Goal: Task Accomplishment & Management: Manage account settings

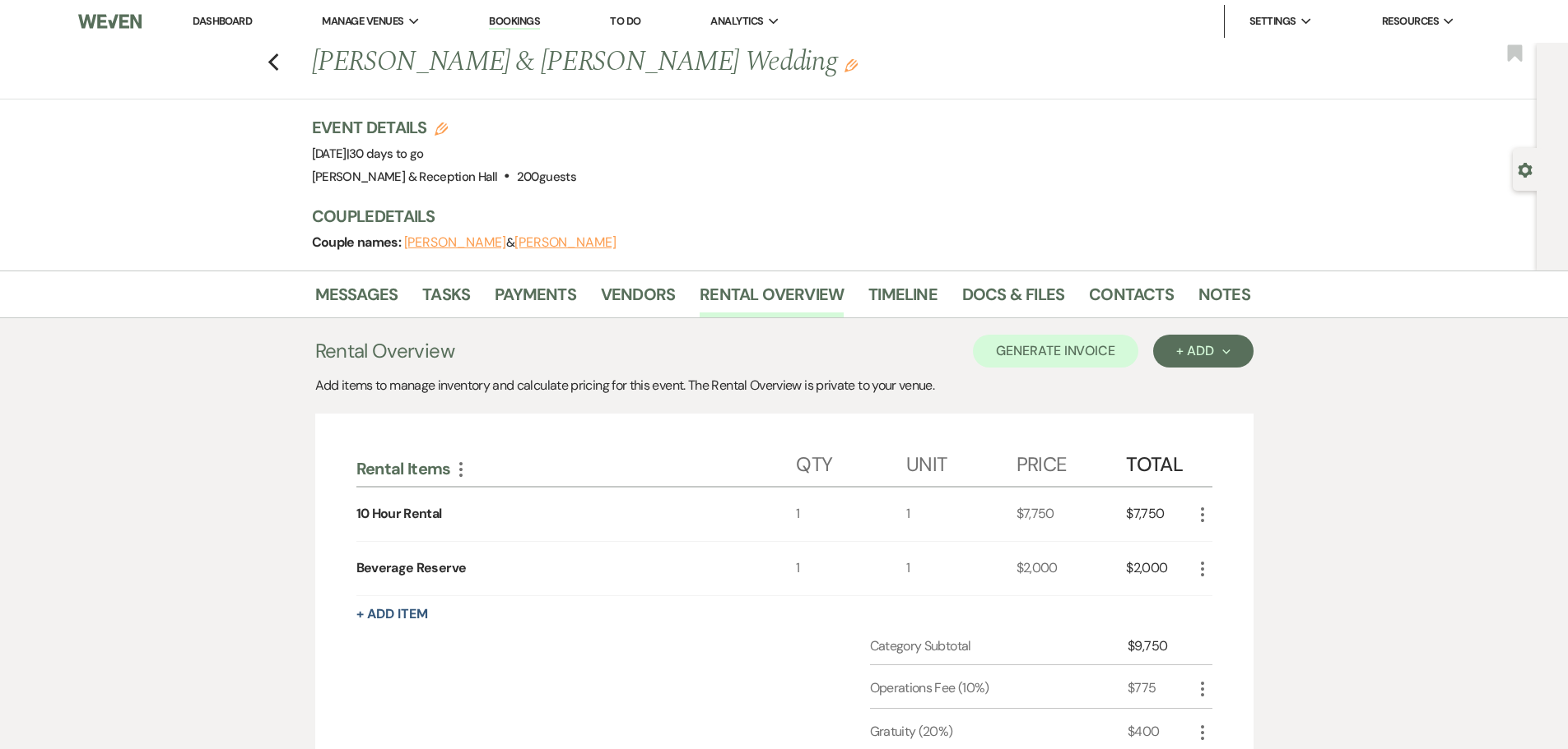
click at [242, 16] on link "Dashboard" at bounding box center [222, 21] width 60 height 14
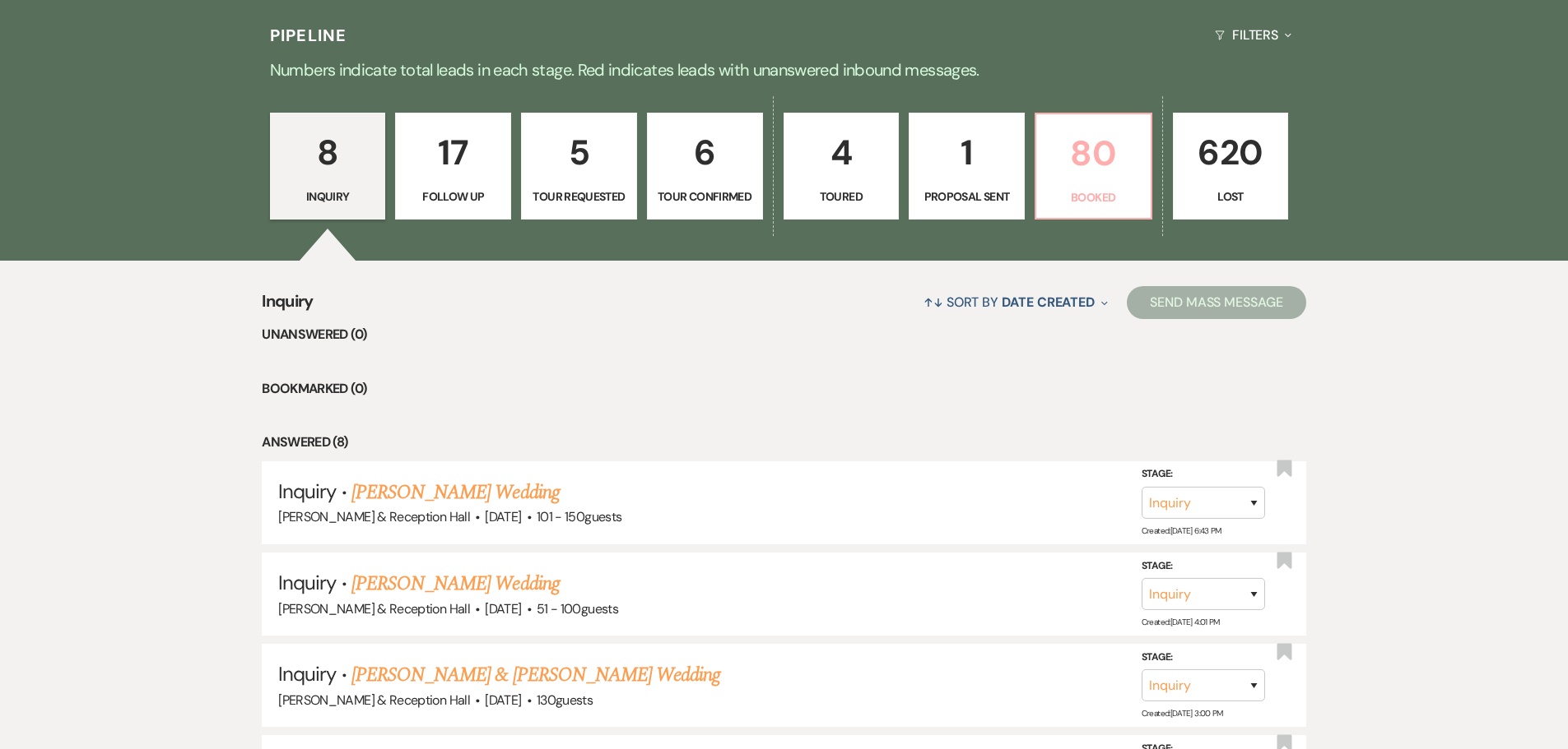
click at [1096, 178] on p "80" at bounding box center [1093, 154] width 94 height 56
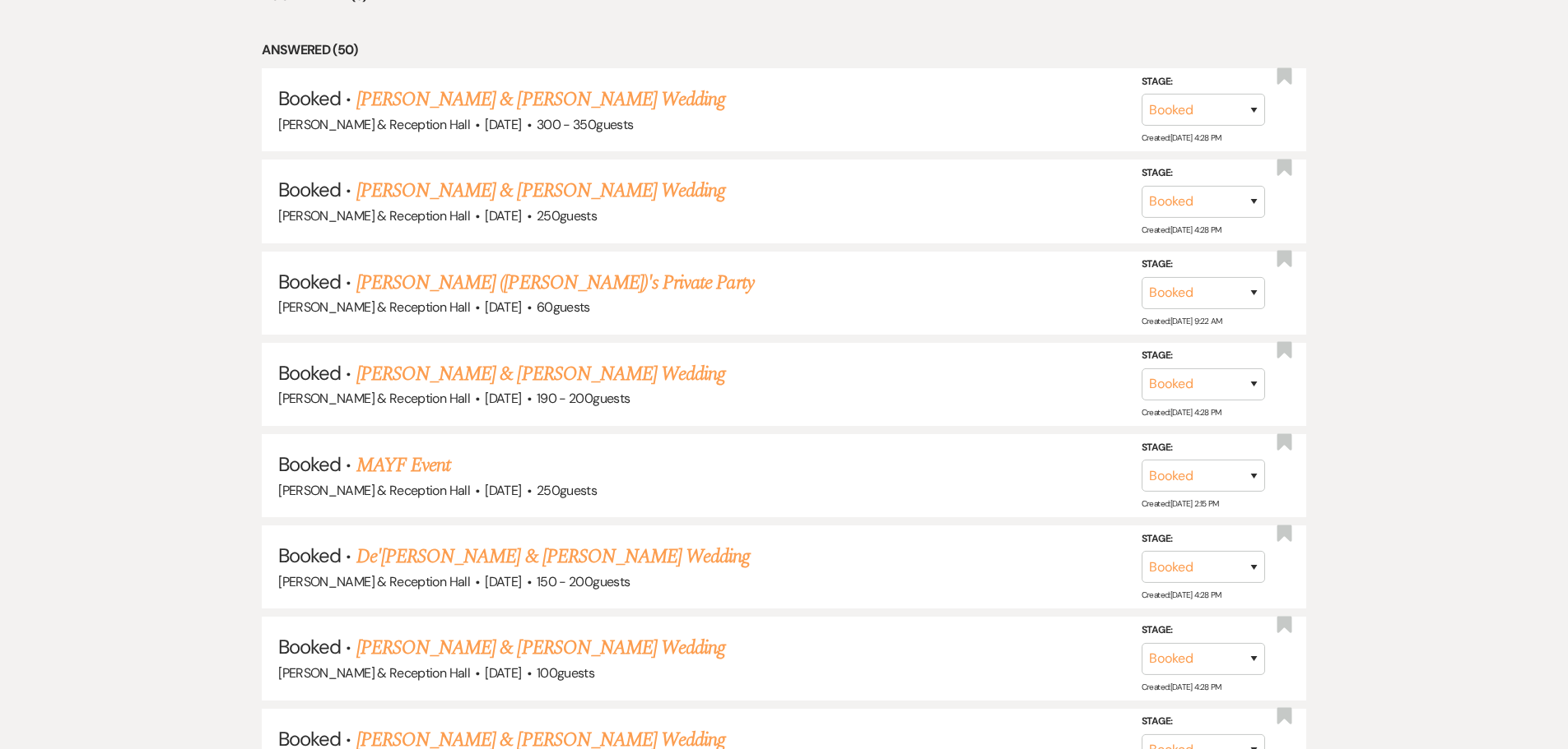
scroll to position [1234, 0]
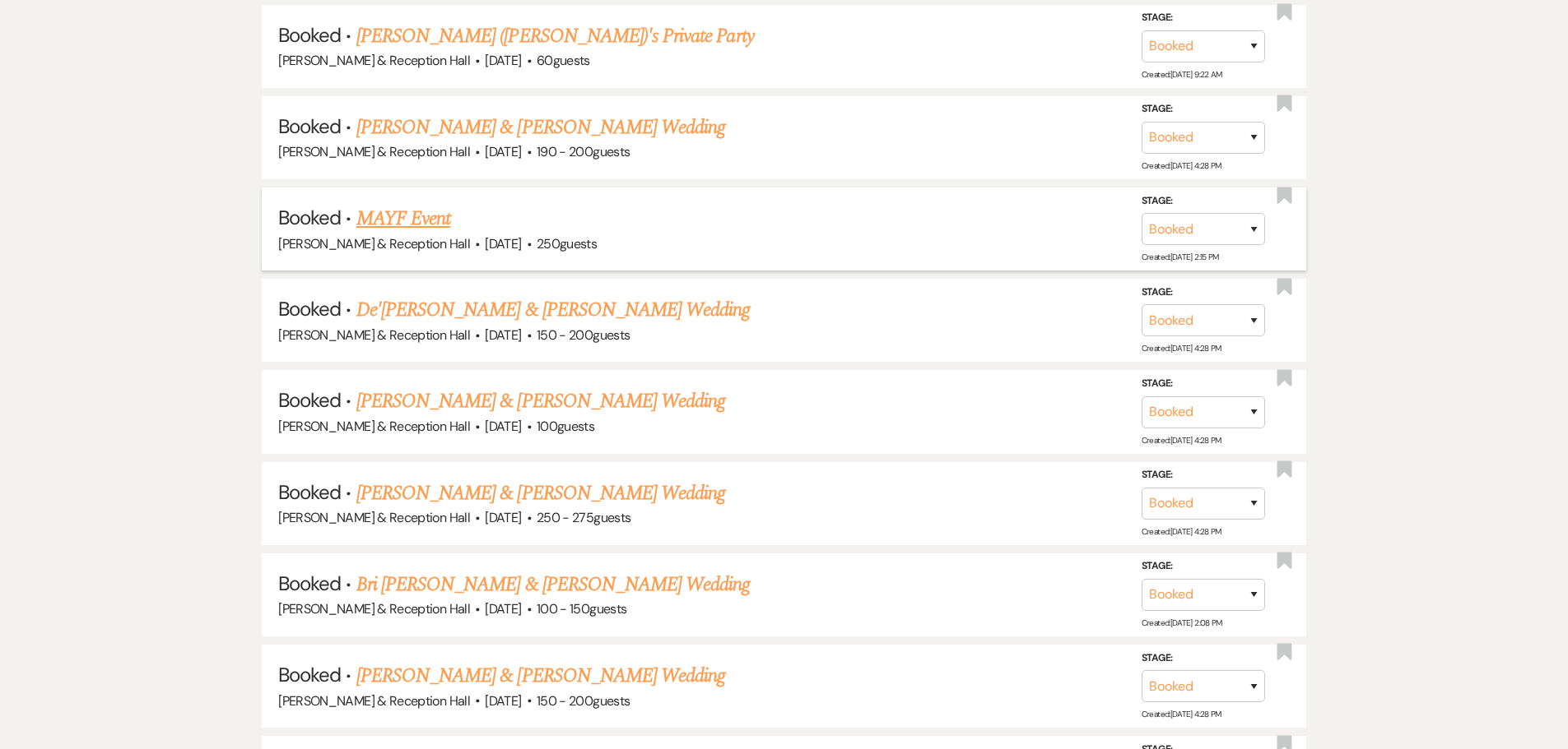
click at [401, 219] on link "MAYF Event" at bounding box center [403, 219] width 94 height 30
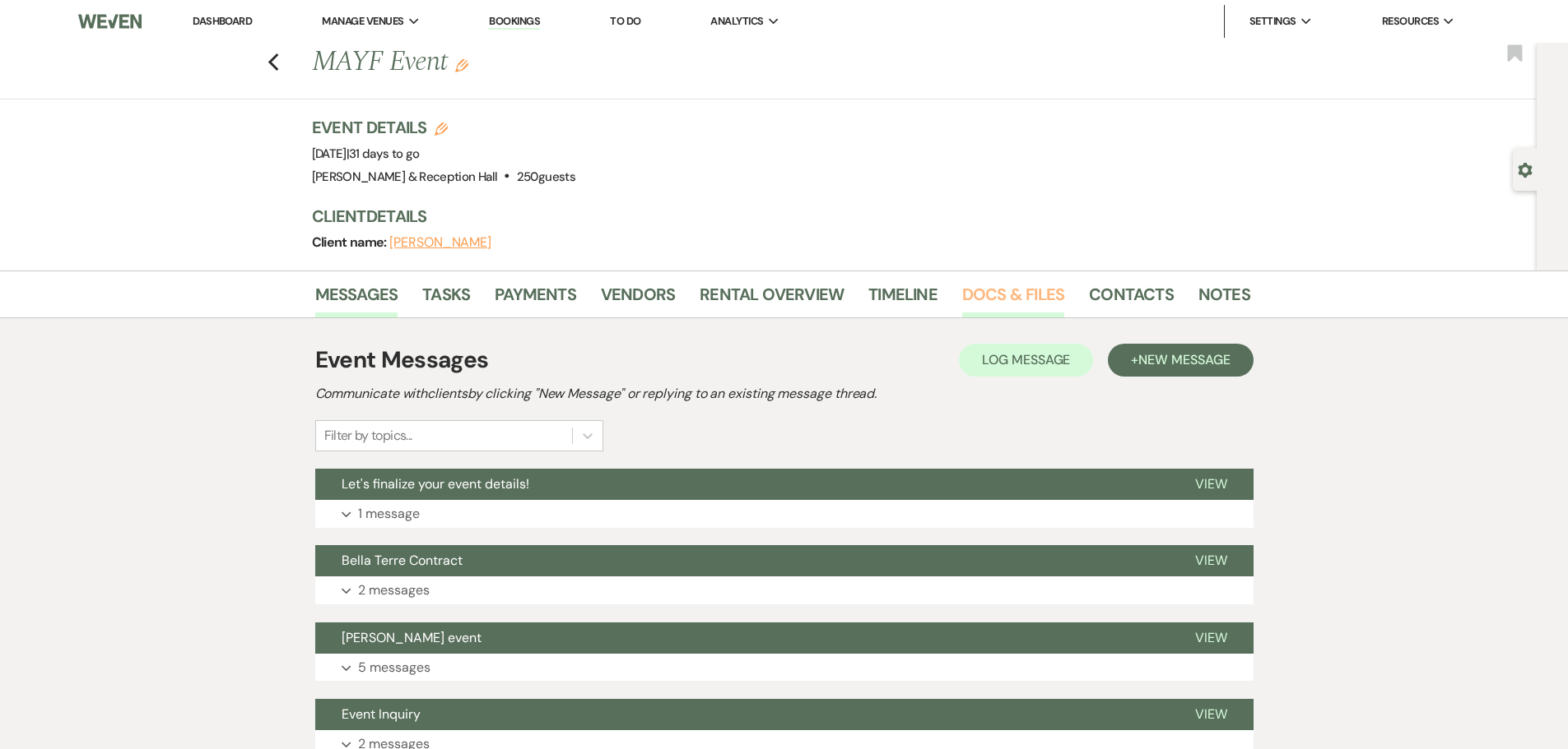
click at [1048, 301] on link "Docs & Files" at bounding box center [1012, 300] width 102 height 36
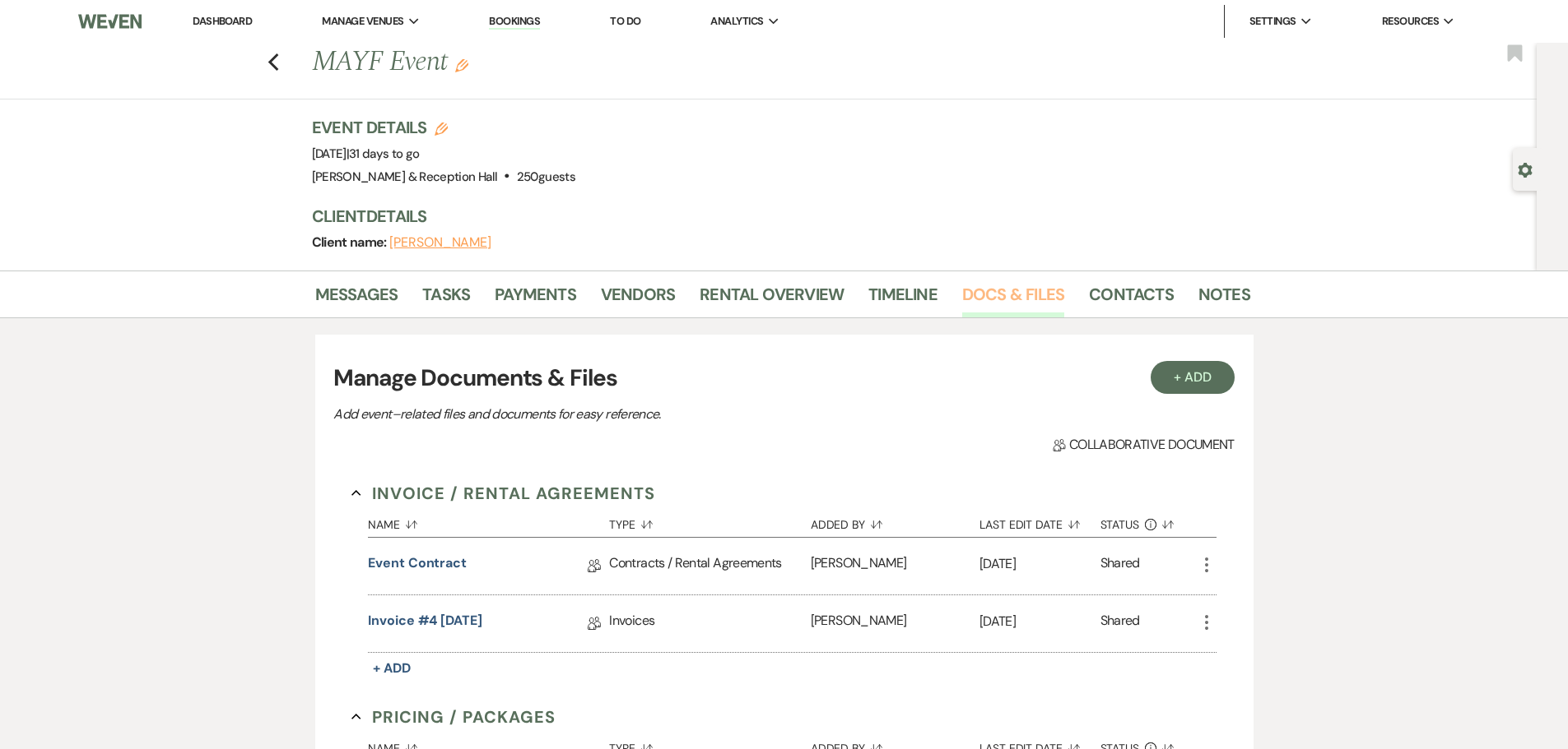
scroll to position [82, 0]
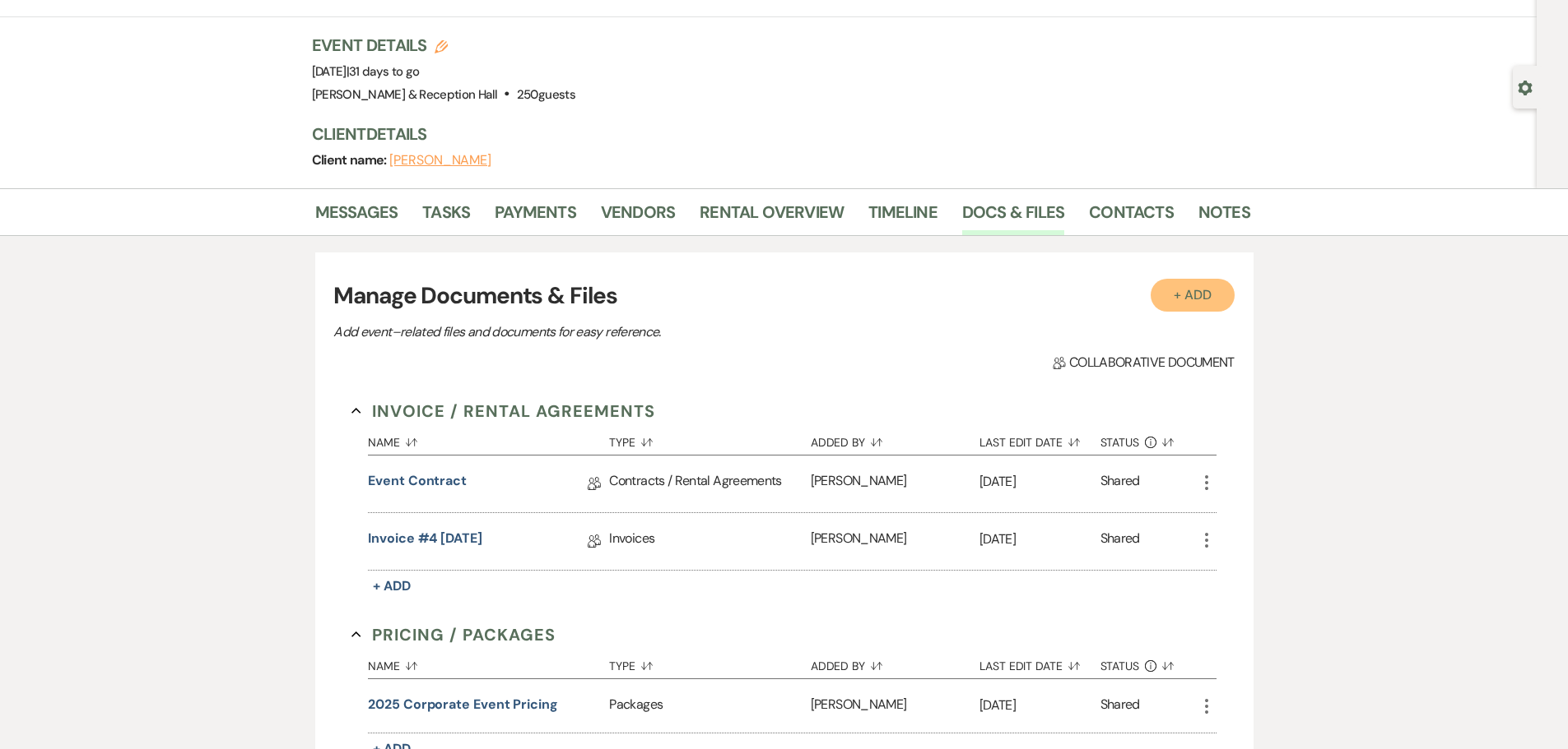
click at [1179, 297] on button "+ Add" at bounding box center [1192, 295] width 84 height 33
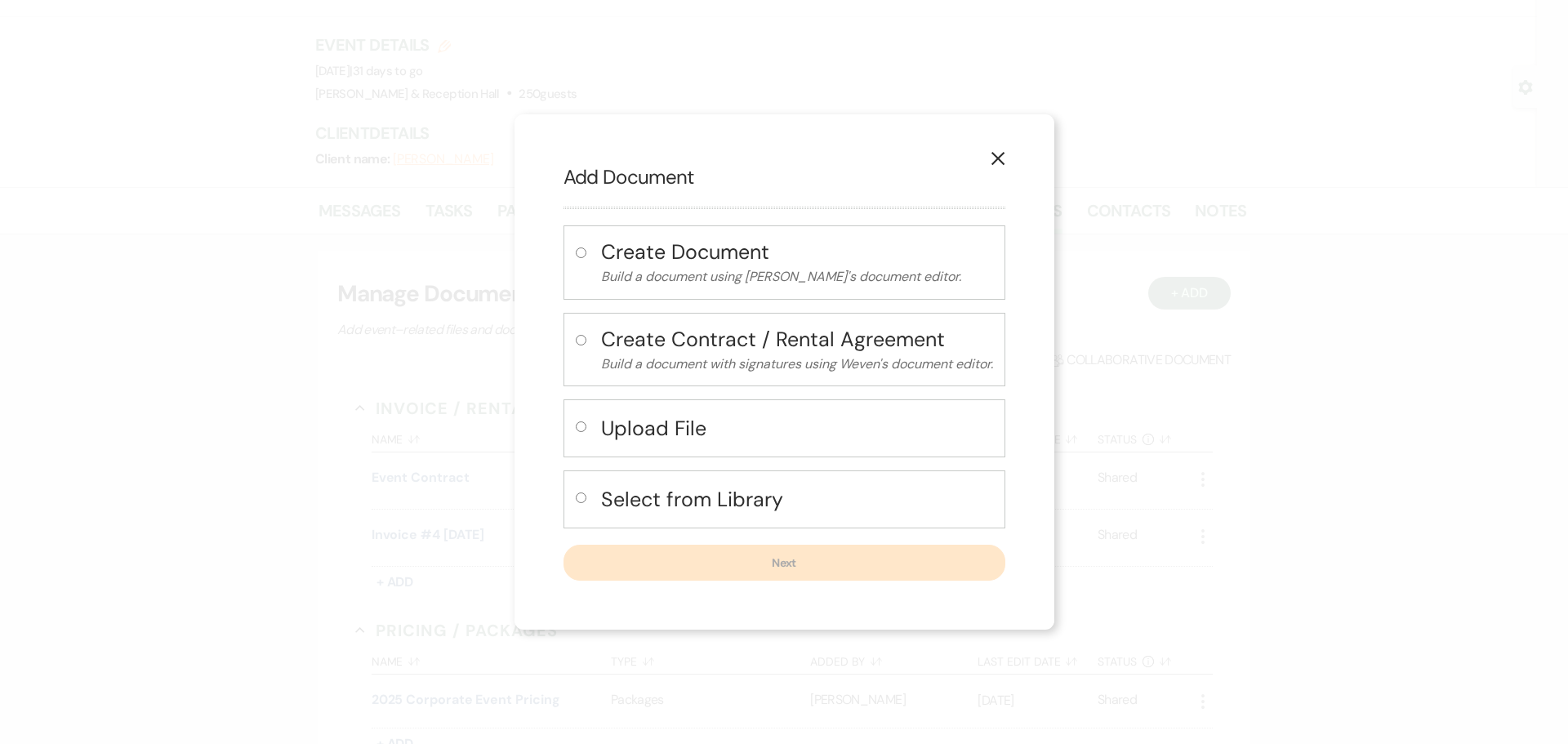
click at [996, 152] on icon "X" at bounding box center [998, 158] width 15 height 15
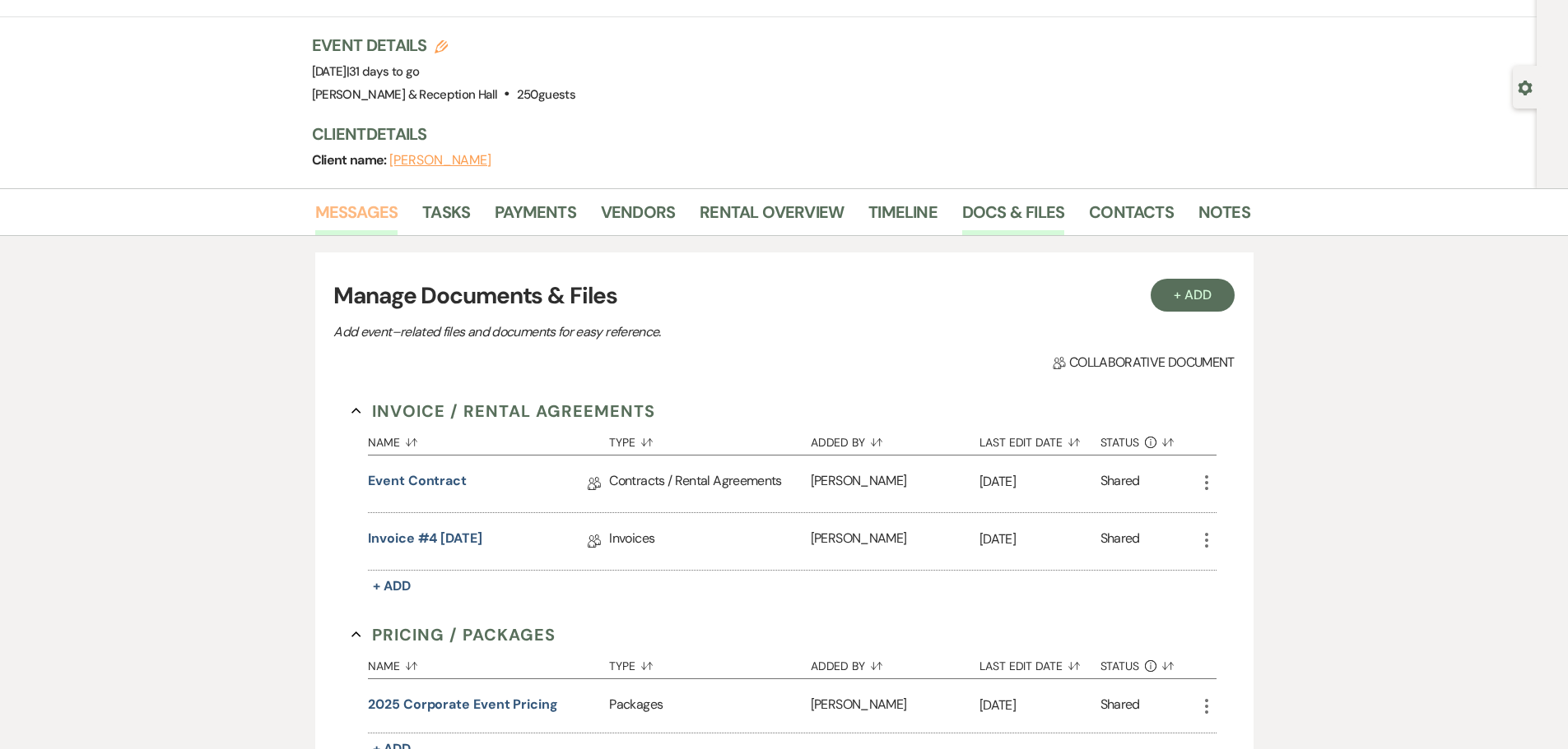
click at [325, 210] on link "Messages" at bounding box center [357, 217] width 83 height 36
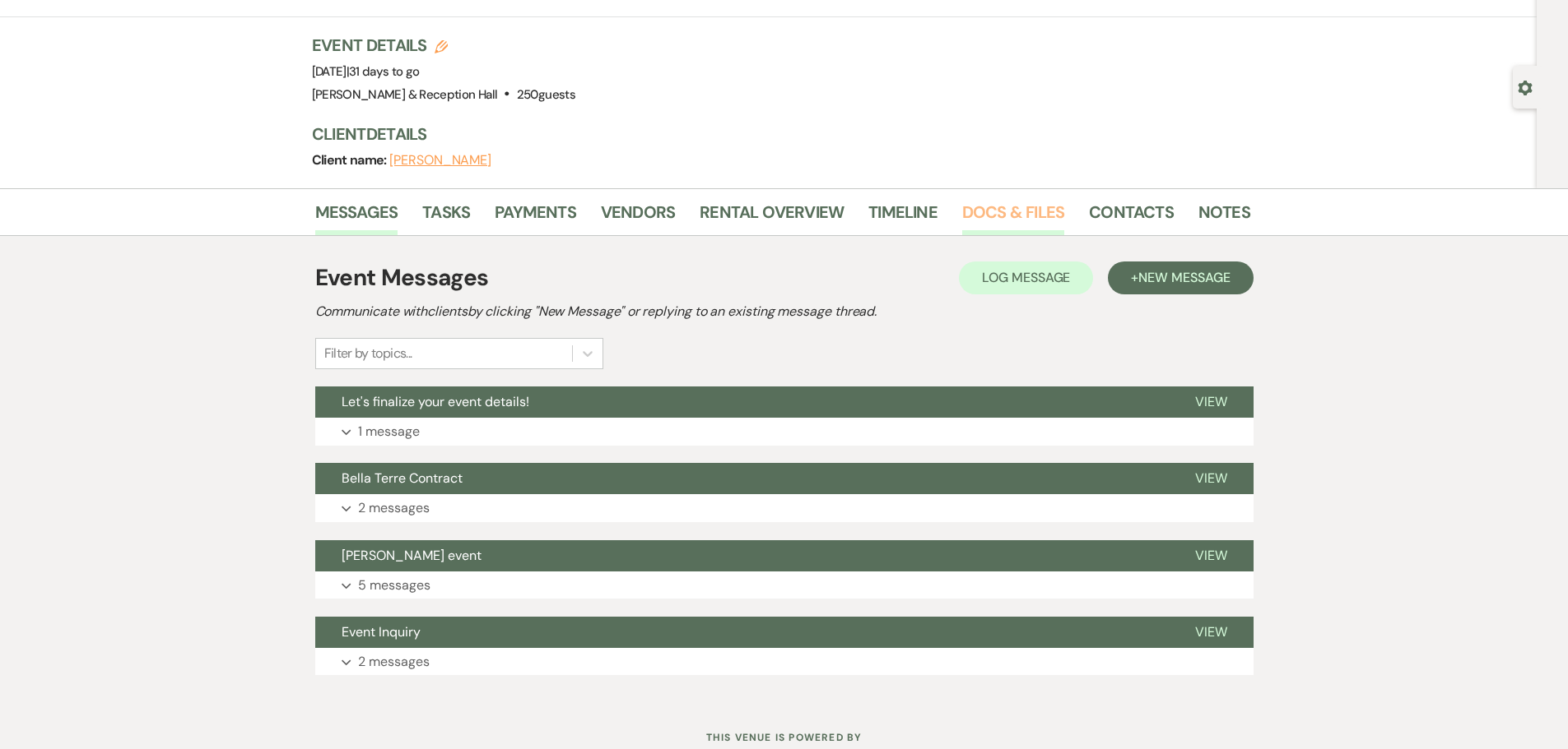
click at [1035, 204] on link "Docs & Files" at bounding box center [1012, 217] width 102 height 36
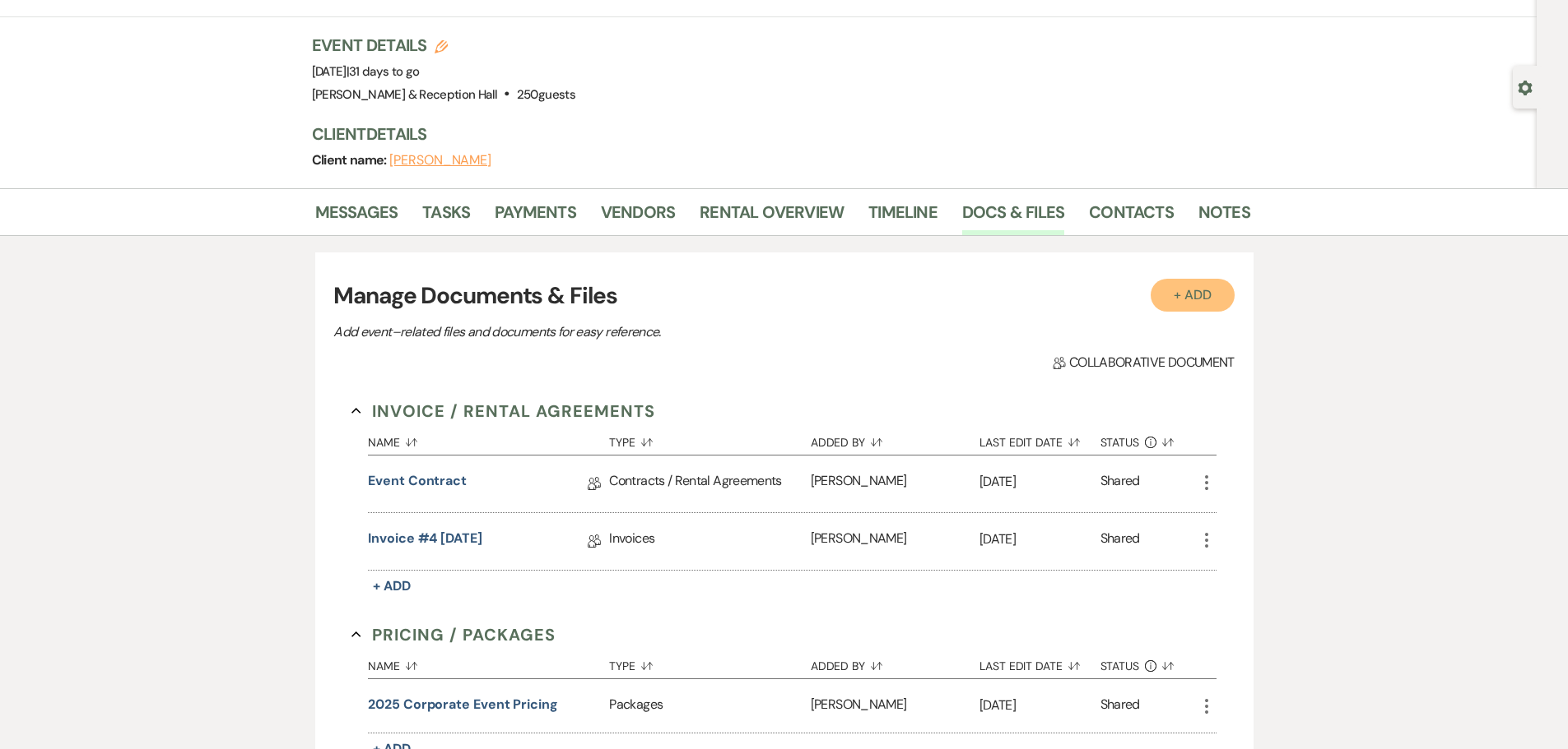
click at [1190, 311] on button "+ Add" at bounding box center [1192, 295] width 84 height 33
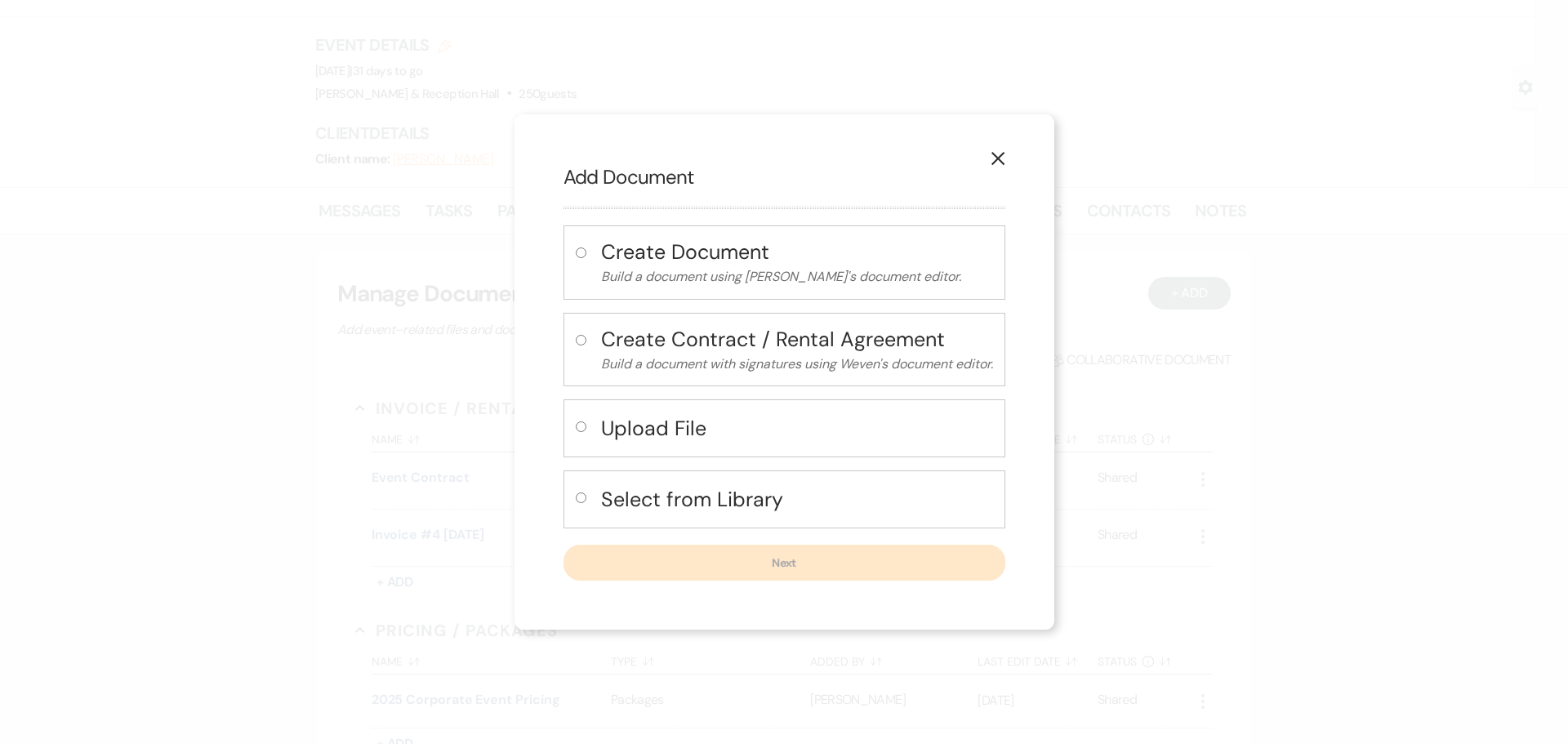
click at [1008, 157] on button "X" at bounding box center [998, 158] width 25 height 29
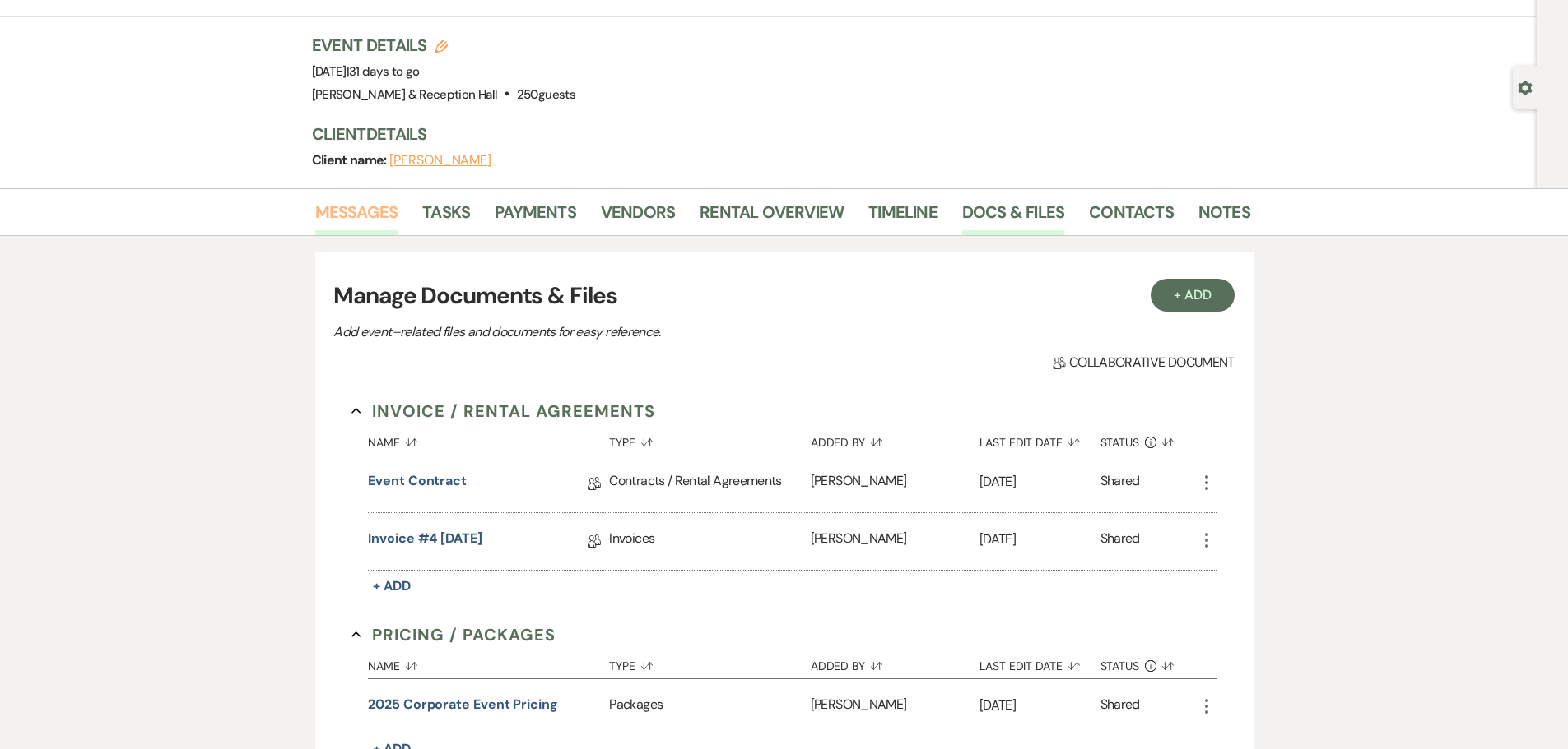
click at [340, 220] on link "Messages" at bounding box center [357, 217] width 83 height 36
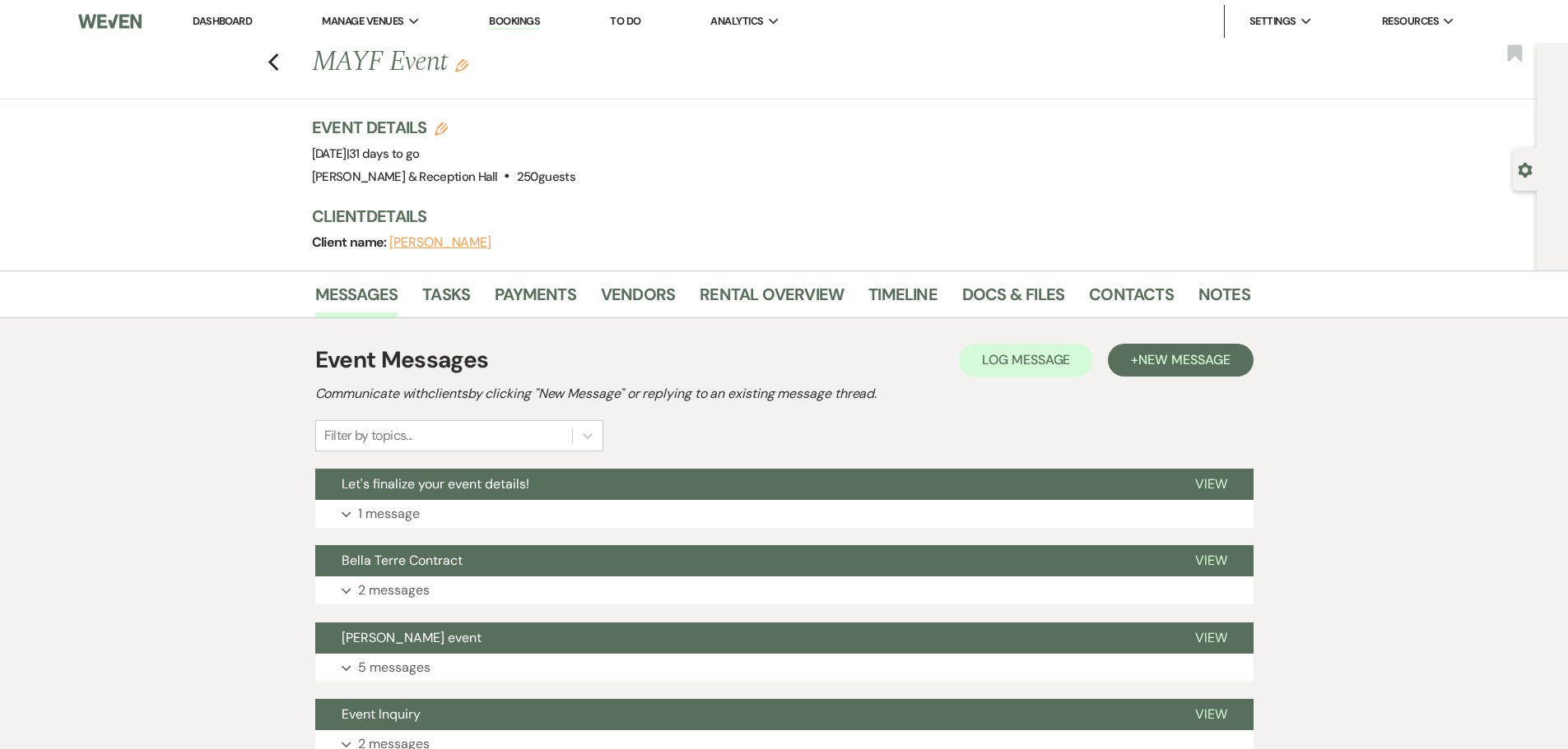
click at [288, 63] on div "Previous MAYF Event Edit Bookmark" at bounding box center [764, 70] width 1544 height 57
click at [280, 62] on icon "Previous" at bounding box center [273, 62] width 12 height 20
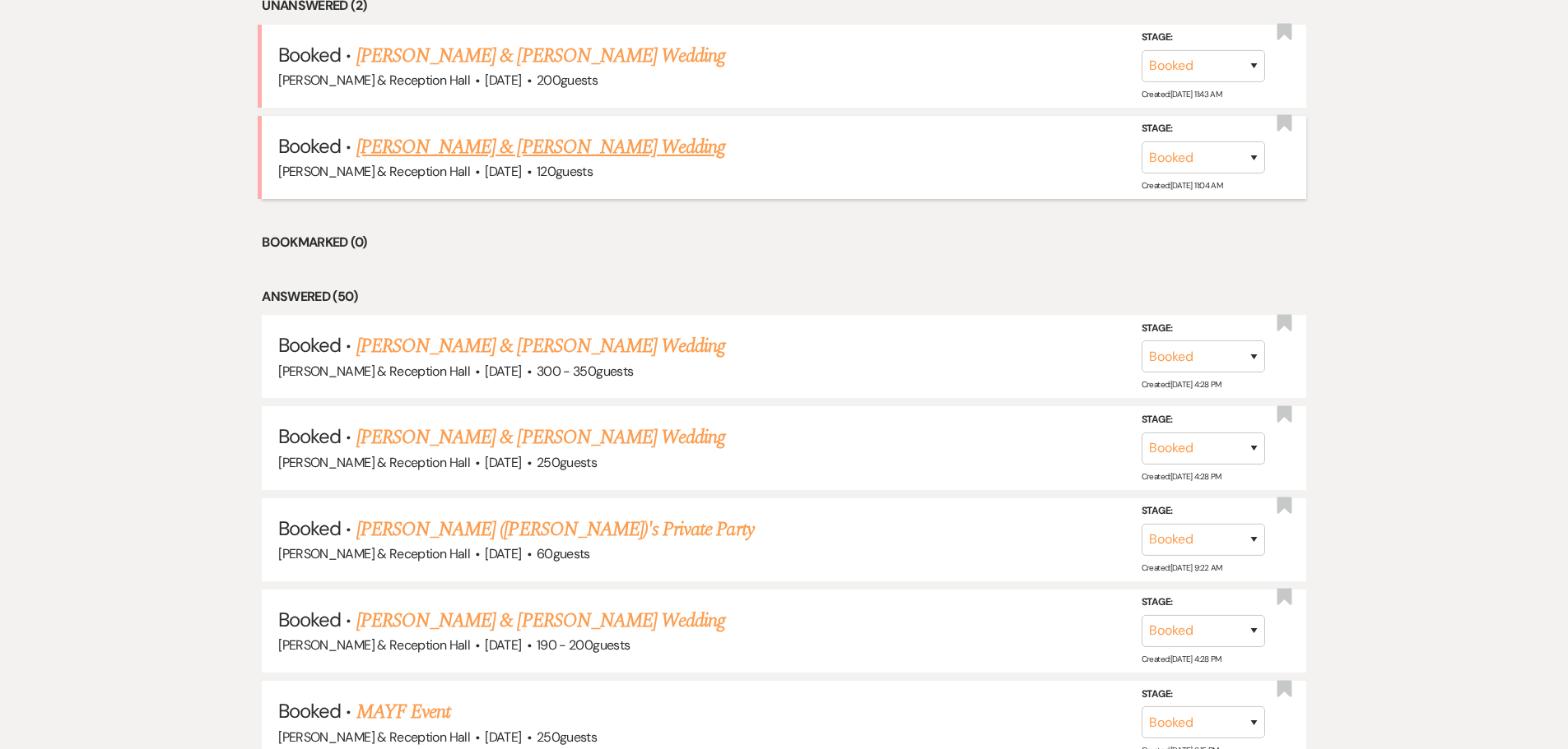
scroll to position [165, 0]
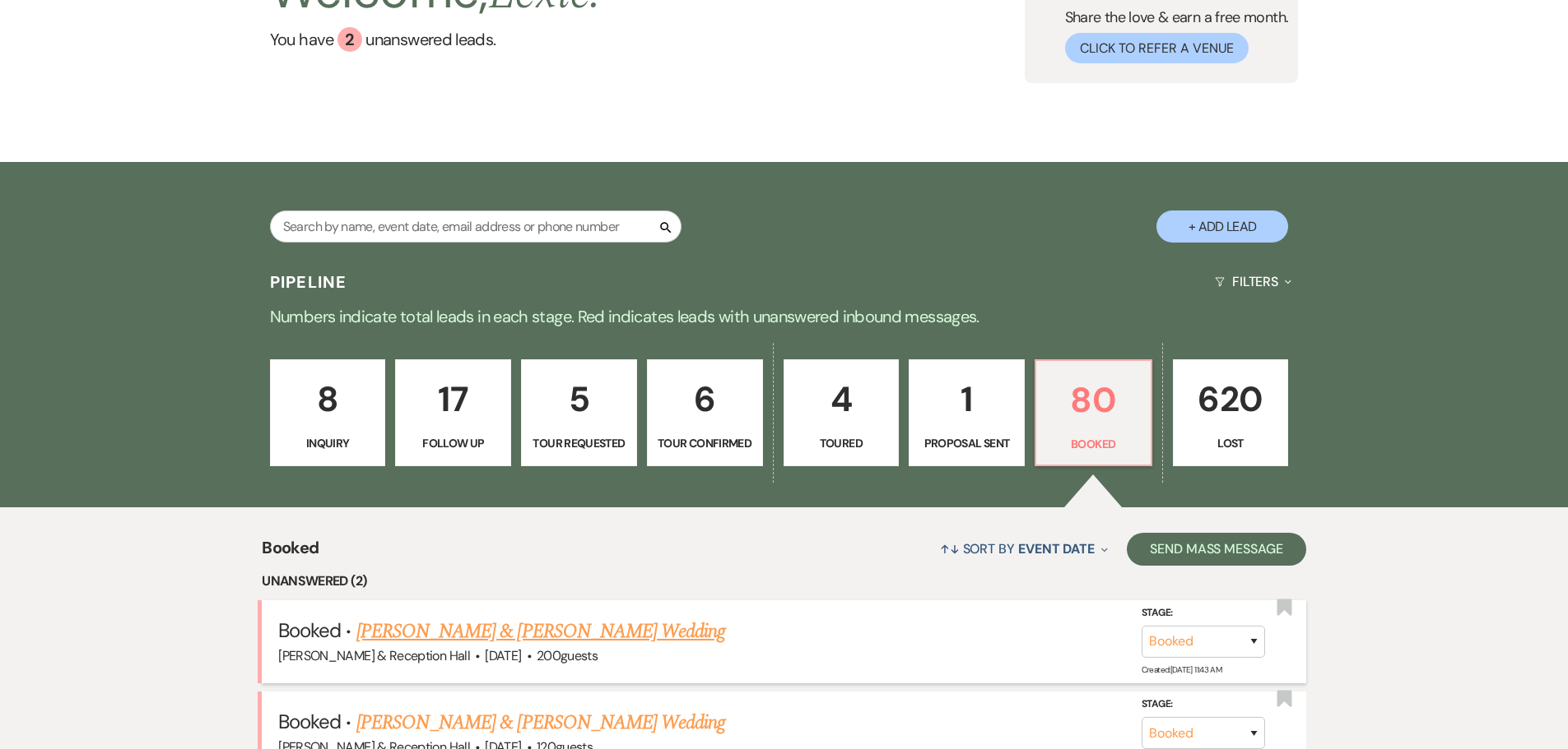
click at [546, 624] on link "[PERSON_NAME] & [PERSON_NAME] Wedding" at bounding box center [540, 632] width 368 height 30
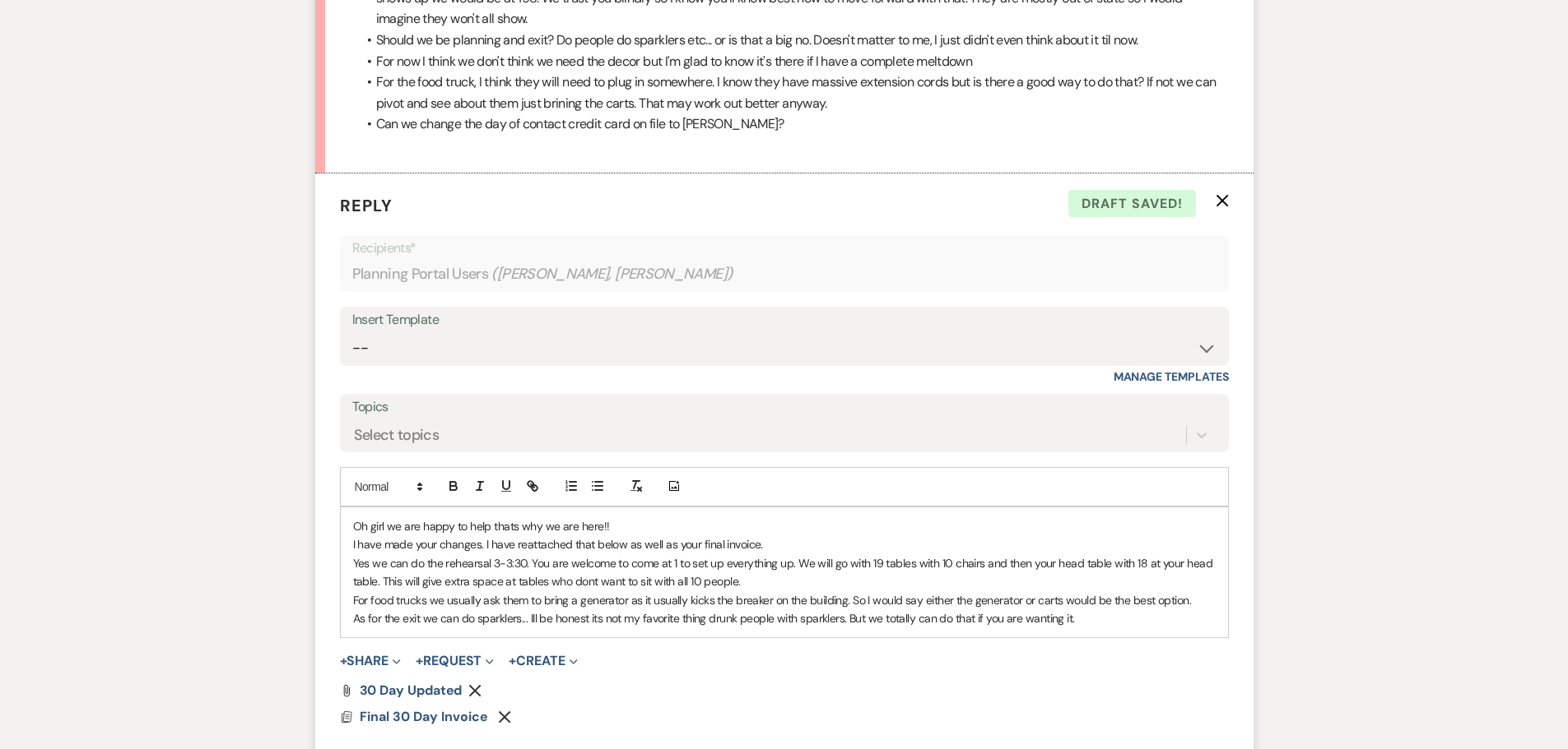
scroll to position [1455, 0]
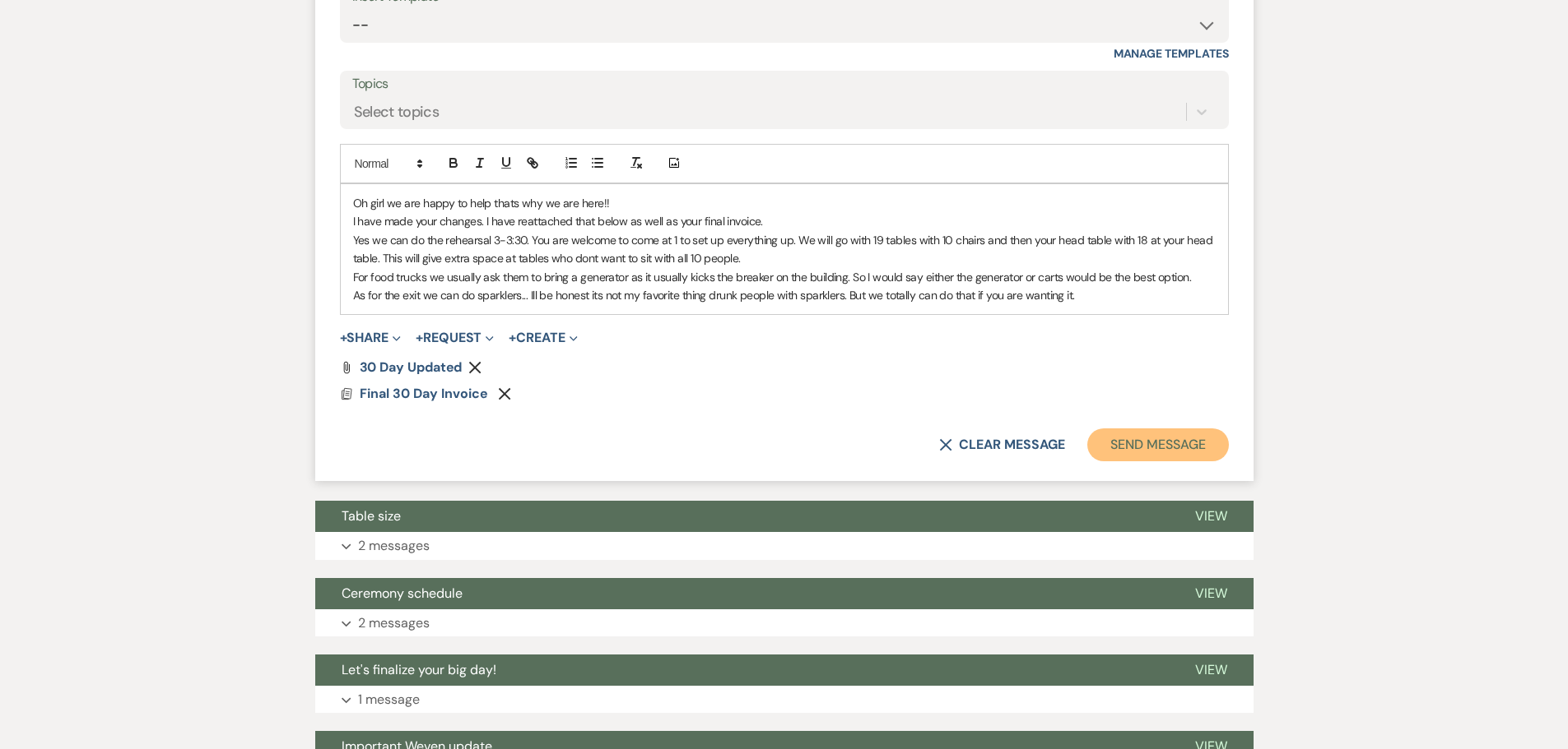
click at [1144, 443] on button "Send Message" at bounding box center [1157, 444] width 141 height 33
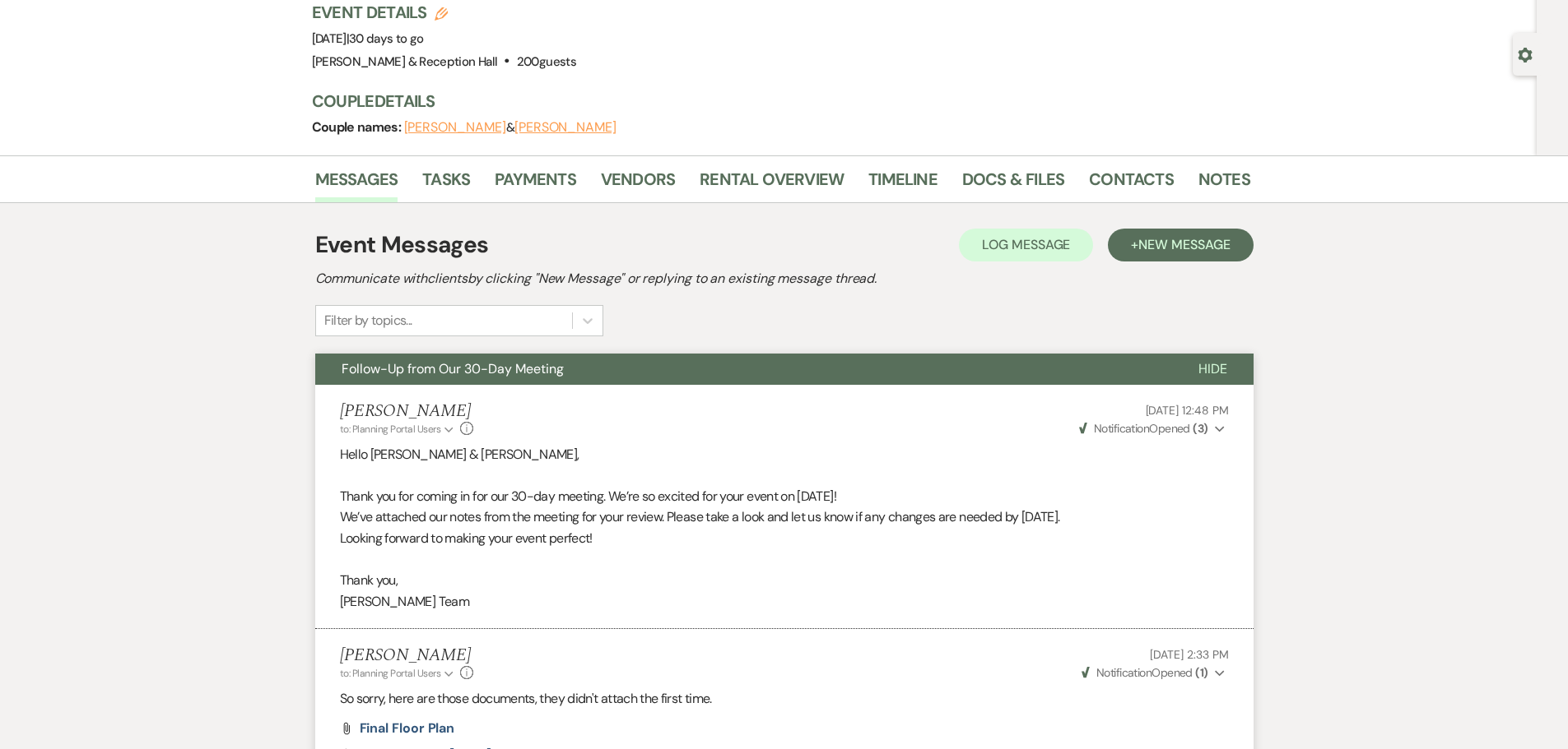
scroll to position [0, 0]
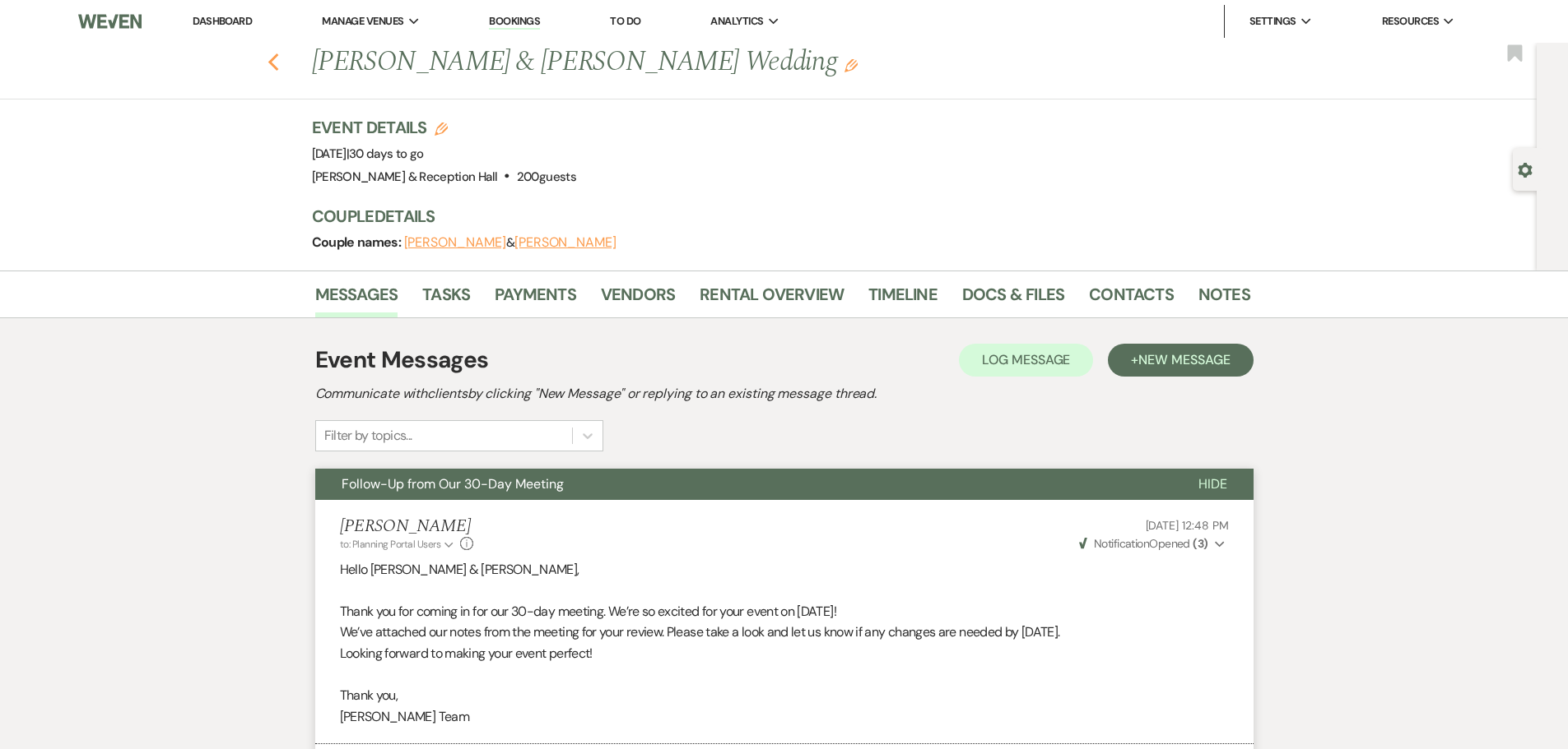
click at [280, 62] on icon "Previous" at bounding box center [273, 62] width 12 height 20
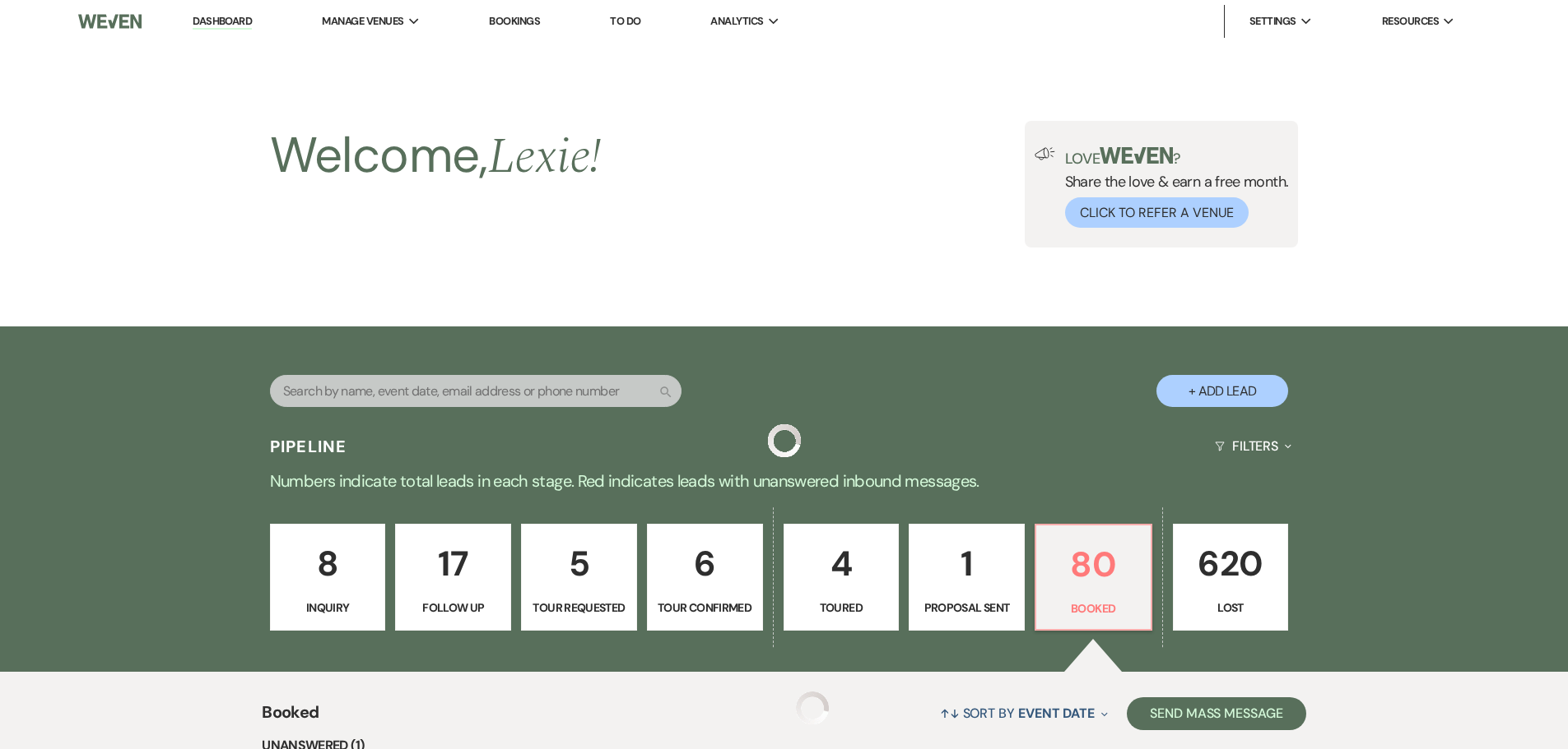
scroll to position [165, 0]
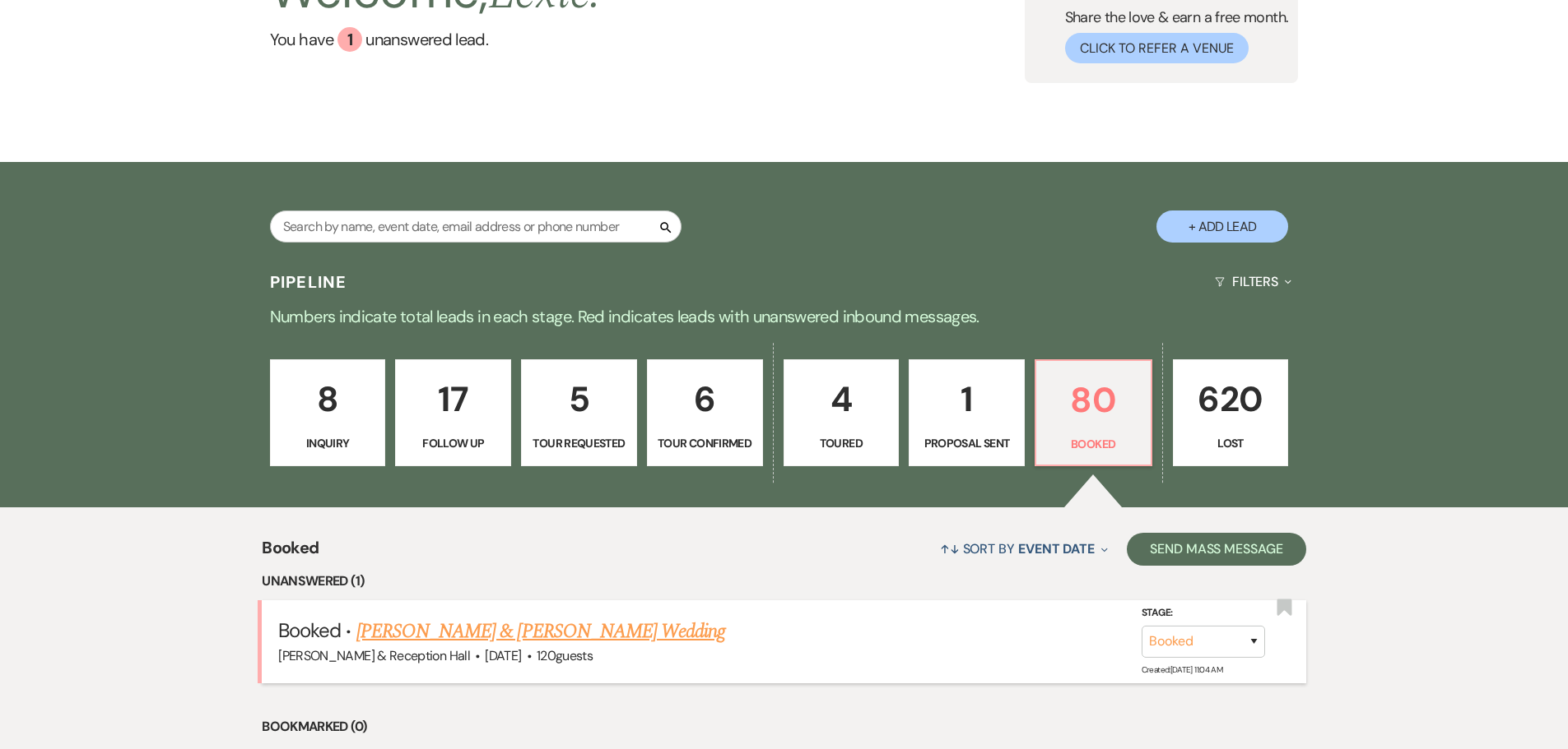
click at [537, 620] on link "Ryan Antonawich & Gabrielle Lester's Wedding" at bounding box center [540, 632] width 368 height 30
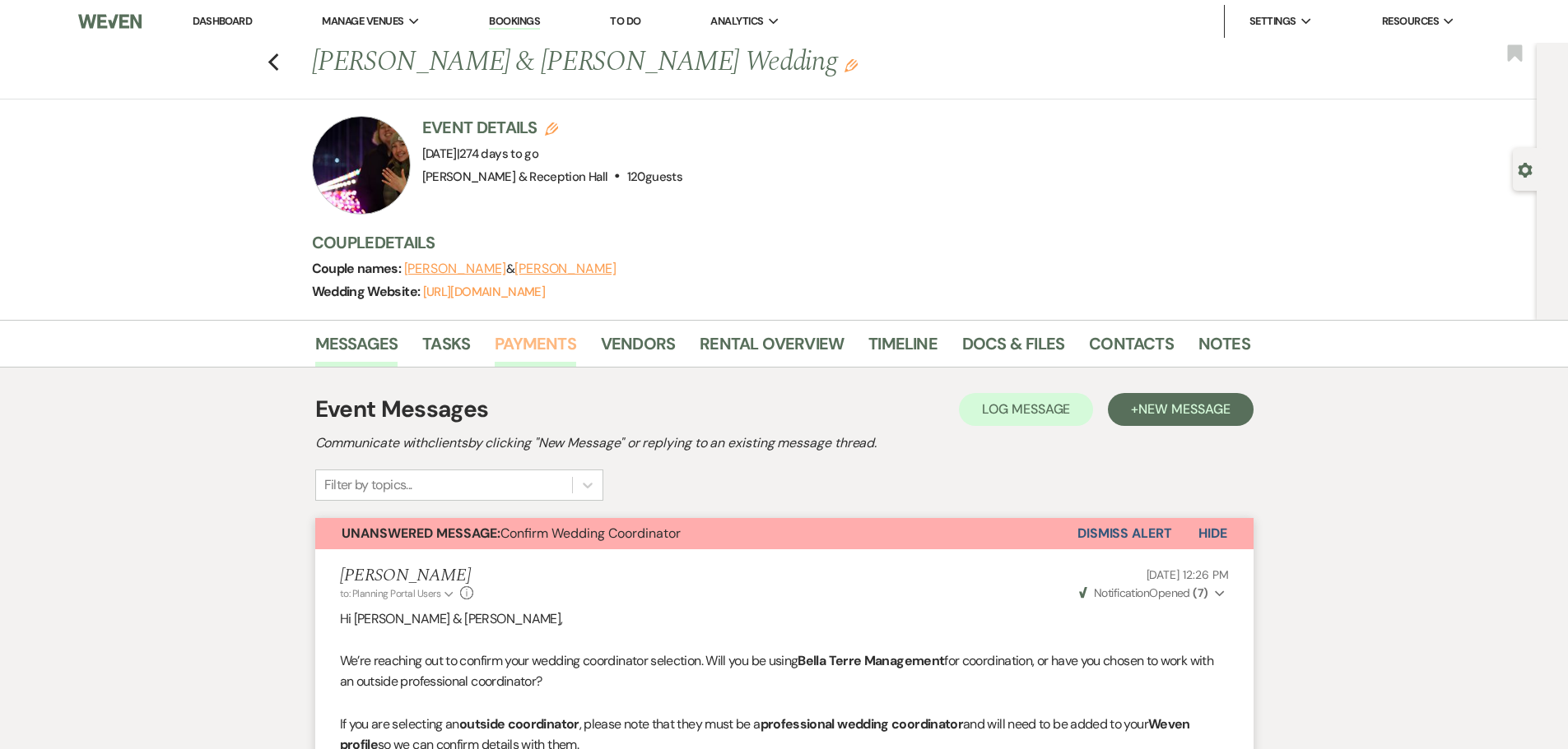
click at [543, 350] on link "Payments" at bounding box center [535, 348] width 81 height 36
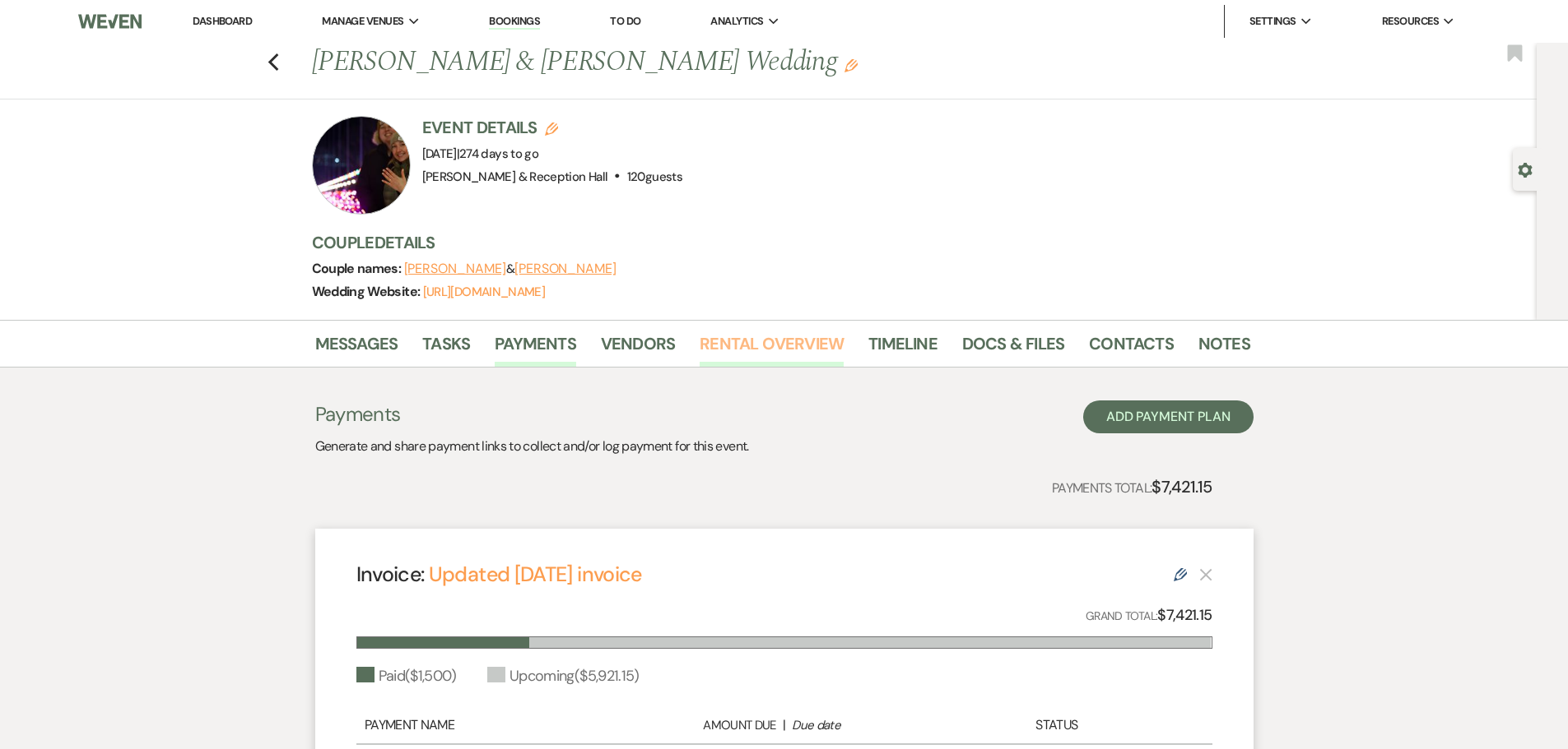
click at [778, 343] on link "Rental Overview" at bounding box center [771, 348] width 144 height 36
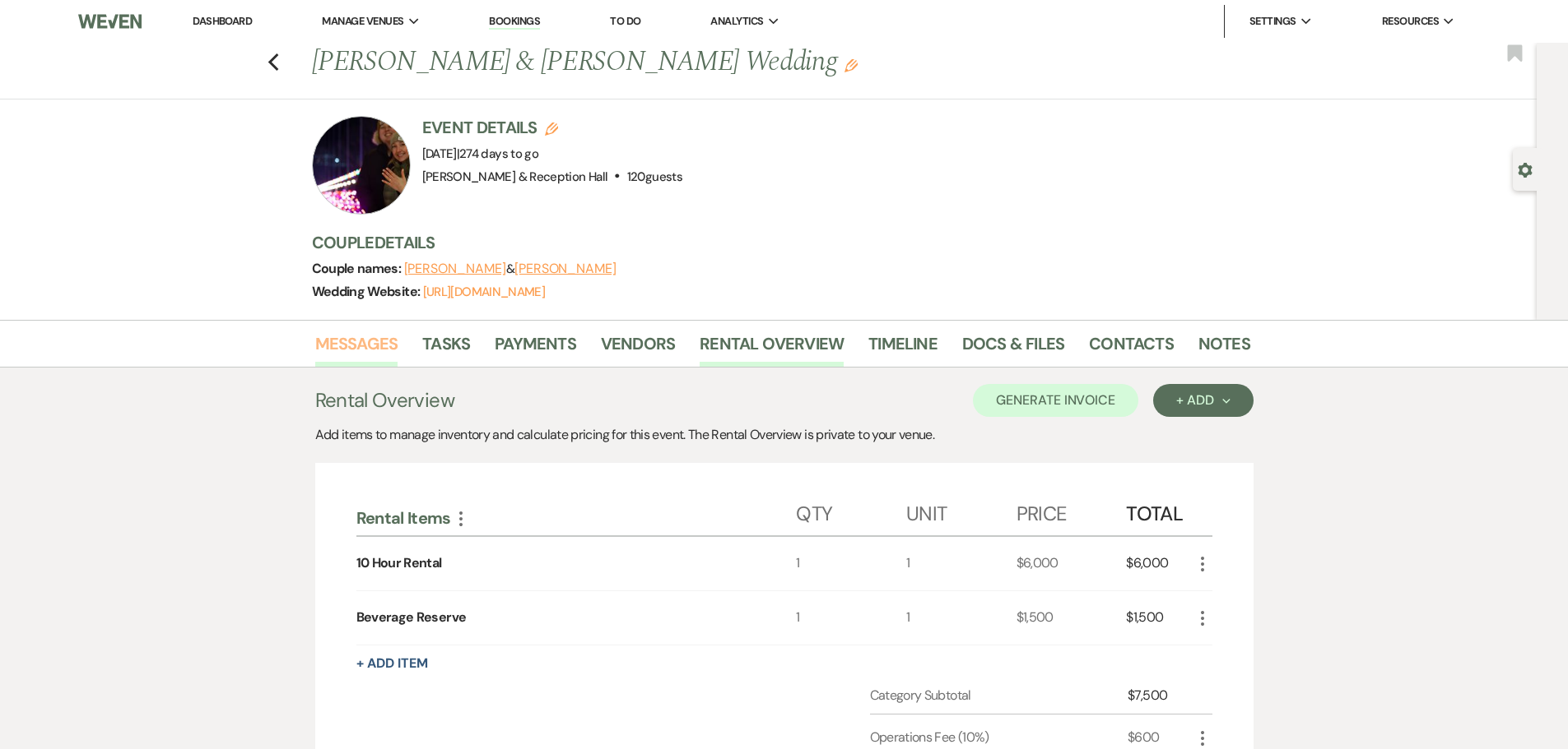
click at [359, 352] on link "Messages" at bounding box center [357, 348] width 83 height 36
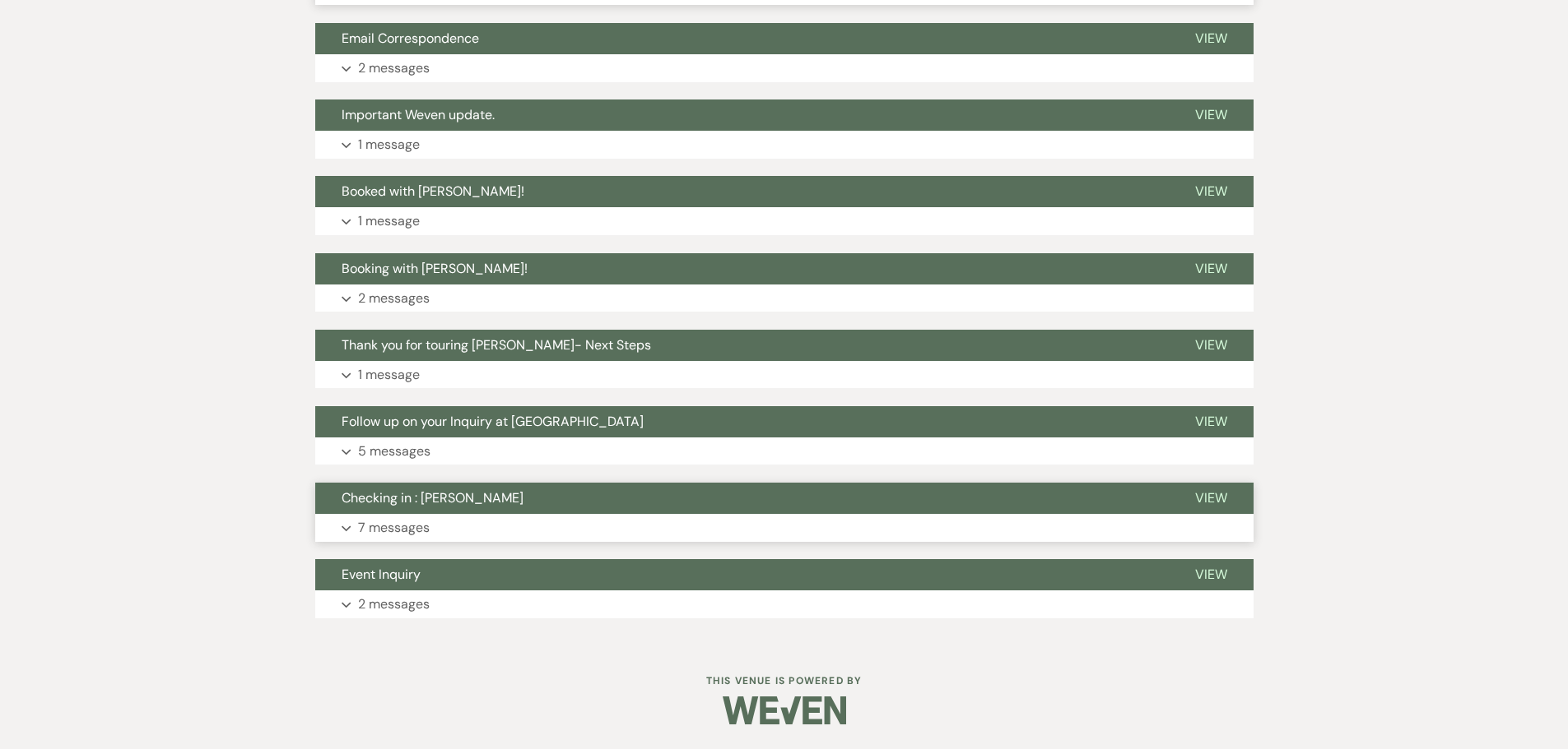
click at [407, 521] on p "7 messages" at bounding box center [394, 529] width 71 height 22
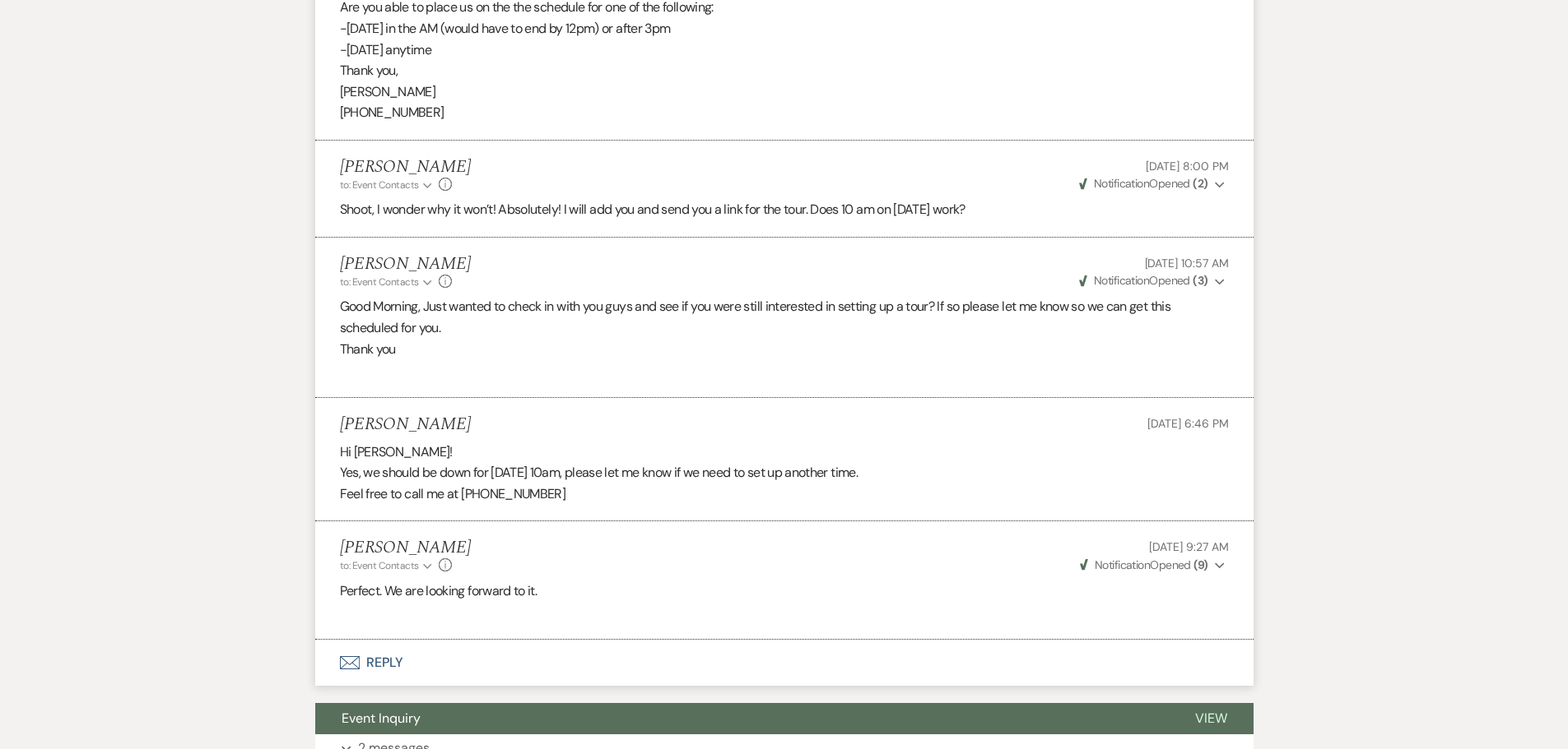
scroll to position [2612, 0]
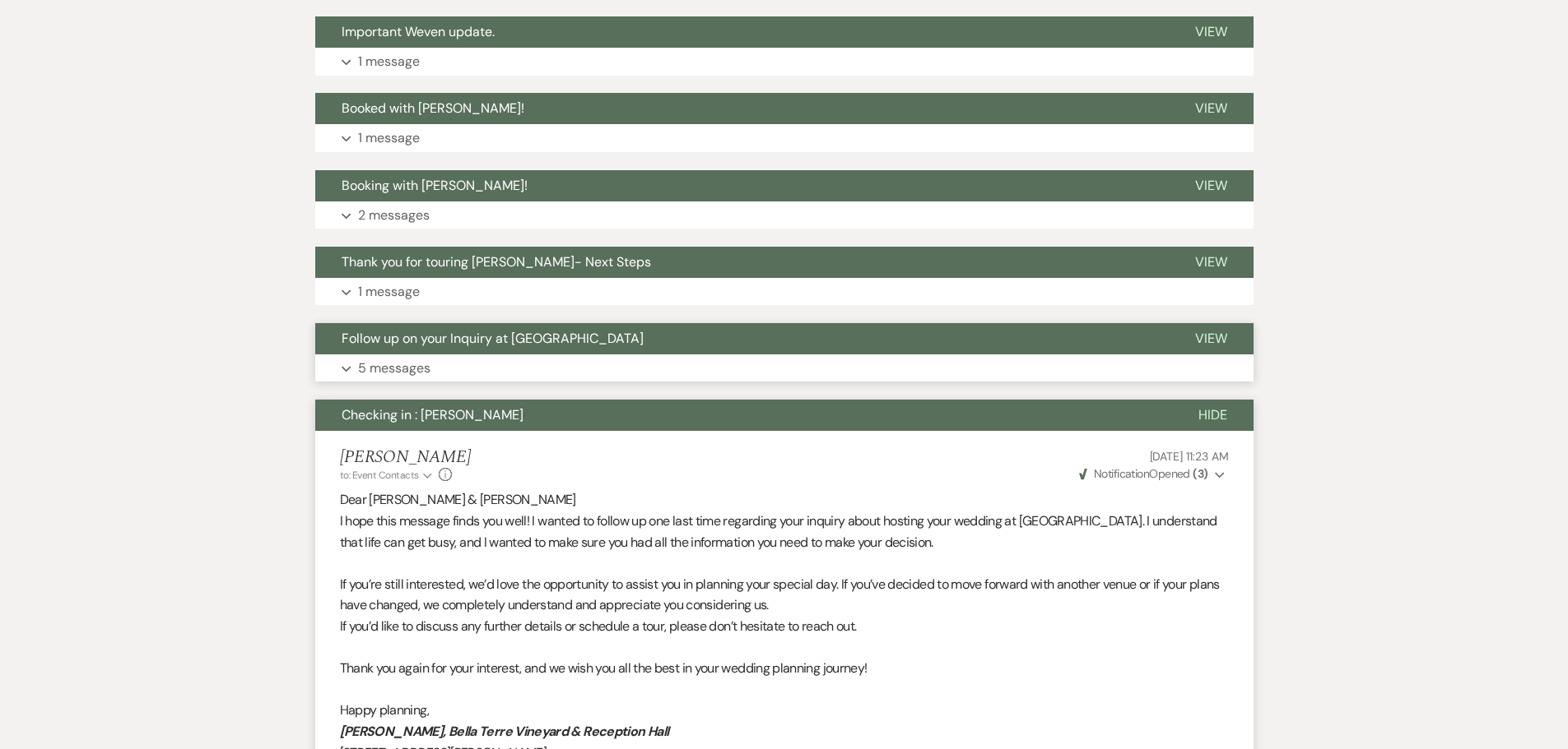
click at [449, 359] on button "Expand 5 messages" at bounding box center [784, 368] width 938 height 28
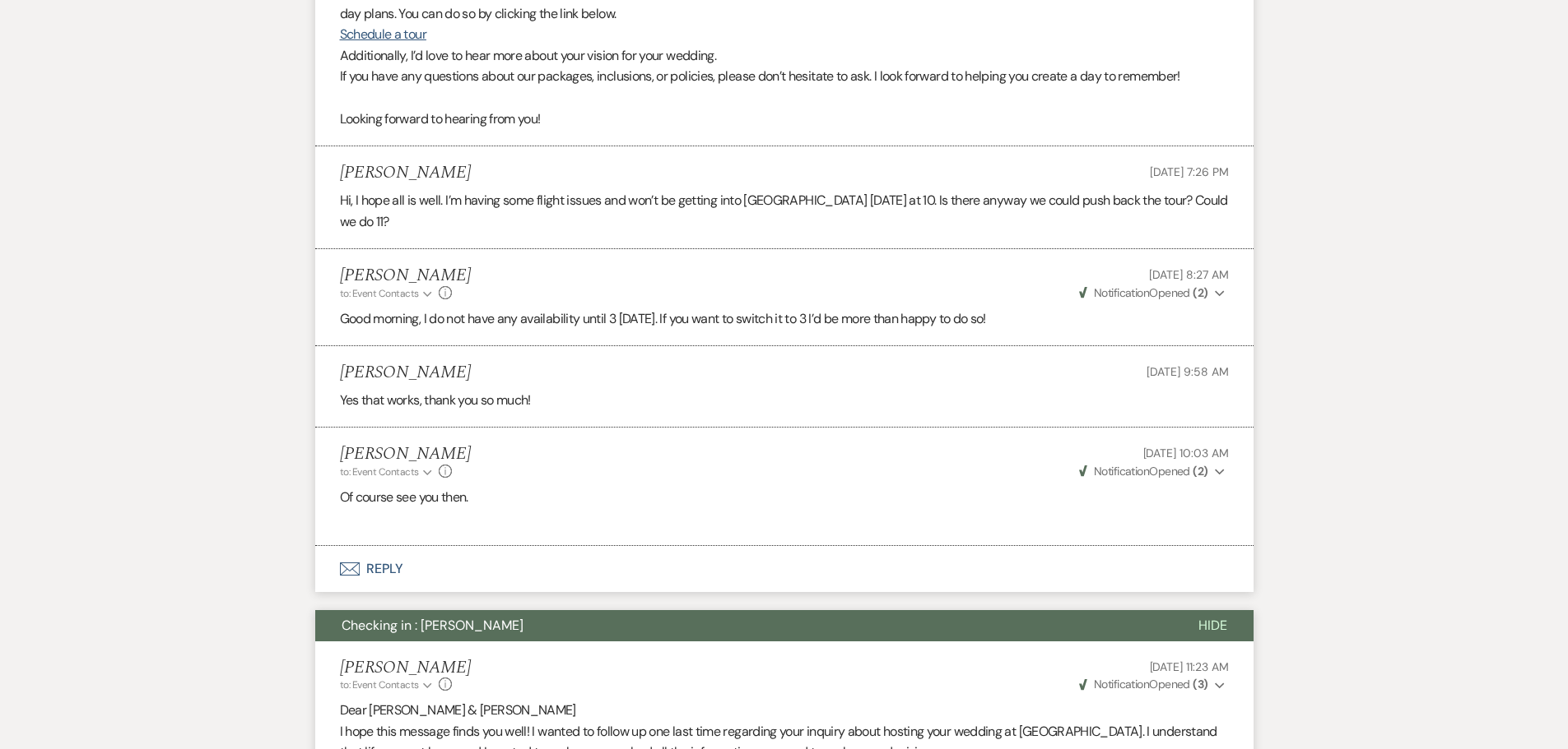
scroll to position [1133, 0]
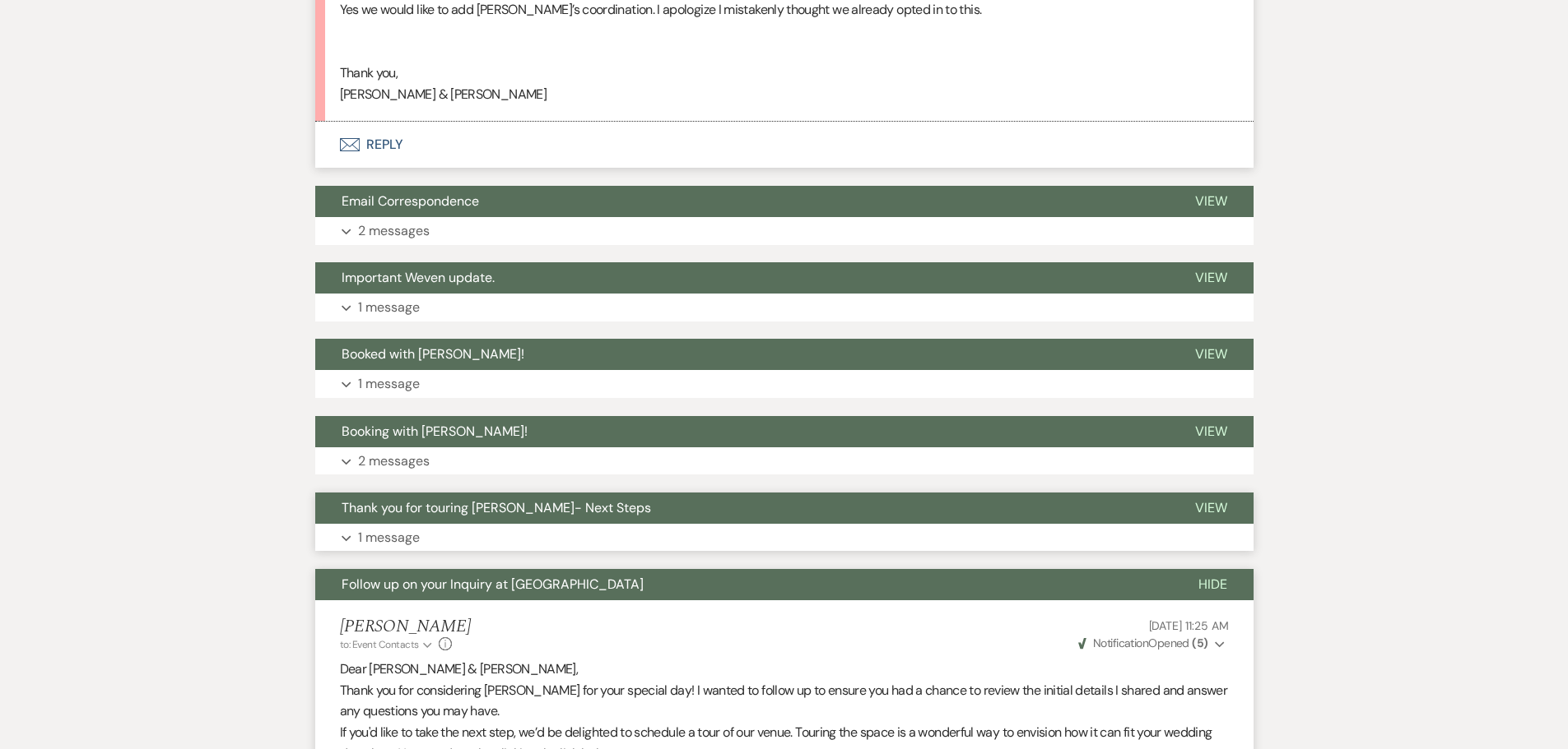
click at [427, 513] on span "Thank you for touring [PERSON_NAME]- Next Steps" at bounding box center [496, 507] width 310 height 17
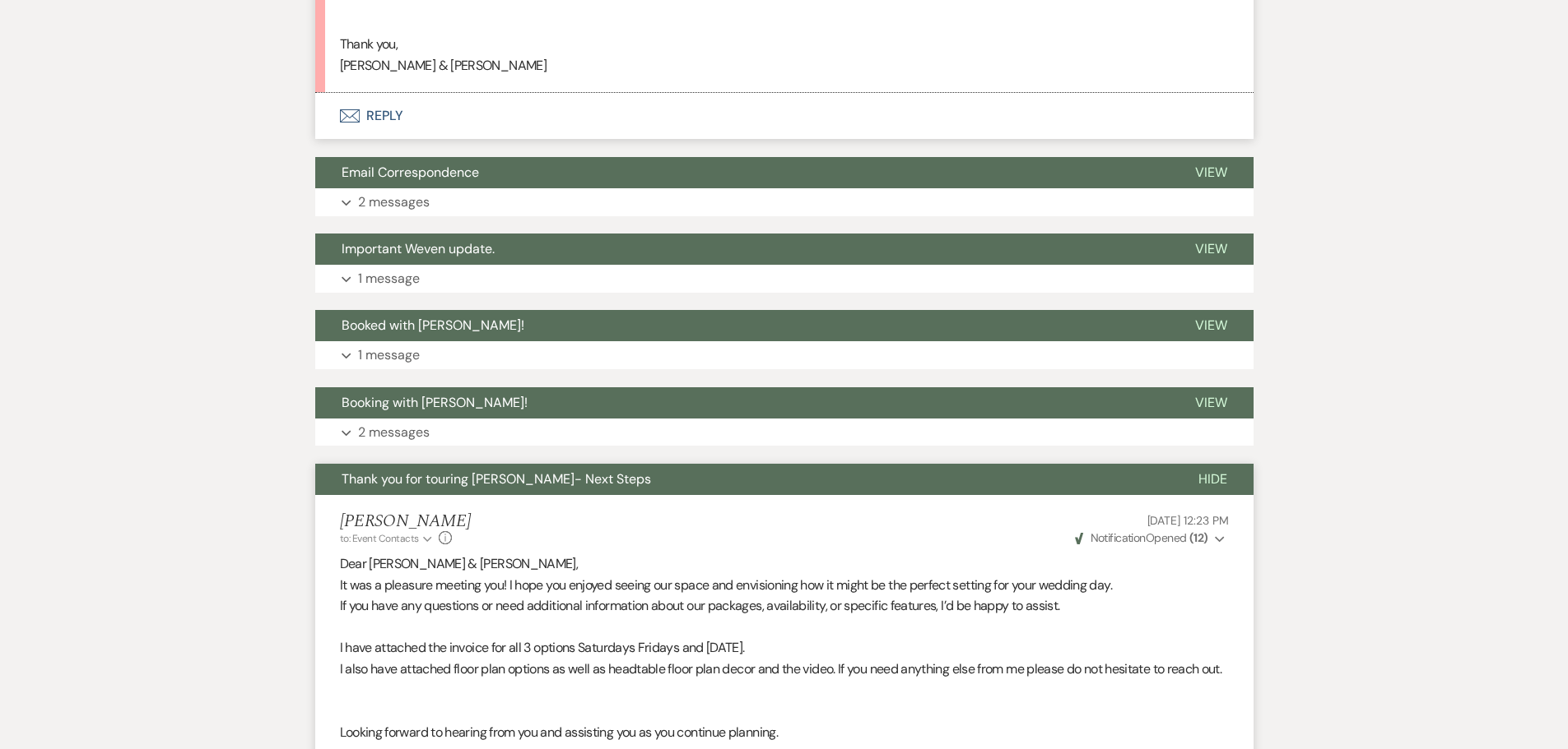
scroll to position [1134, 0]
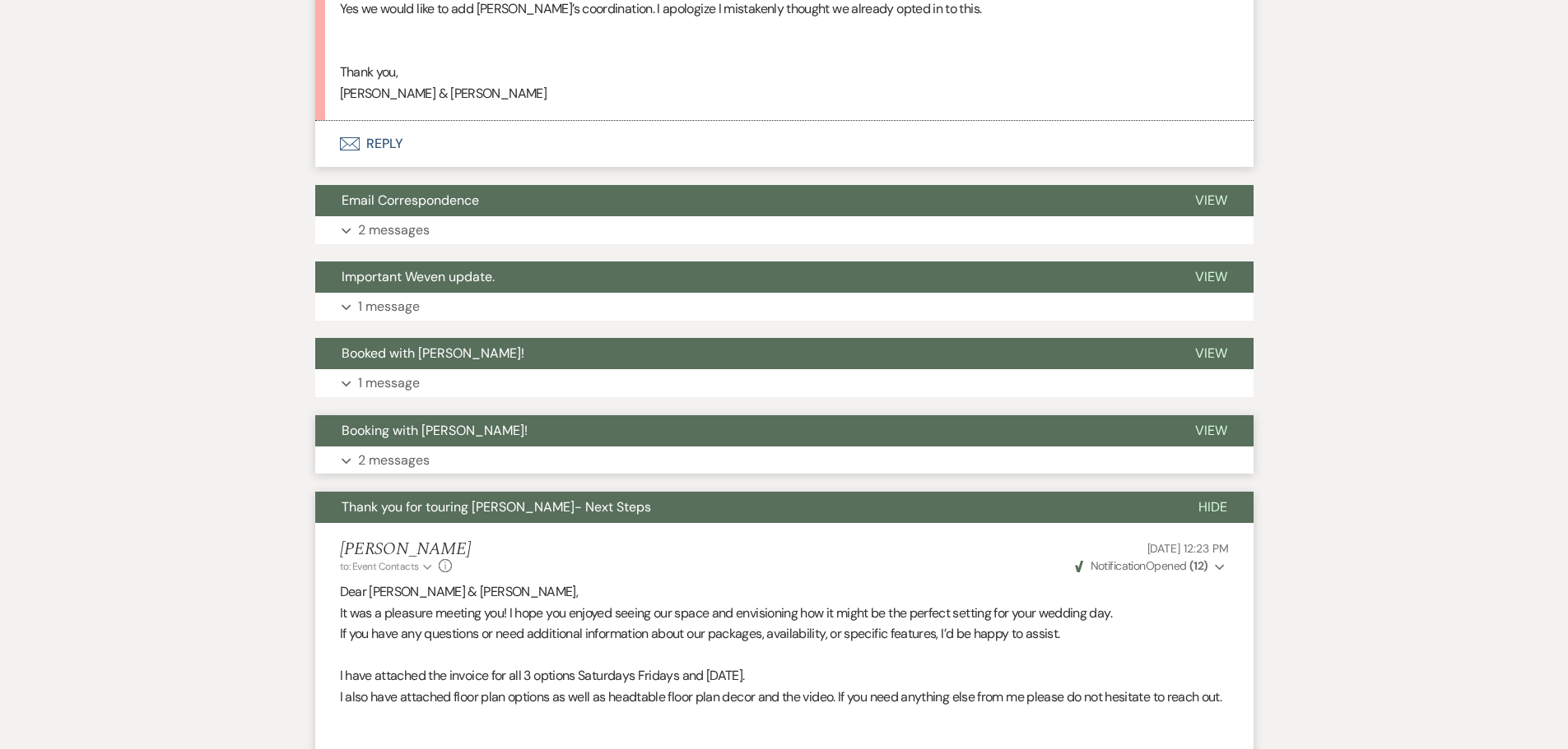
click at [416, 436] on span "Booking with Bella Terre!" at bounding box center [434, 430] width 186 height 17
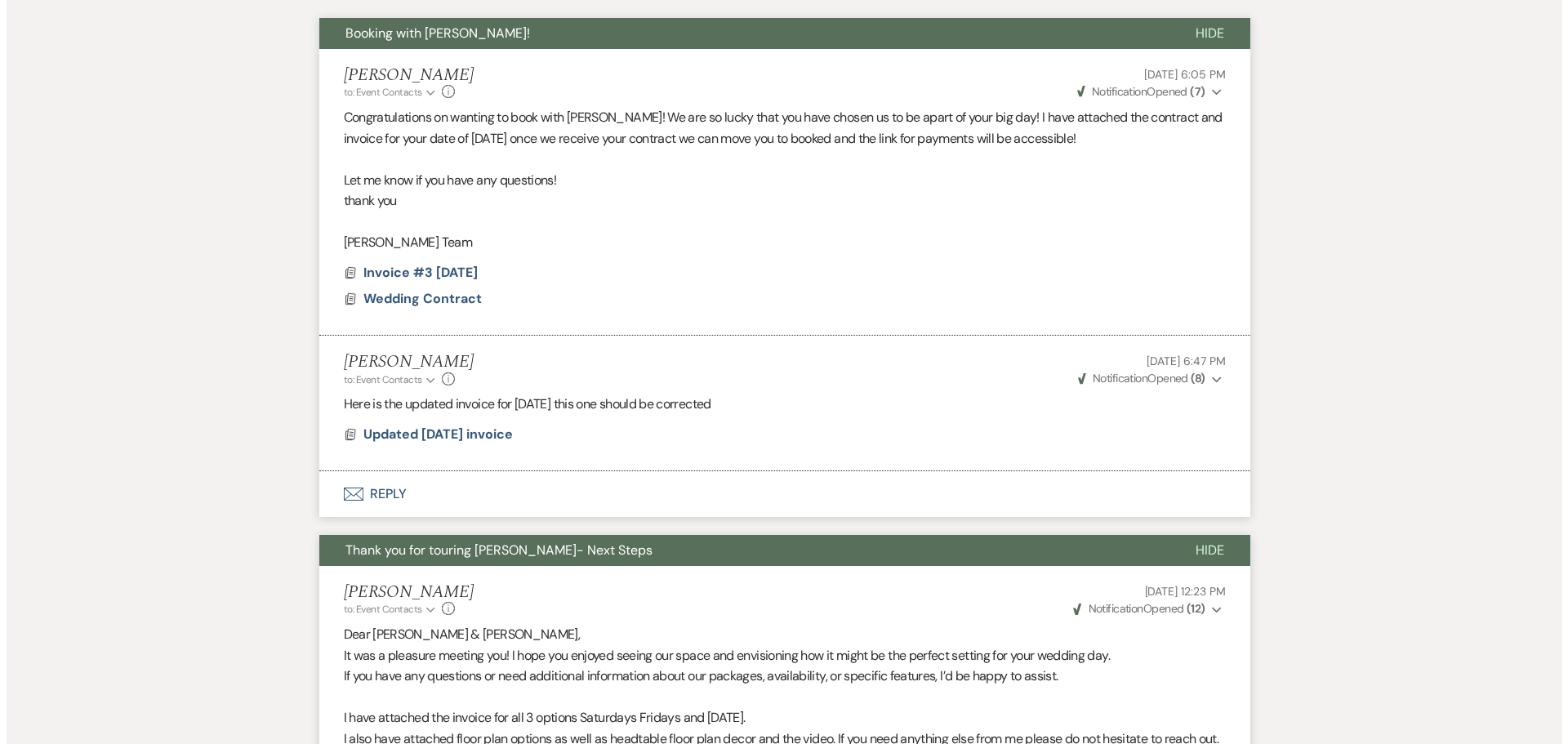
scroll to position [1534, 0]
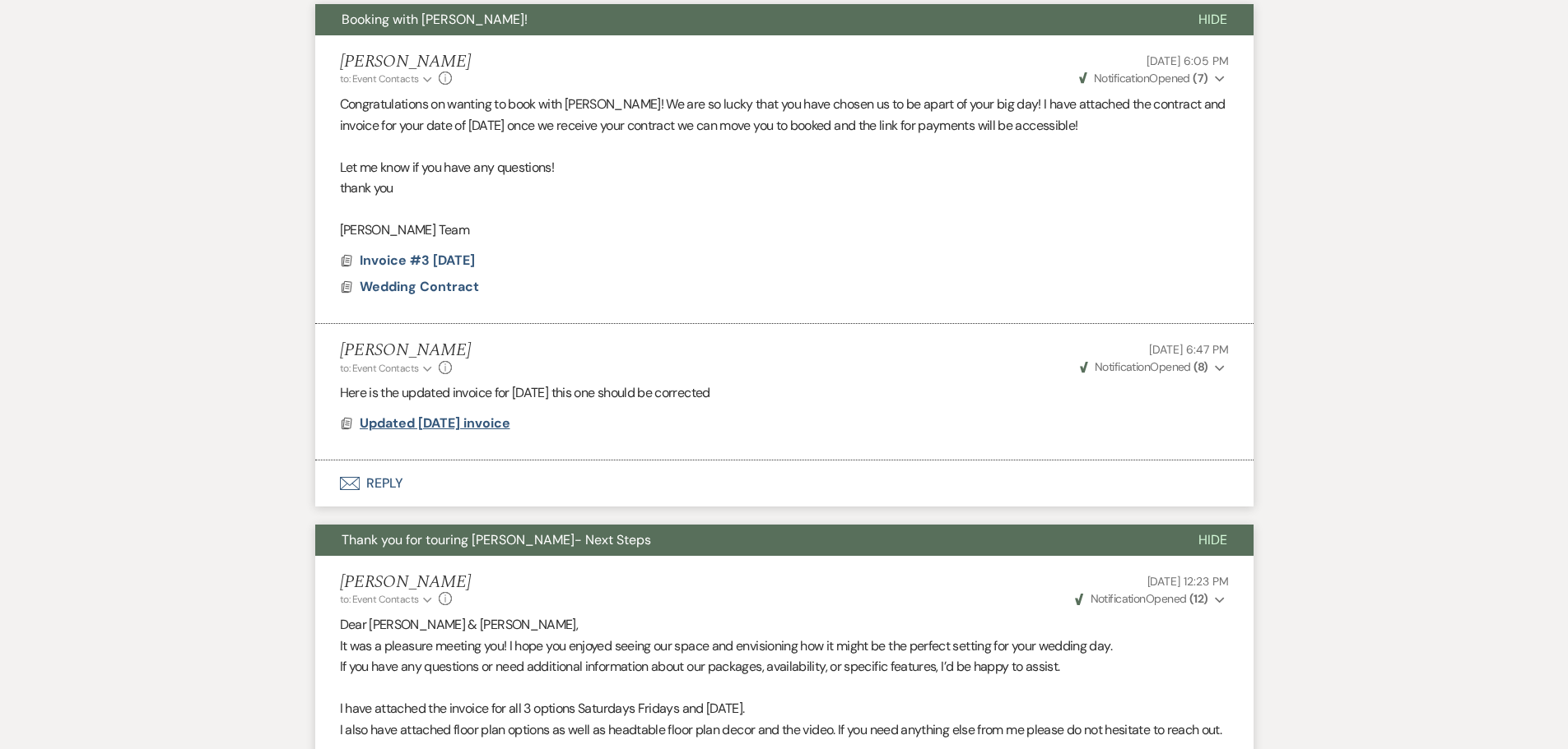
click at [453, 429] on span "Updated Friday invoice" at bounding box center [435, 423] width 151 height 17
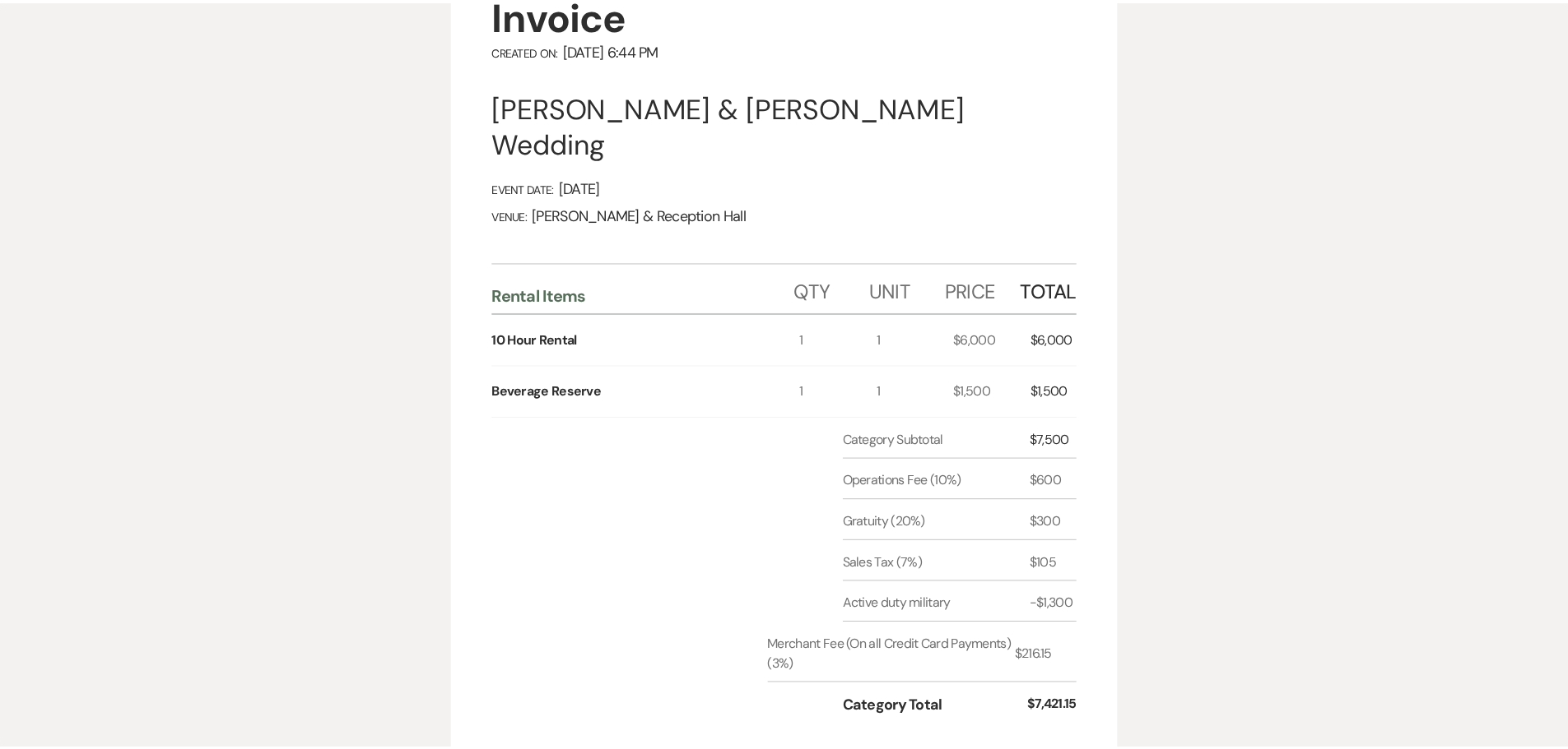
scroll to position [0, 0]
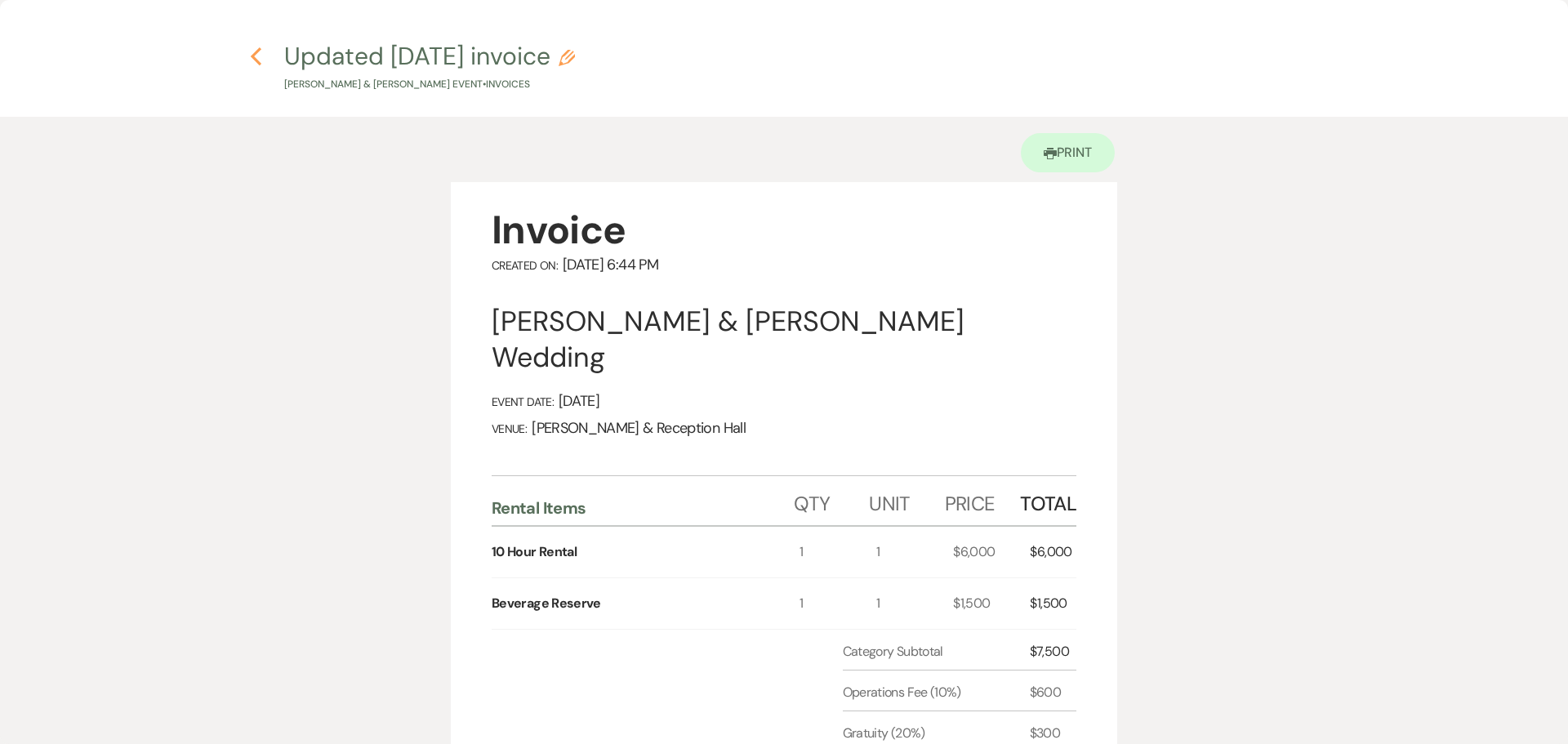
click at [251, 55] on icon "Previous" at bounding box center [256, 56] width 12 height 20
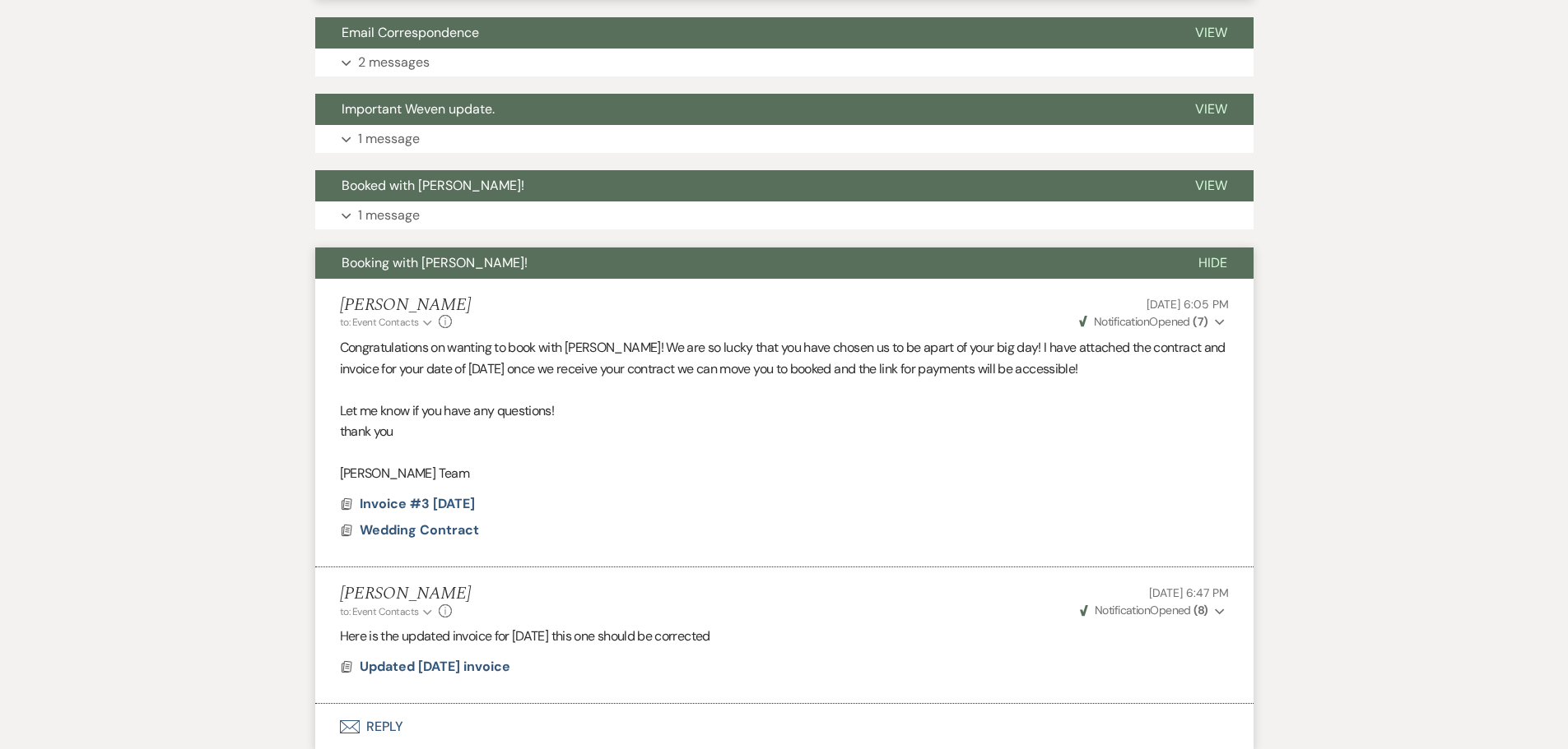
scroll to position [1052, 0]
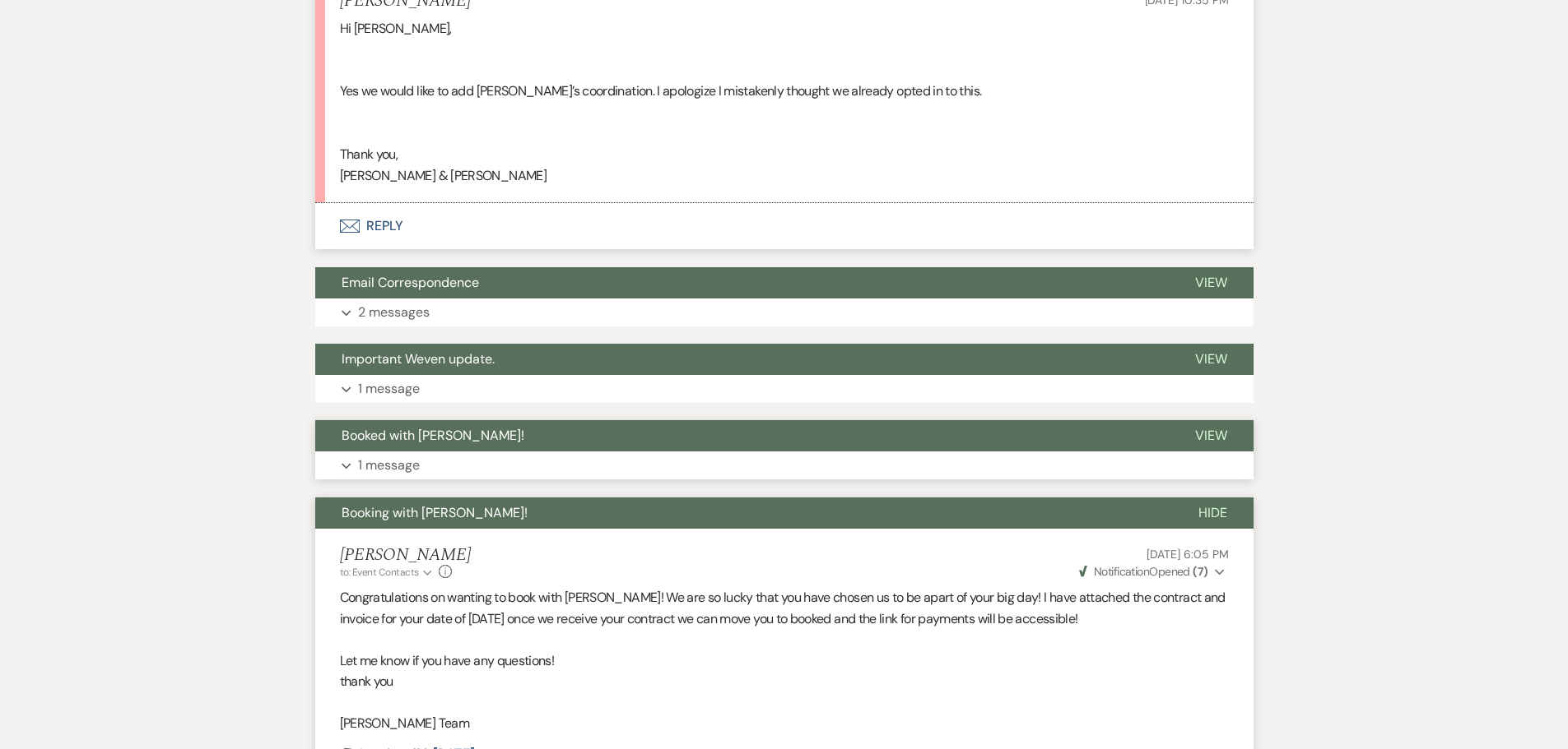
click at [415, 441] on span "Booked with Bell Terre!" at bounding box center [433, 435] width 183 height 17
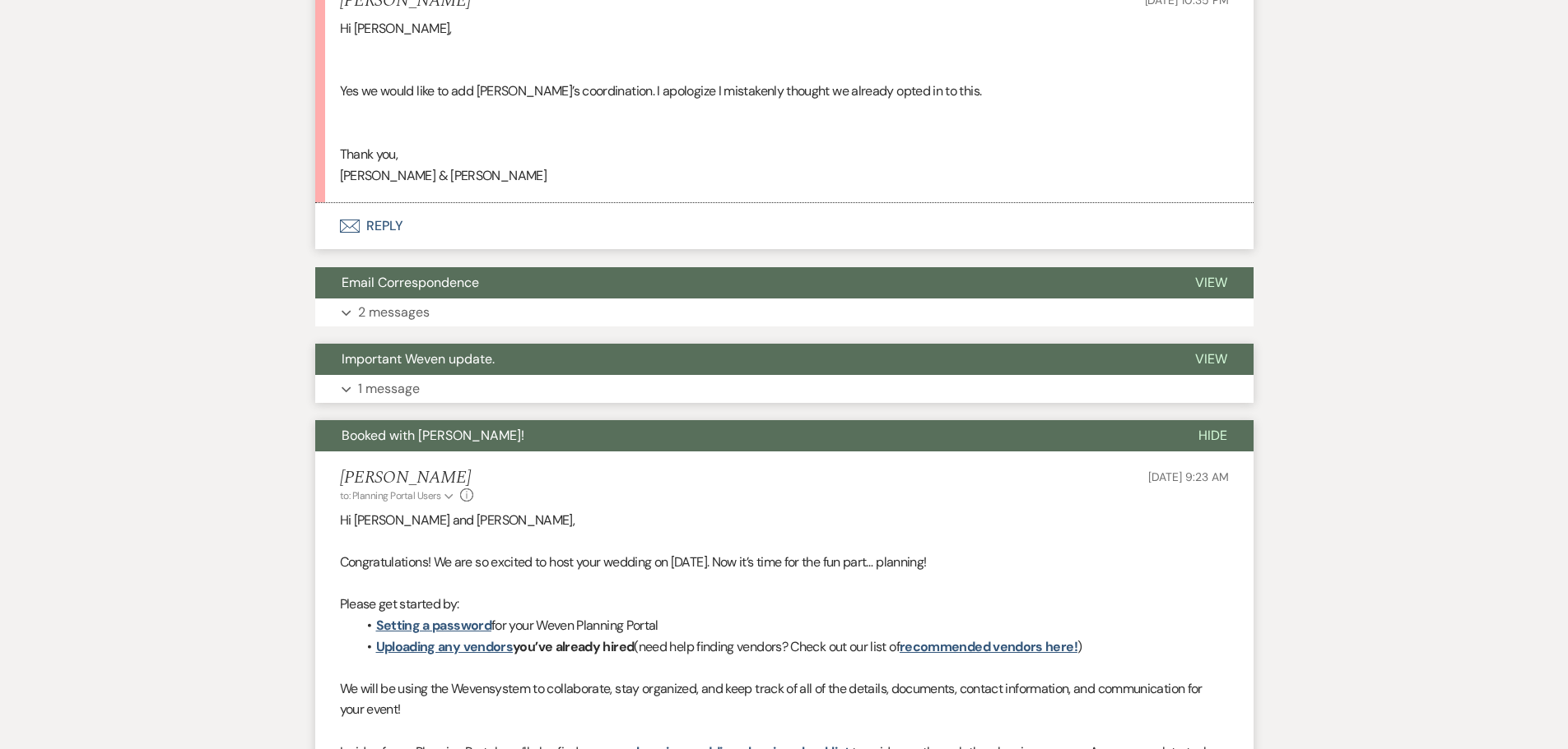
click at [442, 397] on button "Expand 1 message" at bounding box center [784, 389] width 938 height 28
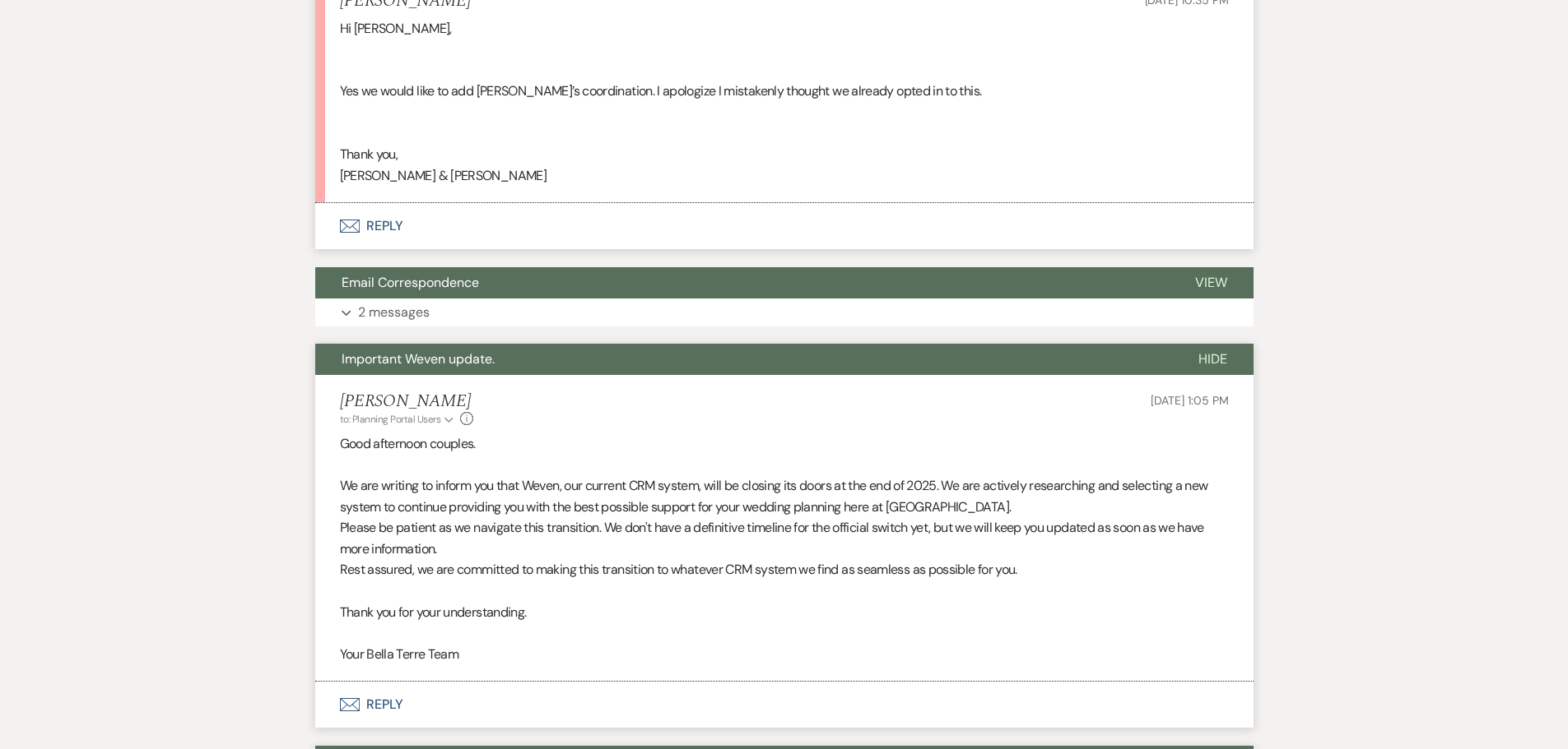
click at [460, 318] on button "Expand 2 messages" at bounding box center [784, 312] width 938 height 28
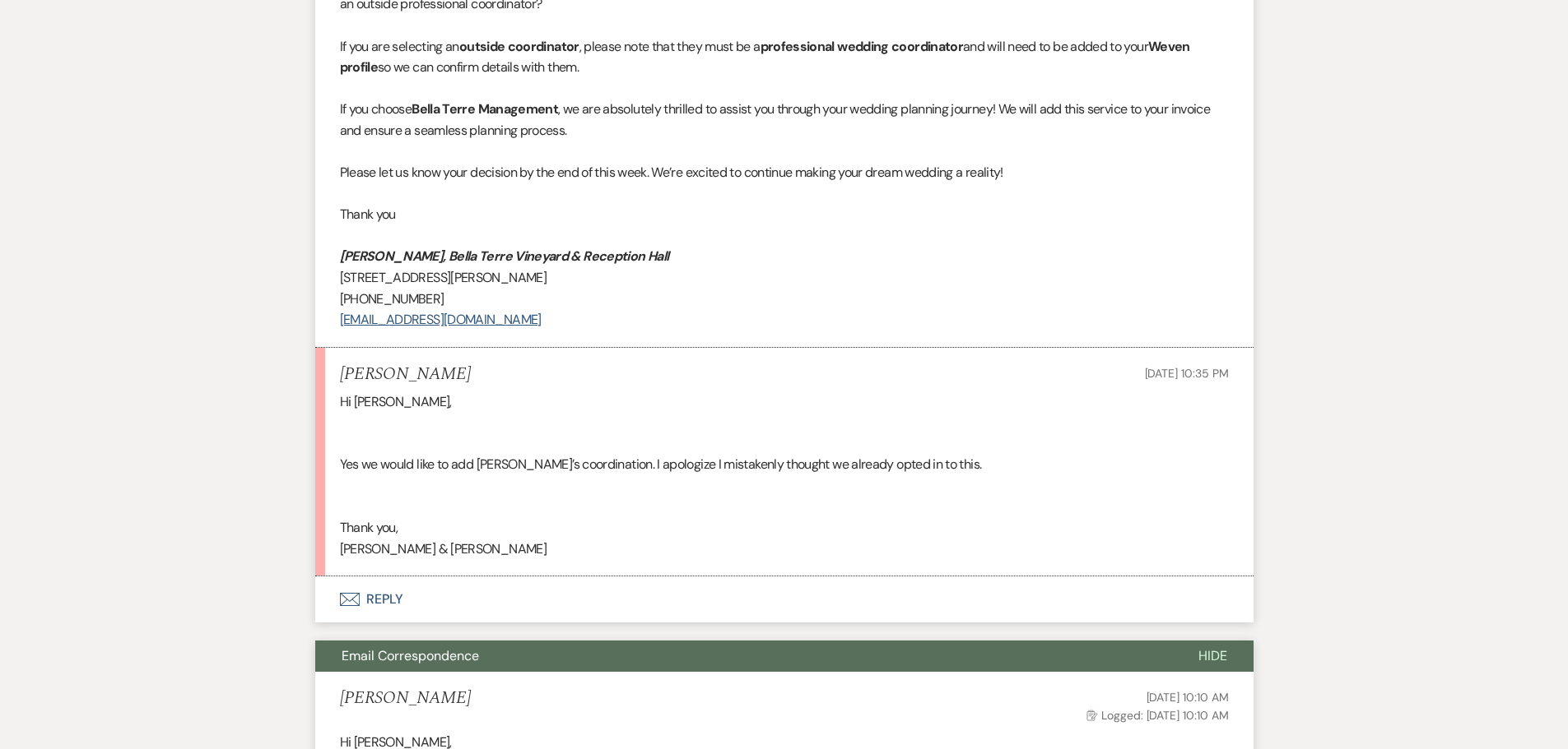
scroll to position [640, 0]
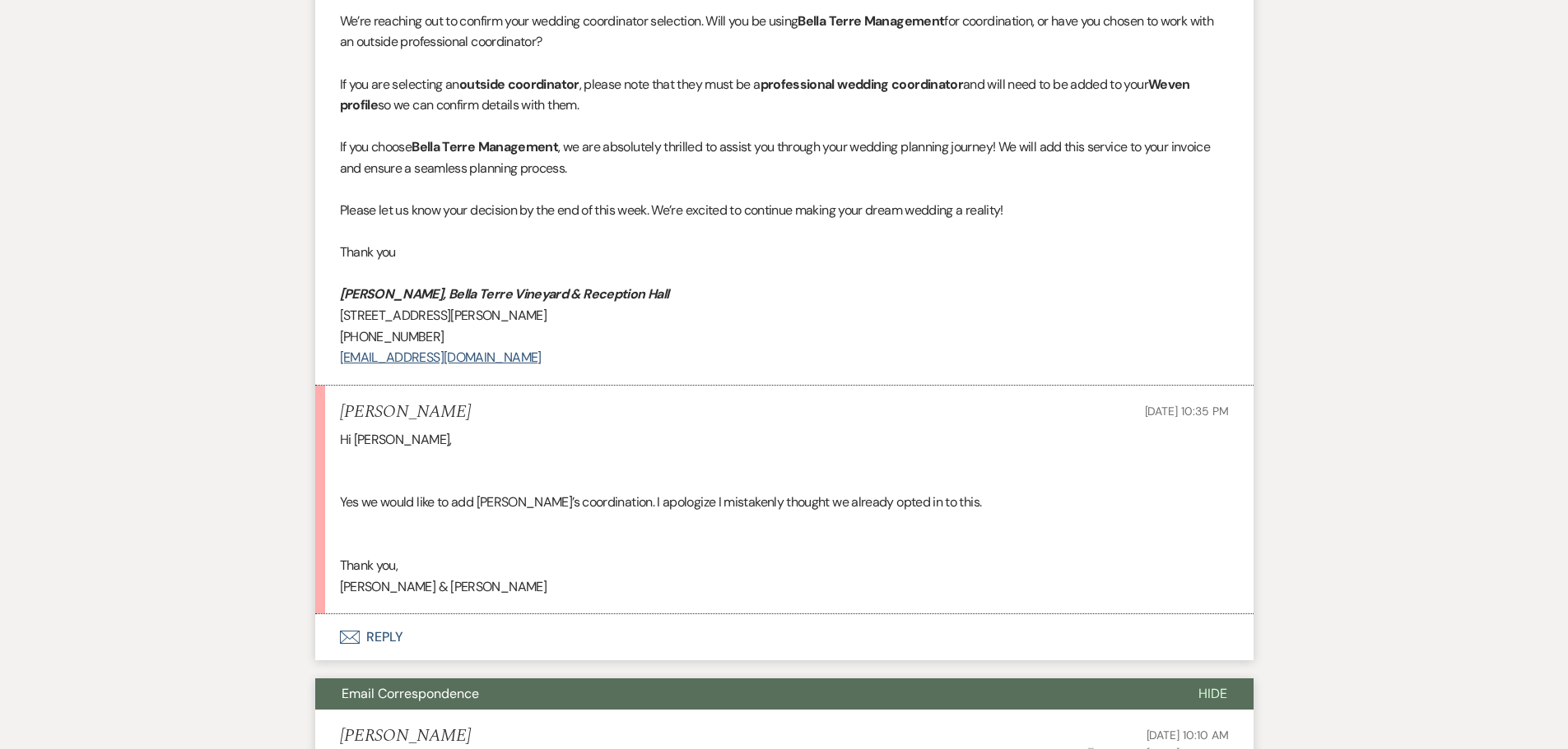
click at [359, 637] on use "button" at bounding box center [349, 637] width 20 height 13
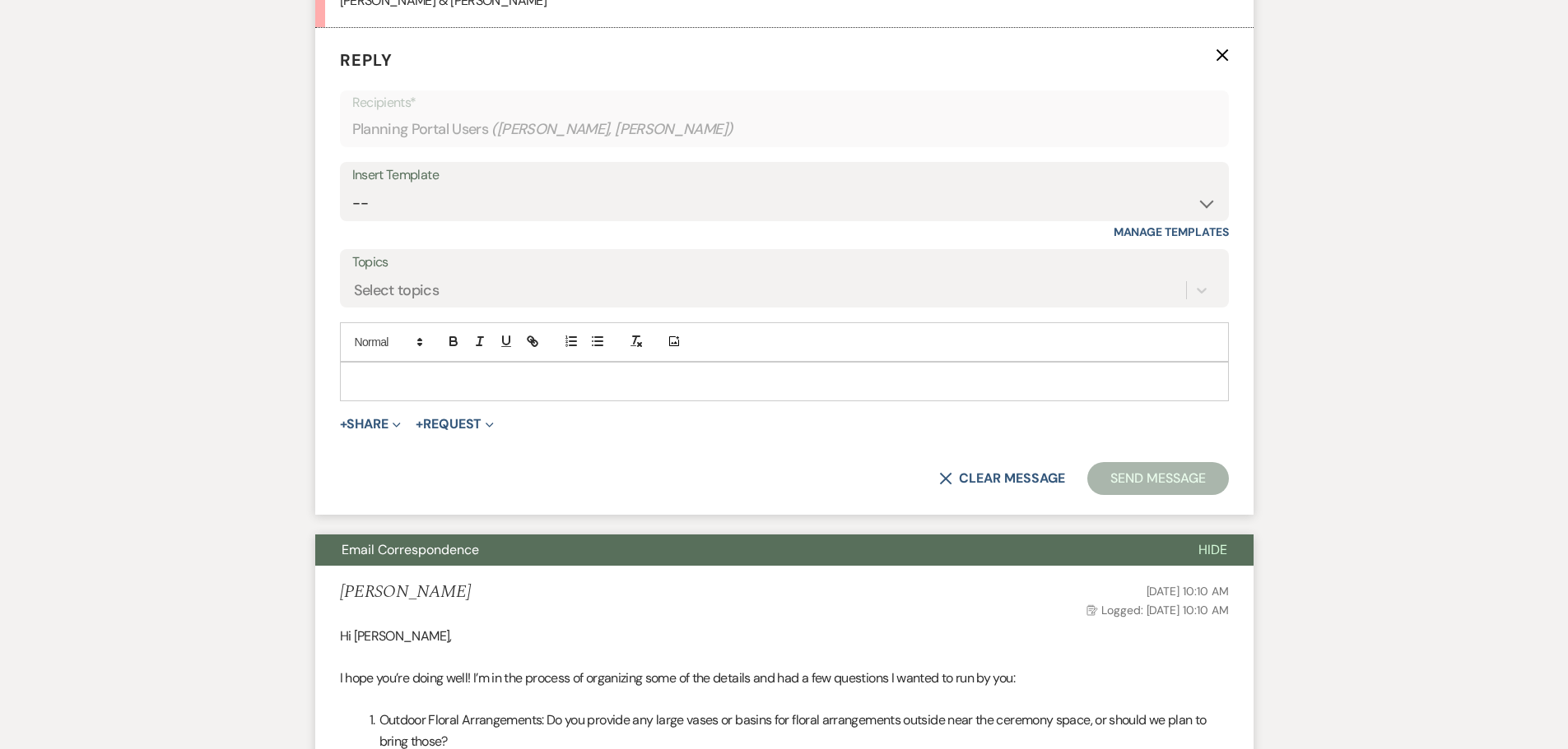
scroll to position [1242, 0]
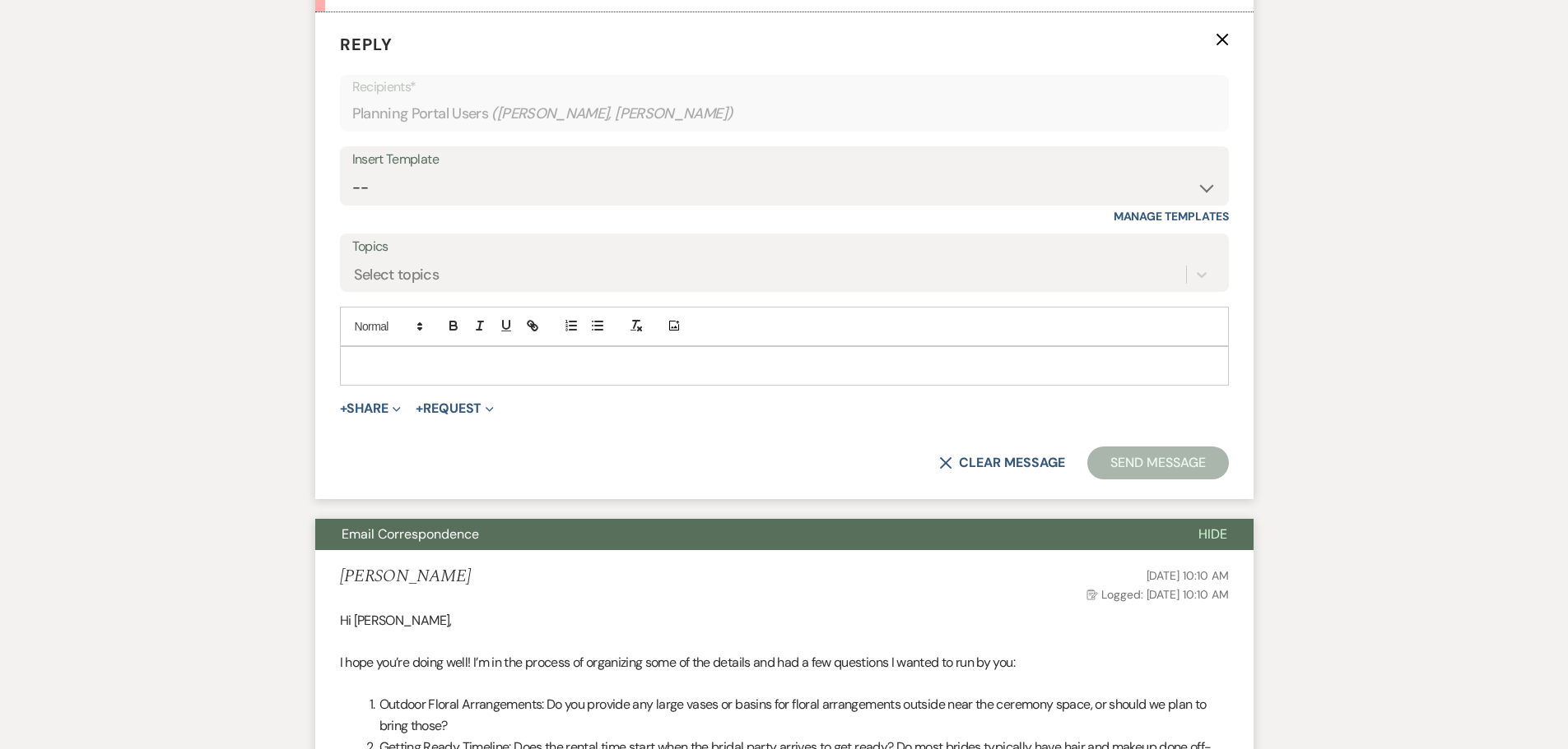
click at [493, 376] on div at bounding box center [784, 366] width 887 height 38
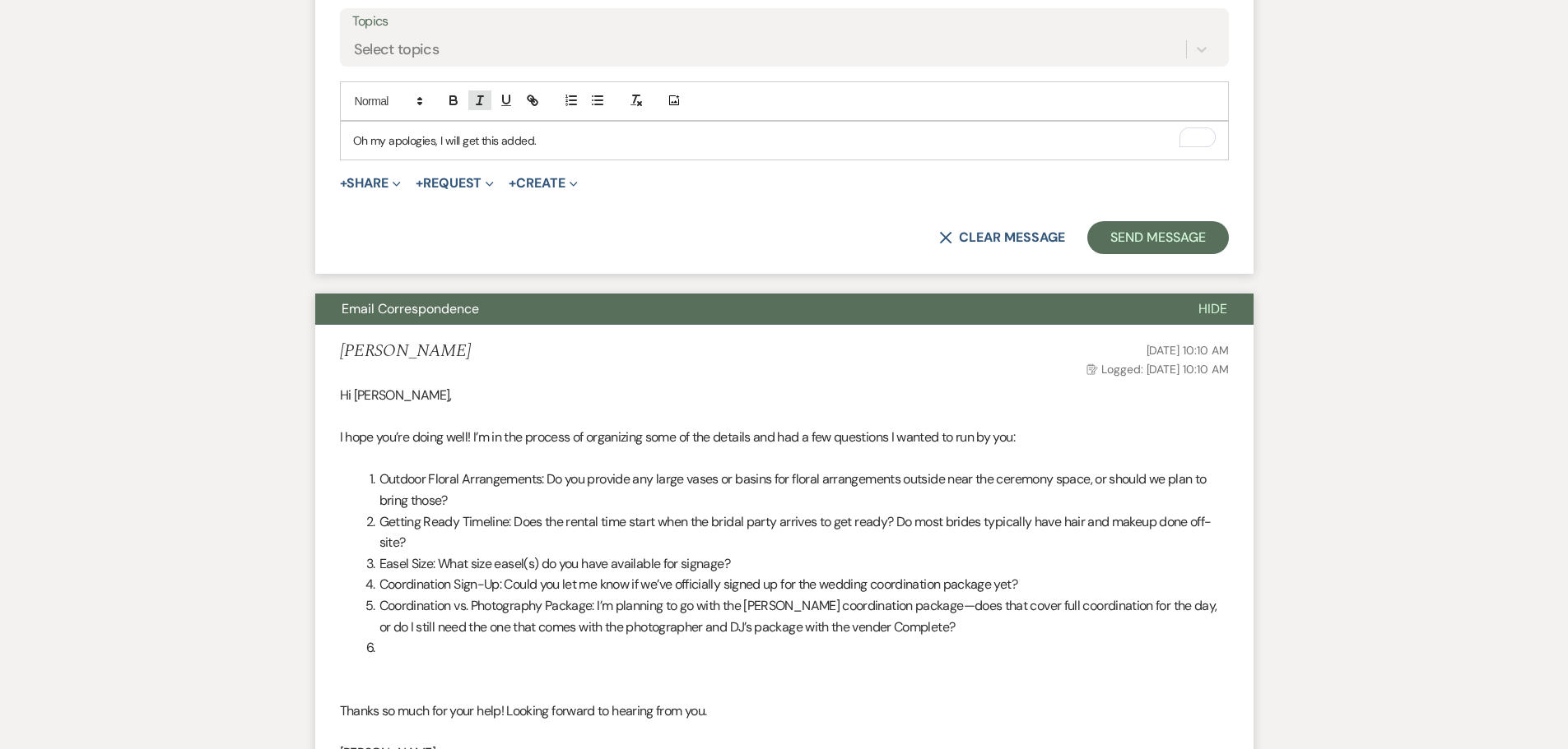
scroll to position [1727, 0]
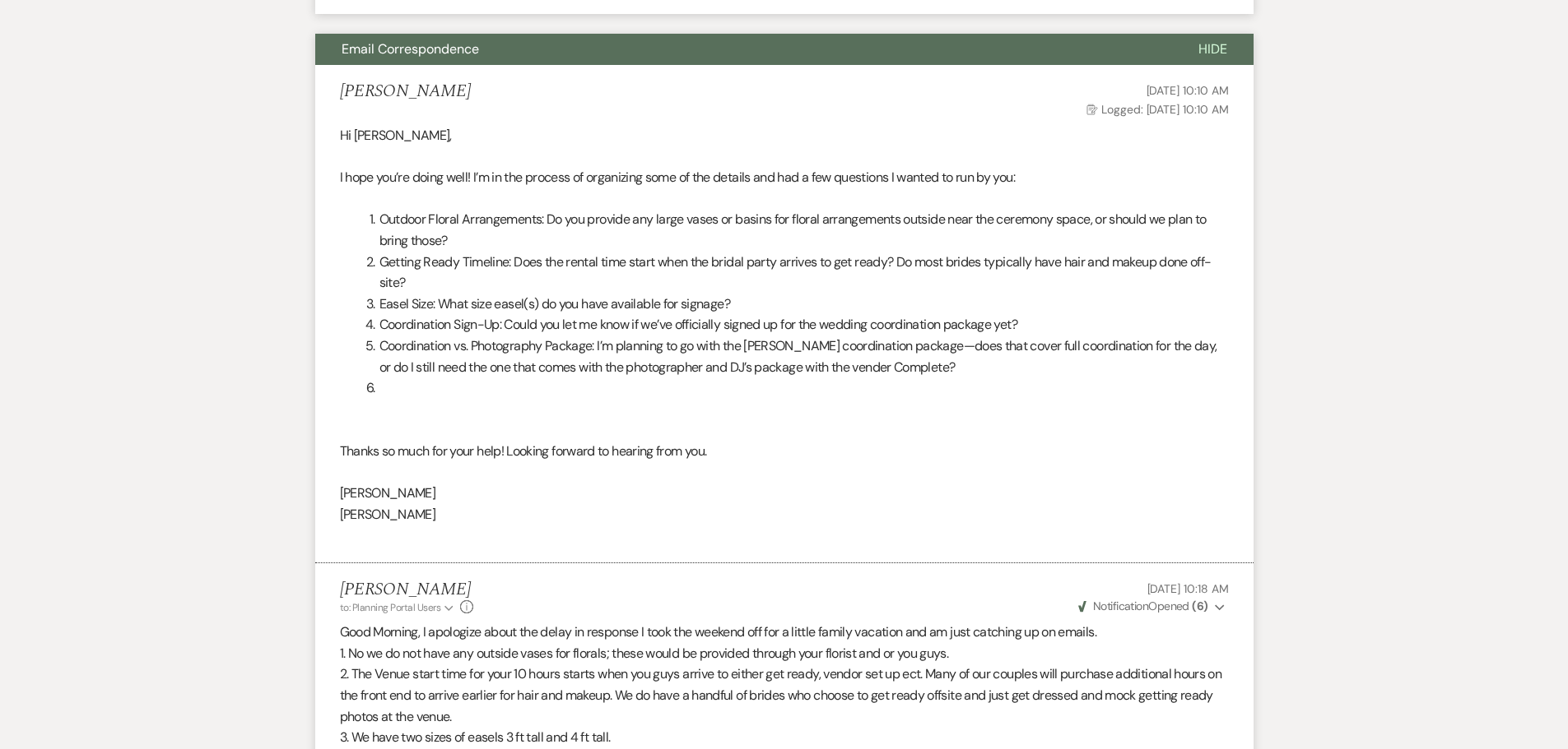
click at [1146, 86] on span "Aug 04, 2025, 10:10 AM" at bounding box center [1187, 90] width 82 height 15
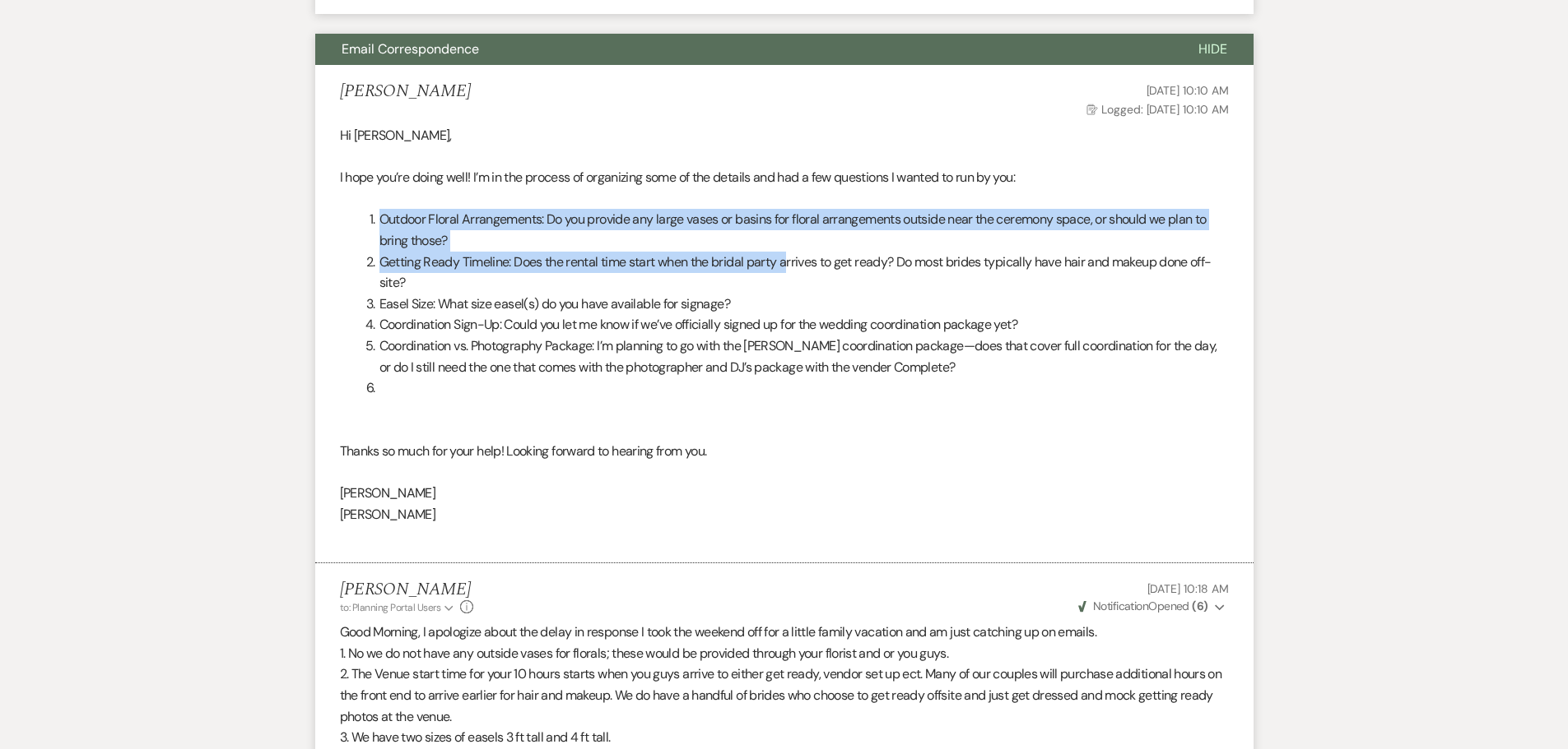
drag, startPoint x: 378, startPoint y: 226, endPoint x: 788, endPoint y: 219, distance: 410.1
click at [788, 219] on li "Outdoor Floral Arrangements: Do you provide any large vases or basins for flora…" at bounding box center [794, 230] width 869 height 42
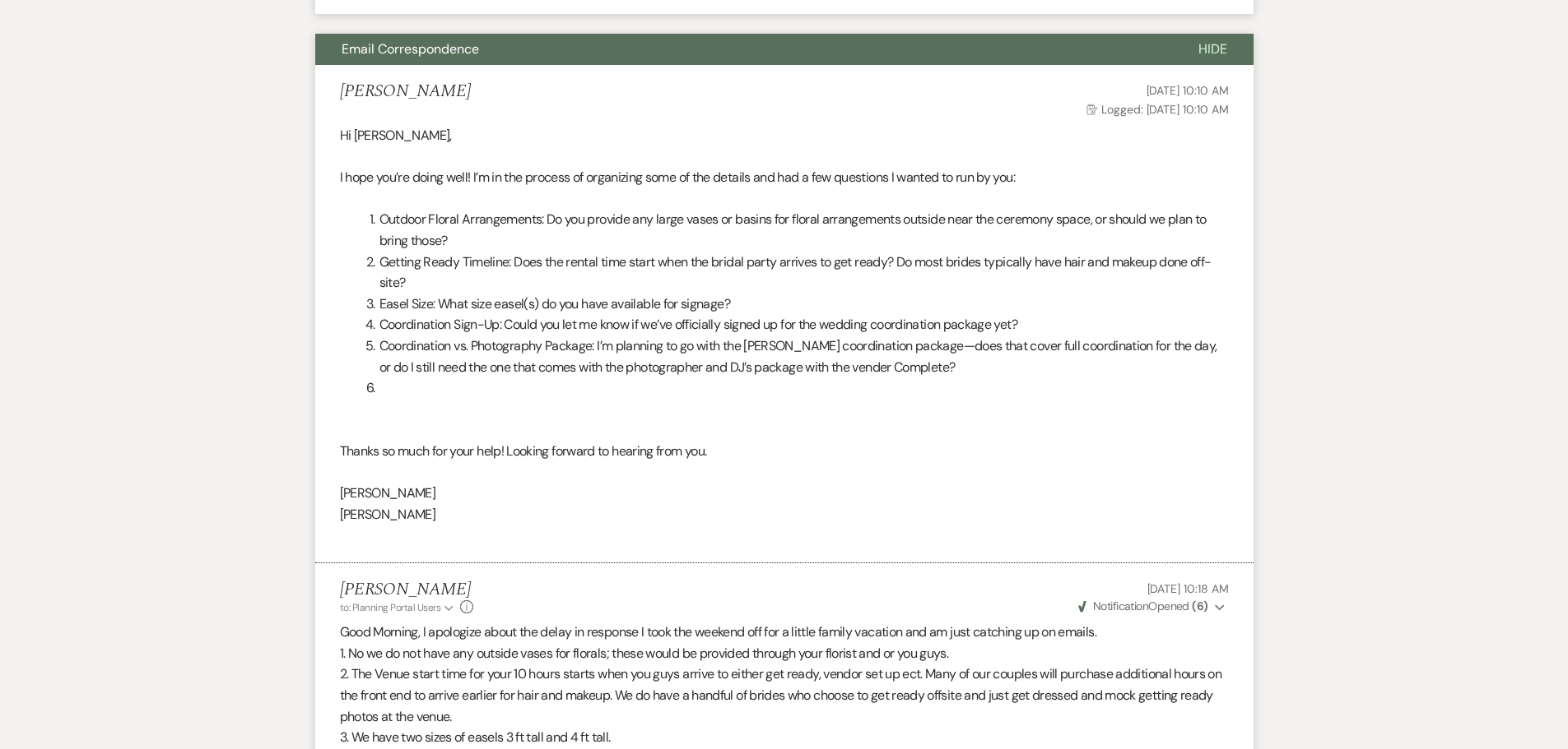
click at [505, 280] on li "Getting Ready Timeline: Does the rental time start when the bridal party arrive…" at bounding box center [794, 273] width 869 height 42
click at [453, 306] on span "Easel Size: What size easel(s) do you have available for signage?" at bounding box center [554, 304] width 350 height 17
click at [453, 319] on span "Coordination Sign-Up: Could you let me know if we’ve officially signed up for t…" at bounding box center [698, 323] width 638 height 17
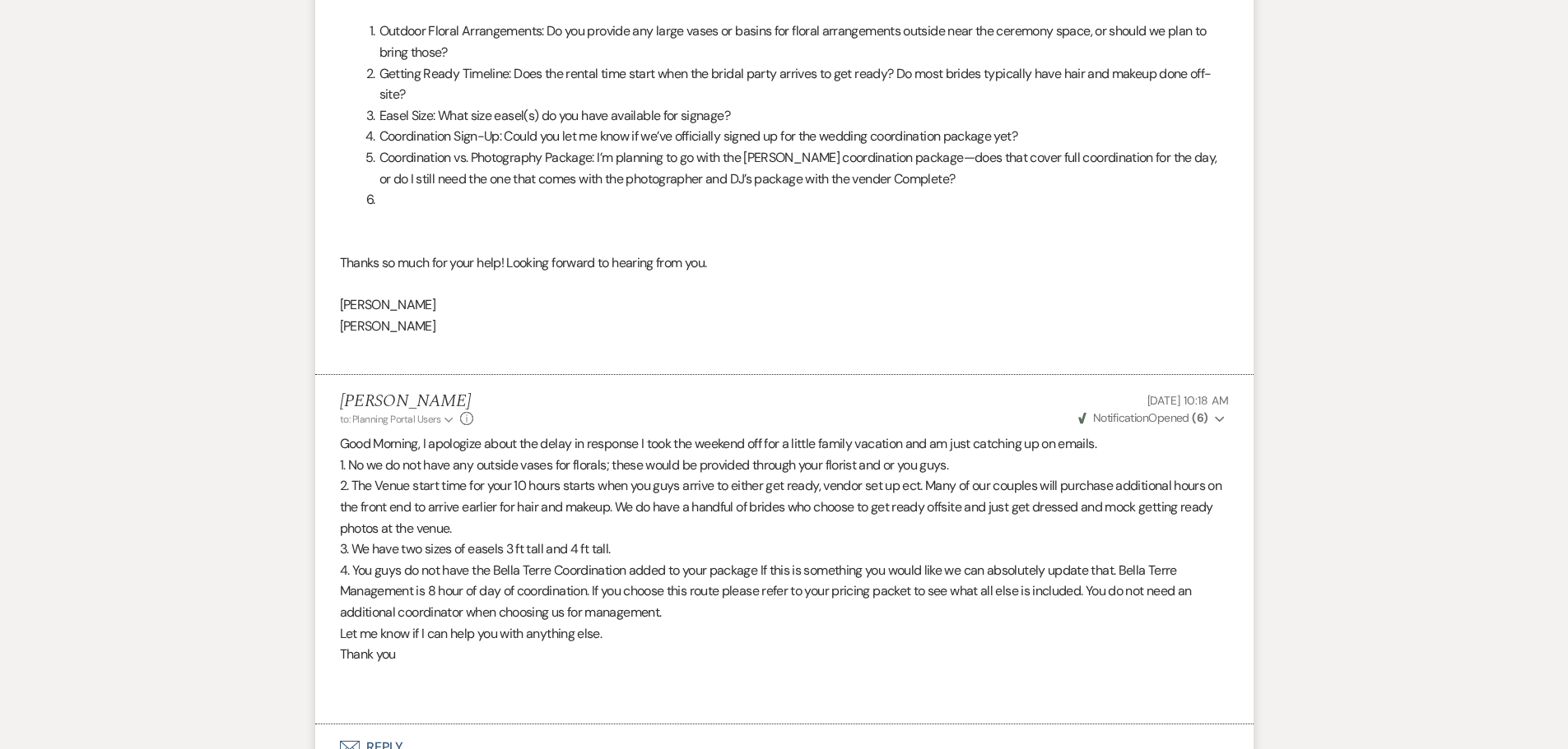
scroll to position [2057, 0]
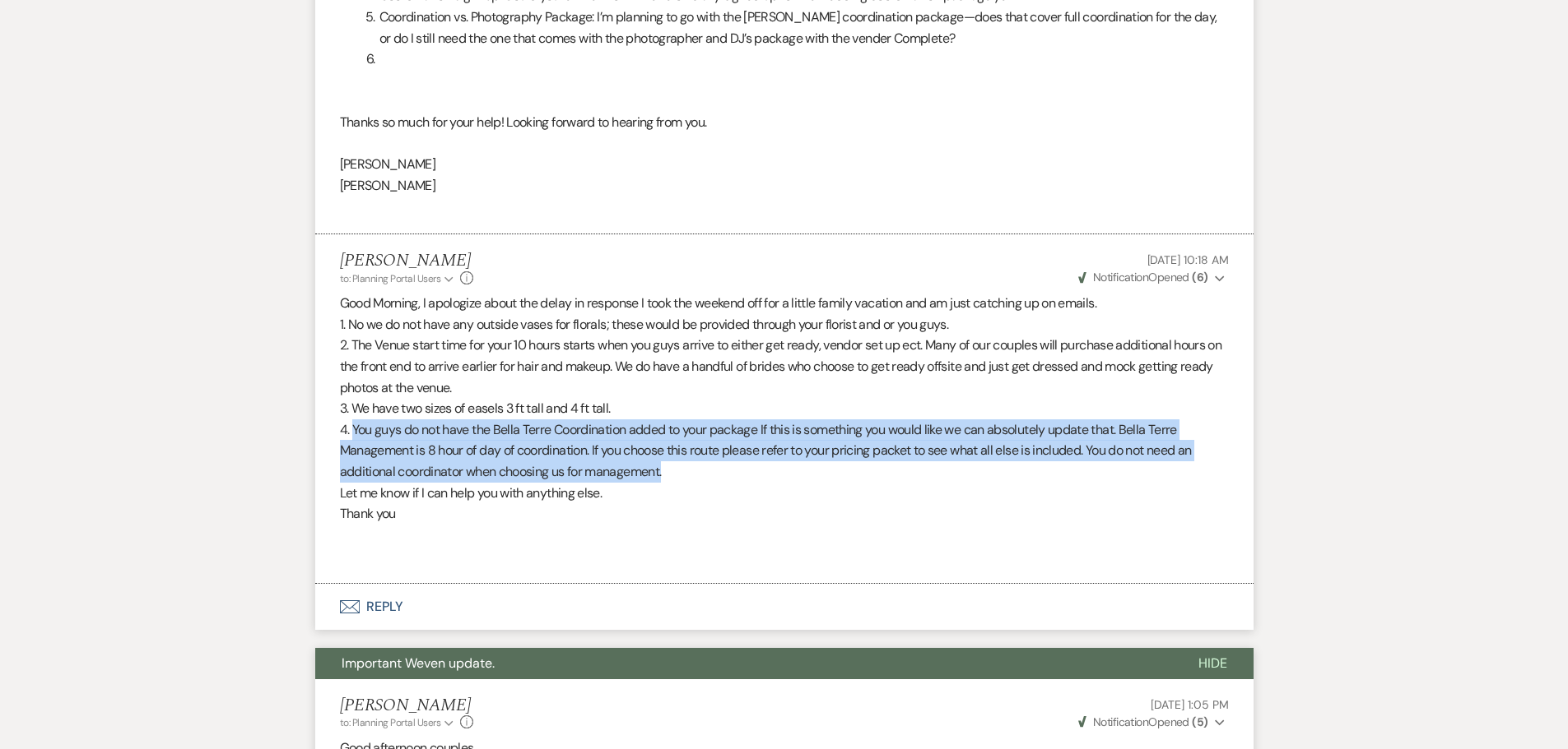
drag, startPoint x: 354, startPoint y: 427, endPoint x: 677, endPoint y: 475, distance: 326.5
click at [677, 475] on p "4. You guys do not have the Bella Terre Coordination added to your package If t…" at bounding box center [784, 451] width 889 height 63
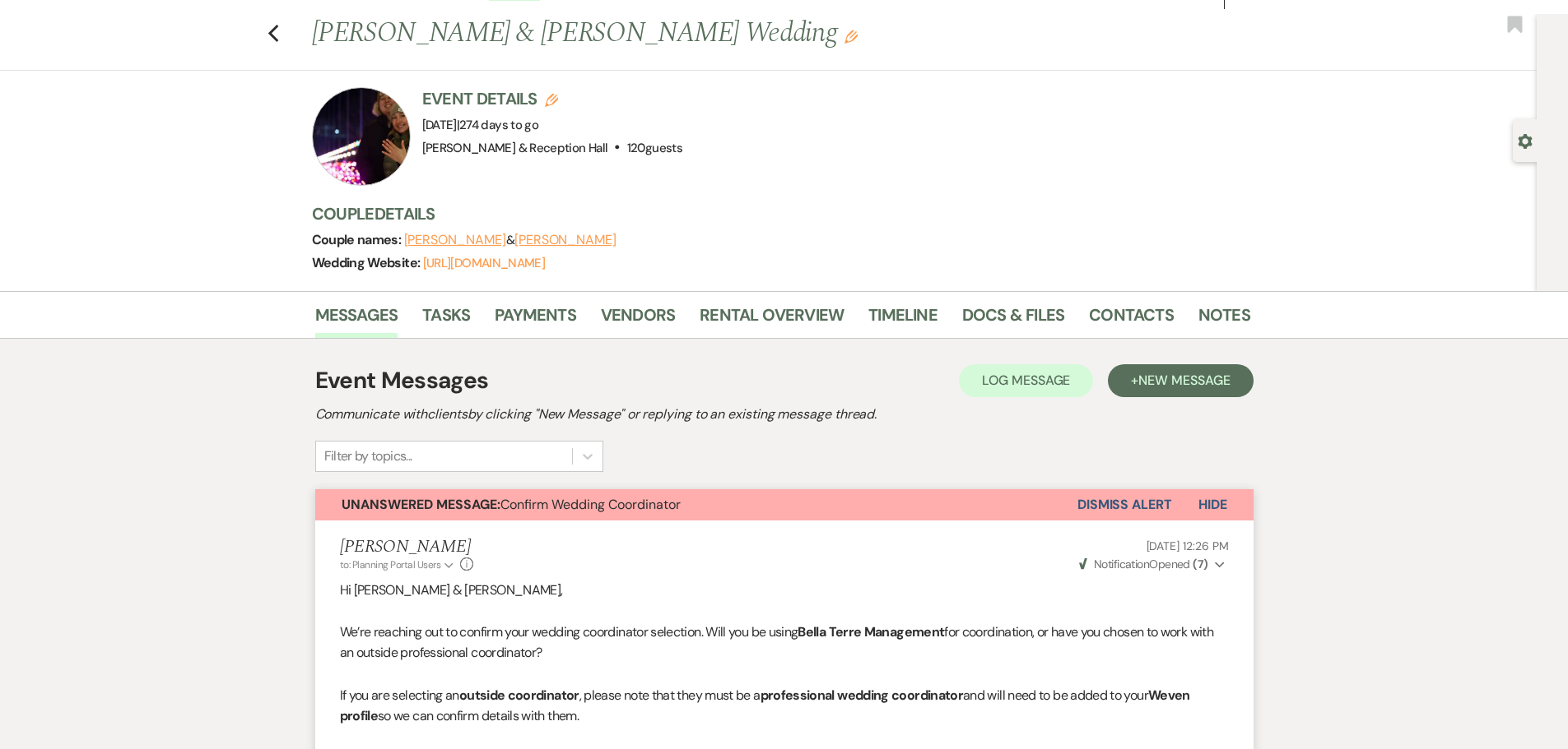
scroll to position [0, 0]
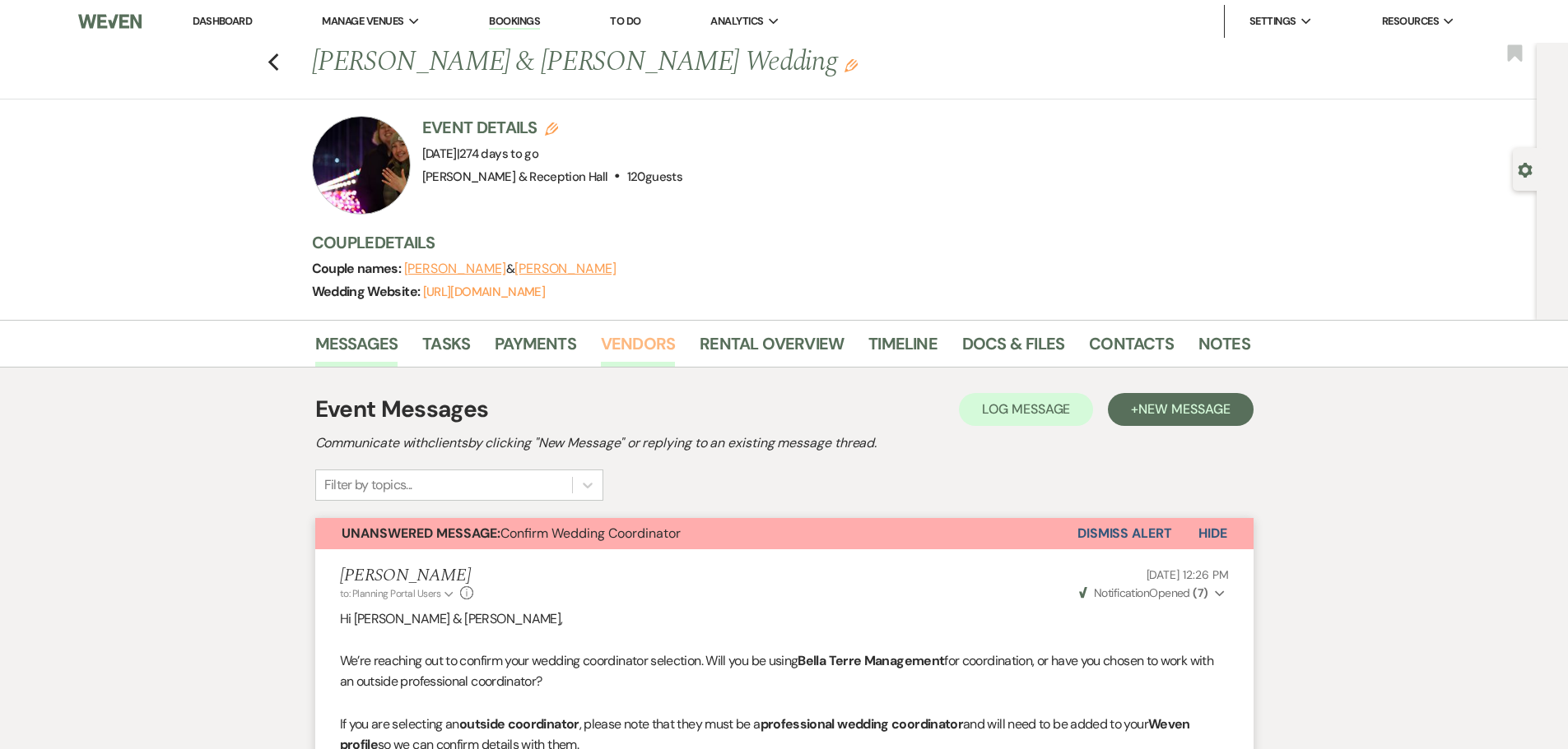
click at [652, 343] on link "Vendors" at bounding box center [637, 348] width 74 height 36
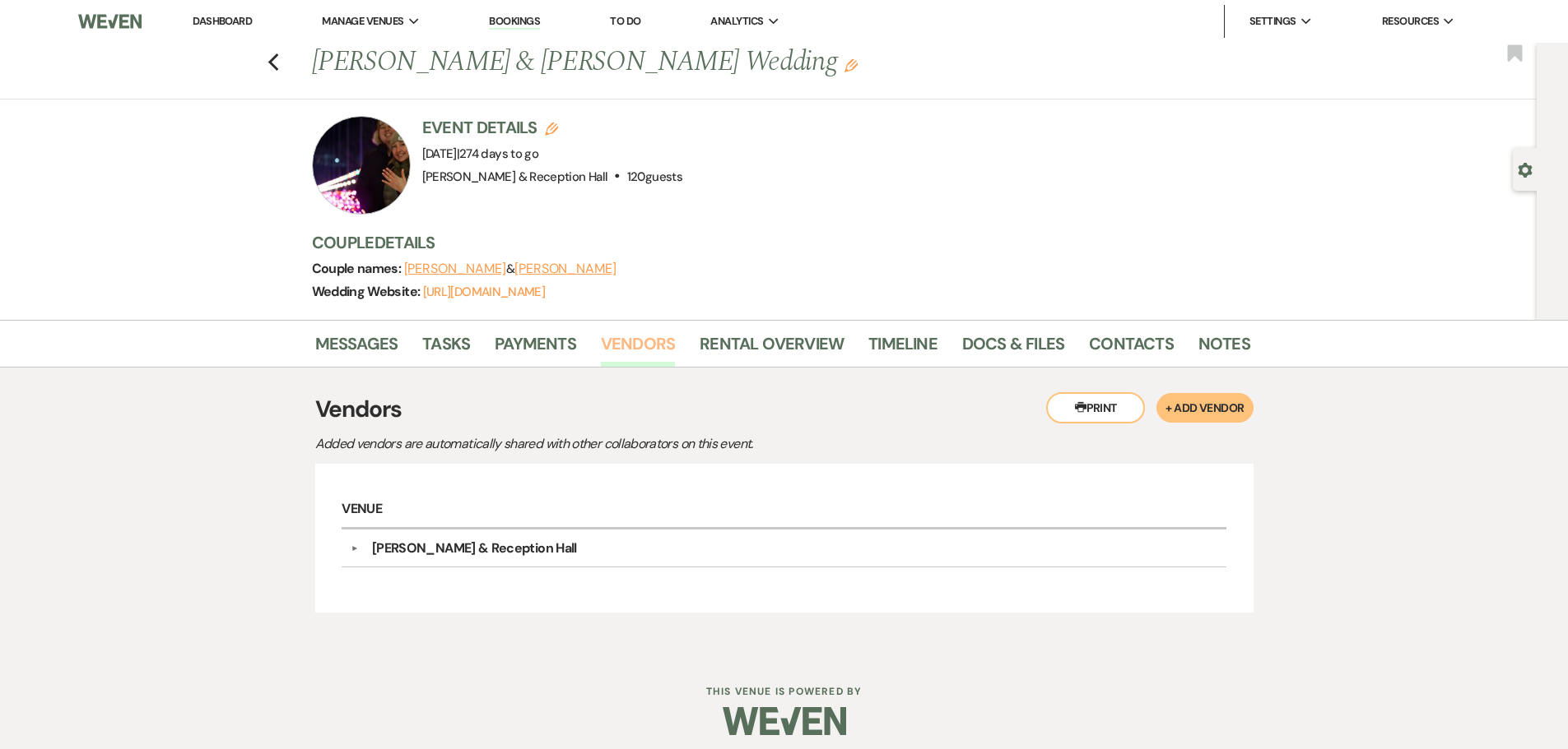
scroll to position [11, 0]
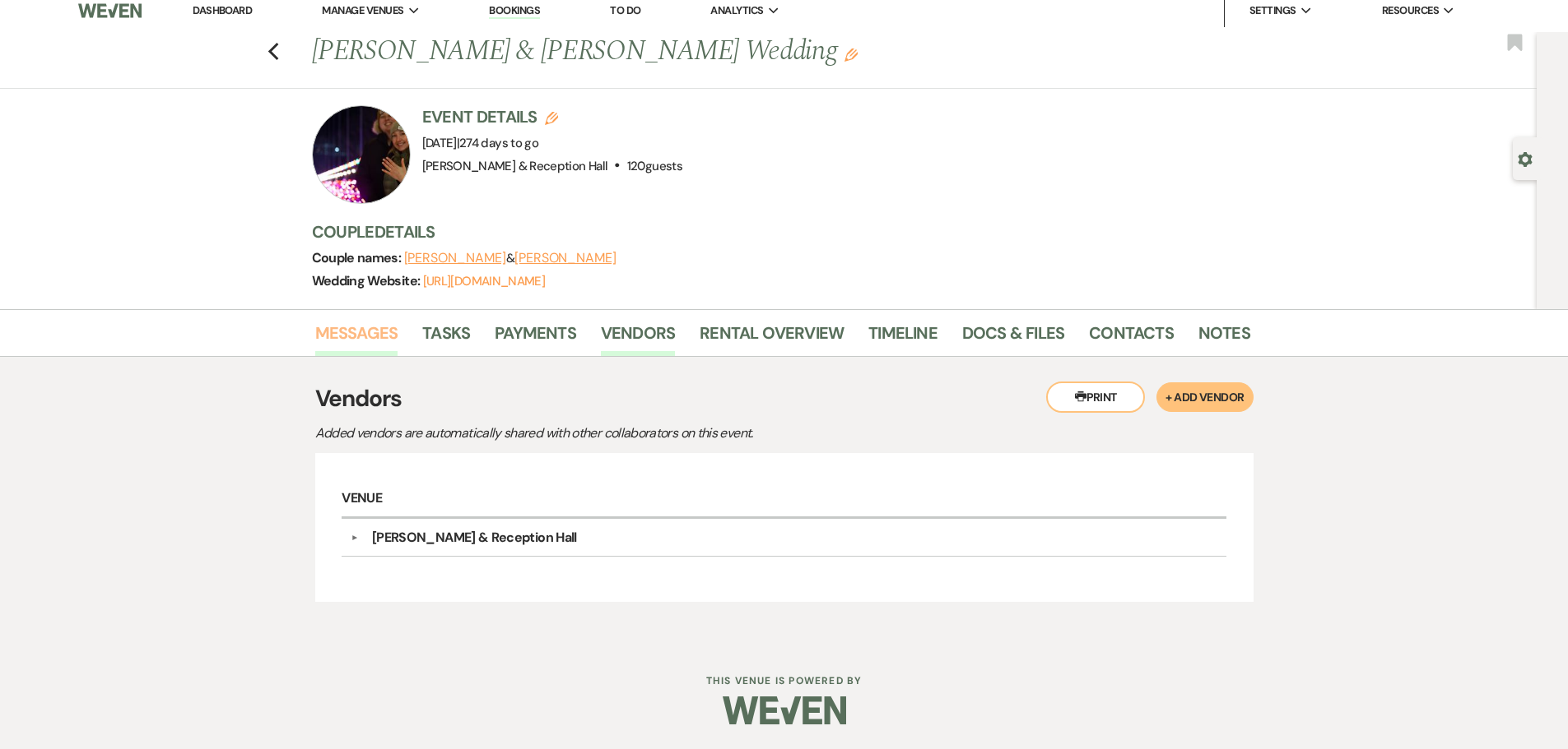
click at [370, 335] on link "Messages" at bounding box center [357, 338] width 83 height 36
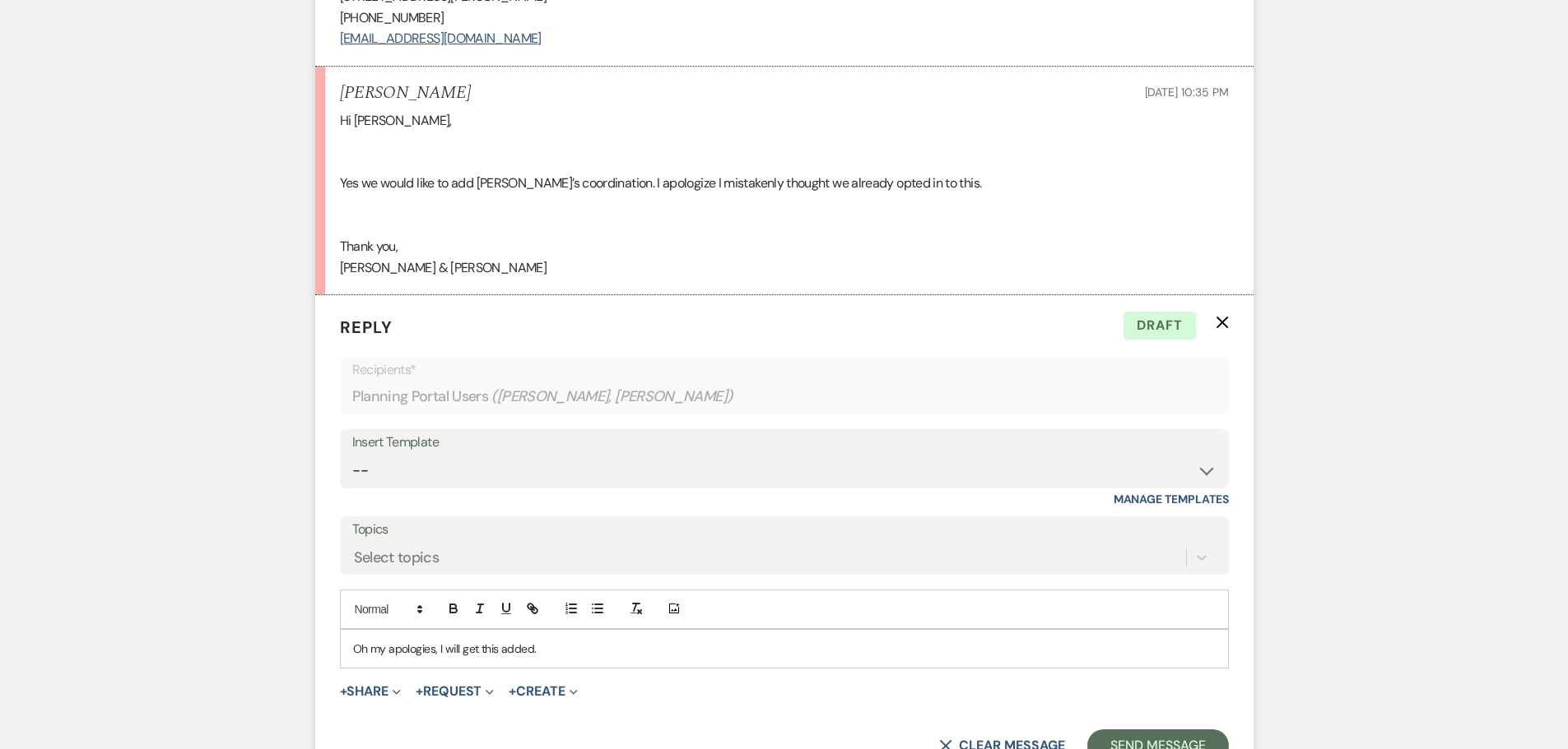
scroll to position [1288, 0]
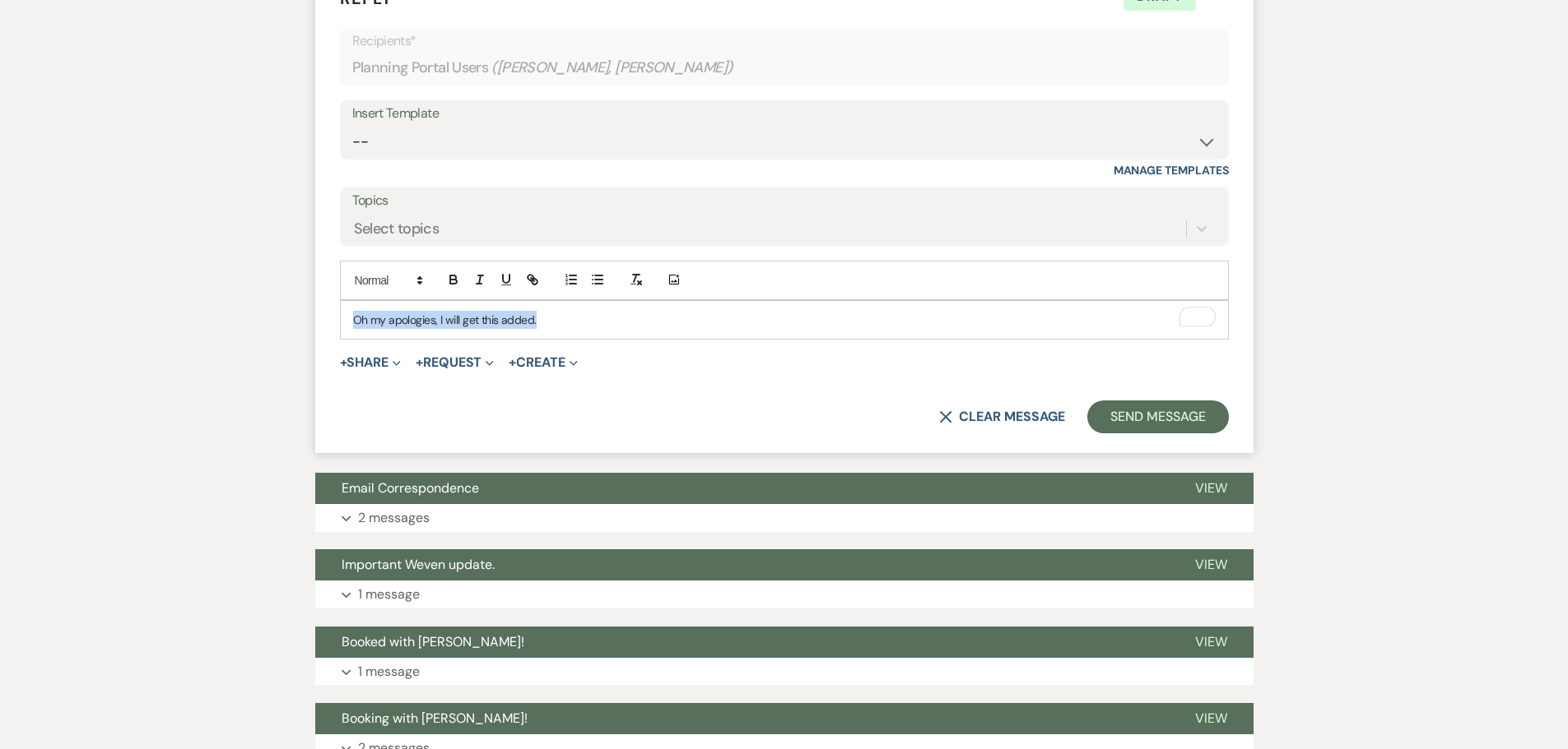
drag, startPoint x: 705, startPoint y: 325, endPoint x: 337, endPoint y: 308, distance: 368.4
click at [337, 308] on form "Reply X Draft Recipients* Planning Portal Users ( Ryan Antonawich, Gabrielle Le…" at bounding box center [784, 209] width 938 height 487
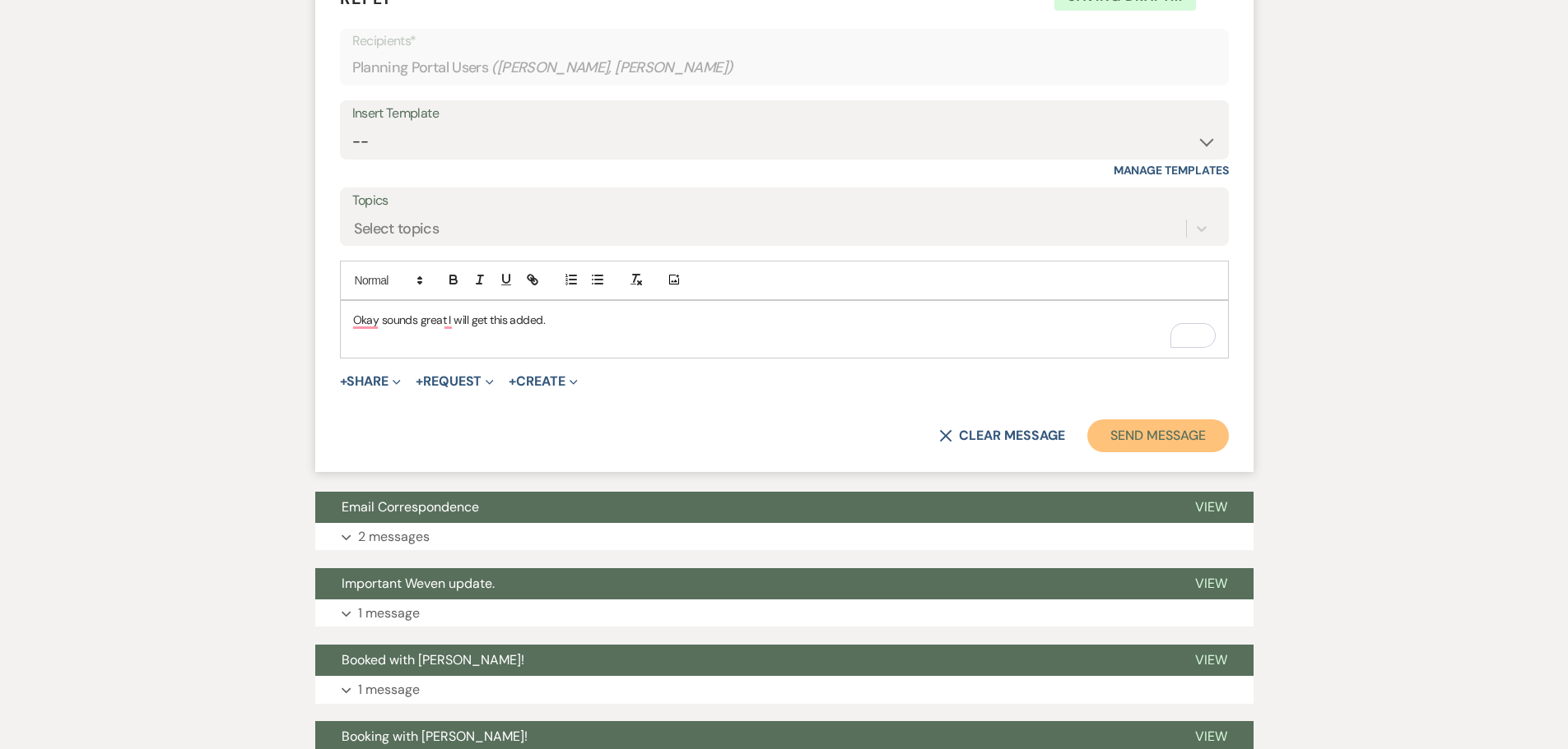
click at [1150, 438] on button "Send Message" at bounding box center [1157, 436] width 141 height 33
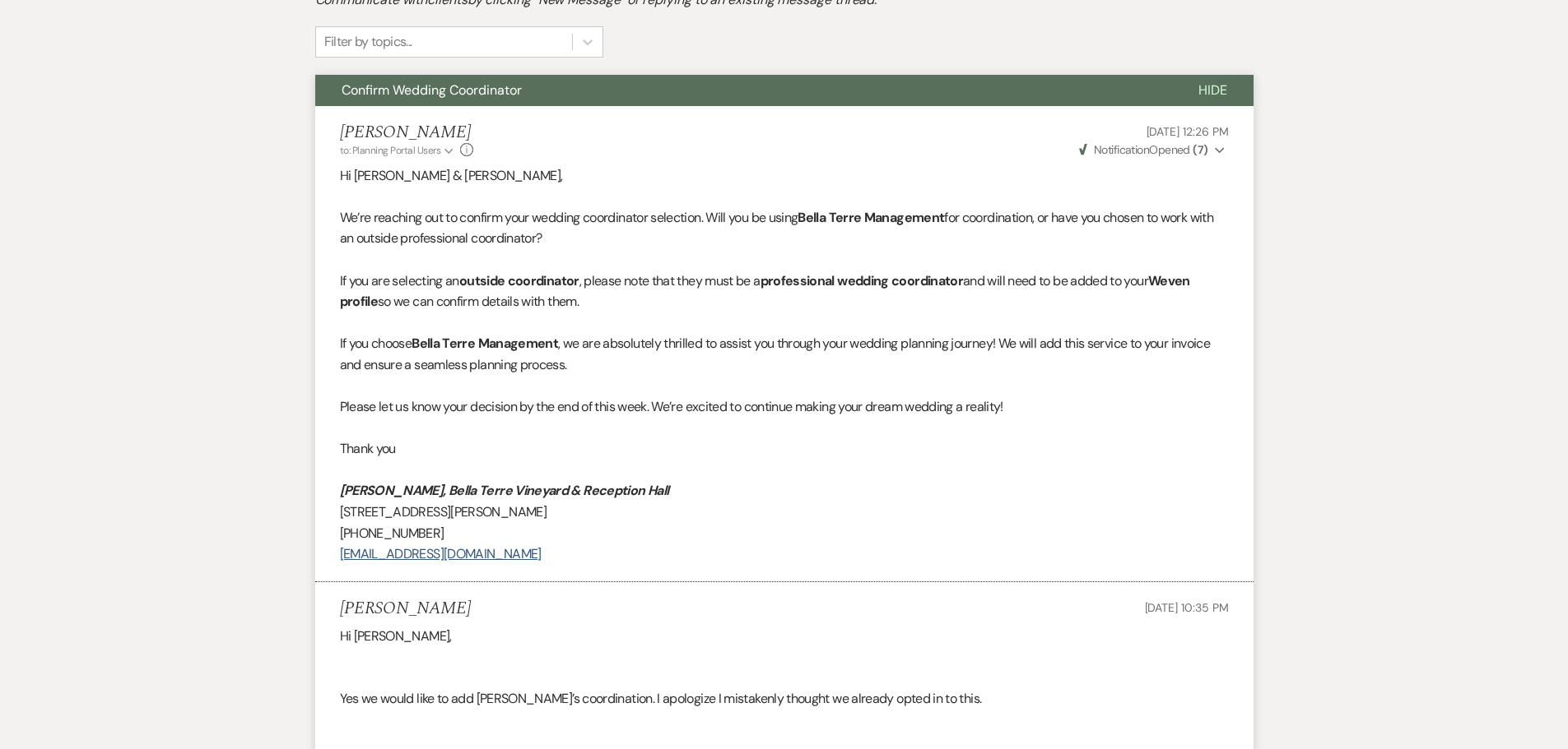
scroll to position [206, 0]
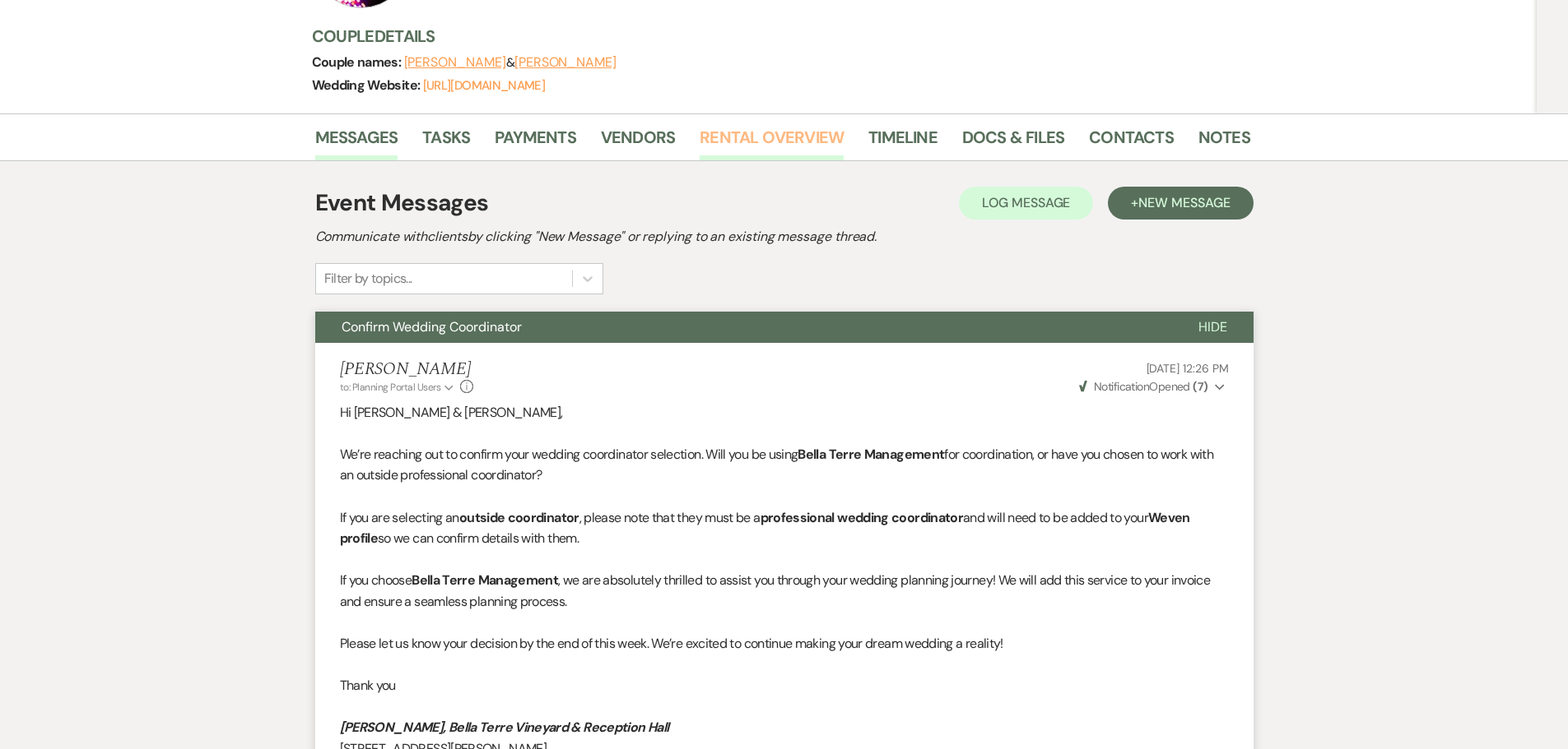
click at [754, 134] on link "Rental Overview" at bounding box center [771, 142] width 144 height 36
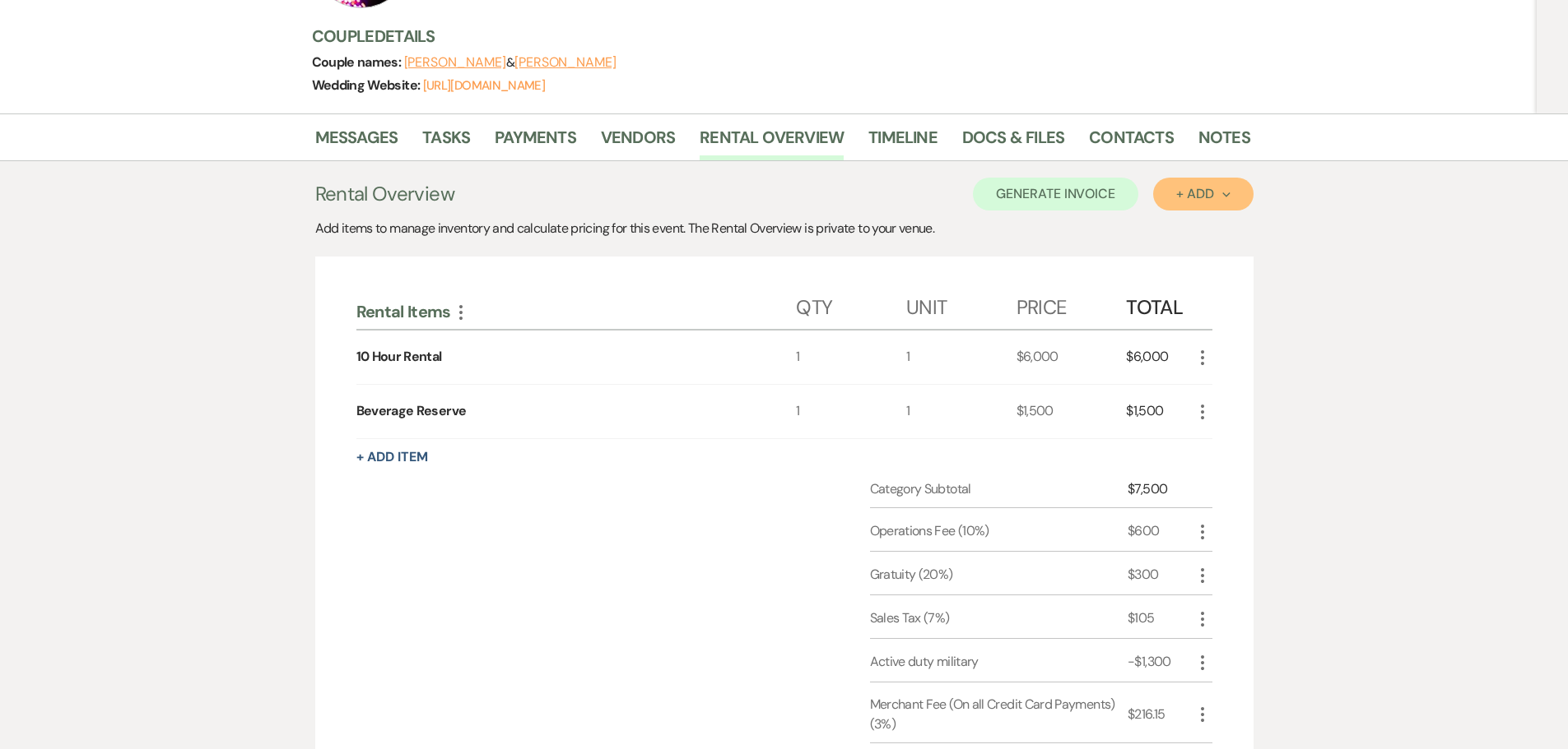
click at [1197, 195] on div "+ Add Next" at bounding box center [1203, 193] width 54 height 13
click at [1195, 233] on button "Item" at bounding box center [1195, 232] width 83 height 26
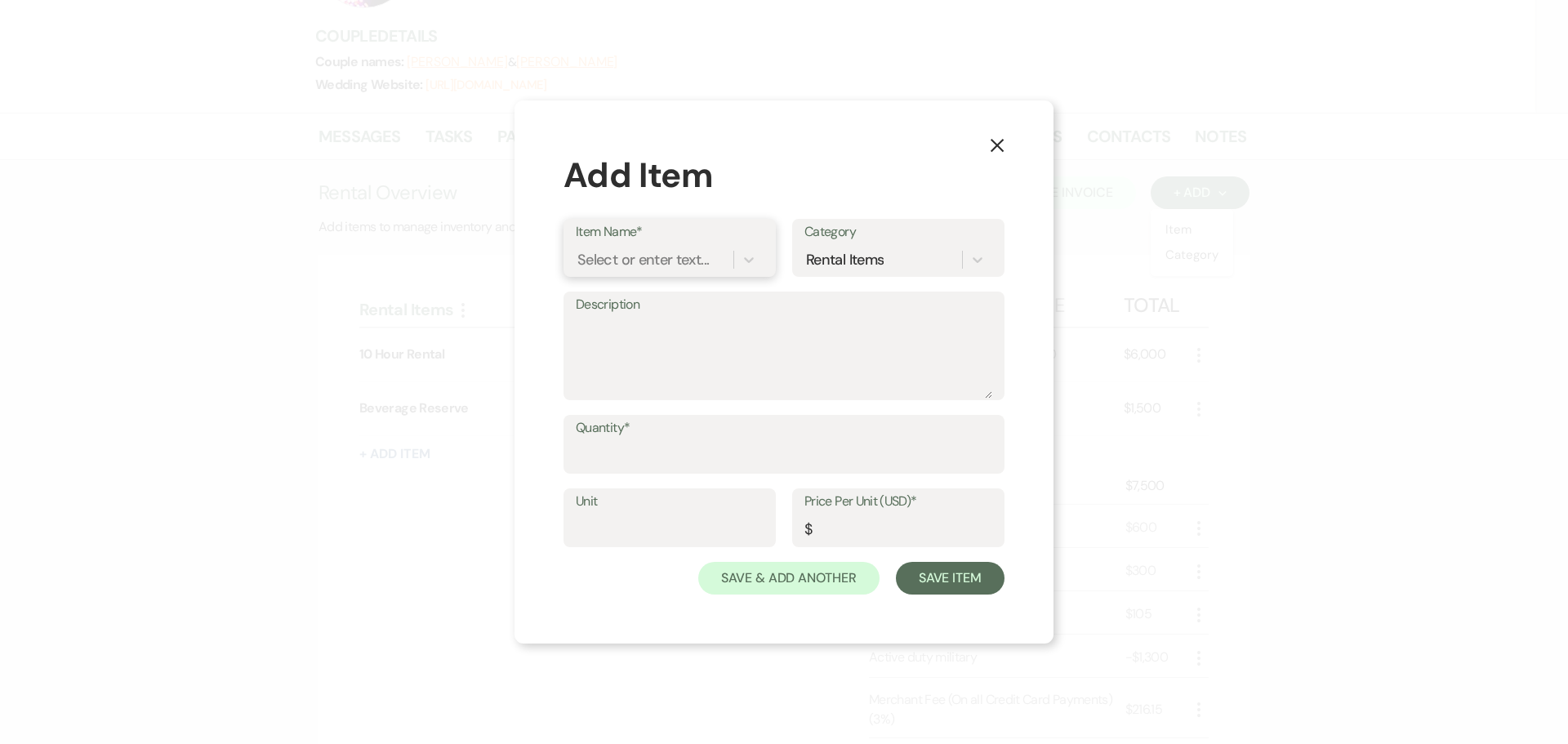
click at [685, 261] on div "Select or enter text..." at bounding box center [642, 260] width 131 height 22
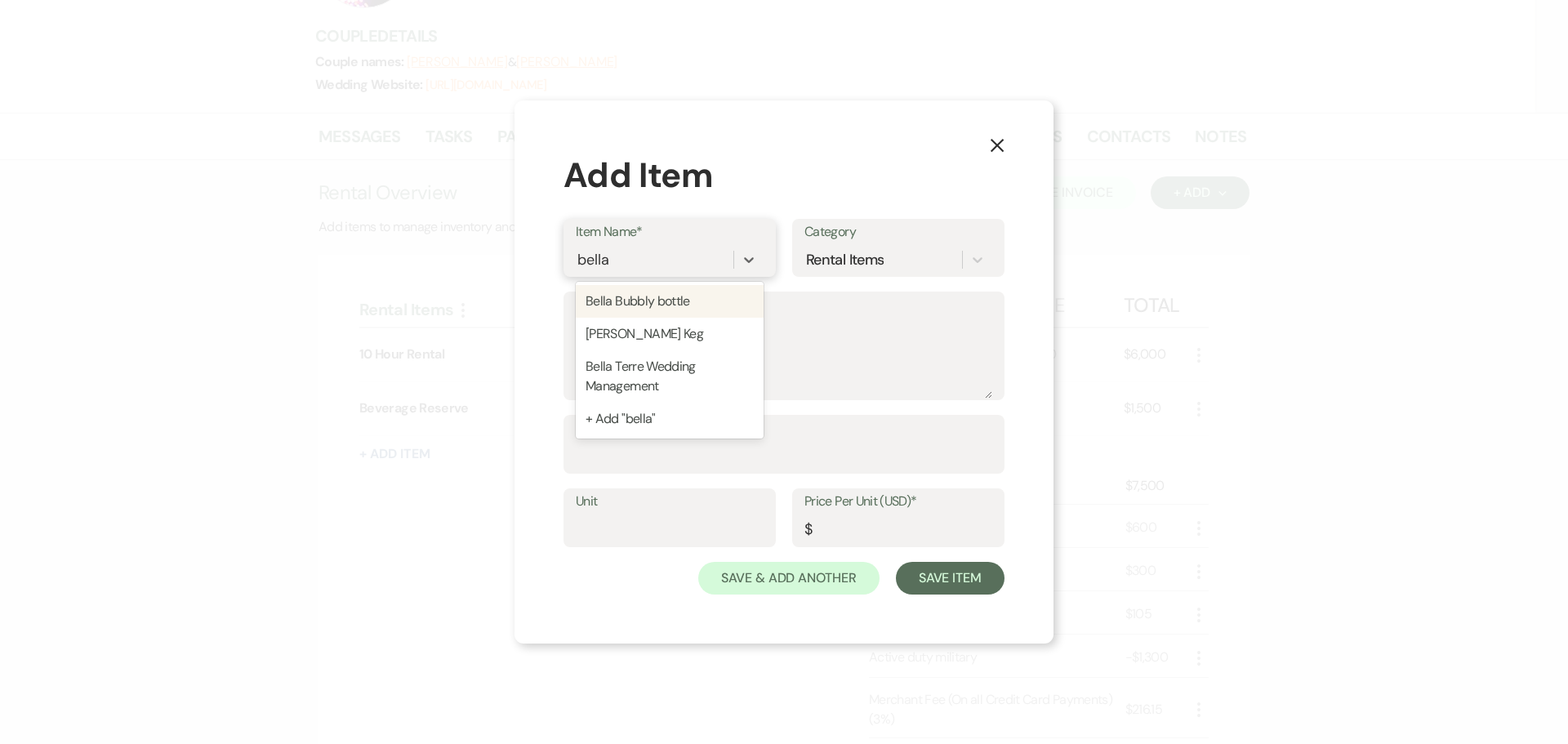
type input "bella"
click at [695, 360] on div "Bella Terre Wedding Management" at bounding box center [670, 376] width 188 height 52
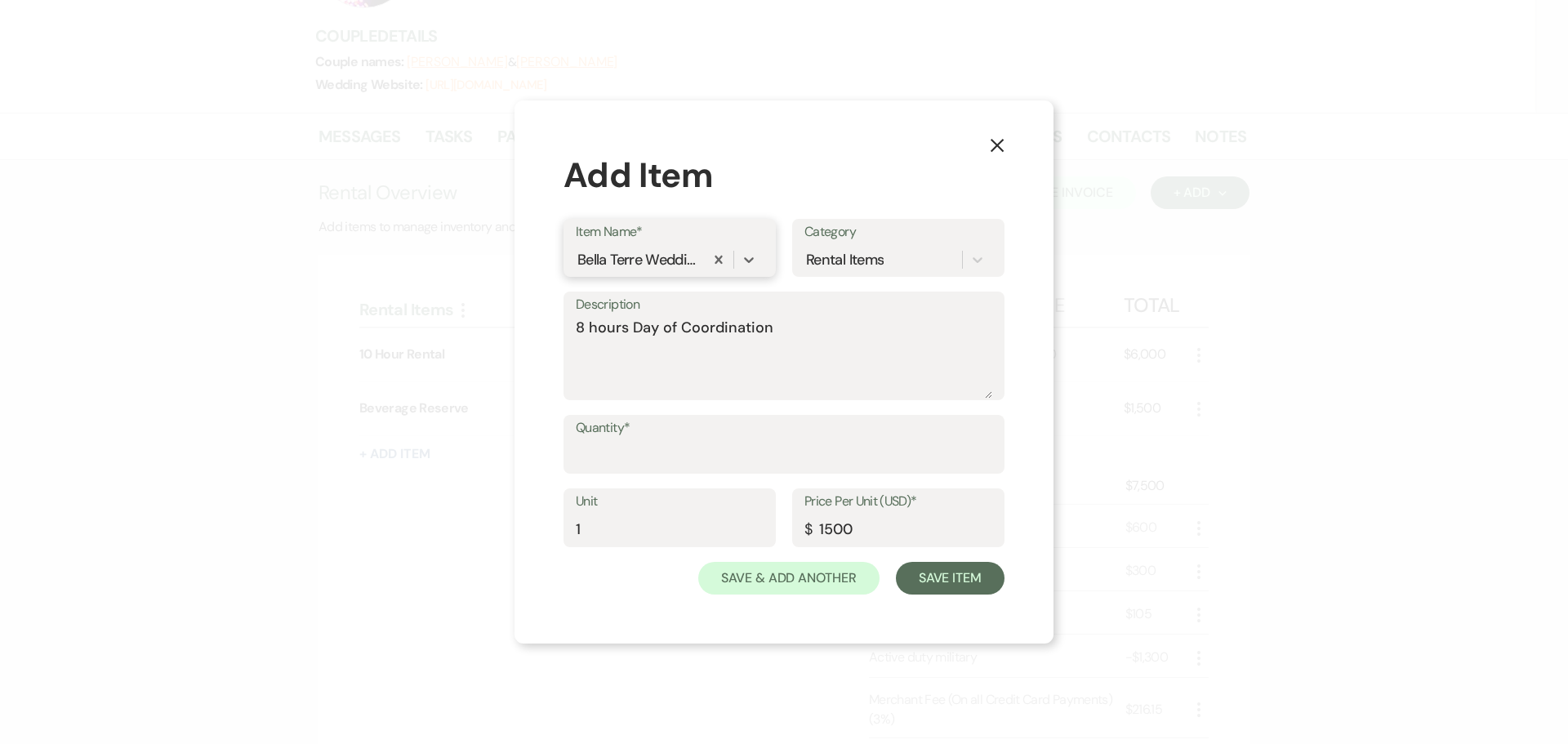
type textarea "8 hours Day of Coordination"
type input "1"
type input "1500"
click at [705, 461] on input "Quantity*" at bounding box center [784, 456] width 417 height 32
type input "1"
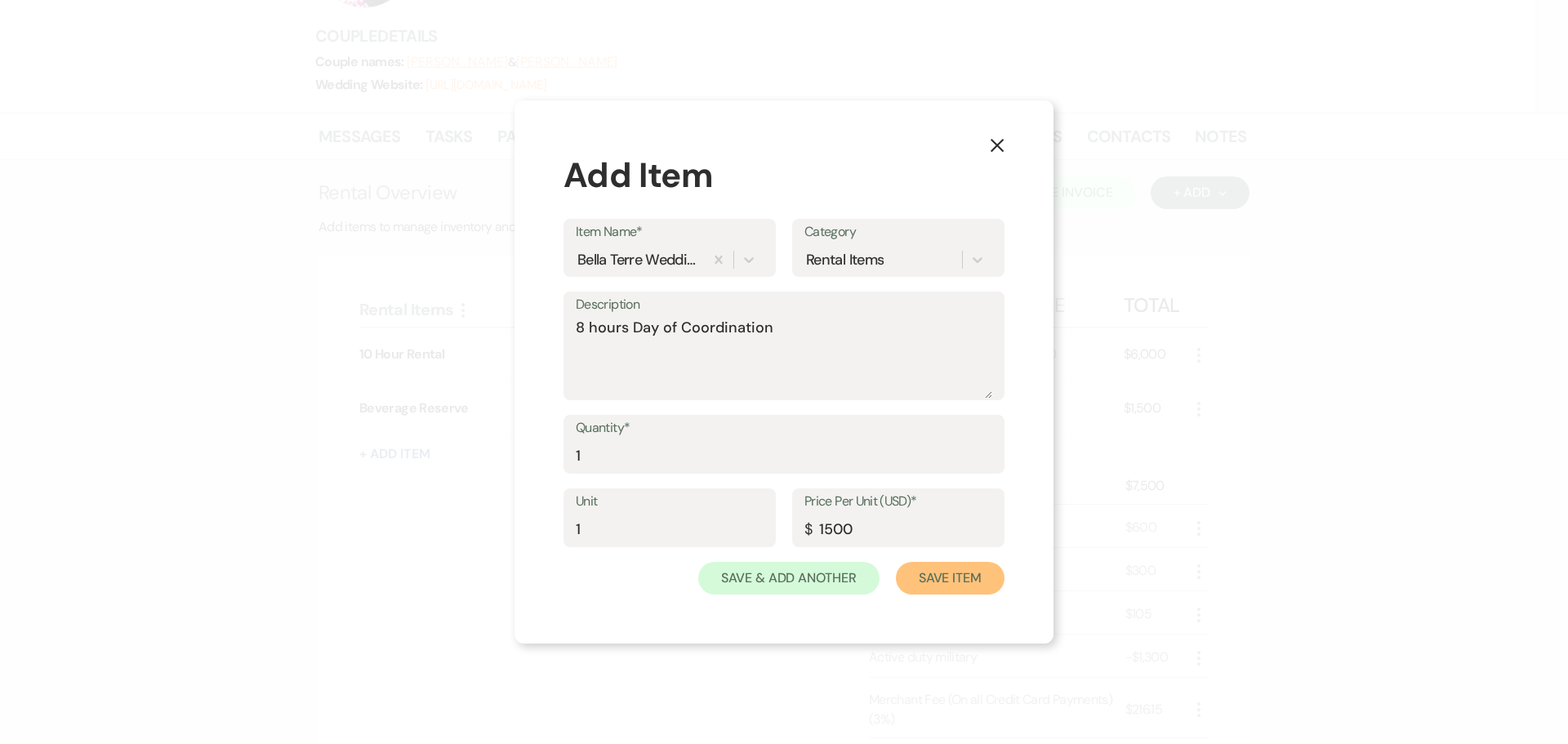
click at [912, 581] on button "Save Item" at bounding box center [950, 577] width 108 height 33
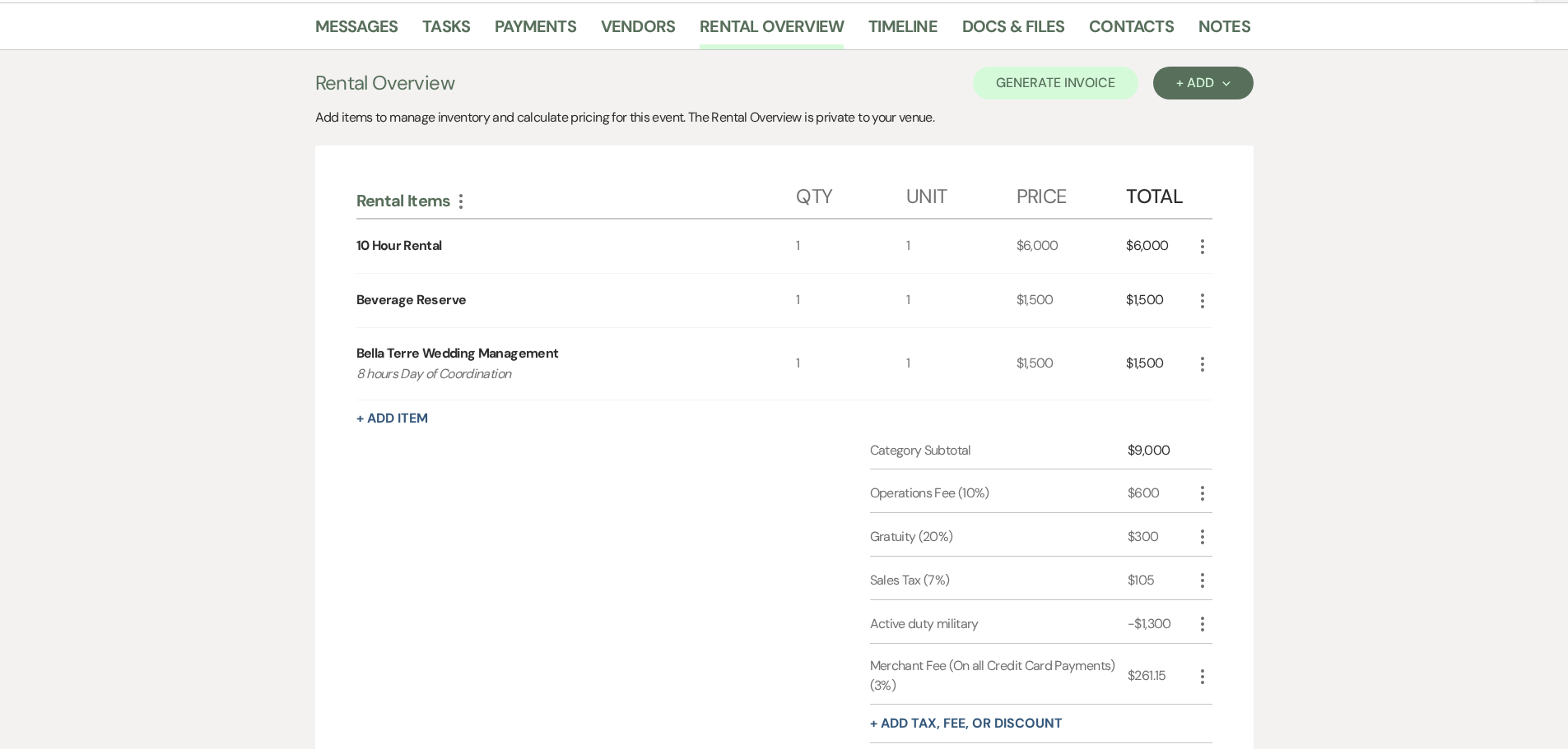
scroll to position [161, 0]
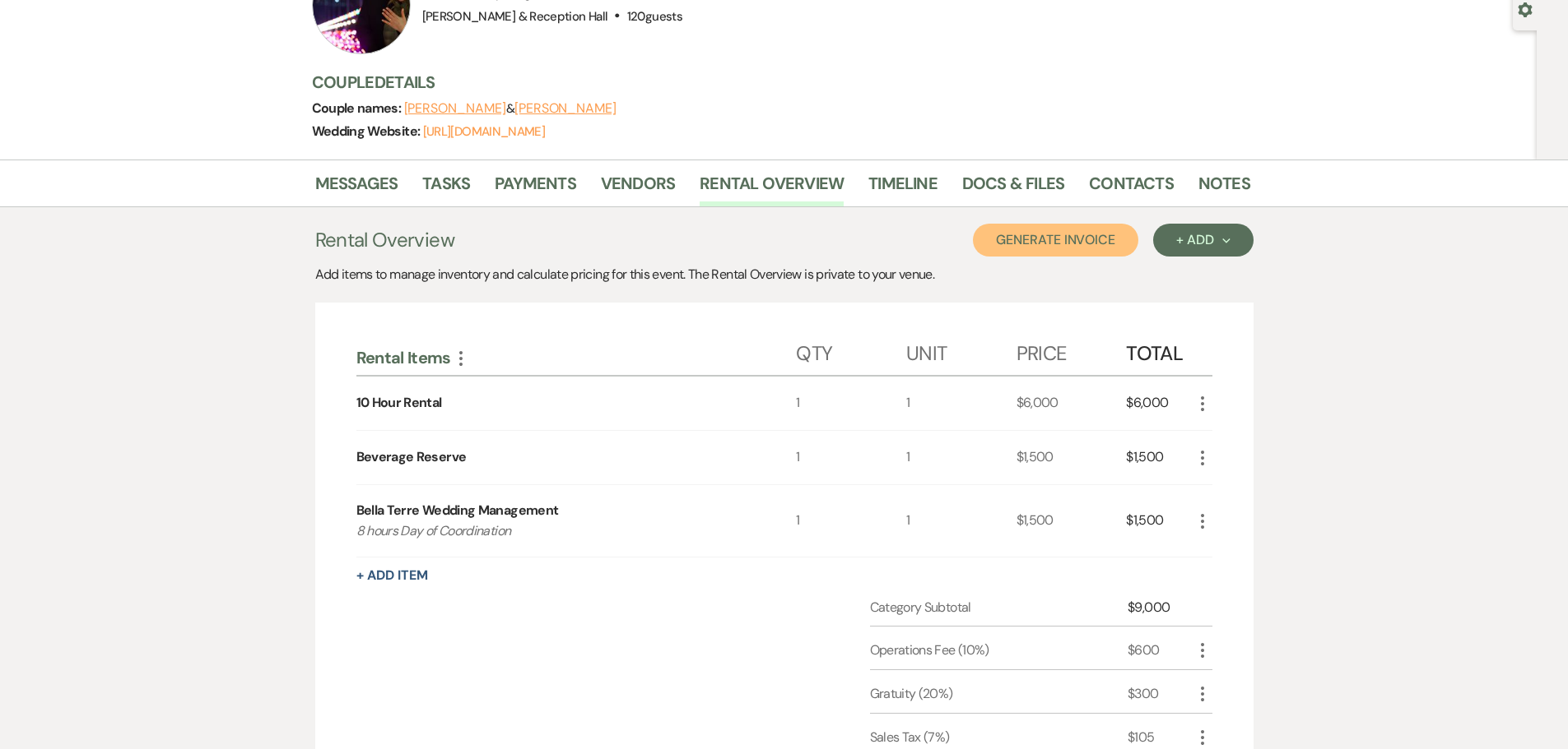
click at [1072, 243] on button "Generate Invoice" at bounding box center [1055, 240] width 166 height 33
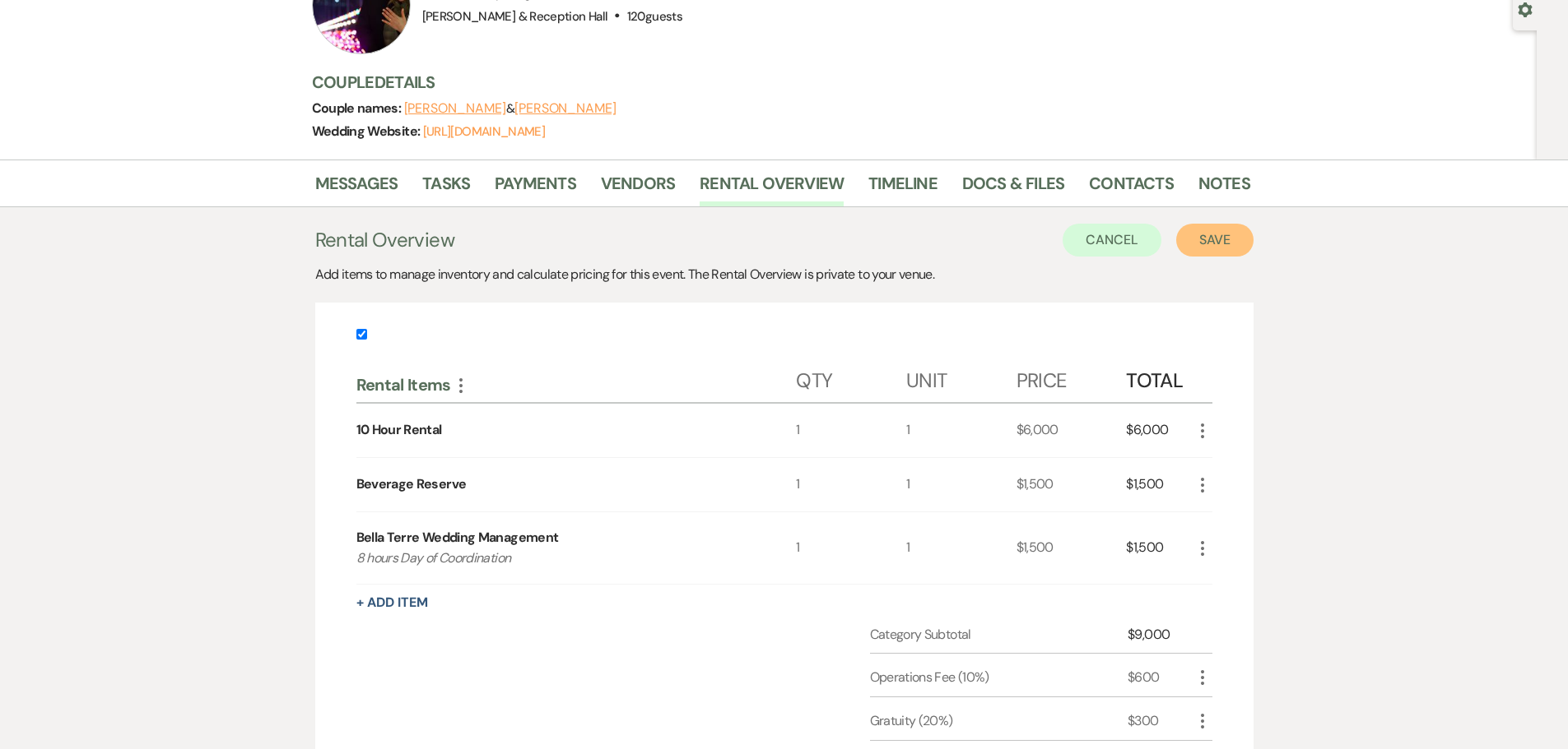
click at [1220, 247] on button "Save" at bounding box center [1215, 240] width 77 height 33
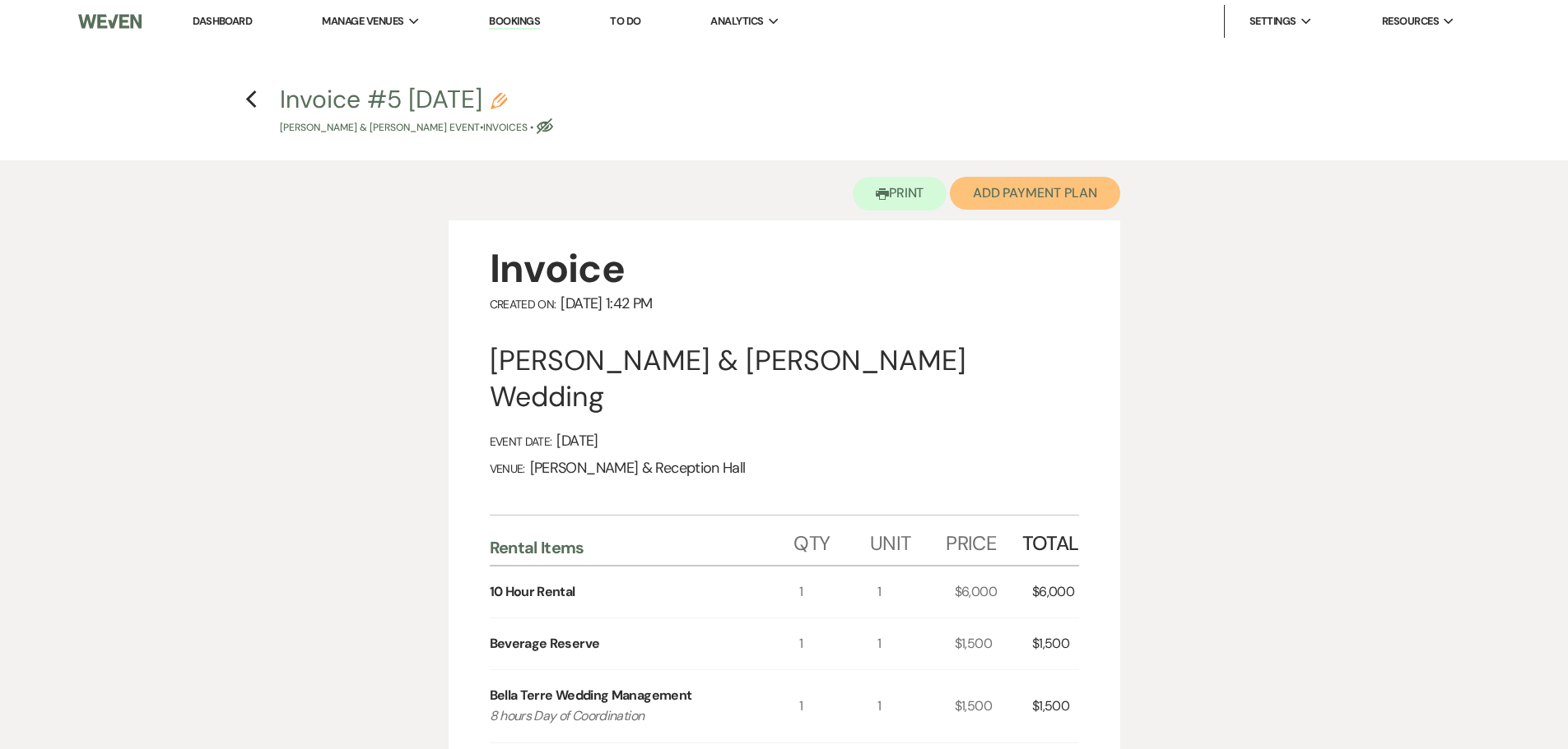
click at [997, 193] on button "Add Payment Plan" at bounding box center [1035, 192] width 171 height 33
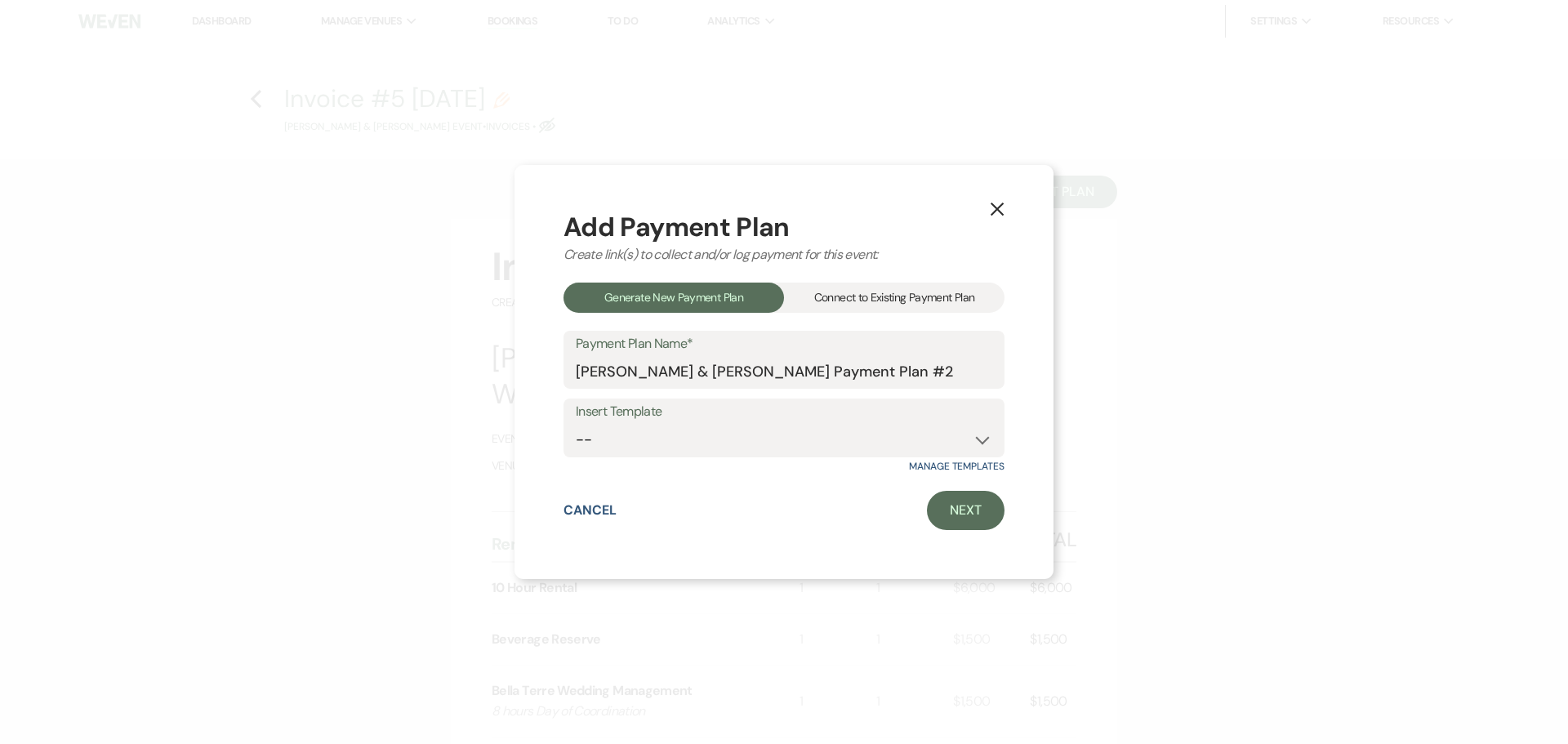
click at [943, 308] on div "Connect to Existing Payment Plan" at bounding box center [894, 298] width 221 height 31
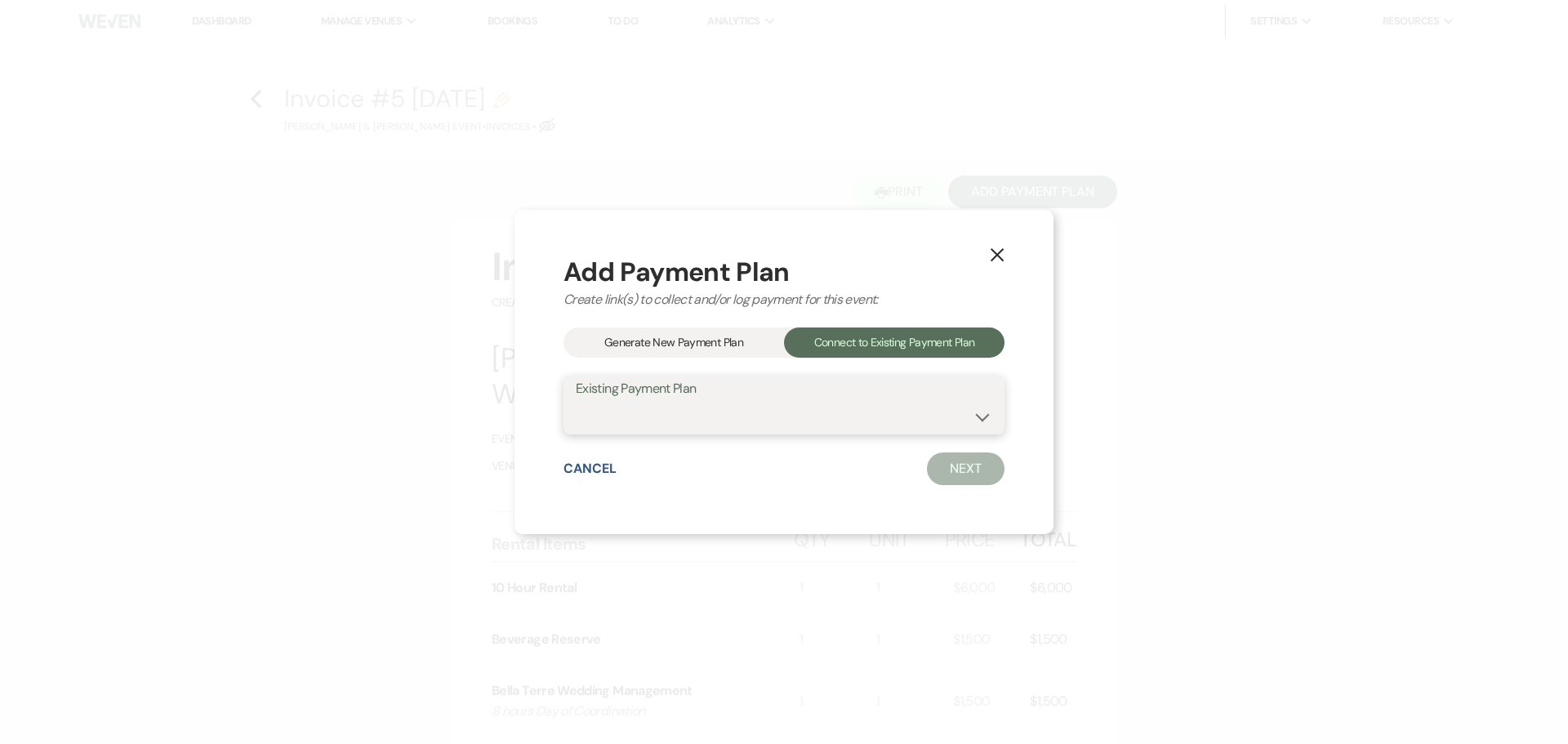
click at [873, 402] on select "Ryan Antonawich & Gabrielle Lester's Payment Plan #1" at bounding box center [784, 417] width 417 height 32
select select "21339"
click at [576, 401] on select "Ryan Antonawich & Gabrielle Lester's Payment Plan #1" at bounding box center [784, 417] width 417 height 32
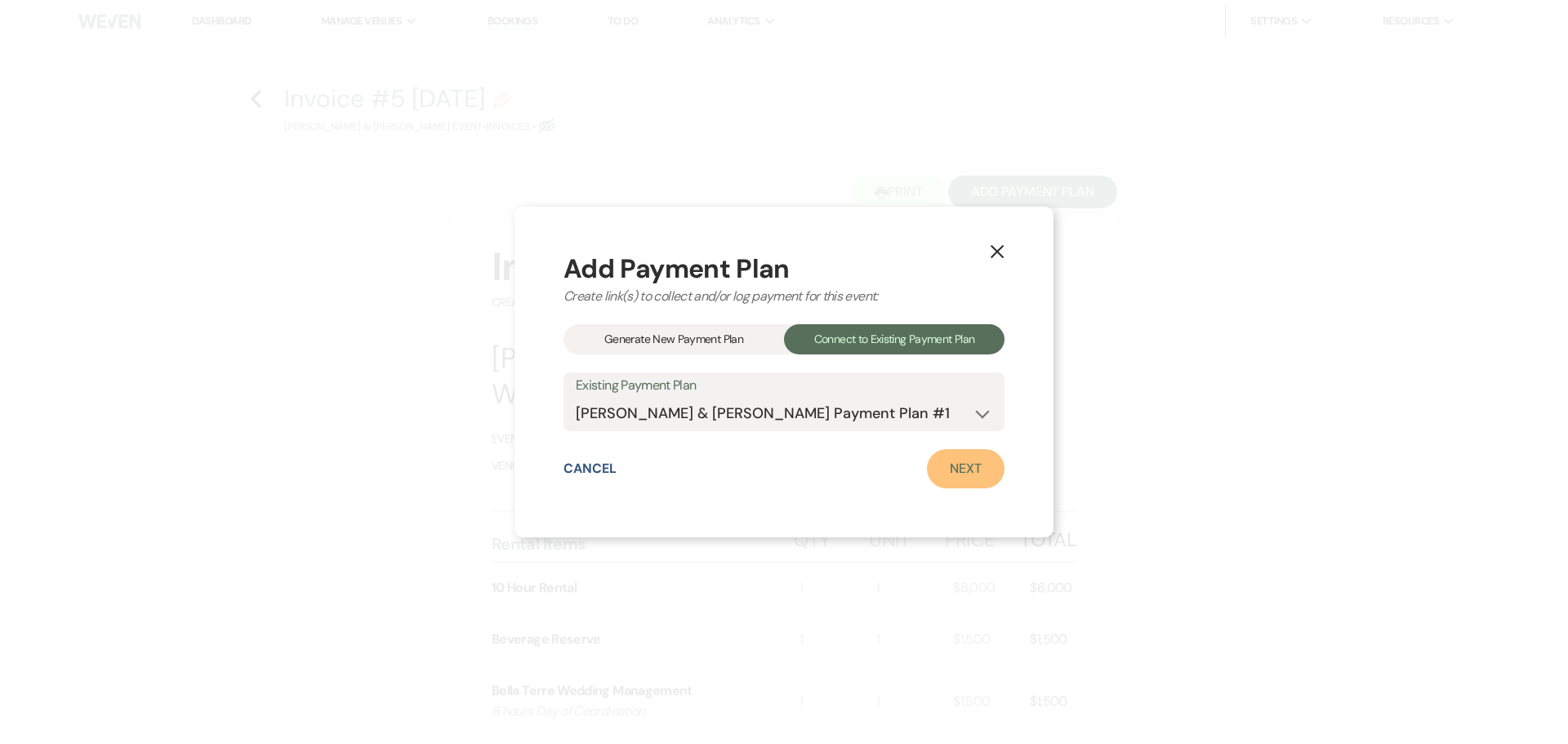
click at [941, 469] on link "Next" at bounding box center [965, 469] width 78 height 39
select select "27350"
select select "1"
select select "true"
select select "2"
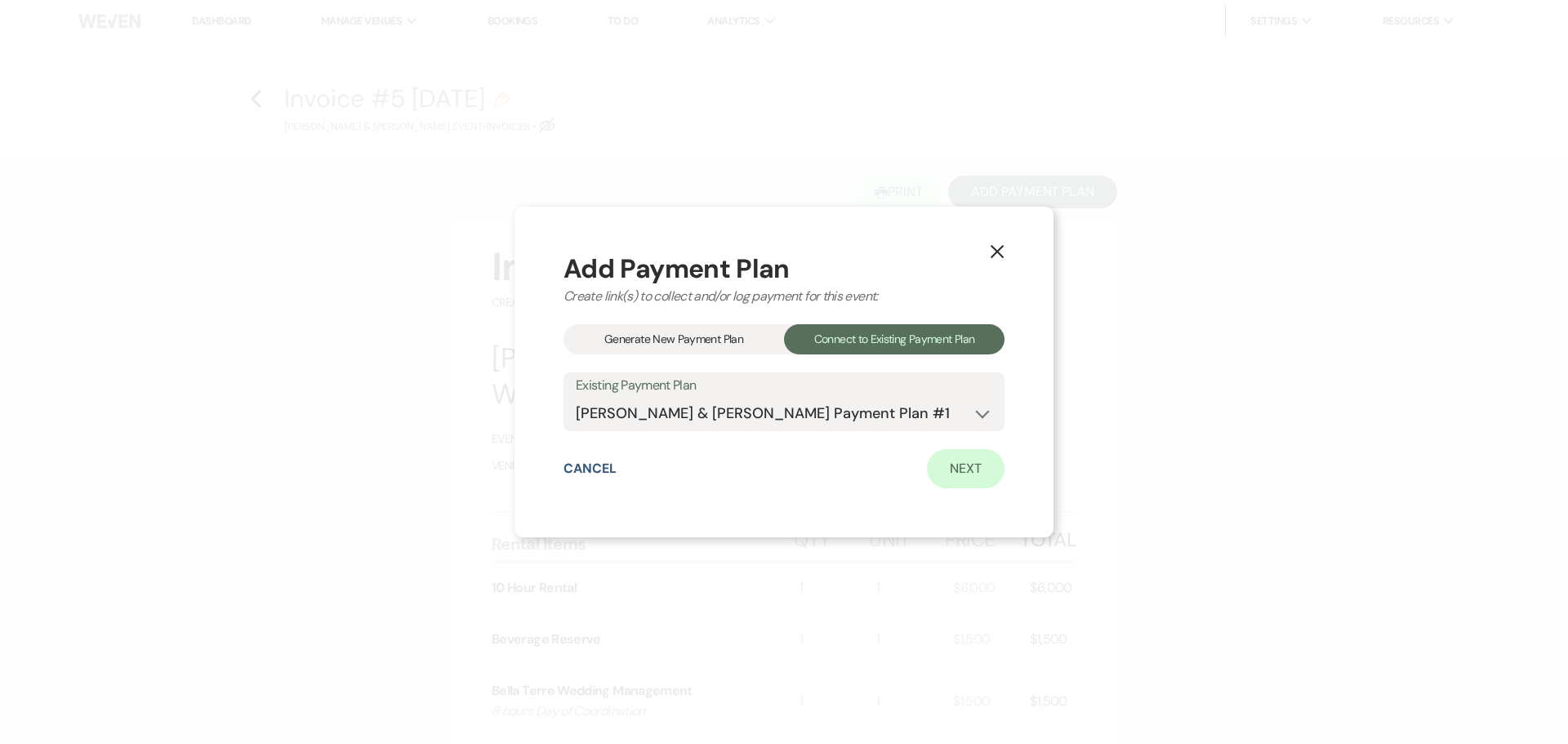
select select "flat"
select select "true"
select select "client"
select select "days"
select select "2"
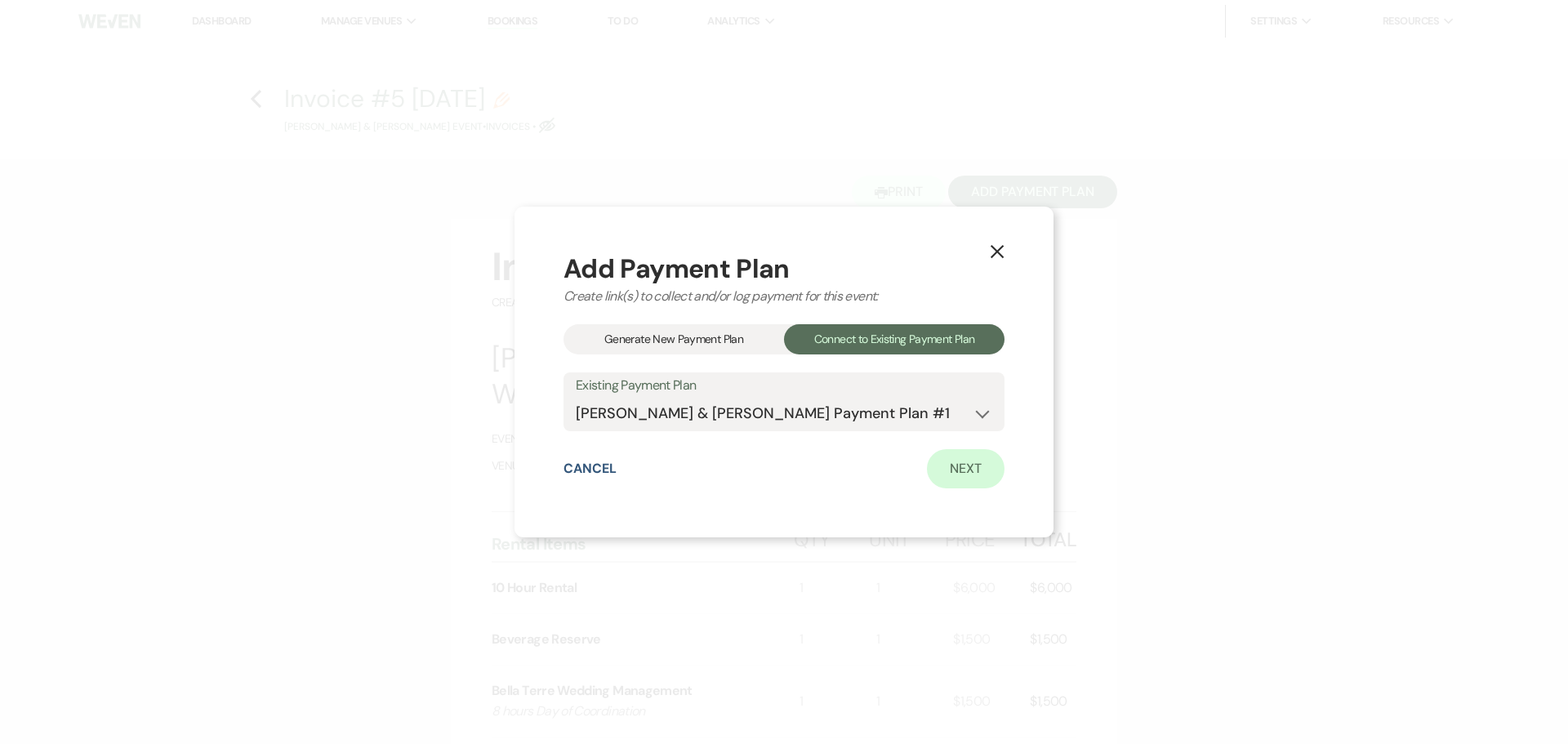
select select "percentage"
select select "true"
select select "client"
select select "weeks"
select select "client"
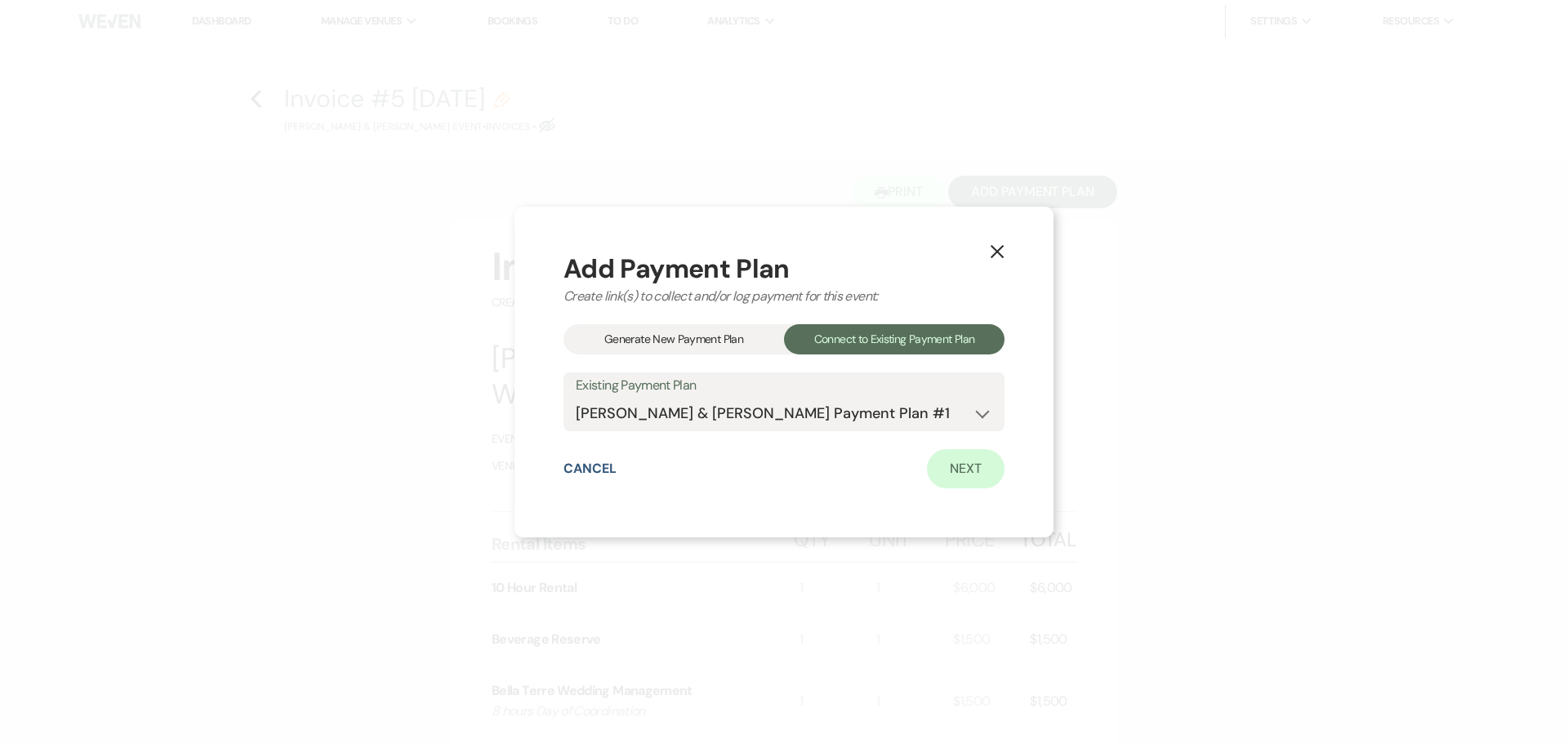
select select "days"
select select "2"
select select "percentage"
select select "true"
select select "client"
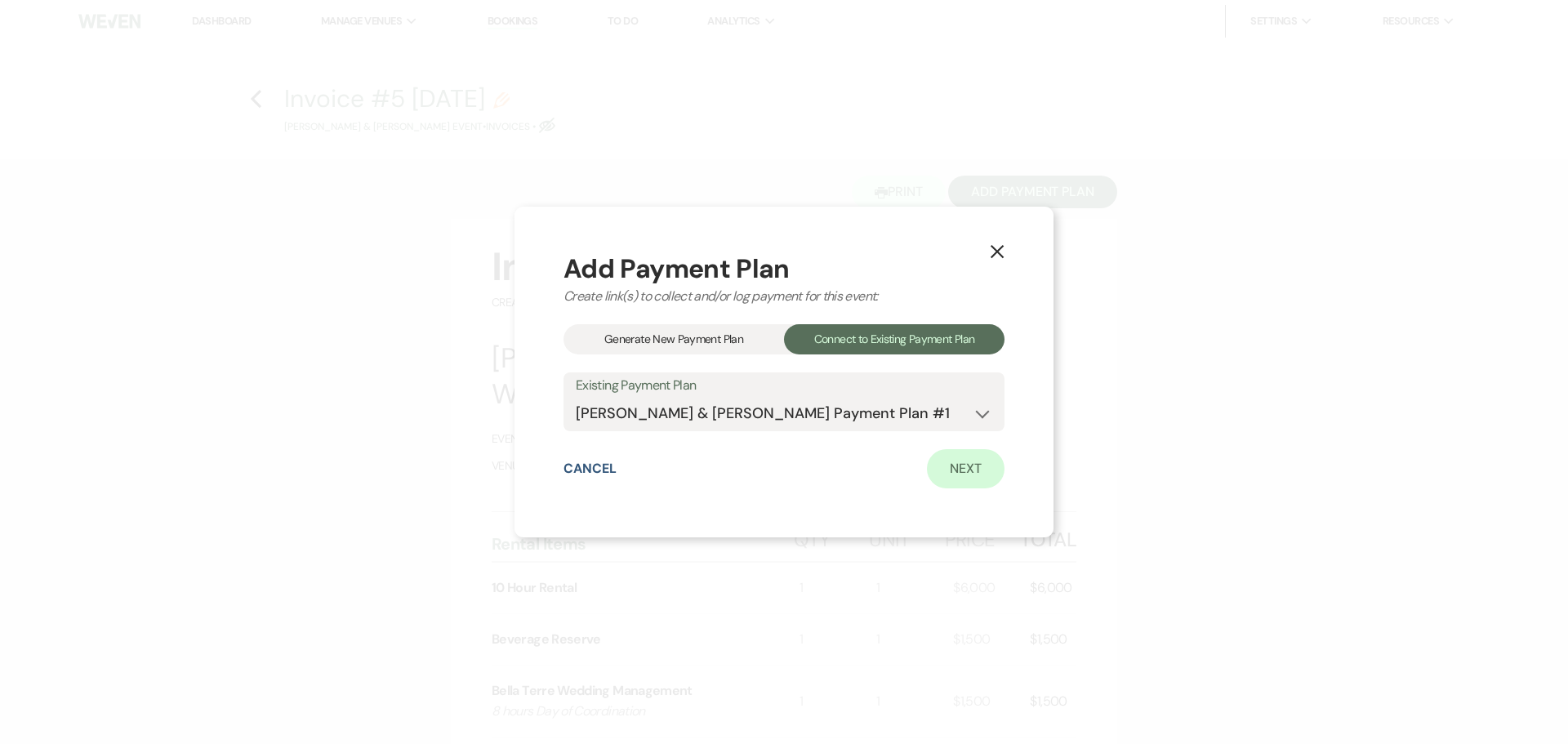
select select "weeks"
select select "client"
select select "days"
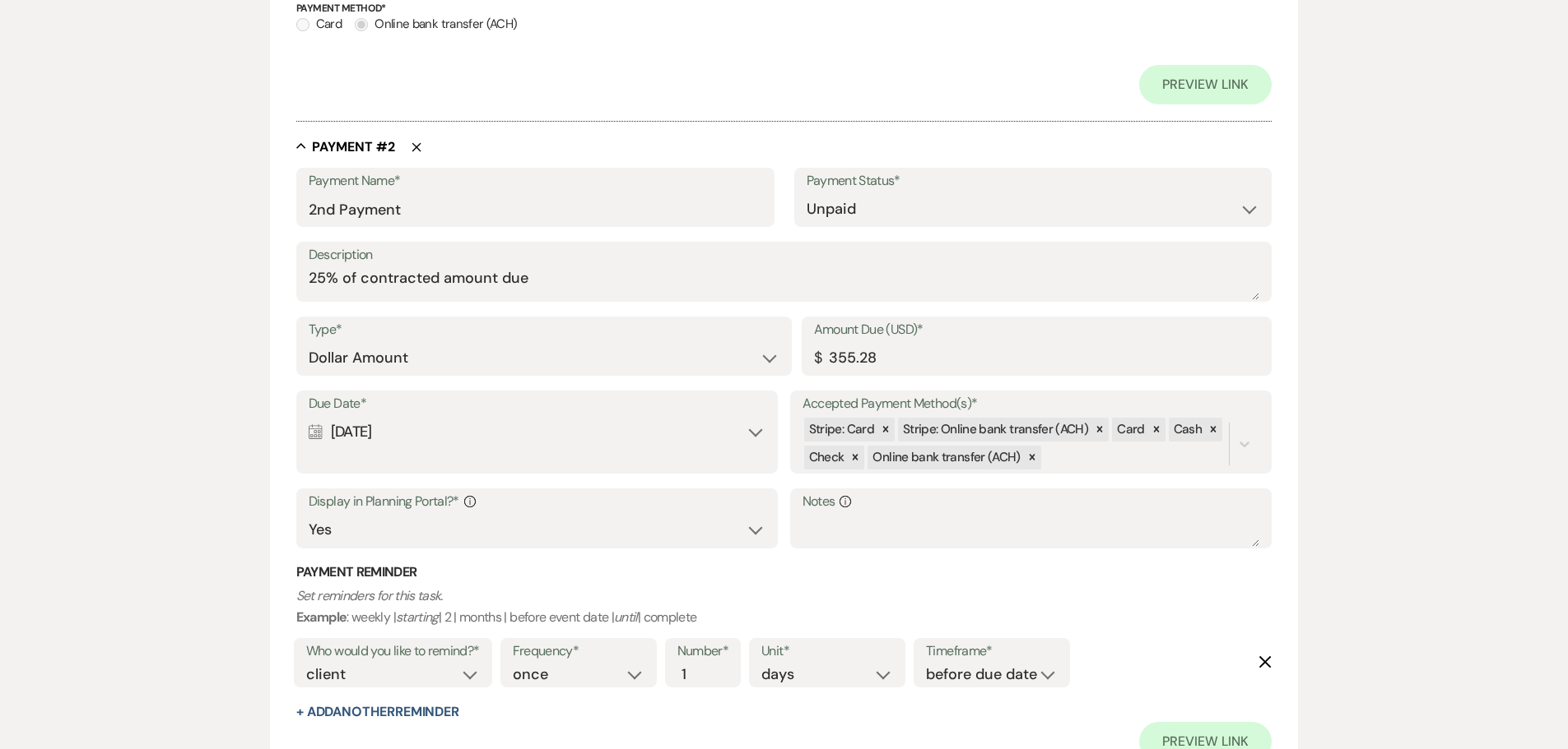
scroll to position [905, 0]
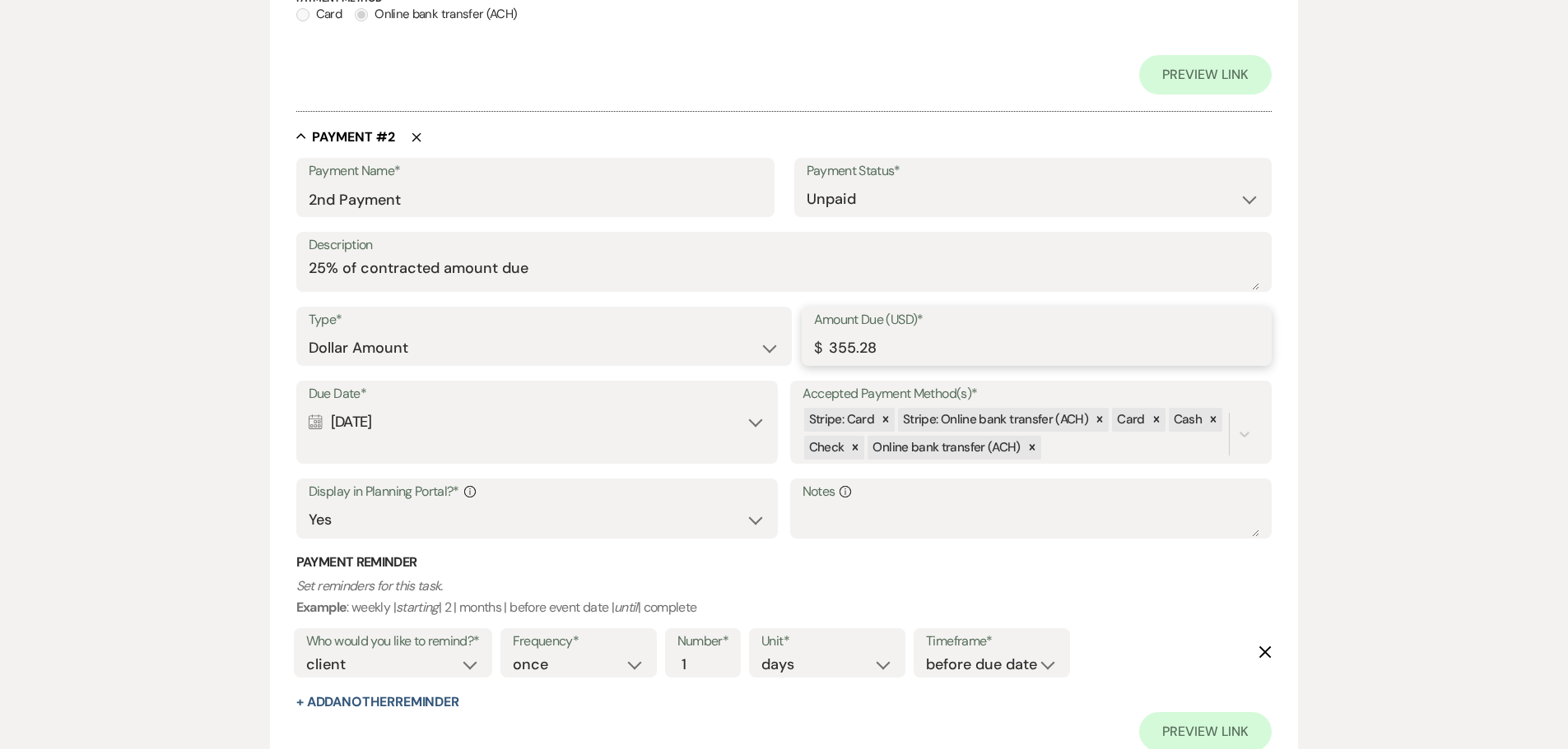
drag, startPoint x: 902, startPoint y: 358, endPoint x: 818, endPoint y: 351, distance: 84.3
click at [818, 351] on div "Amount Due (USD)* $ 355.28" at bounding box center [1037, 336] width 470 height 60
type input "741.53"
click at [1064, 582] on p "Set reminders for this task. Example : weekly | starting | 2 | months | before …" at bounding box center [784, 596] width 976 height 42
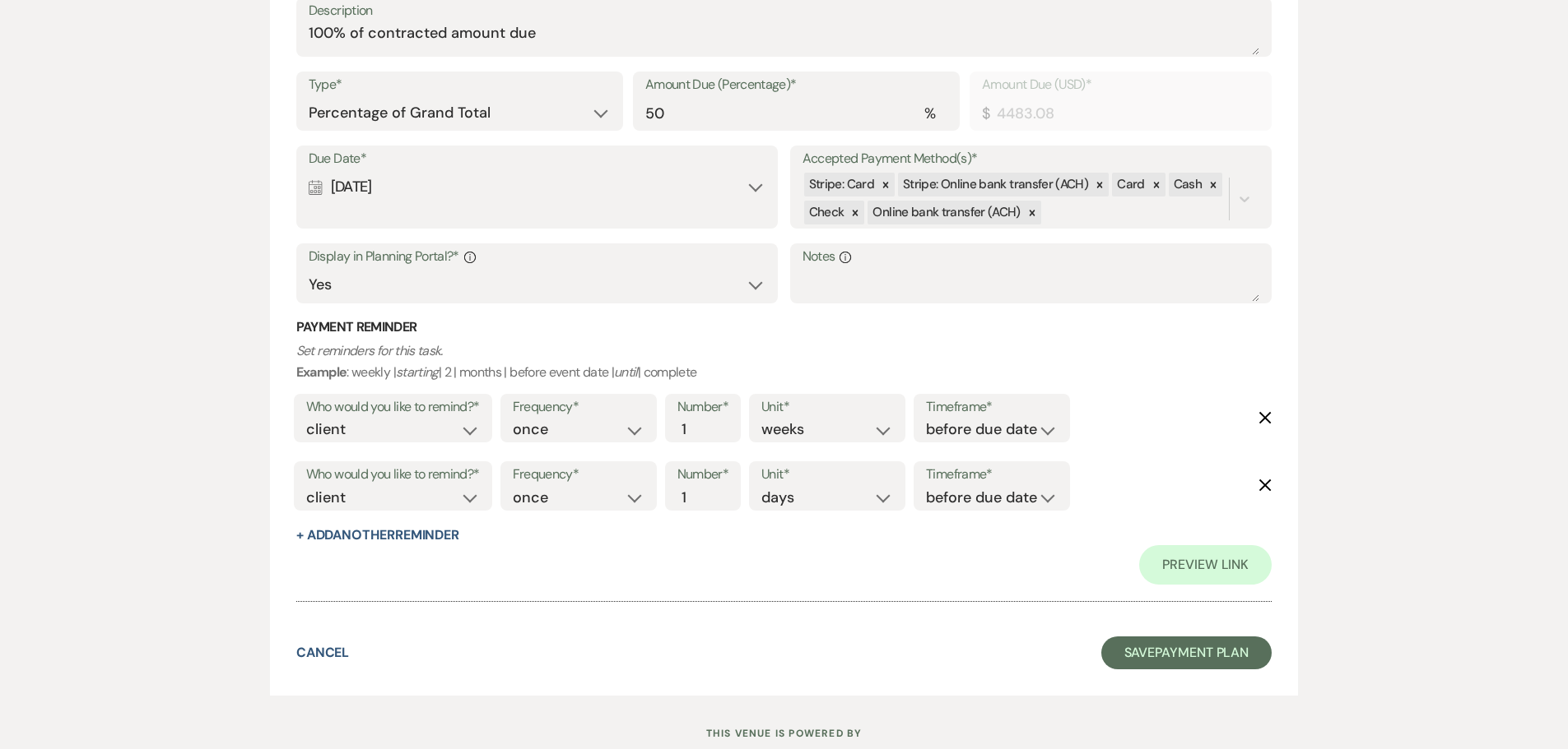
scroll to position [2574, 0]
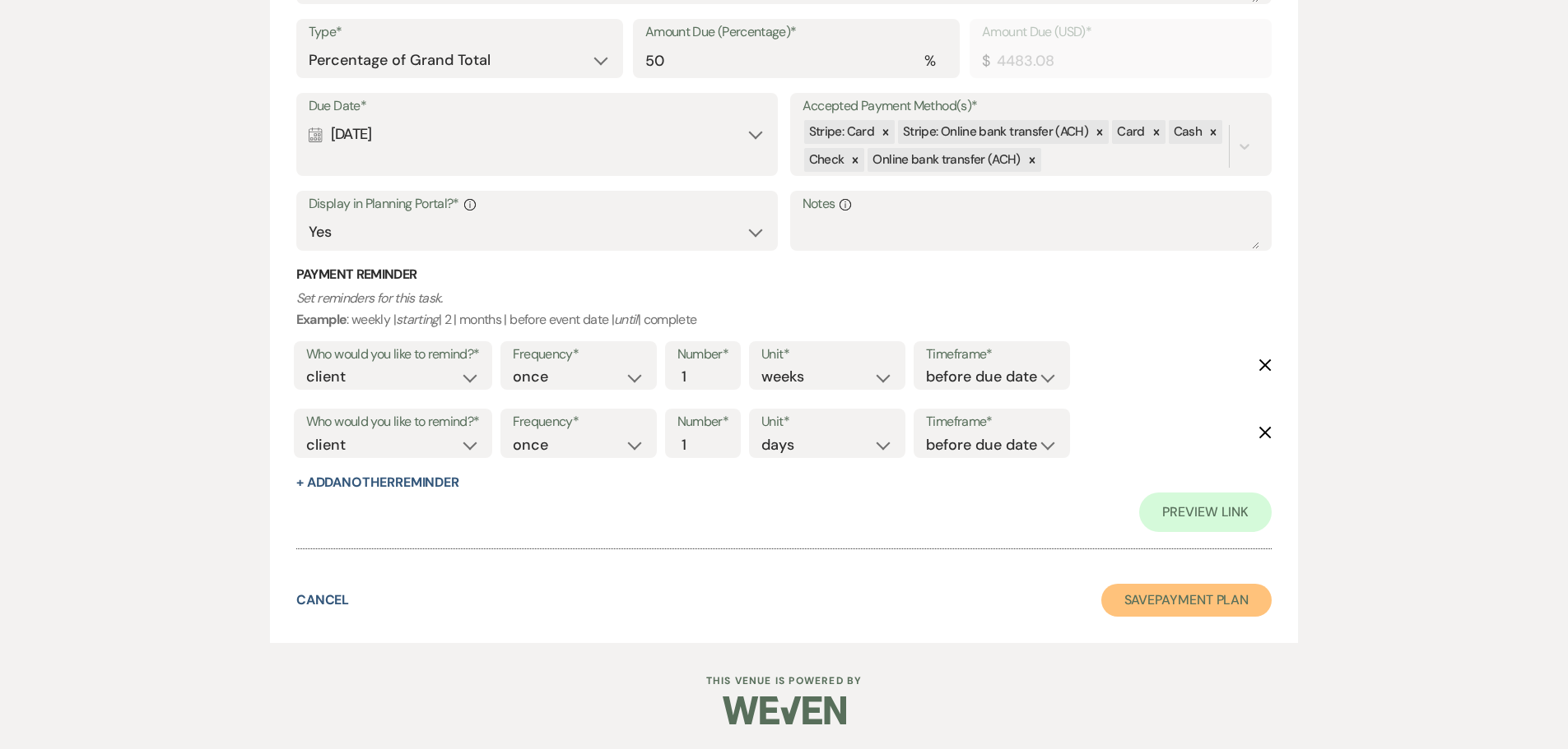
click at [1175, 606] on button "Save Payment Plan" at bounding box center [1186, 600] width 171 height 33
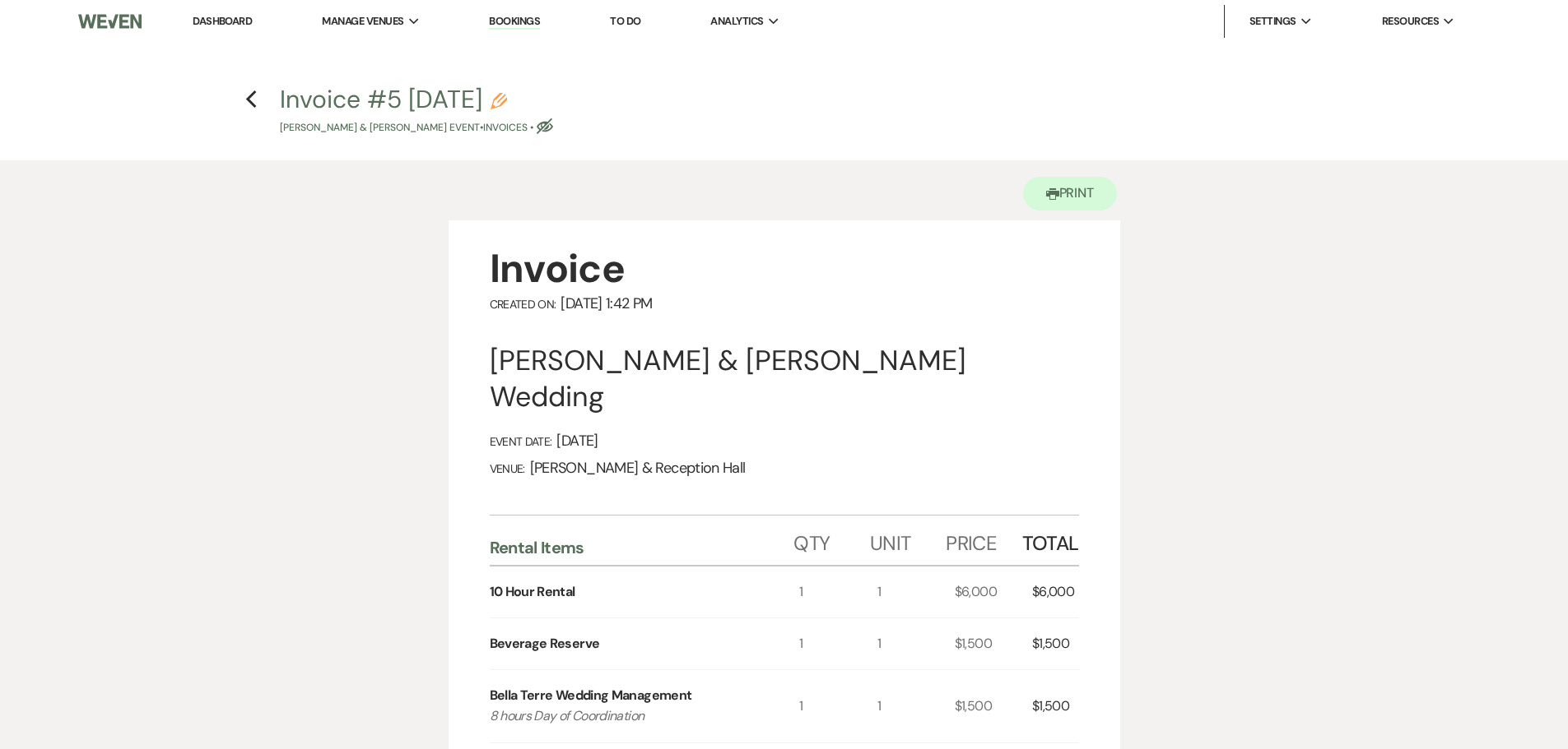
click at [553, 121] on icon "Eye Blocked" at bounding box center [545, 126] width 17 height 17
select select "22"
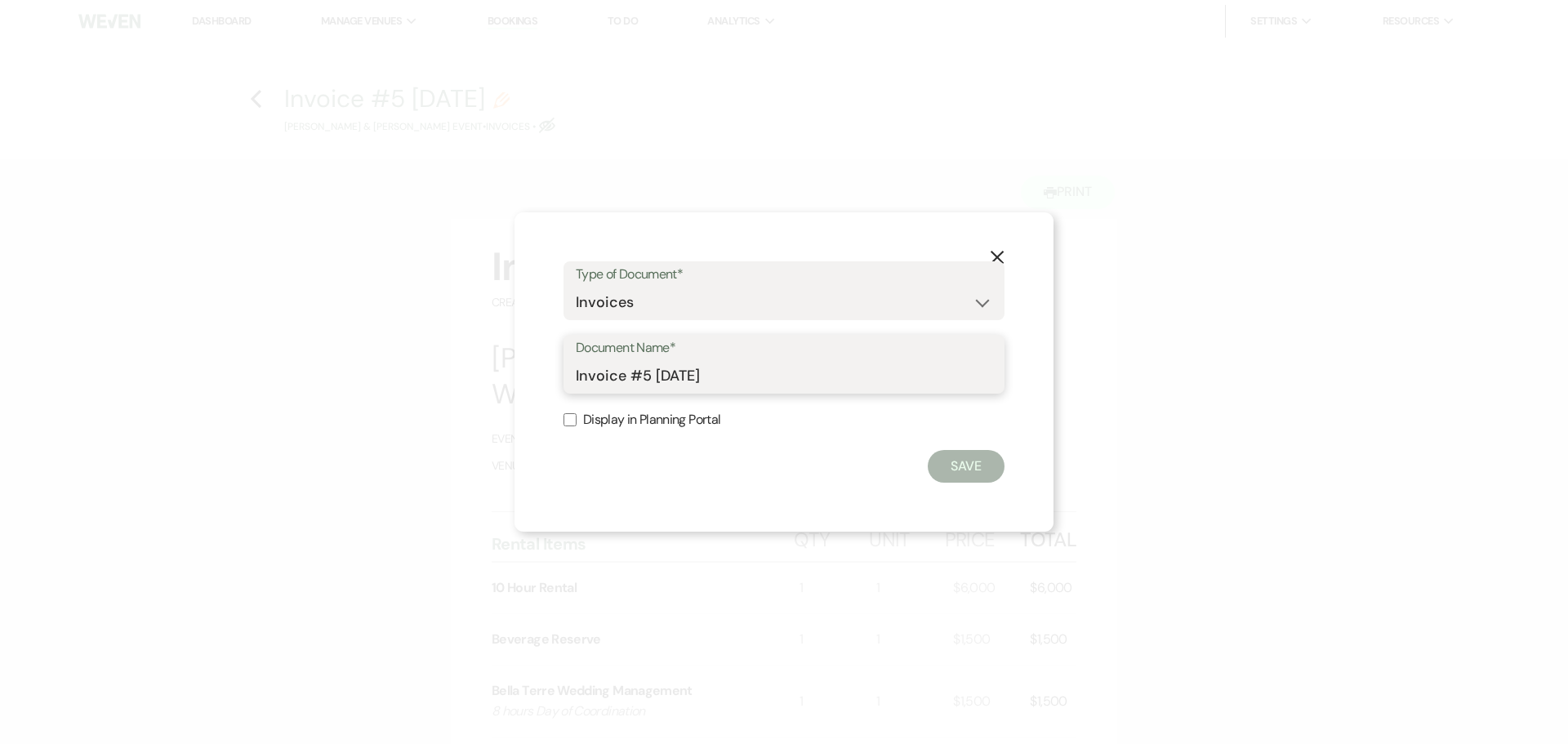
drag, startPoint x: 803, startPoint y: 374, endPoint x: 740, endPoint y: 380, distance: 63.3
click at [740, 380] on input "Invoice #5 8-13-2025" at bounding box center [784, 376] width 417 height 32
click at [575, 420] on input "Display in Planning Portal" at bounding box center [569, 420] width 13 height 13
checkbox input "true"
click at [971, 476] on button "Save" at bounding box center [966, 466] width 77 height 33
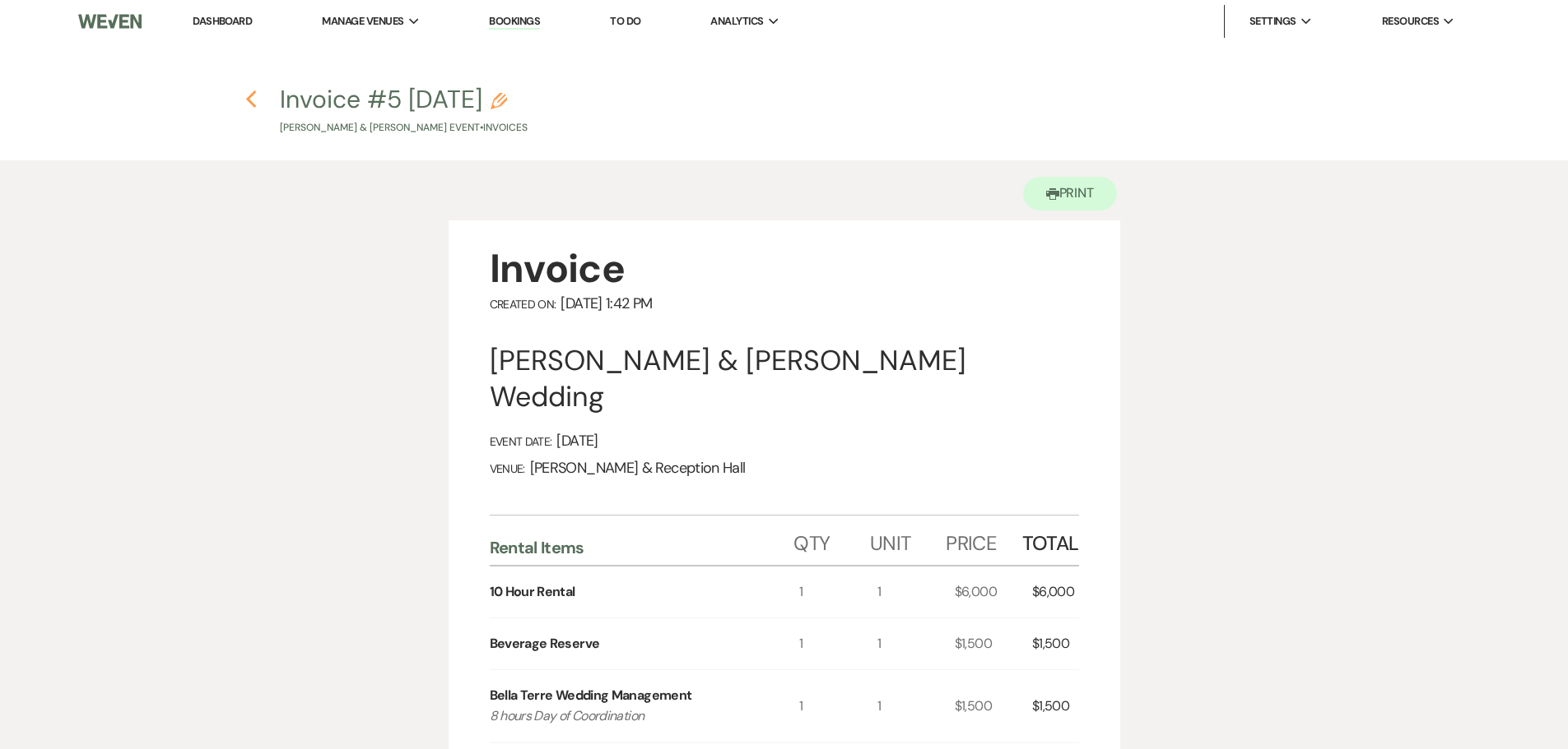
click at [245, 105] on icon "Previous" at bounding box center [251, 99] width 12 height 20
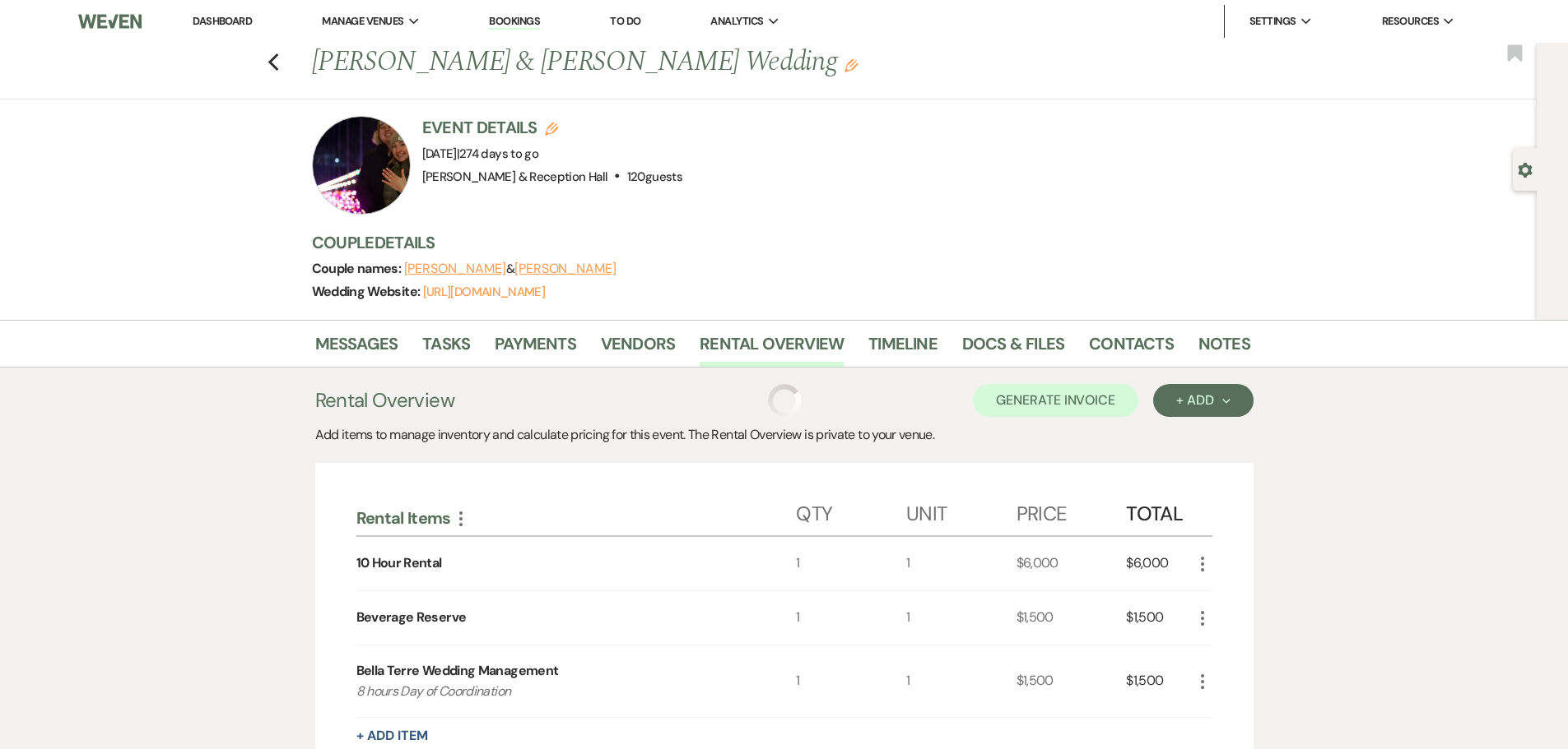
scroll to position [161, 0]
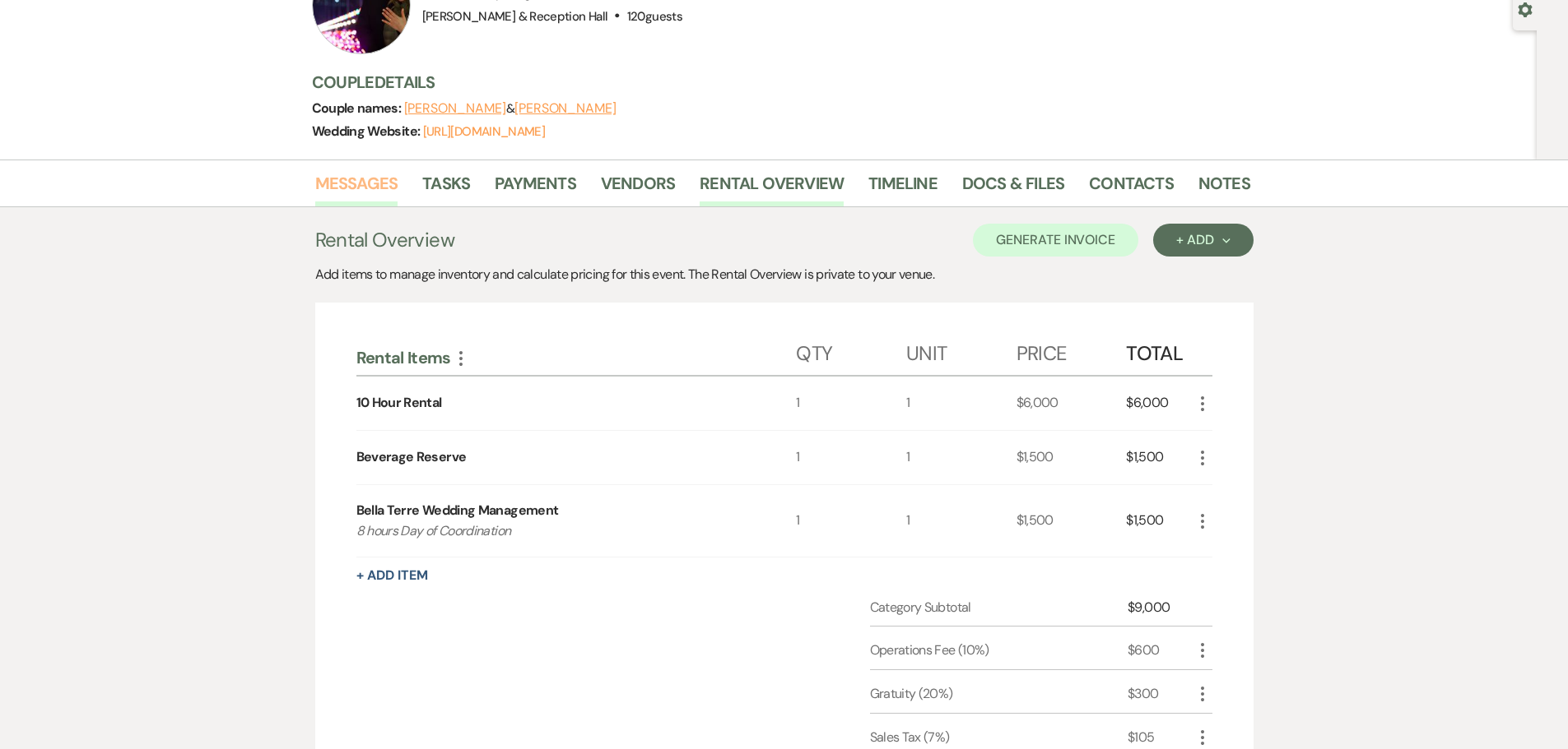
click at [344, 186] on link "Messages" at bounding box center [357, 188] width 83 height 36
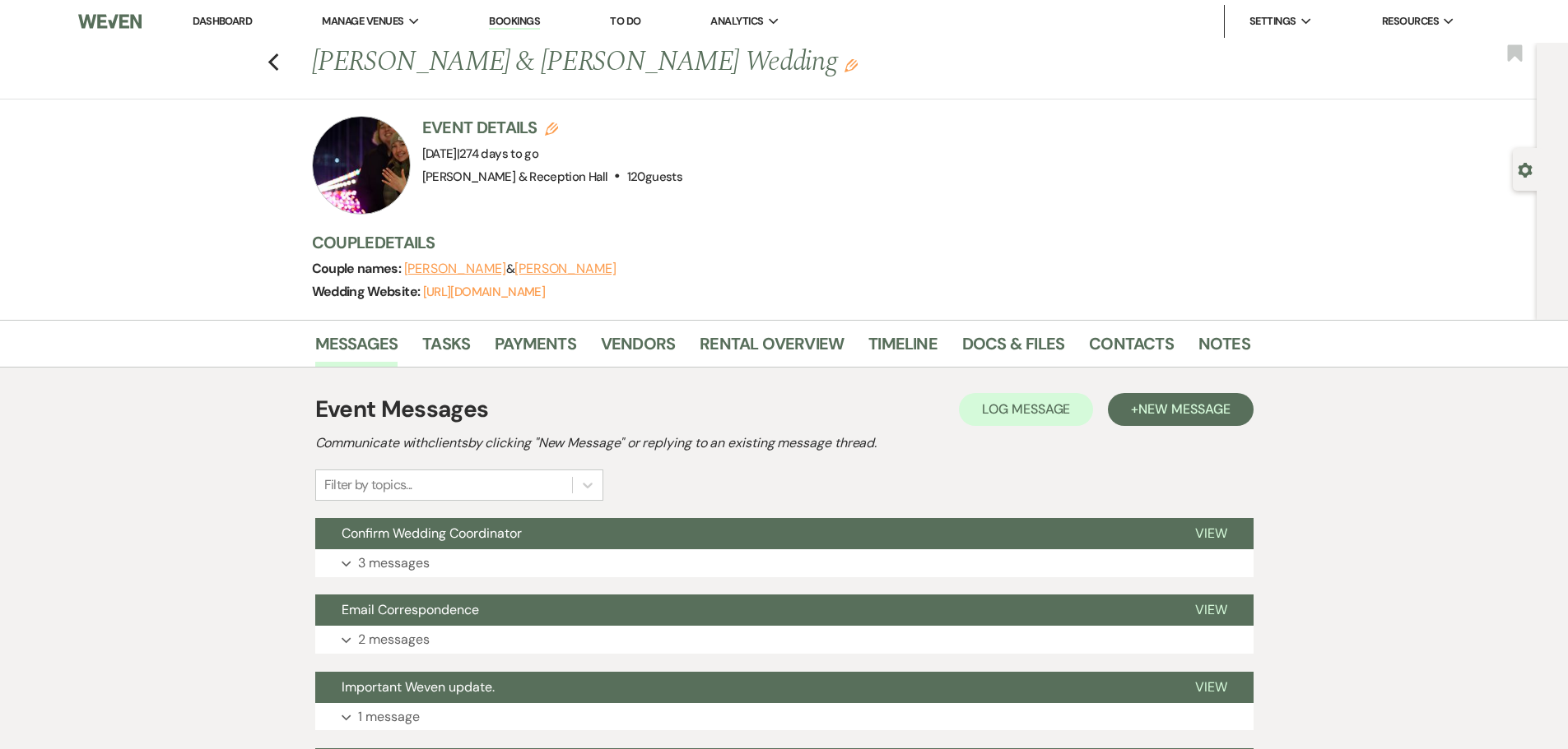
click at [236, 20] on link "Dashboard" at bounding box center [222, 21] width 60 height 14
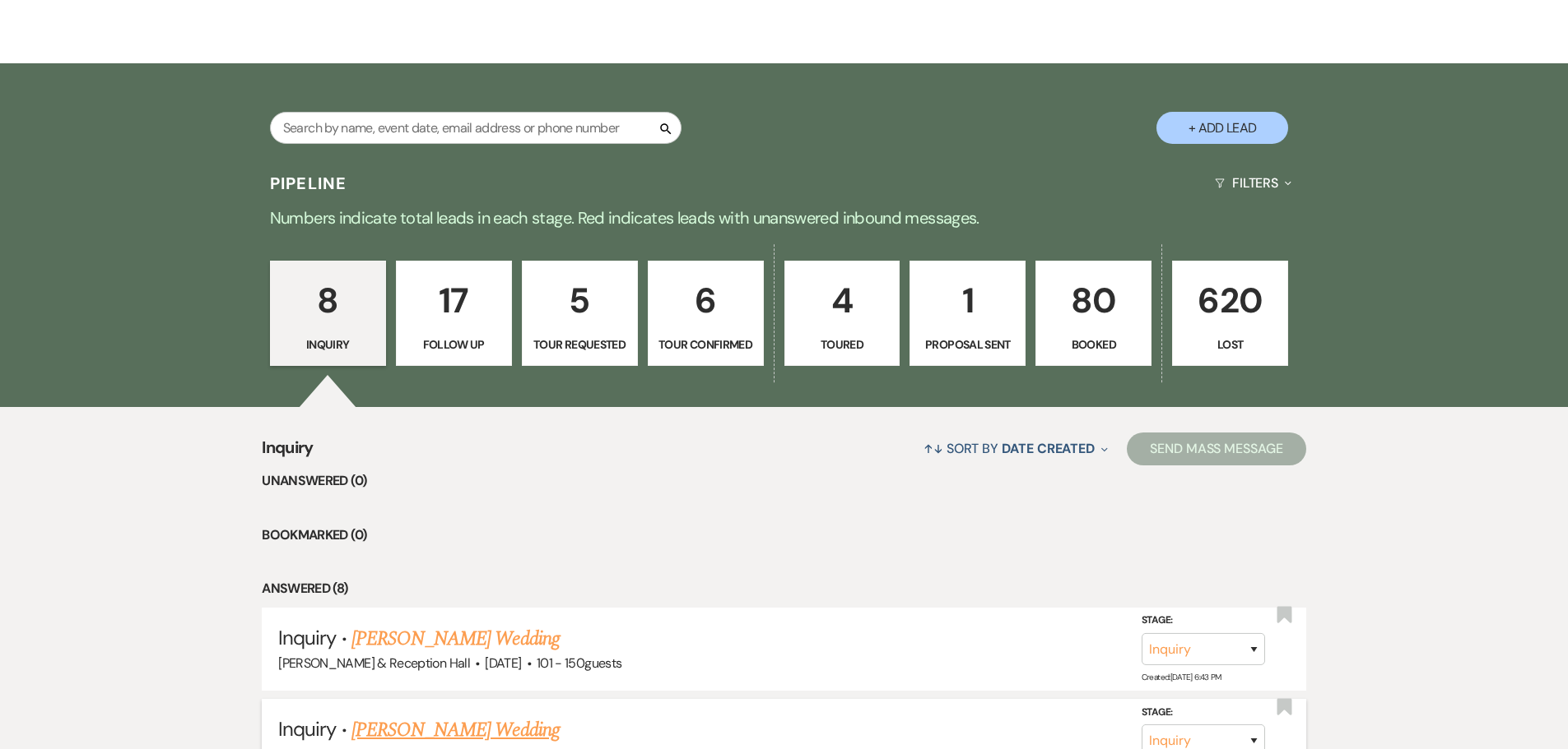
scroll to position [329, 0]
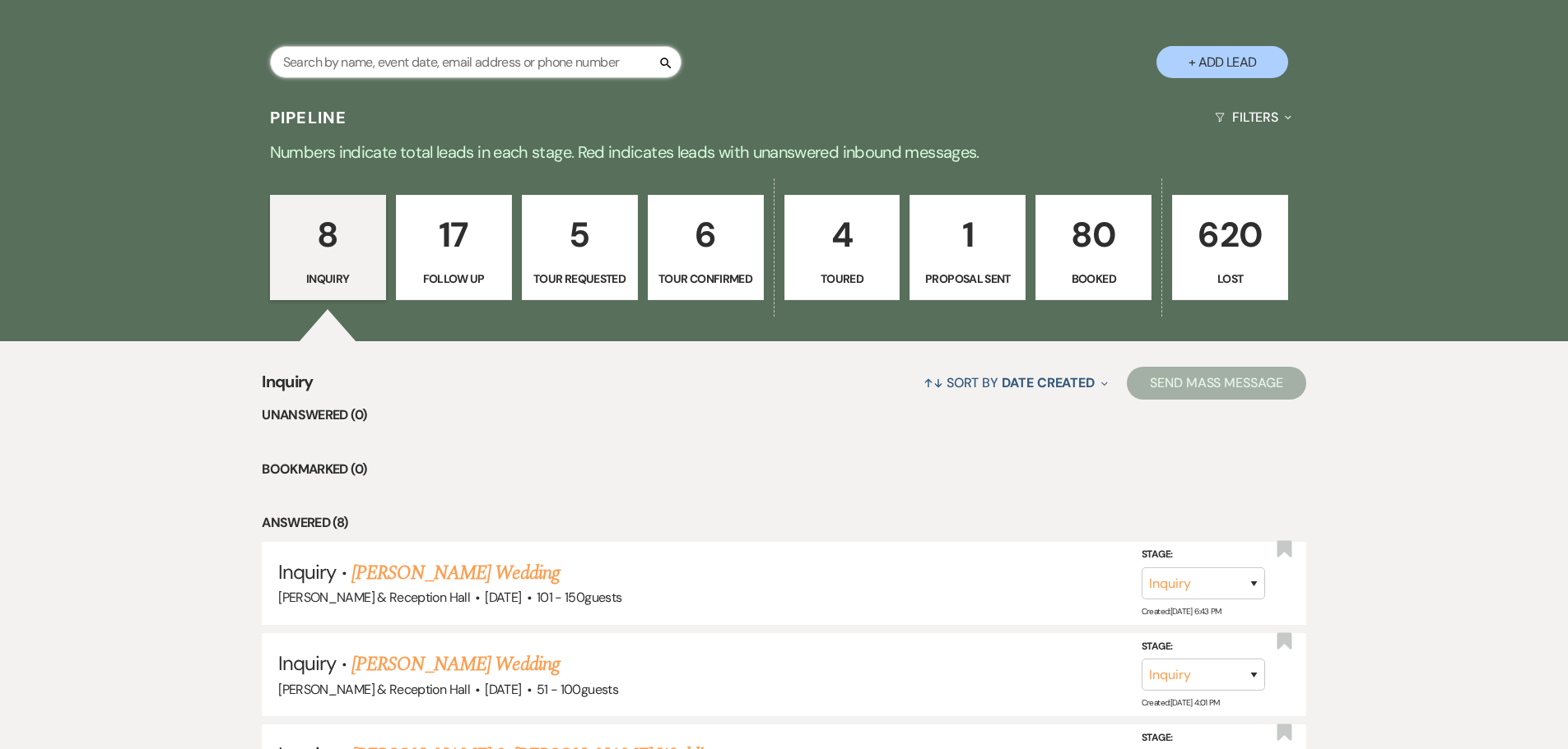
click at [415, 57] on input "text" at bounding box center [475, 62] width 412 height 32
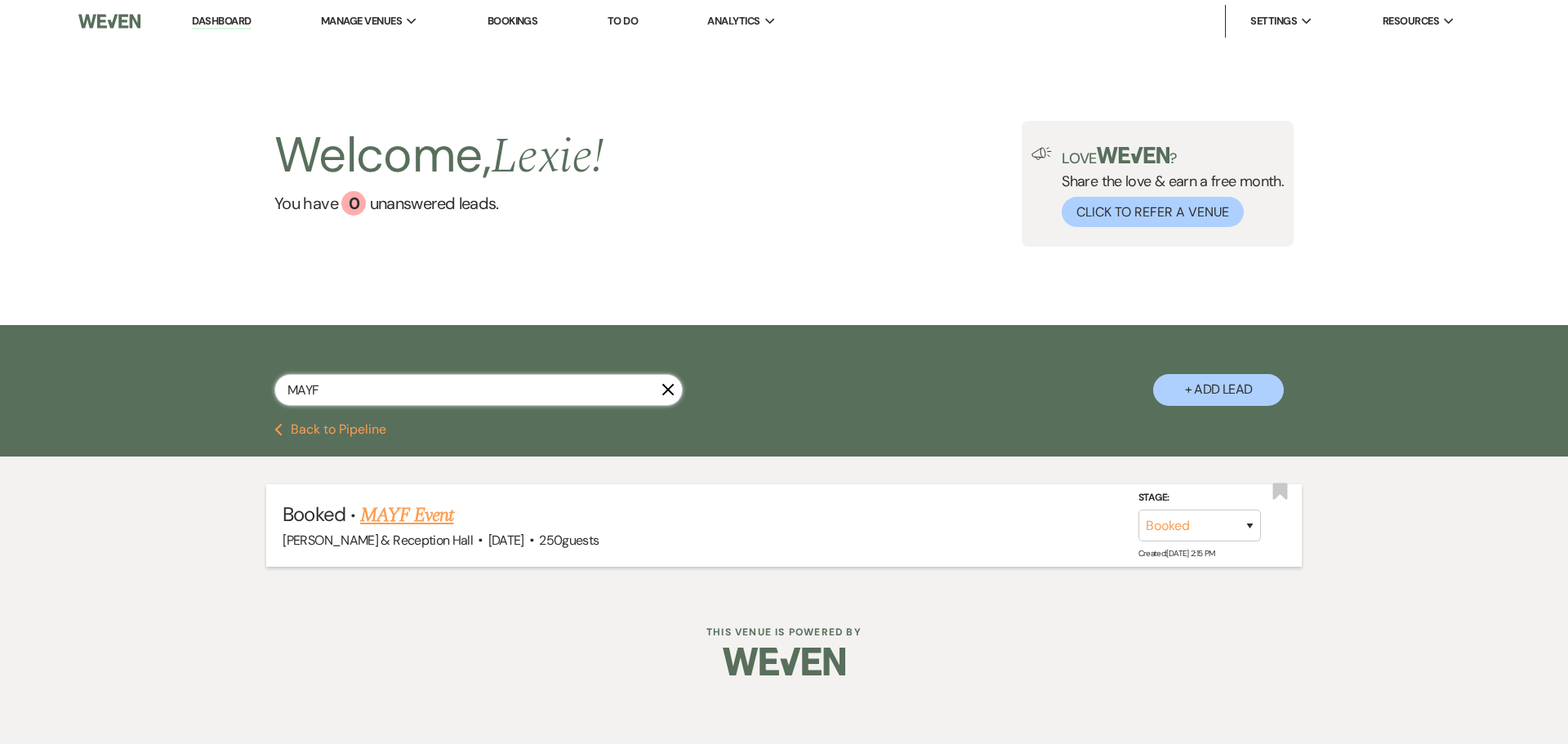
type input "MAYF"
click at [408, 494] on li "Booked · MAYF Event Bella Terre Vineyard & Reception Hall · Sep 14, 2025 · 250 …" at bounding box center [783, 526] width 1035 height 83
click at [412, 509] on link "MAYF Event" at bounding box center [407, 515] width 94 height 30
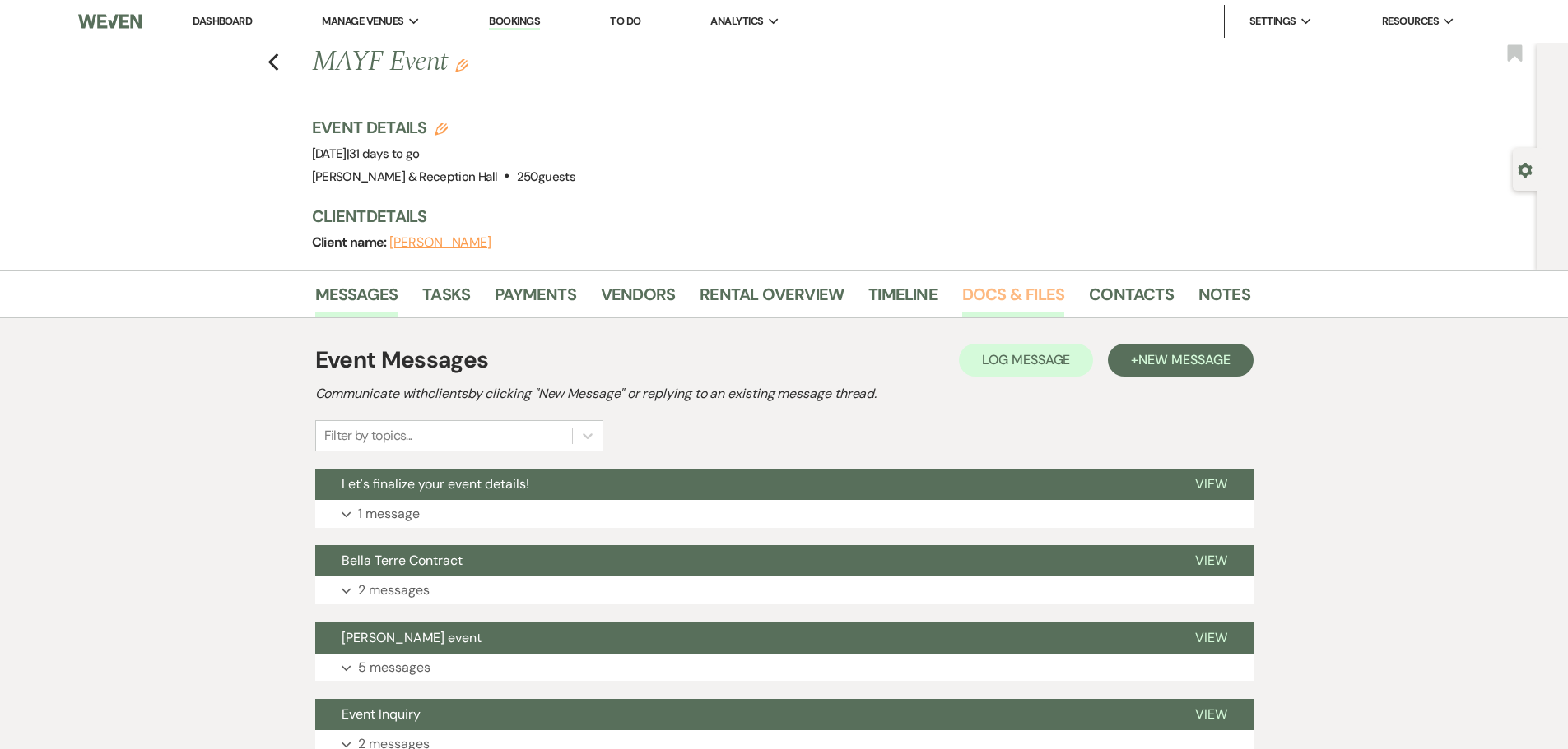
click at [997, 296] on link "Docs & Files" at bounding box center [1012, 300] width 102 height 36
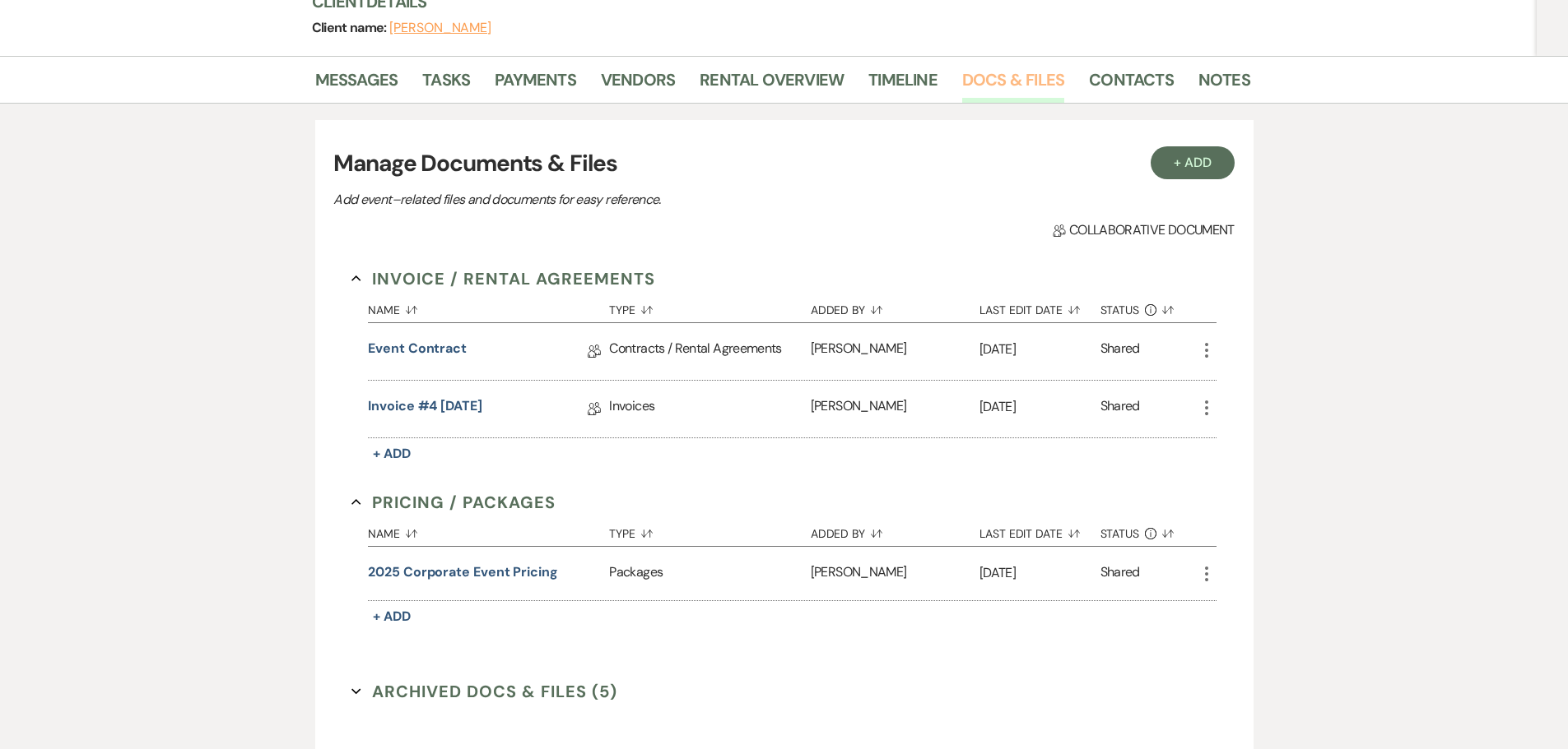
scroll to position [24, 0]
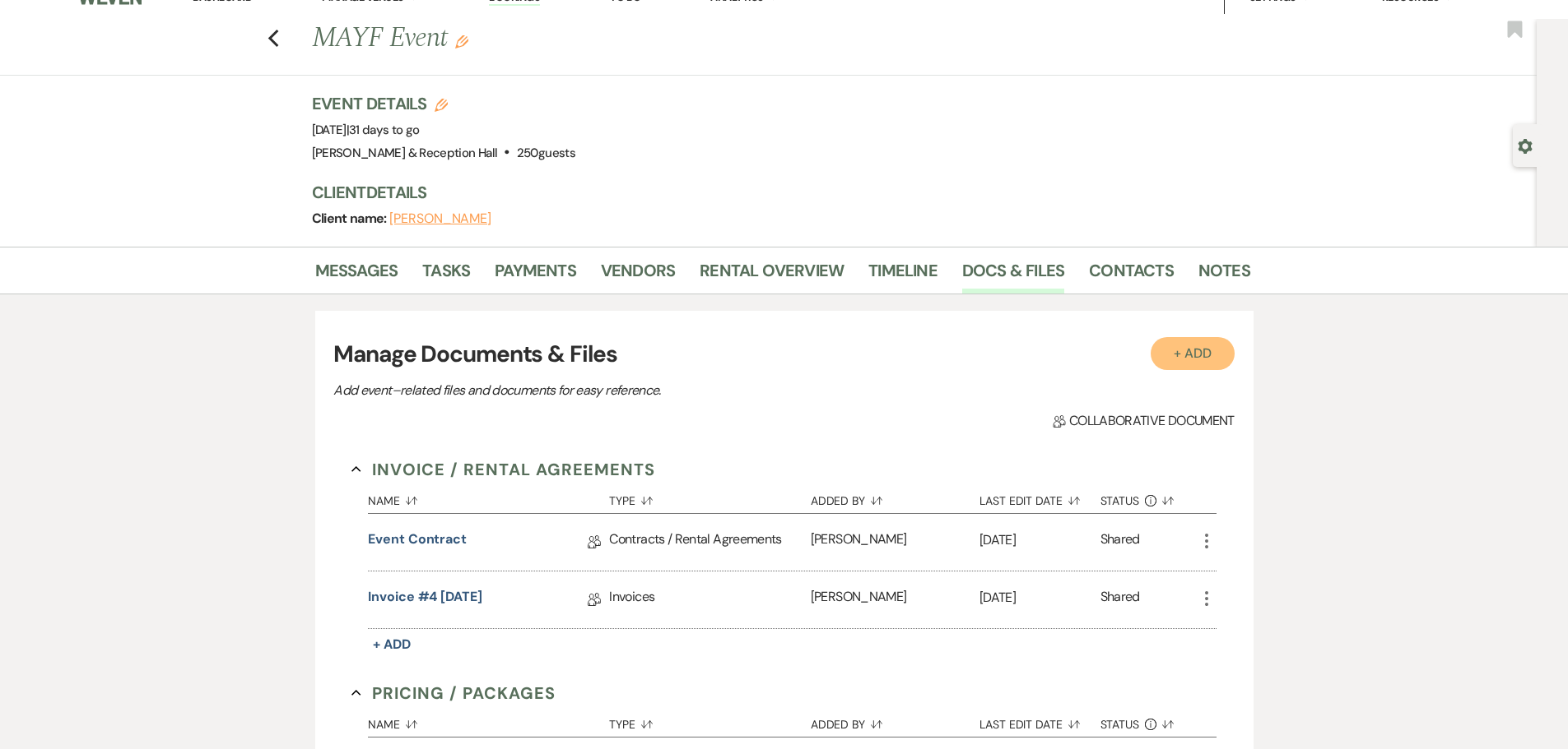
click at [1172, 366] on button "+ Add" at bounding box center [1192, 353] width 84 height 33
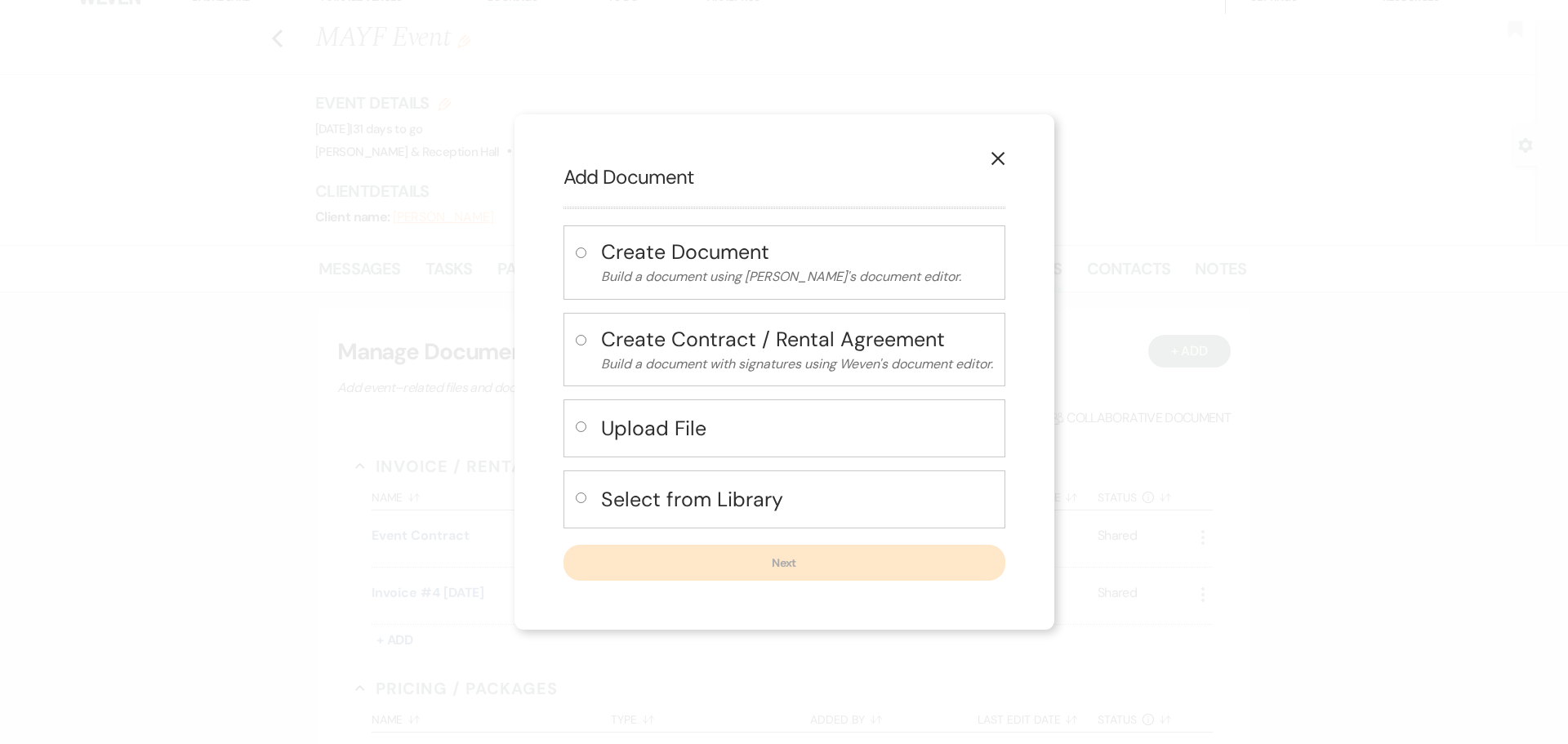
click at [607, 435] on h4 "Upload File" at bounding box center [797, 428] width 392 height 29
radio input "true"
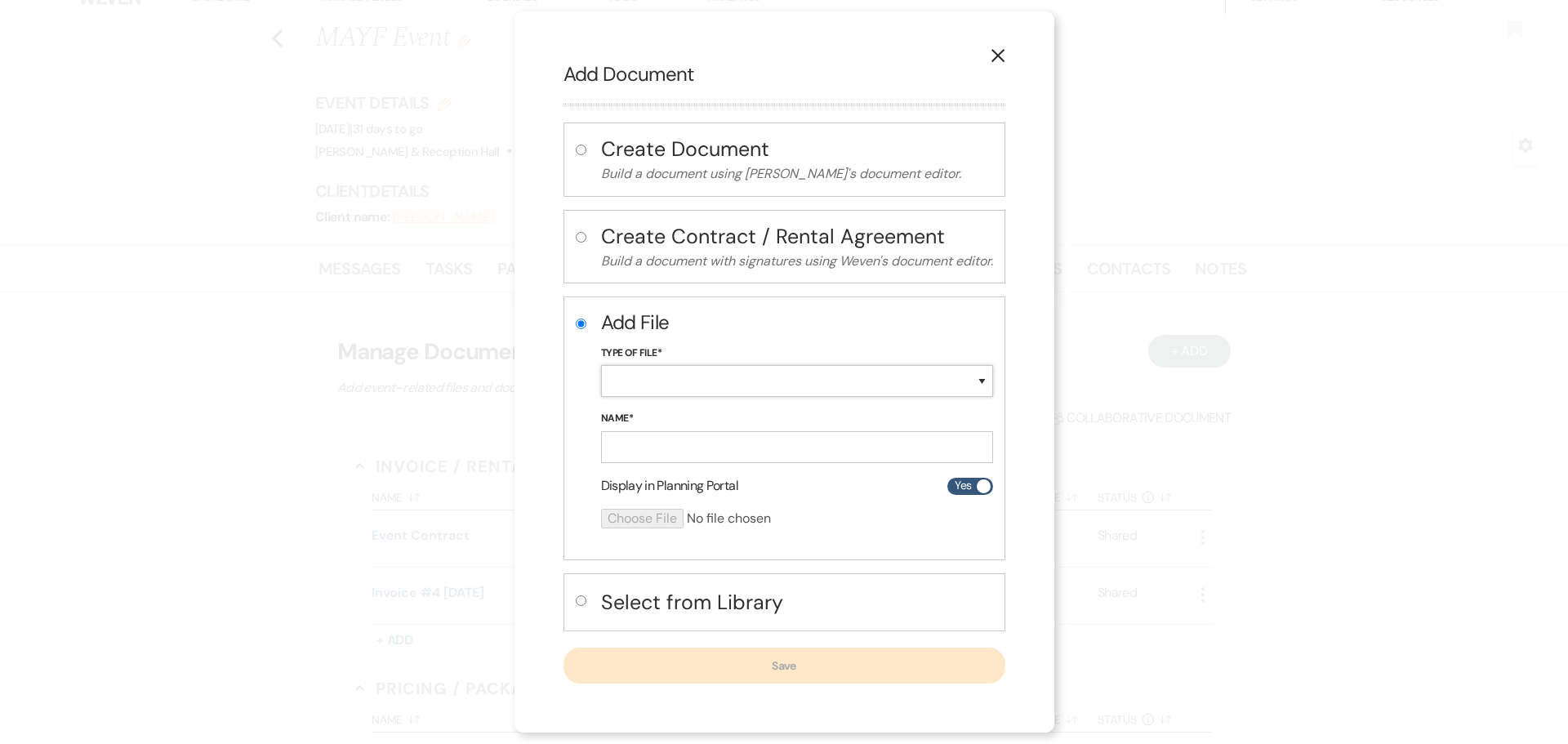
click at [670, 386] on select "Special Event Insurance Vendor Certificate of Insurance Contracts / Rental Agre…" at bounding box center [797, 381] width 392 height 32
select select "0"
click at [601, 366] on select "Special Event Insurance Vendor Certificate of Insurance Contracts / Rental Agre…" at bounding box center [797, 381] width 392 height 32
click at [635, 464] on form "Add File Type of File* Special Event Insurance Vendor Certificate of Insurance …" at bounding box center [797, 425] width 392 height 233
click at [640, 444] on input "Name*" at bounding box center [797, 447] width 392 height 32
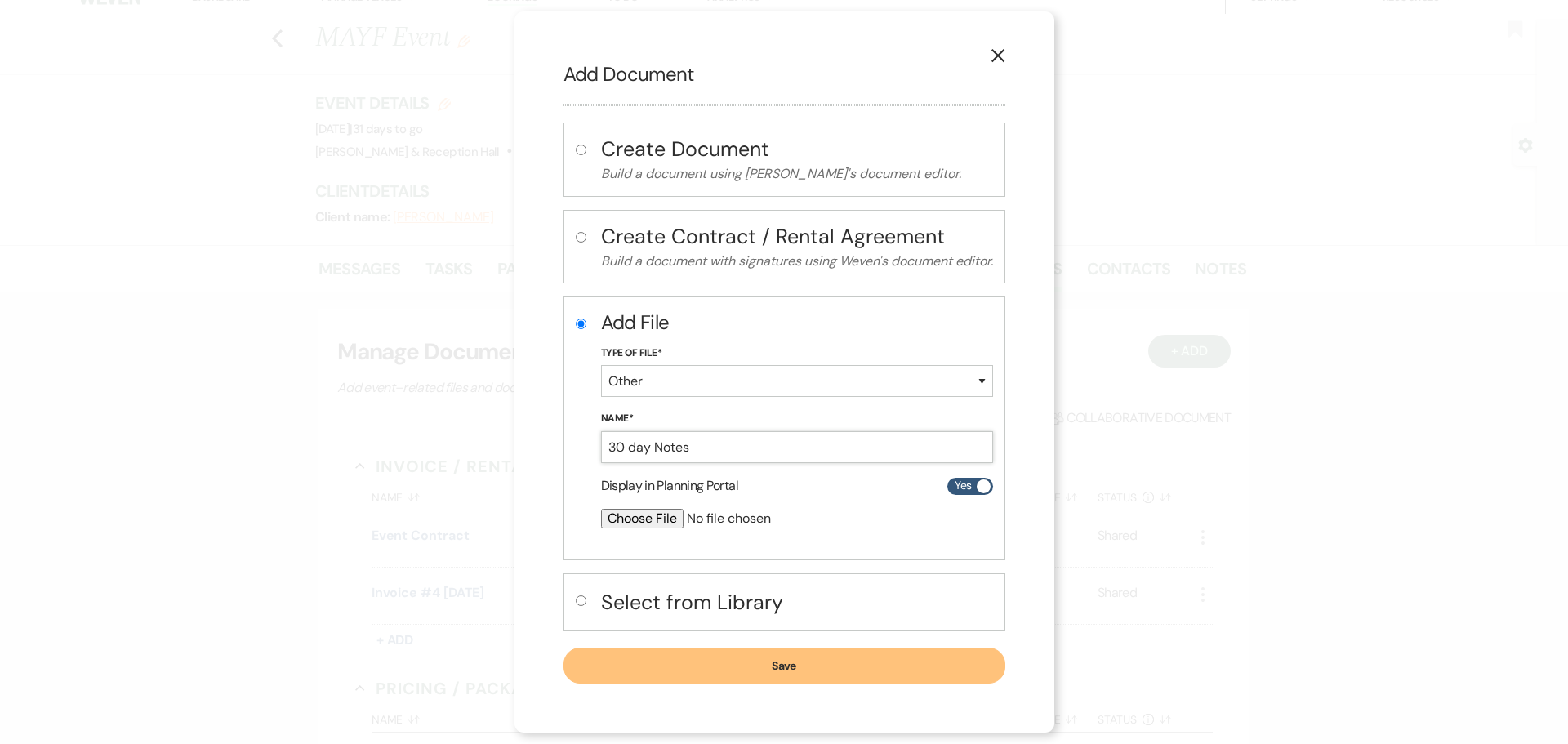
type input "30 day Notes"
click at [646, 515] on input "file" at bounding box center [753, 519] width 305 height 20
type input "C:\fakepath\30 day - MAYF.pdf"
click at [794, 657] on button "Save" at bounding box center [784, 666] width 442 height 35
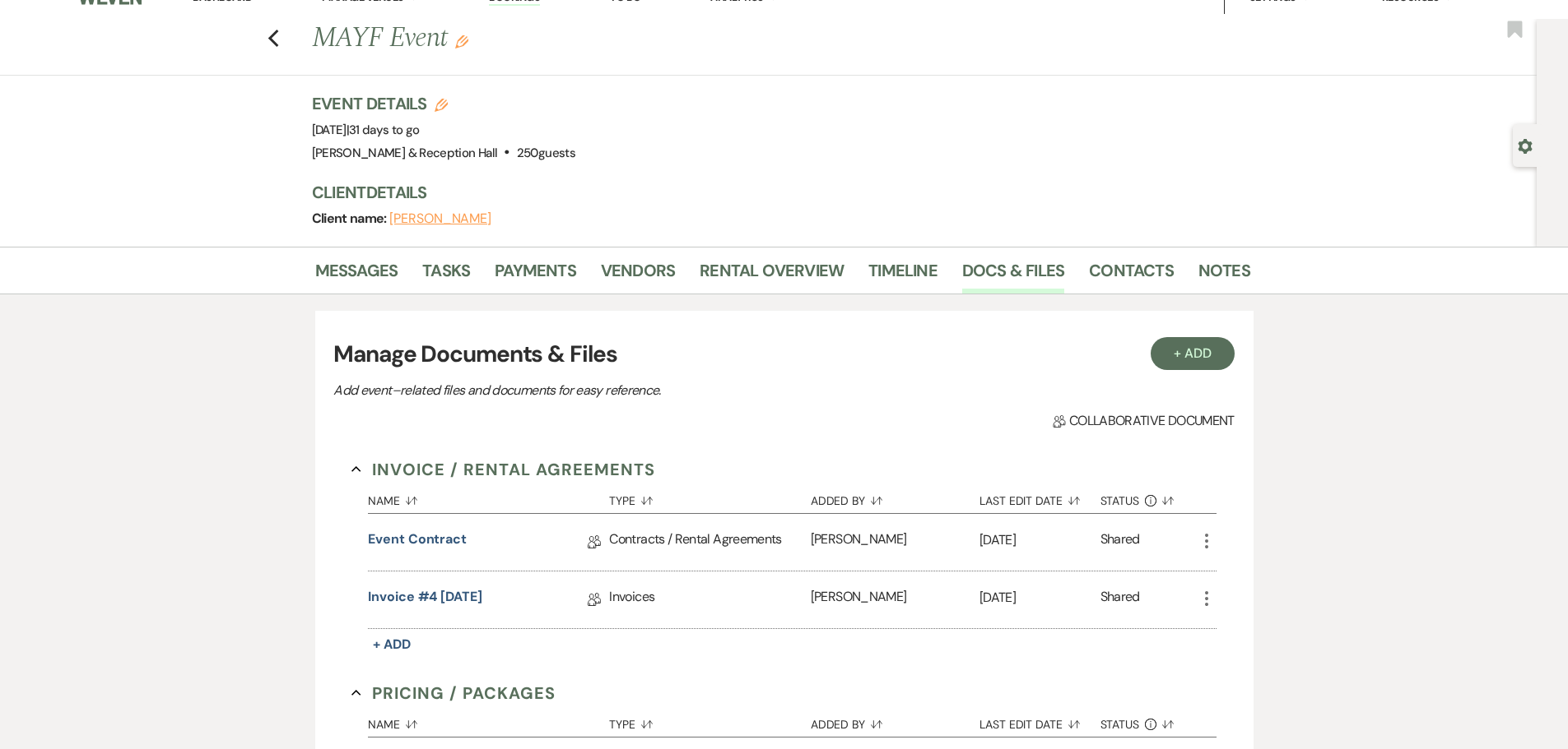
click at [1172, 371] on h3 "Manage Documents & Files" at bounding box center [783, 354] width 900 height 35
click at [1172, 368] on button "+ Add" at bounding box center [1192, 353] width 84 height 33
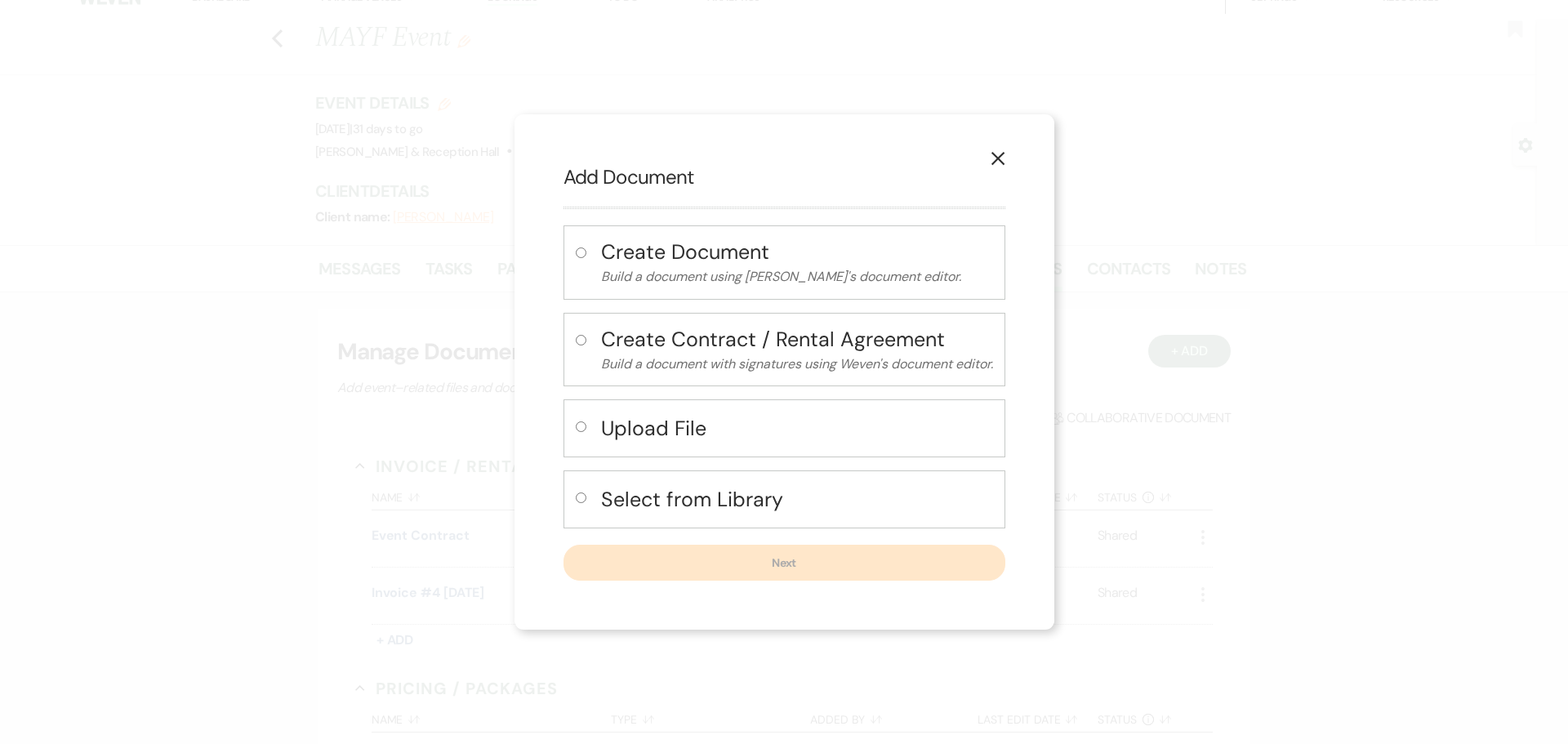
click at [580, 427] on input "radio" at bounding box center [581, 427] width 11 height 11
radio input "true"
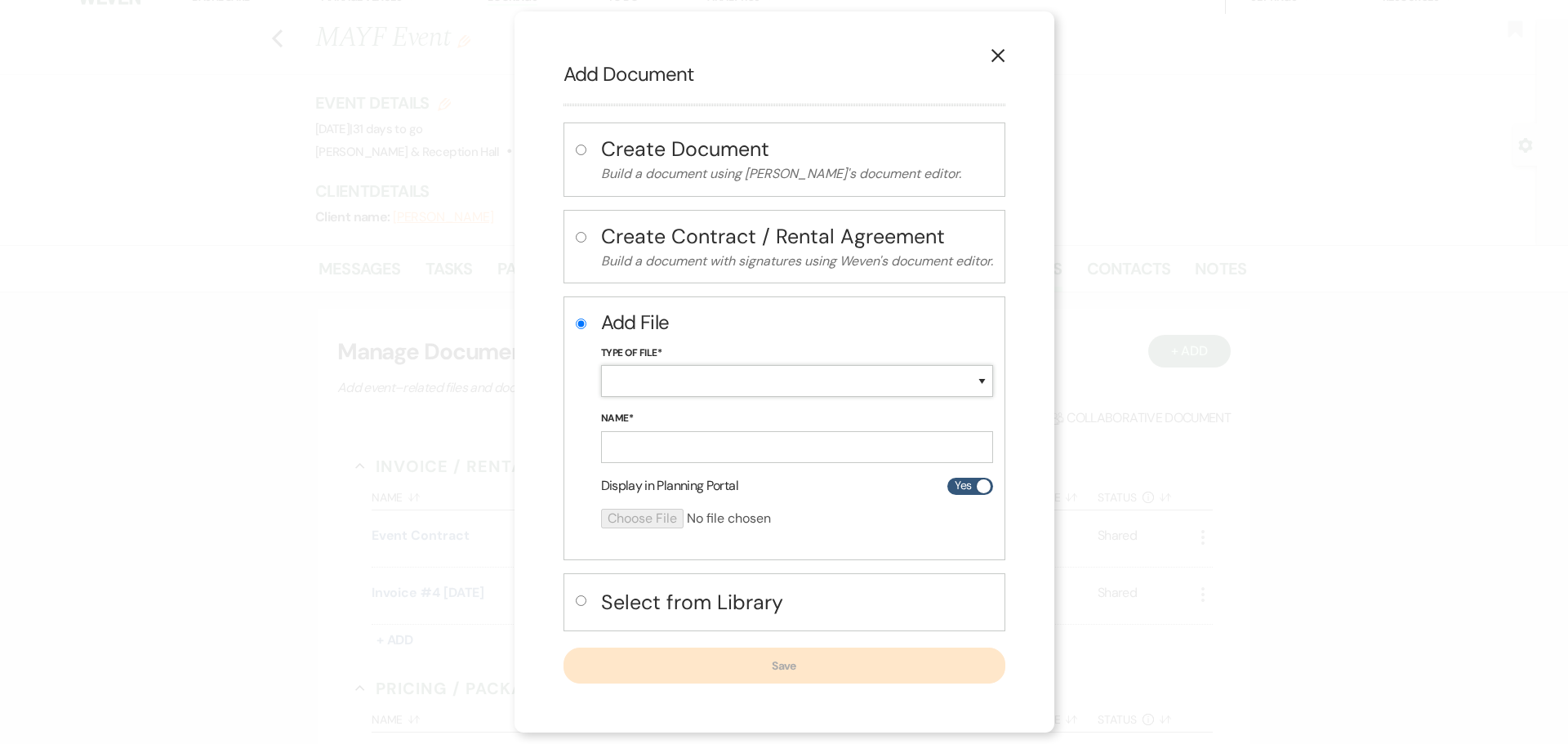
drag, startPoint x: 685, startPoint y: 366, endPoint x: 686, endPoint y: 376, distance: 10.0
click at [685, 366] on select "Special Event Insurance Vendor Certificate of Insurance Contracts / Rental Agre…" at bounding box center [797, 381] width 392 height 32
select select "24"
click at [601, 366] on select "Special Event Insurance Vendor Certificate of Insurance Contracts / Rental Agre…" at bounding box center [797, 381] width 392 height 32
click at [664, 442] on input "Name*" at bounding box center [797, 447] width 392 height 32
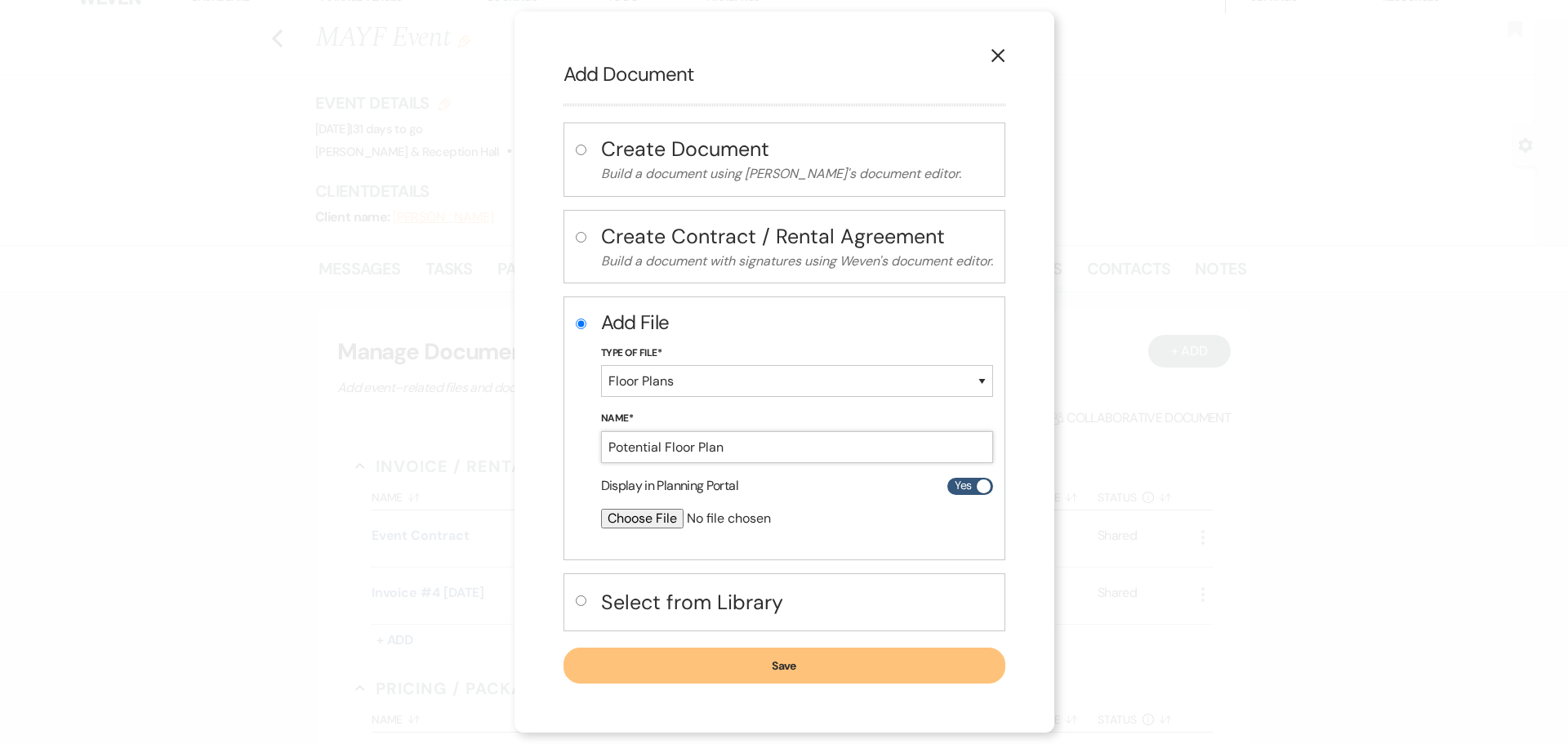
type input "Potential Floor Plan"
click at [632, 516] on input "file" at bounding box center [753, 519] width 305 height 20
type input "C:\fakepath\Mayf Event Floor Plan .png"
click at [806, 666] on button "Save" at bounding box center [784, 666] width 442 height 35
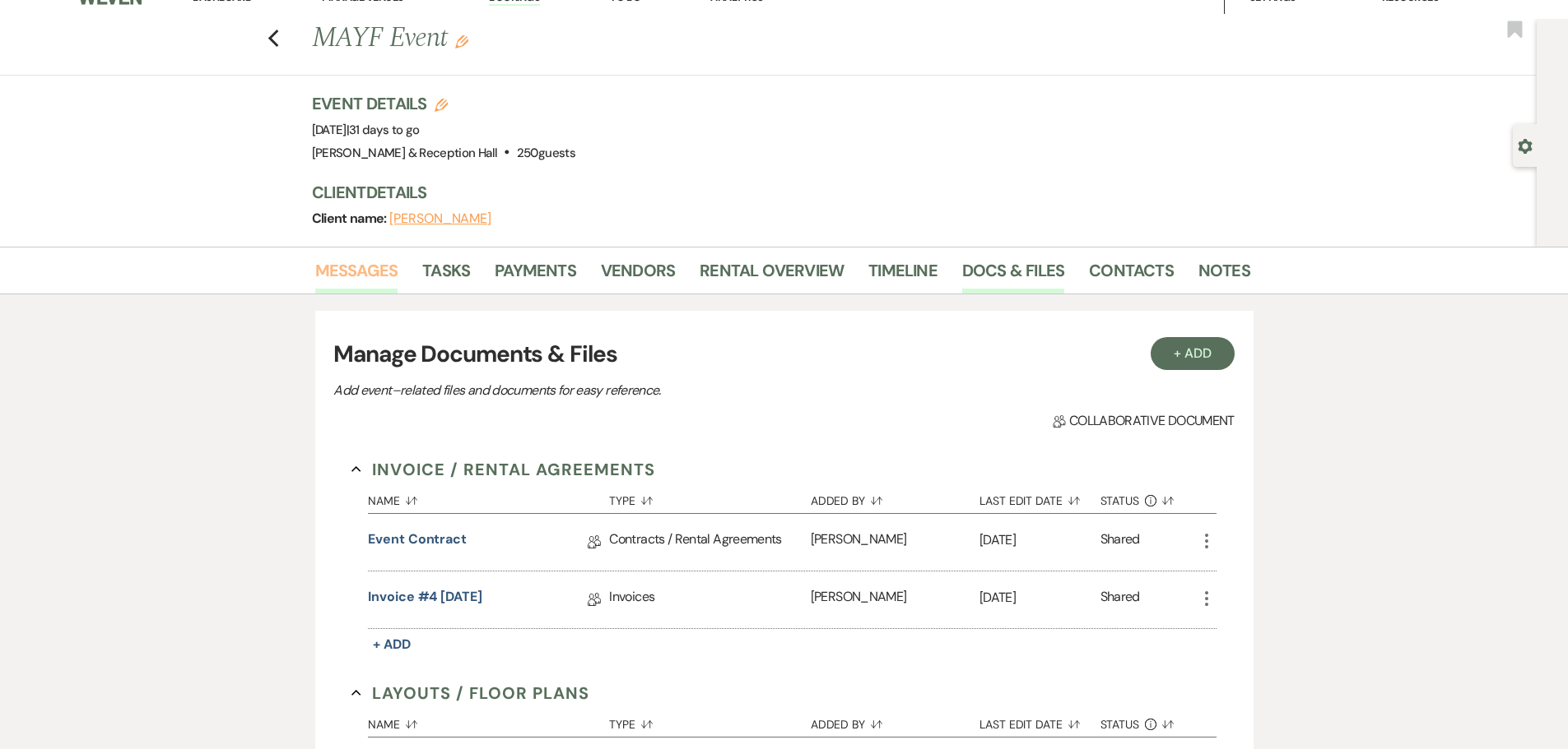
click at [359, 287] on link "Messages" at bounding box center [357, 276] width 83 height 36
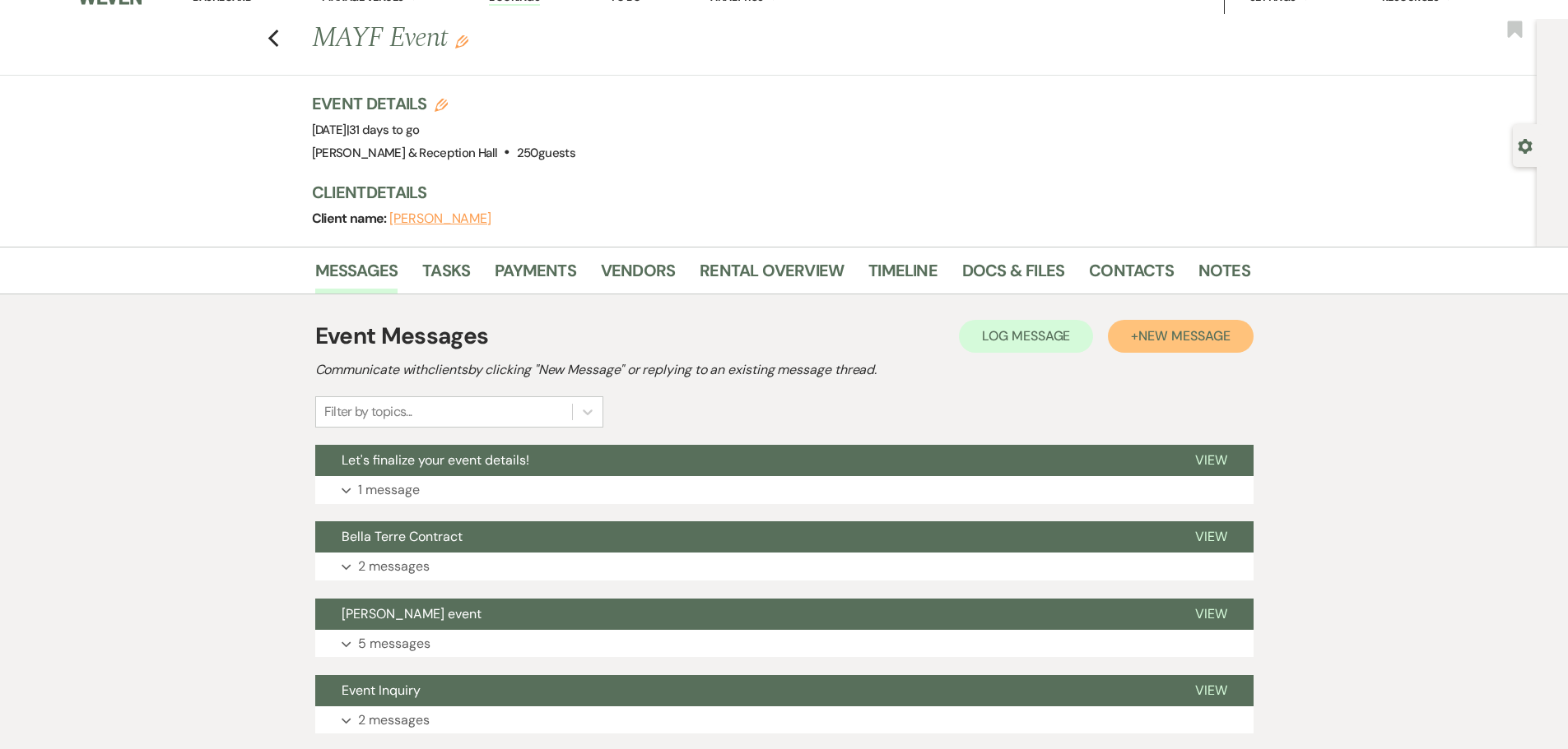
click at [1154, 342] on span "New Message" at bounding box center [1184, 335] width 91 height 17
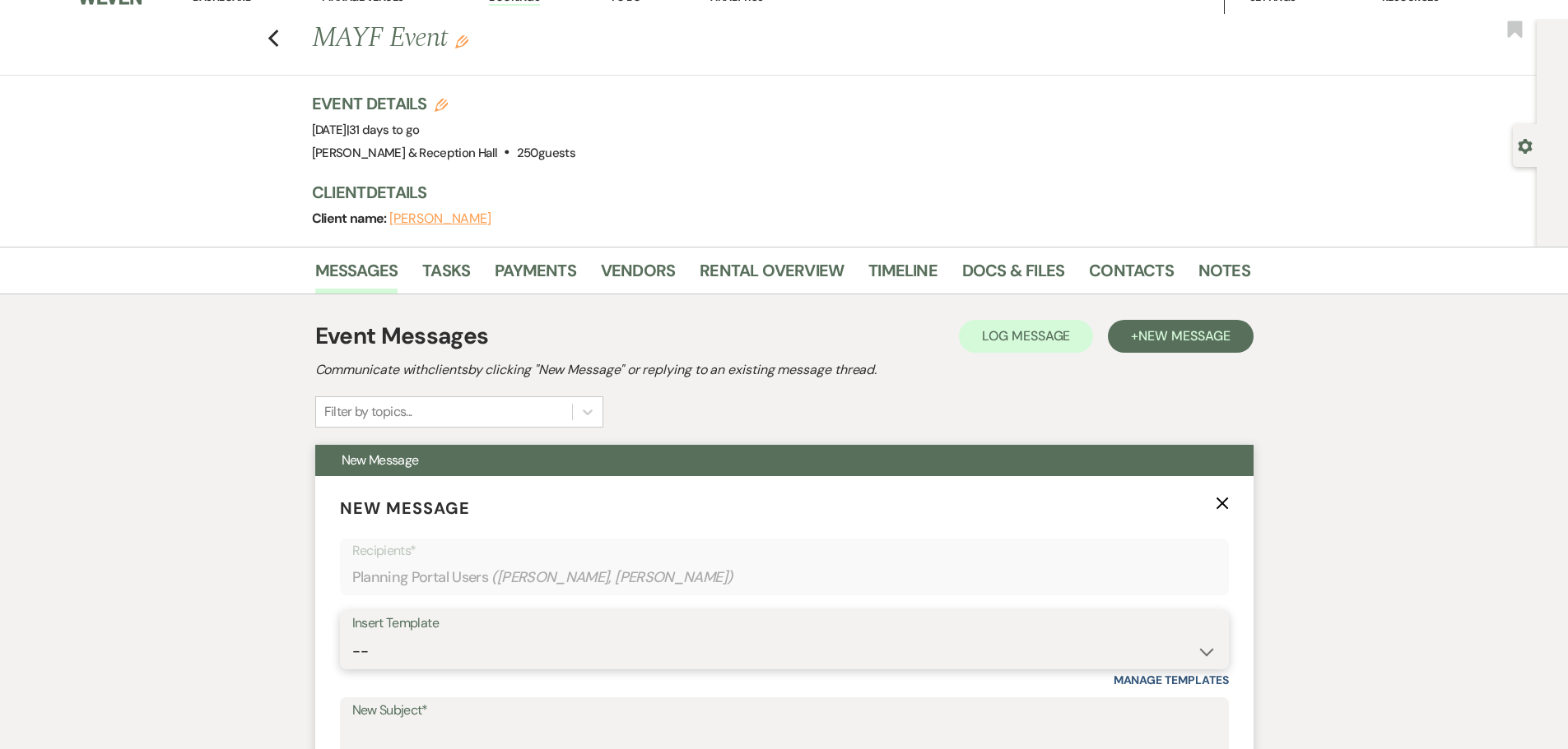
click at [388, 642] on select "-- Weven Planning Portal Introduction (Booked Events) Initial Inquiry Response …" at bounding box center [784, 652] width 864 height 32
select select "4655"
click at [352, 636] on select "-- Weven Planning Portal Introduction (Booked Events) Initial Inquiry Response …" at bounding box center [784, 652] width 864 height 32
type input "Let's finalize your event details!"
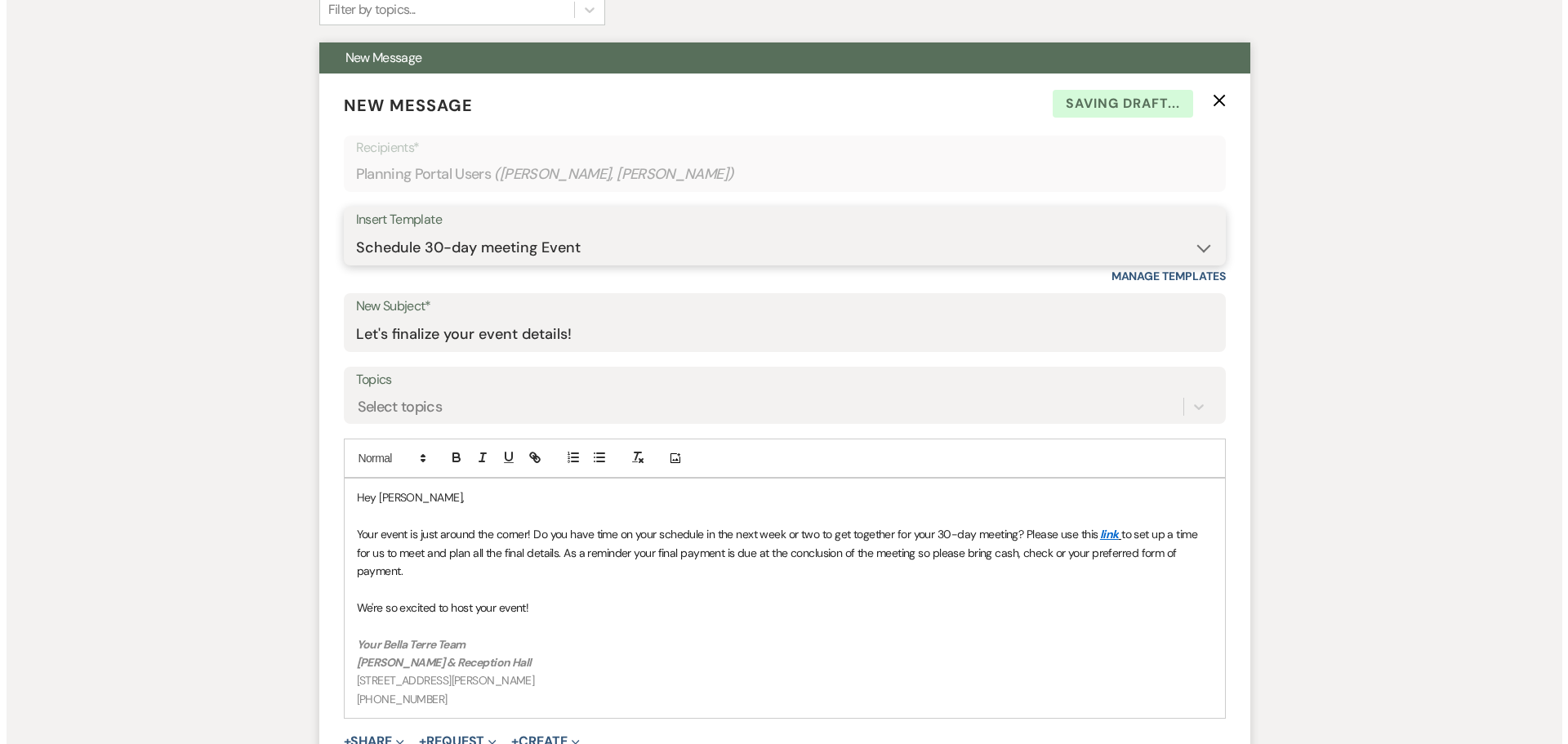
scroll to position [514, 0]
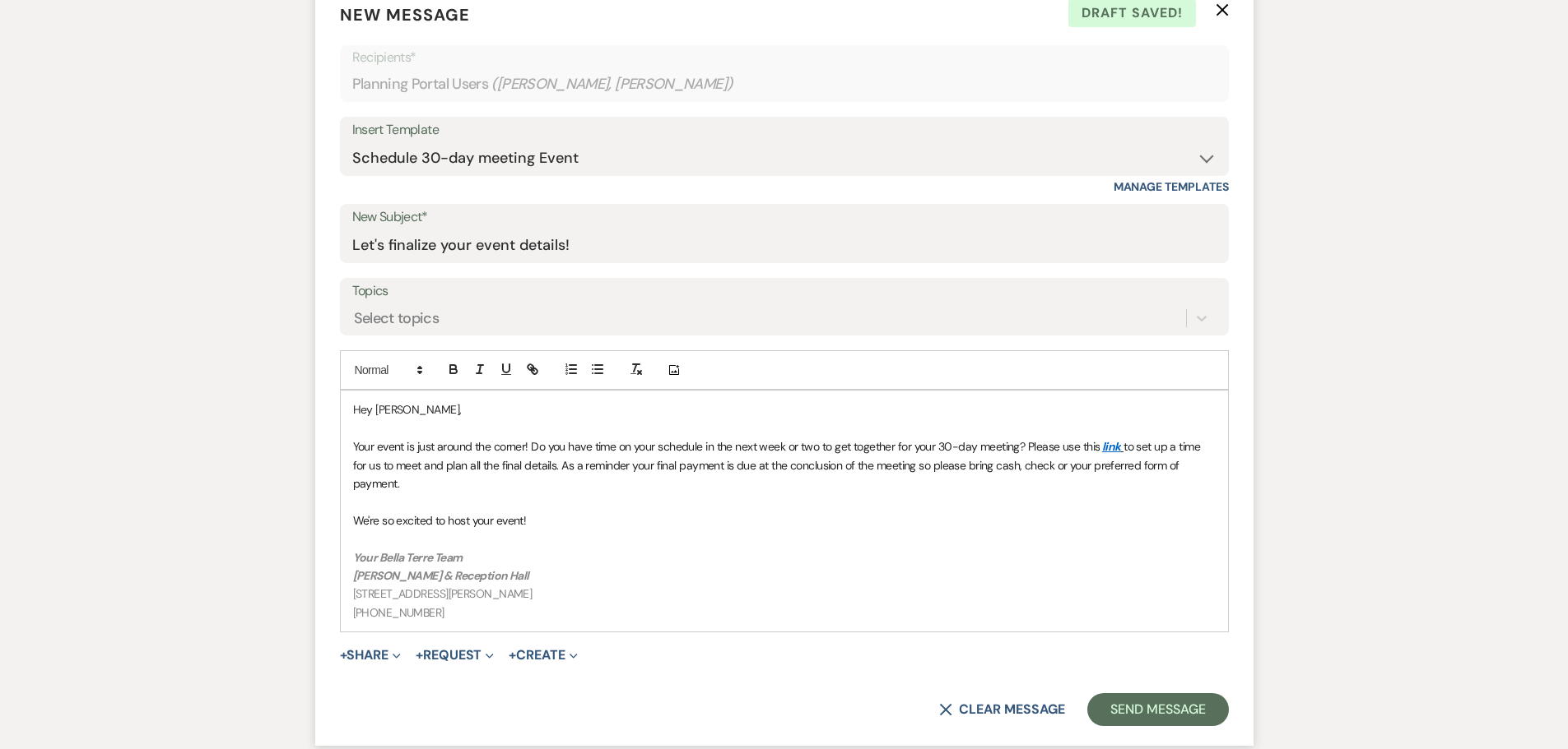
click at [452, 411] on p "Hey Nani," at bounding box center [784, 410] width 862 height 18
click at [531, 448] on span "Your event is just around the corner! Do you have time on your schedule in the …" at bounding box center [726, 446] width 747 height 15
click at [565, 176] on div "Insert Template -- Weven Planning Portal Introduction (Booked Events) Initial I…" at bounding box center [784, 156] width 889 height 77
click at [570, 162] on select "-- Weven Planning Portal Introduction (Booked Events) Initial Inquiry Response …" at bounding box center [784, 158] width 864 height 32
select select "4829"
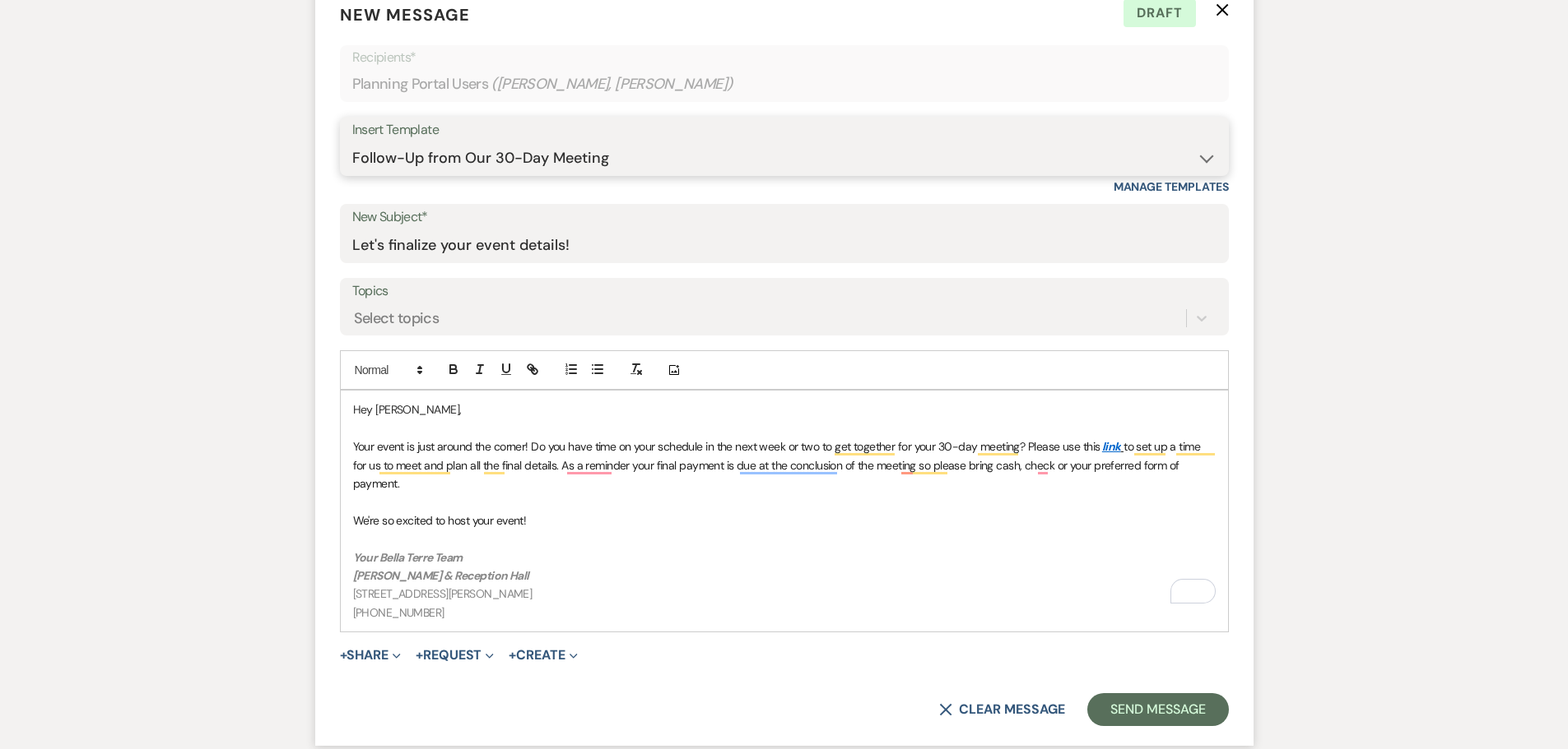
click at [352, 142] on select "-- Weven Planning Portal Introduction (Booked Events) Initial Inquiry Response …" at bounding box center [784, 158] width 864 height 32
type input "Follow-Up from Our 30-Day Meeting"
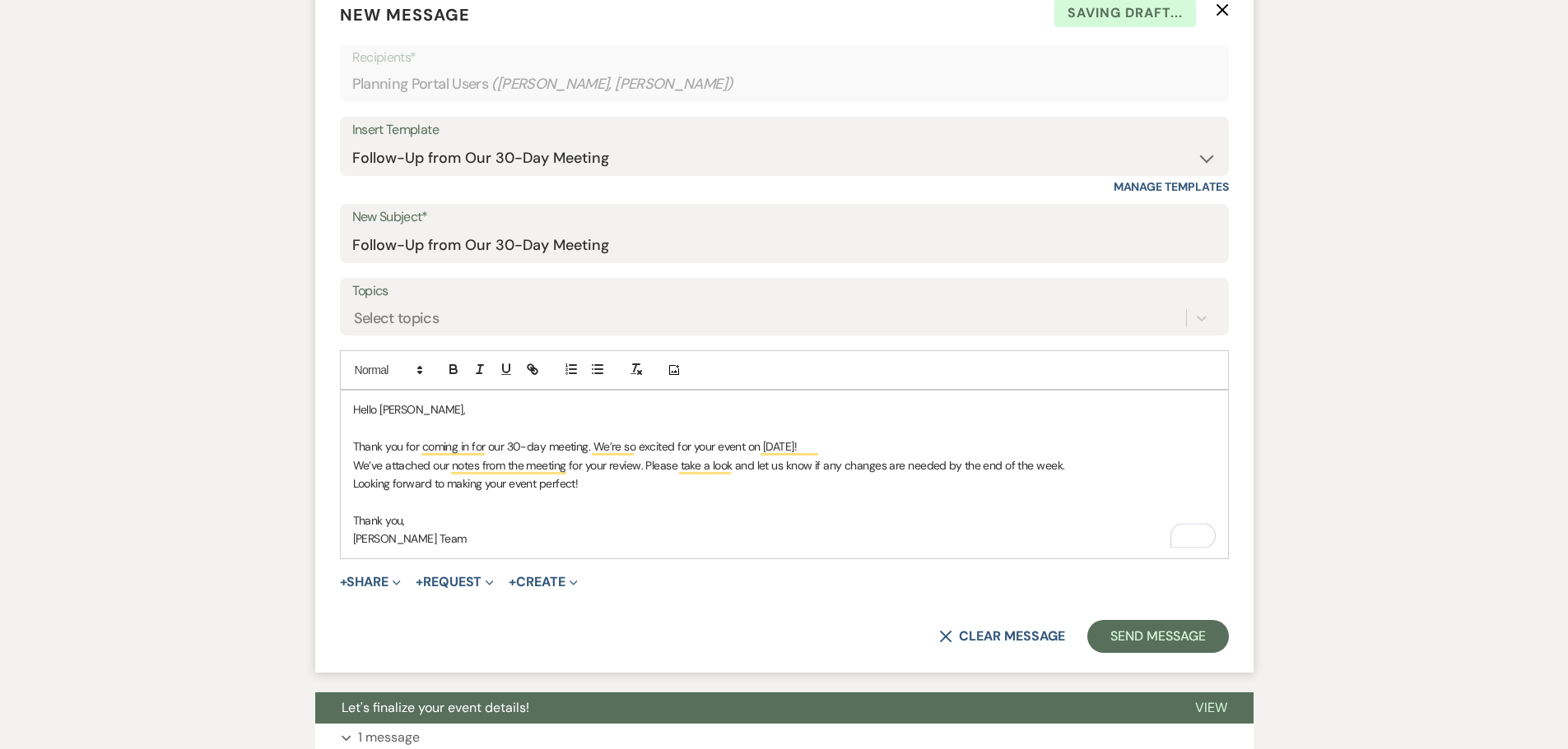
click at [849, 445] on p "Thank you for coming in for our 30-day meeting. We’re so excited for your event…" at bounding box center [784, 446] width 862 height 18
click at [630, 487] on p "Looking forward to making your event perfect!" at bounding box center [784, 483] width 862 height 18
click at [644, 471] on p "We’ve attached our notes from the meeting for your review. Please take a look a…" at bounding box center [784, 465] width 862 height 18
drag, startPoint x: 647, startPoint y: 465, endPoint x: 1063, endPoint y: 469, distance: 416.0
click at [1063, 469] on p "We’ve attached our notes from the meeting for your review. Please take a look a…" at bounding box center [784, 465] width 862 height 18
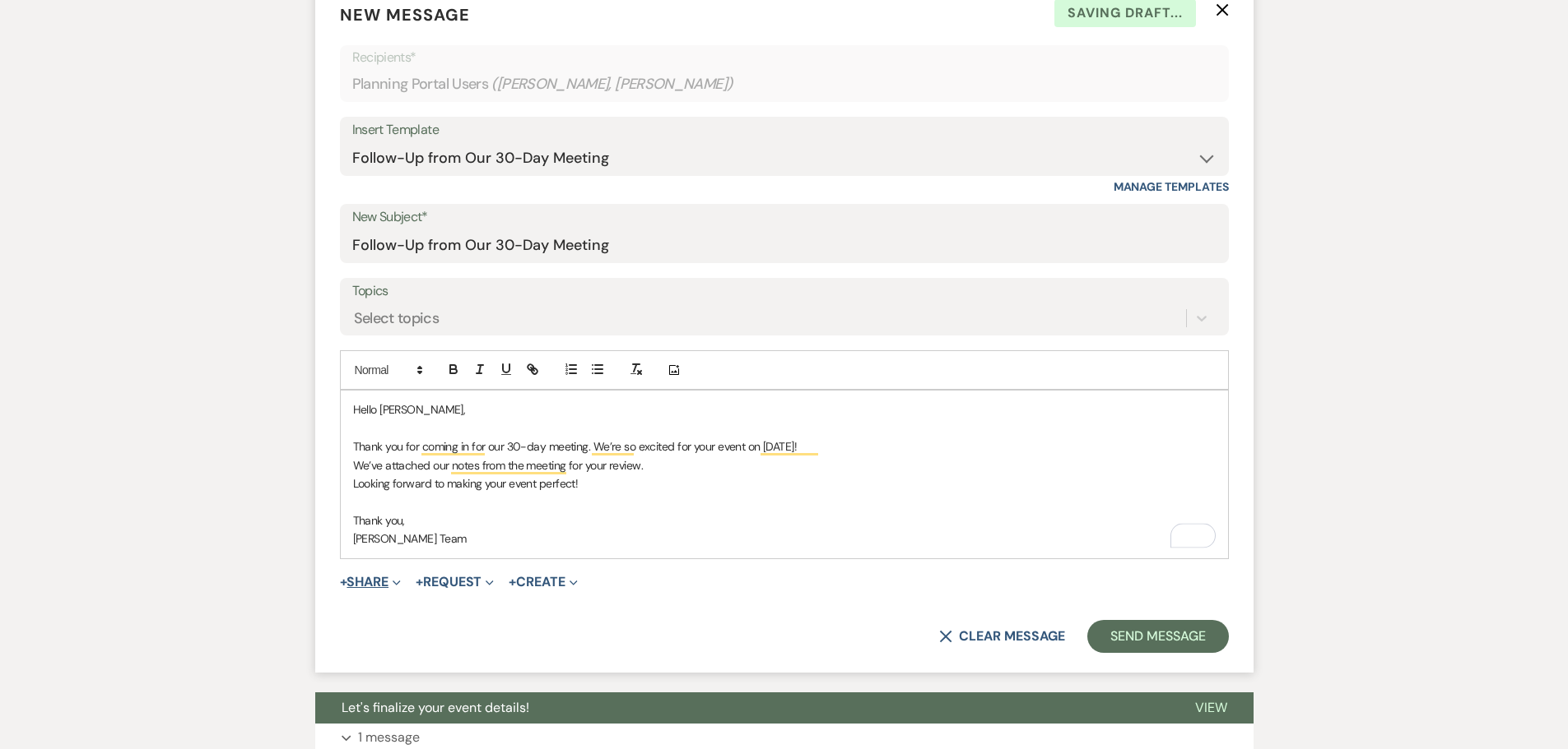
click at [369, 584] on button "+ Share Expand" at bounding box center [370, 581] width 62 height 13
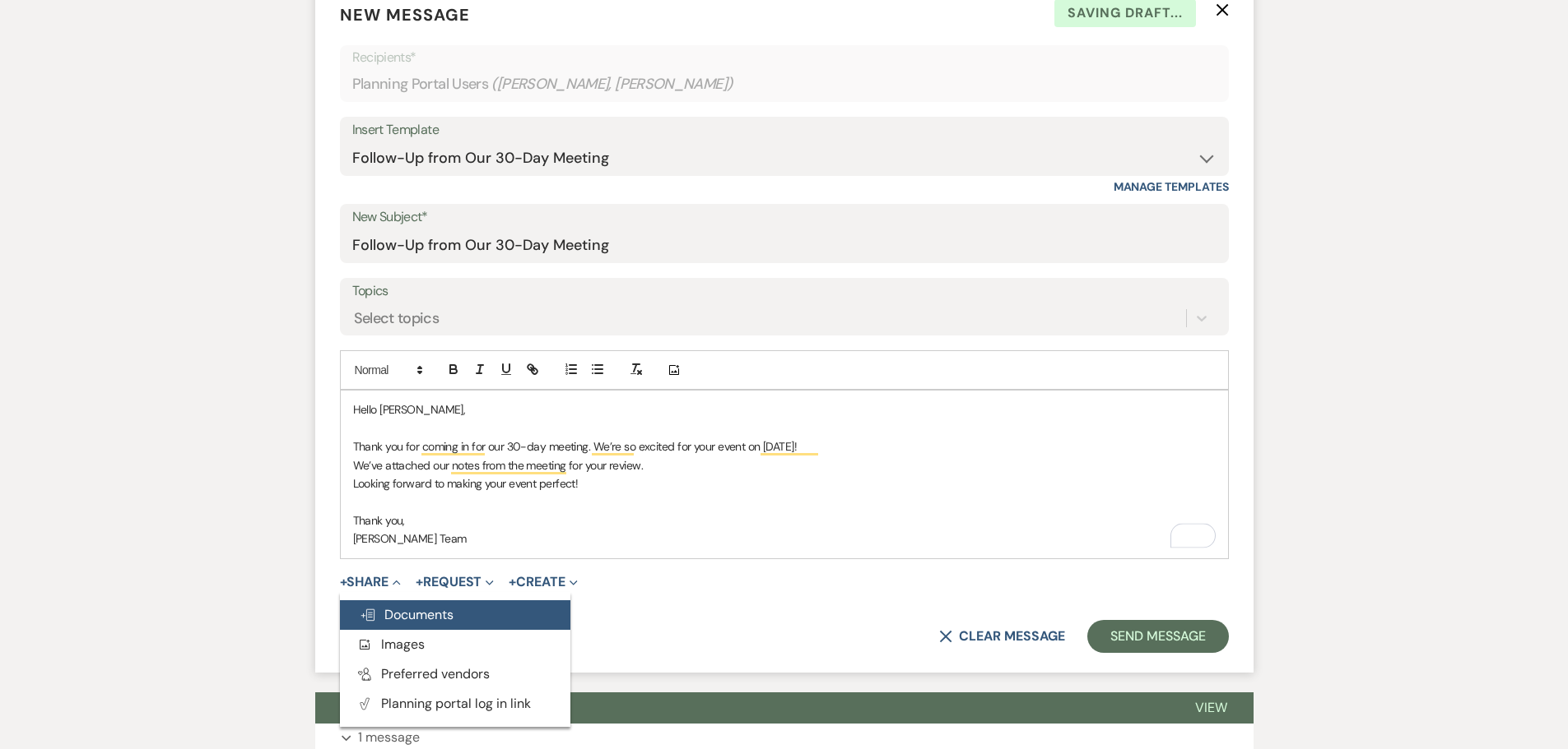
click at [477, 615] on button "Doc Upload Documents" at bounding box center [455, 615] width 230 height 30
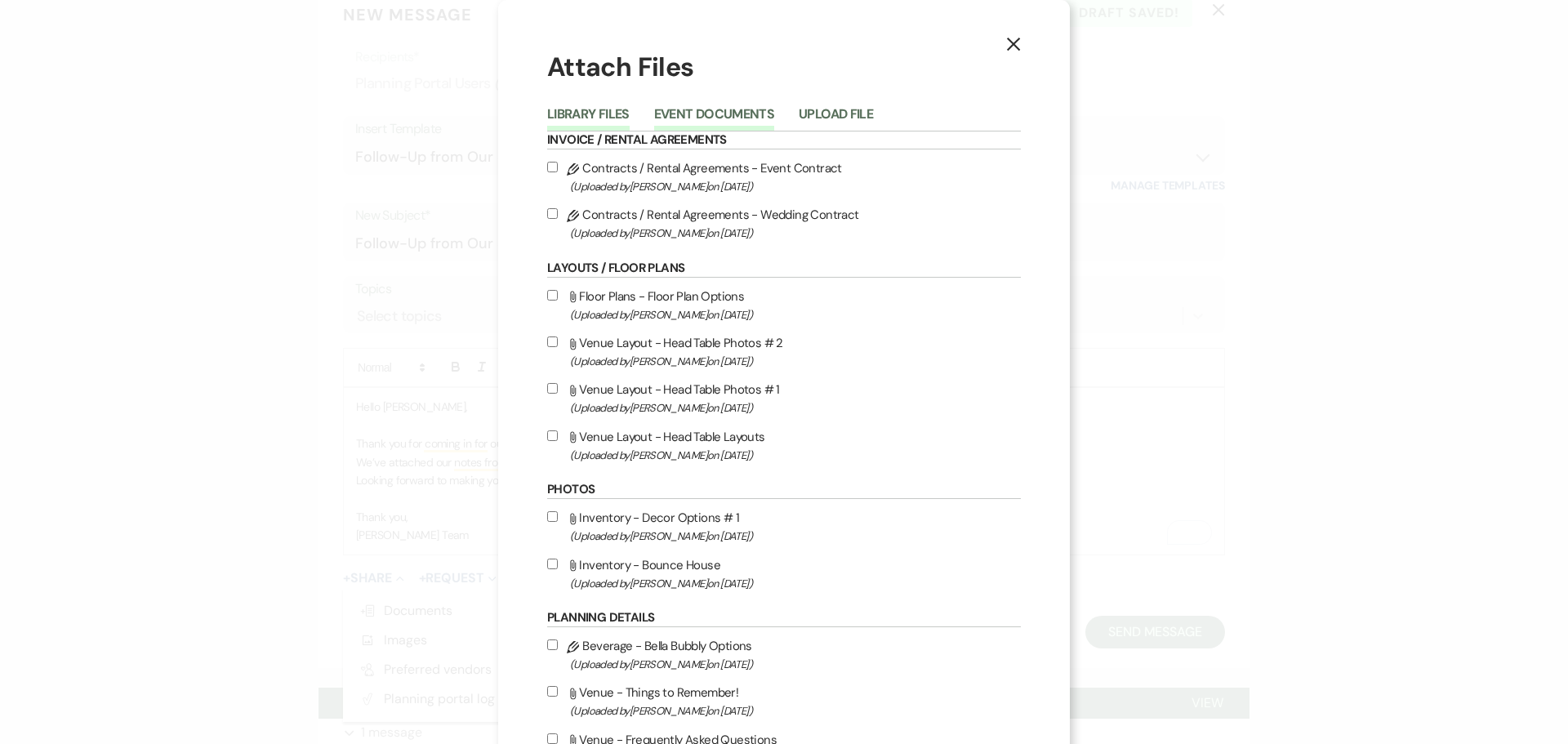
click at [701, 117] on button "Event Documents" at bounding box center [714, 118] width 120 height 23
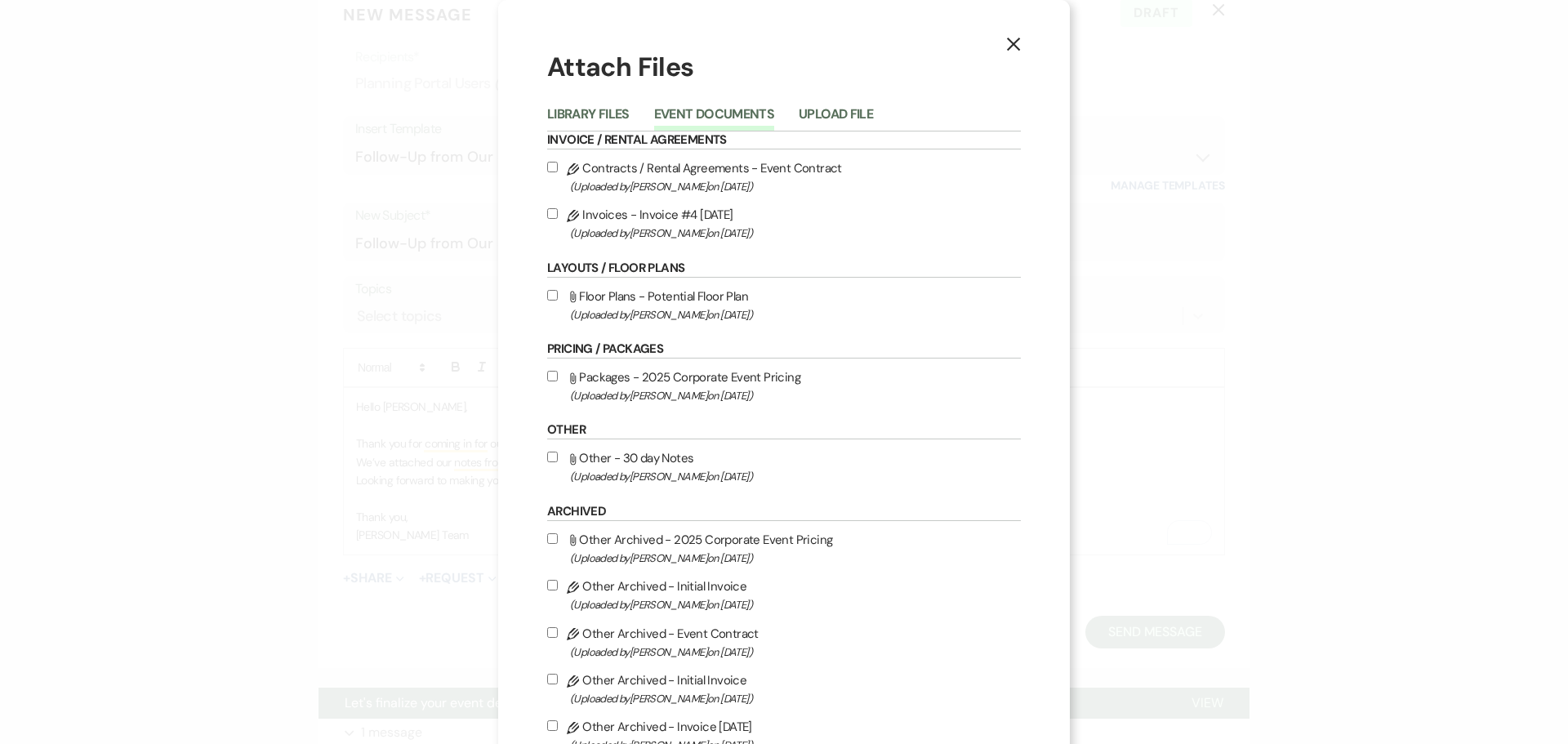
click at [548, 297] on input "Attach File Floor Plans - Potential Floor Plan (Uploaded by Lexie Craft on Aug …" at bounding box center [553, 295] width 11 height 11
checkbox input "true"
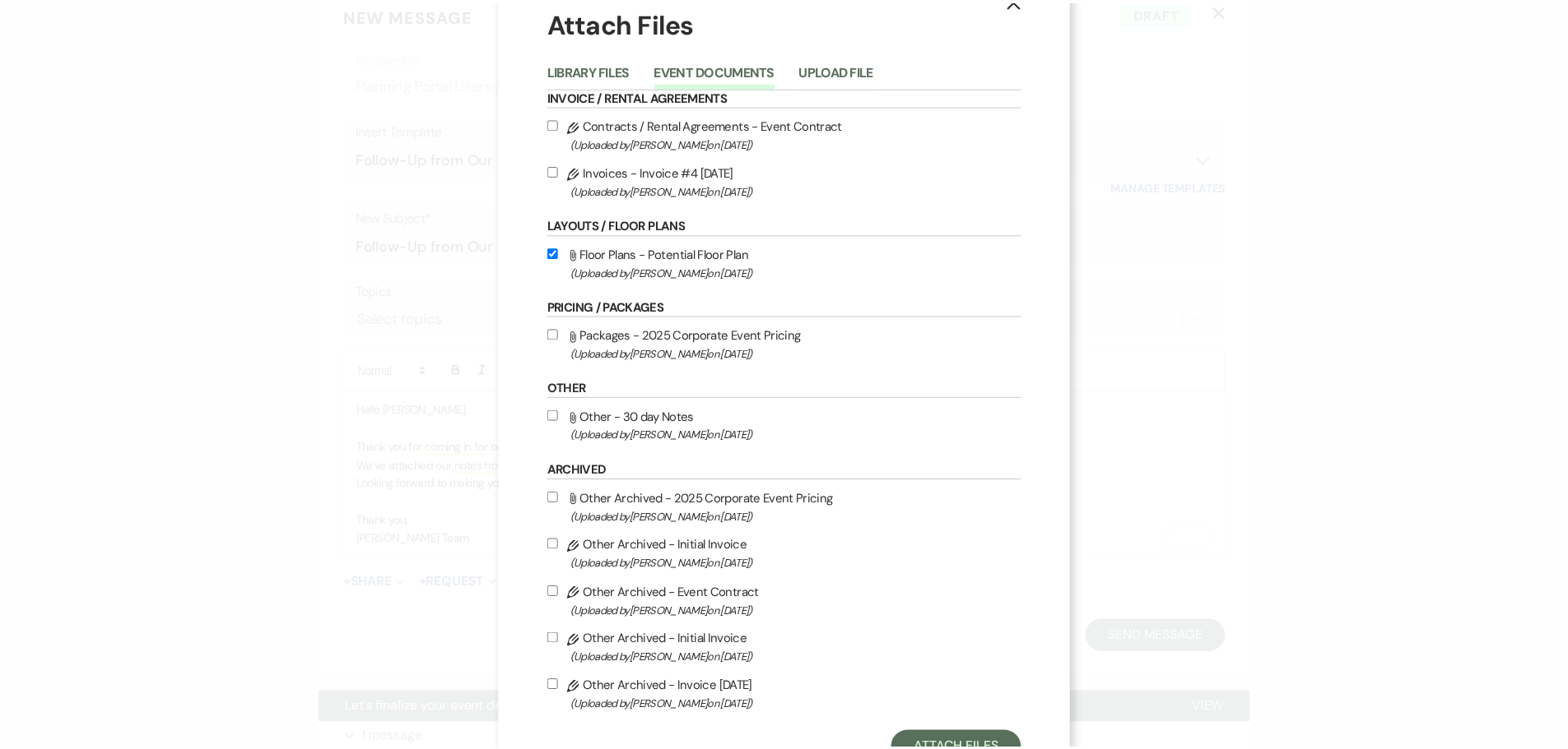
scroll to position [82, 0]
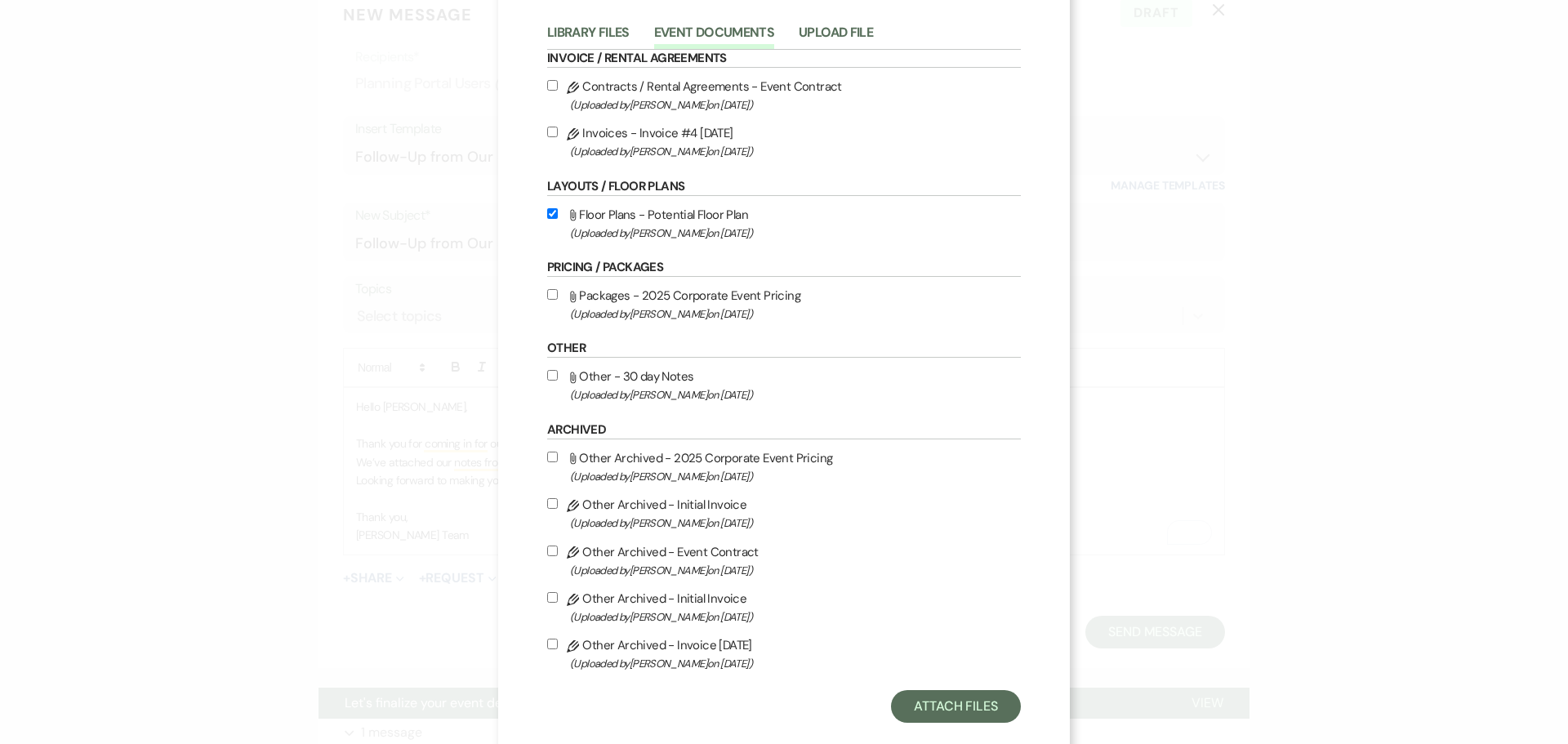
click at [548, 375] on input "Attach File Other - 30 day Notes (Uploaded by Lexie Craft on Aug 13th, 2025 )" at bounding box center [553, 375] width 11 height 11
checkbox input "true"
click at [935, 714] on button "Attach Files" at bounding box center [956, 707] width 130 height 33
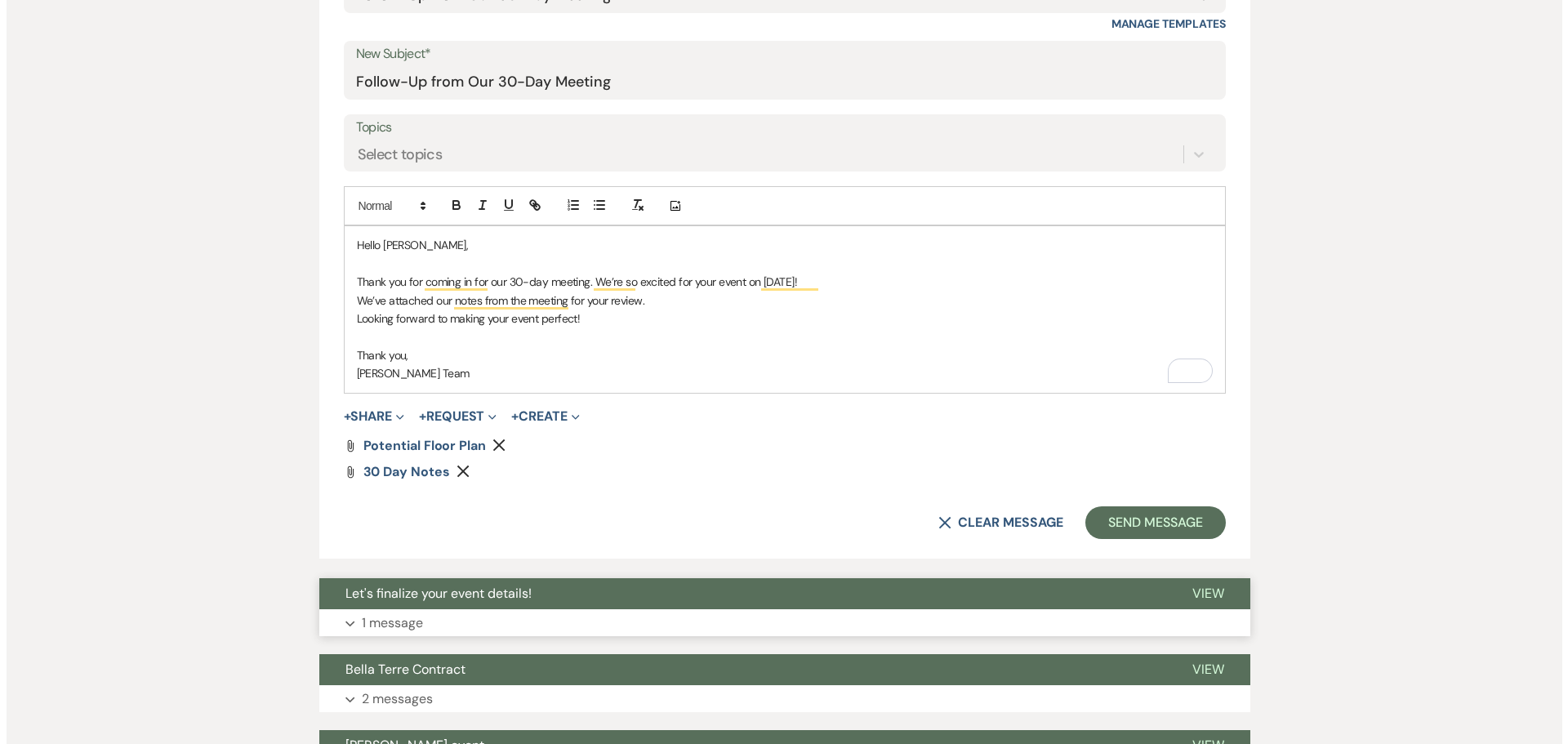
scroll to position [677, 0]
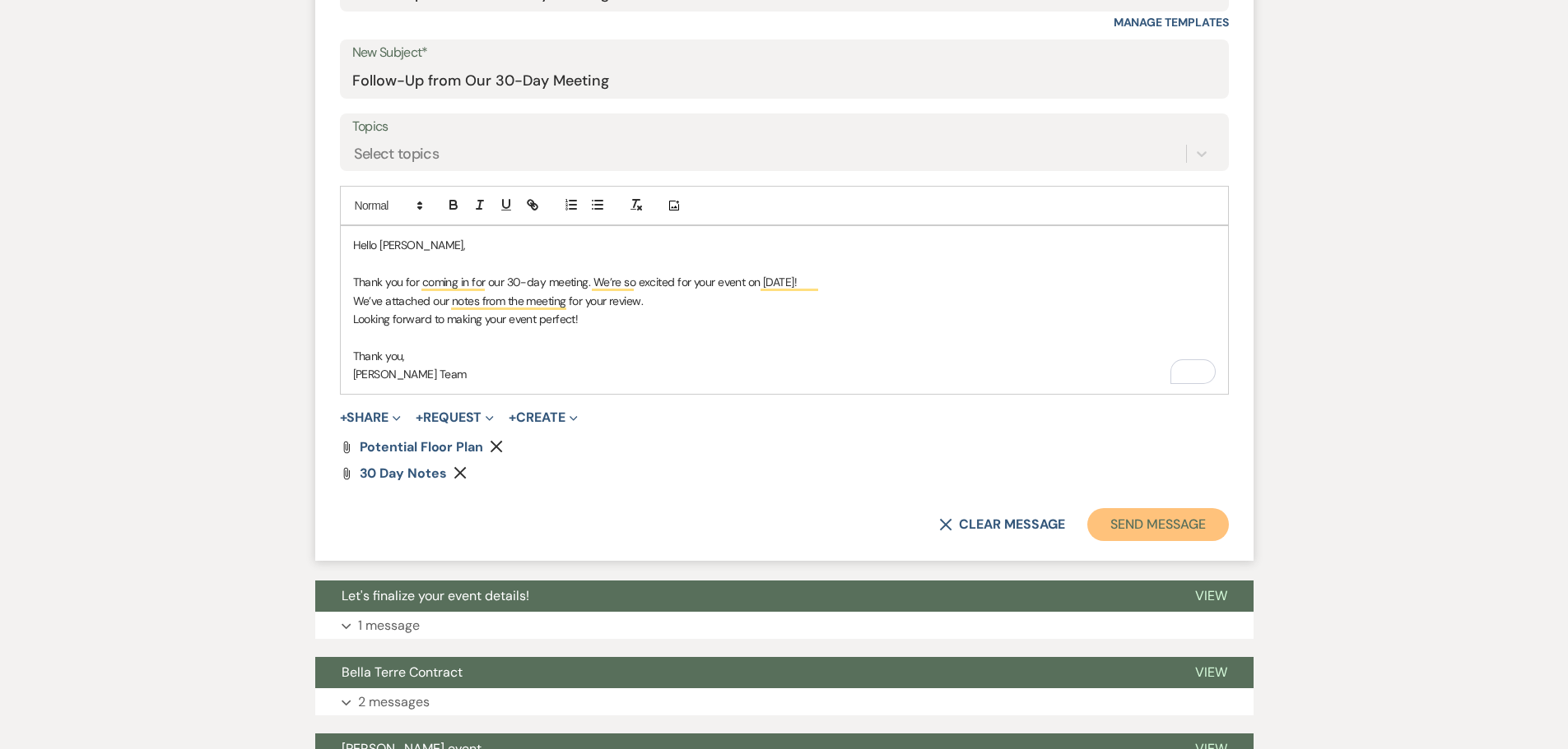
drag, startPoint x: 1143, startPoint y: 520, endPoint x: 592, endPoint y: 340, distance: 579.7
click at [592, 340] on form "New Message X Draft Recipients* Planning Portal Users ( Nani Reed, Patricia Bil…" at bounding box center [784, 189] width 938 height 743
click at [562, 341] on p "To enrich screen reader interactions, please activate Accessibility in Grammarl…" at bounding box center [784, 337] width 862 height 18
click at [383, 413] on button "+ Share Expand" at bounding box center [370, 418] width 62 height 13
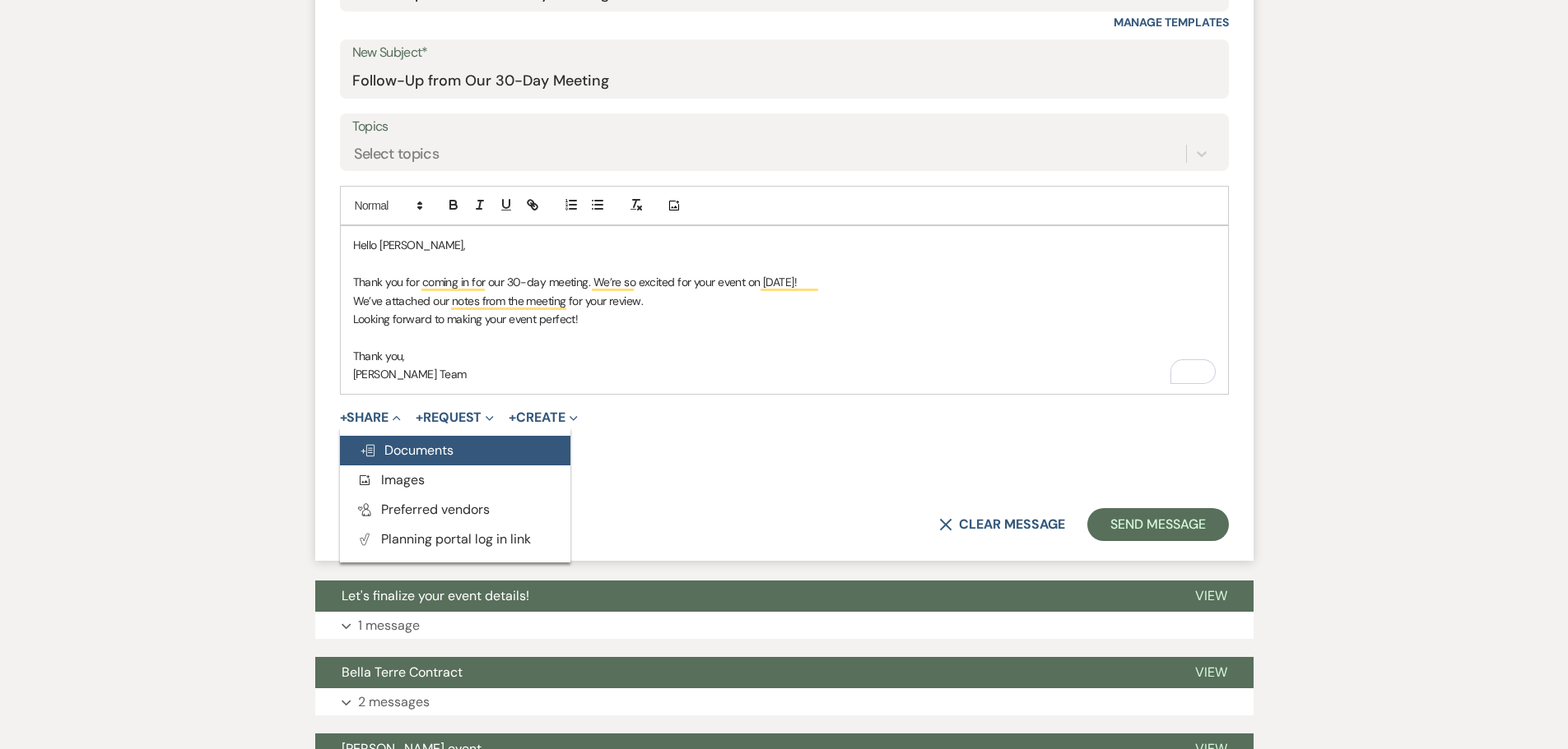
click at [397, 459] on button "Doc Upload Documents" at bounding box center [455, 450] width 230 height 30
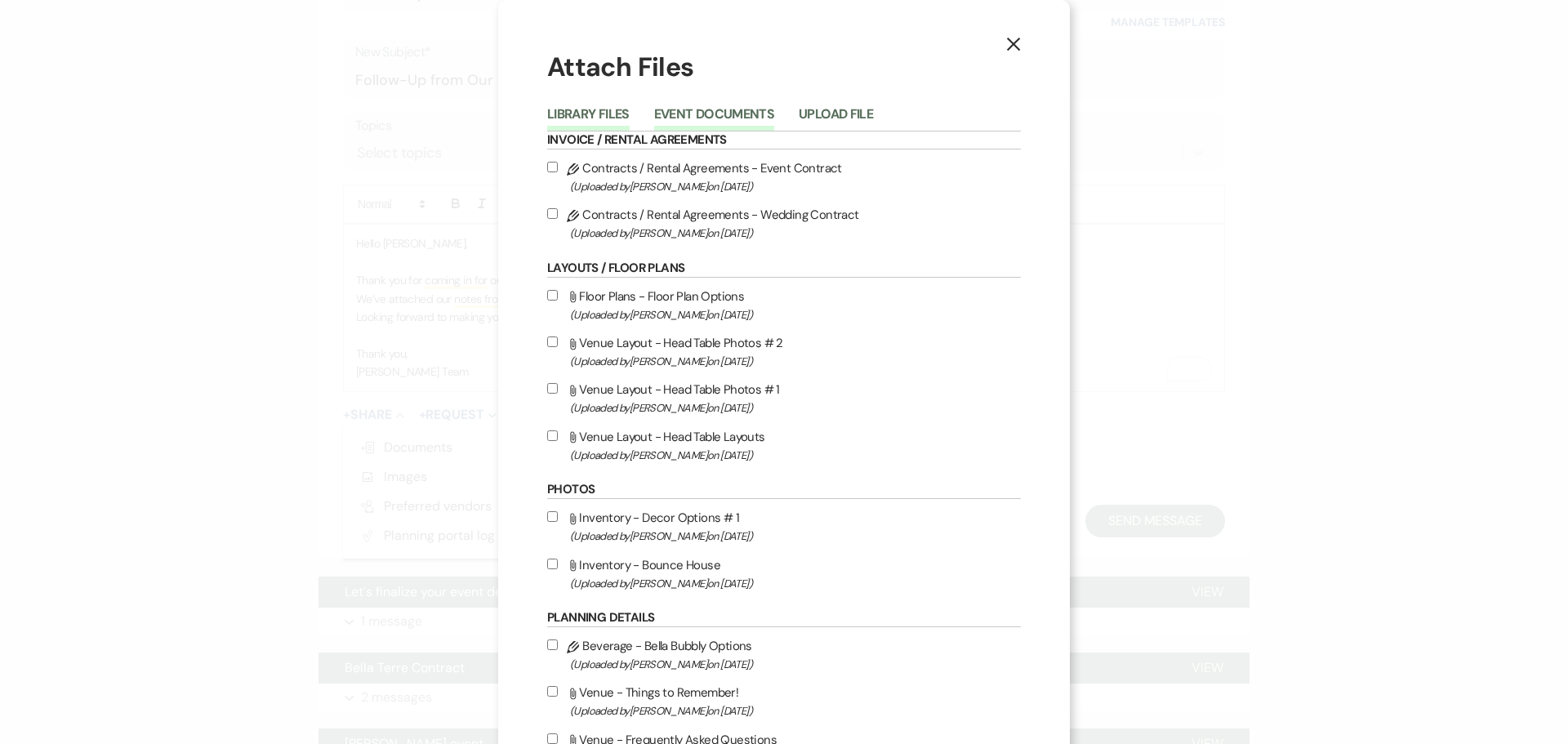
click at [741, 115] on button "Event Documents" at bounding box center [714, 118] width 120 height 23
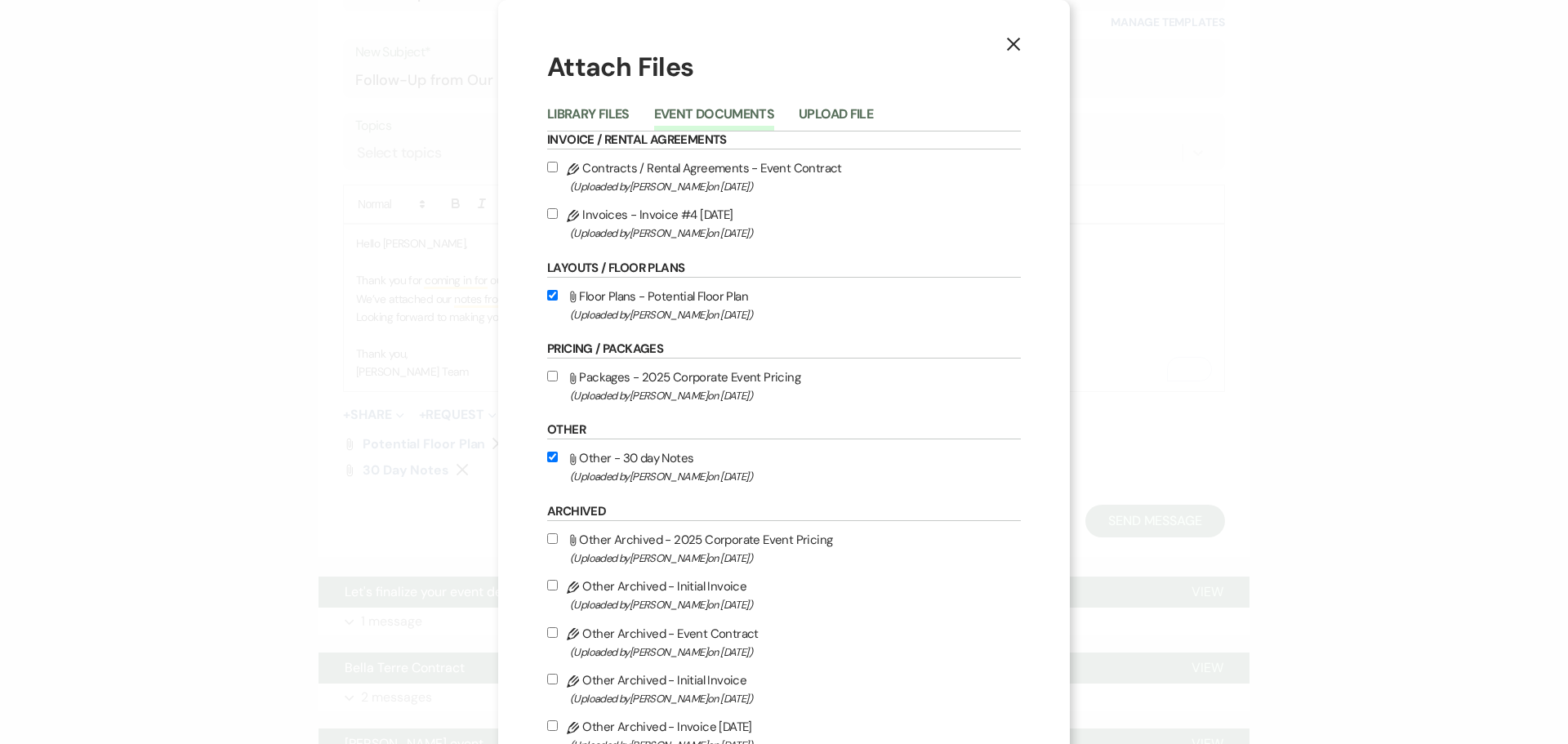
click at [548, 213] on input "Pencil Invoices - Invoice #4 4-16-2025 (Uploaded by Katie Dreyer on Apr 16th, 2…" at bounding box center [553, 213] width 11 height 11
click at [548, 214] on input "Pencil Invoices - Invoice #4 4-16-2025 (Uploaded by Katie Dreyer on Apr 16th, 2…" at bounding box center [553, 213] width 11 height 11
checkbox input "false"
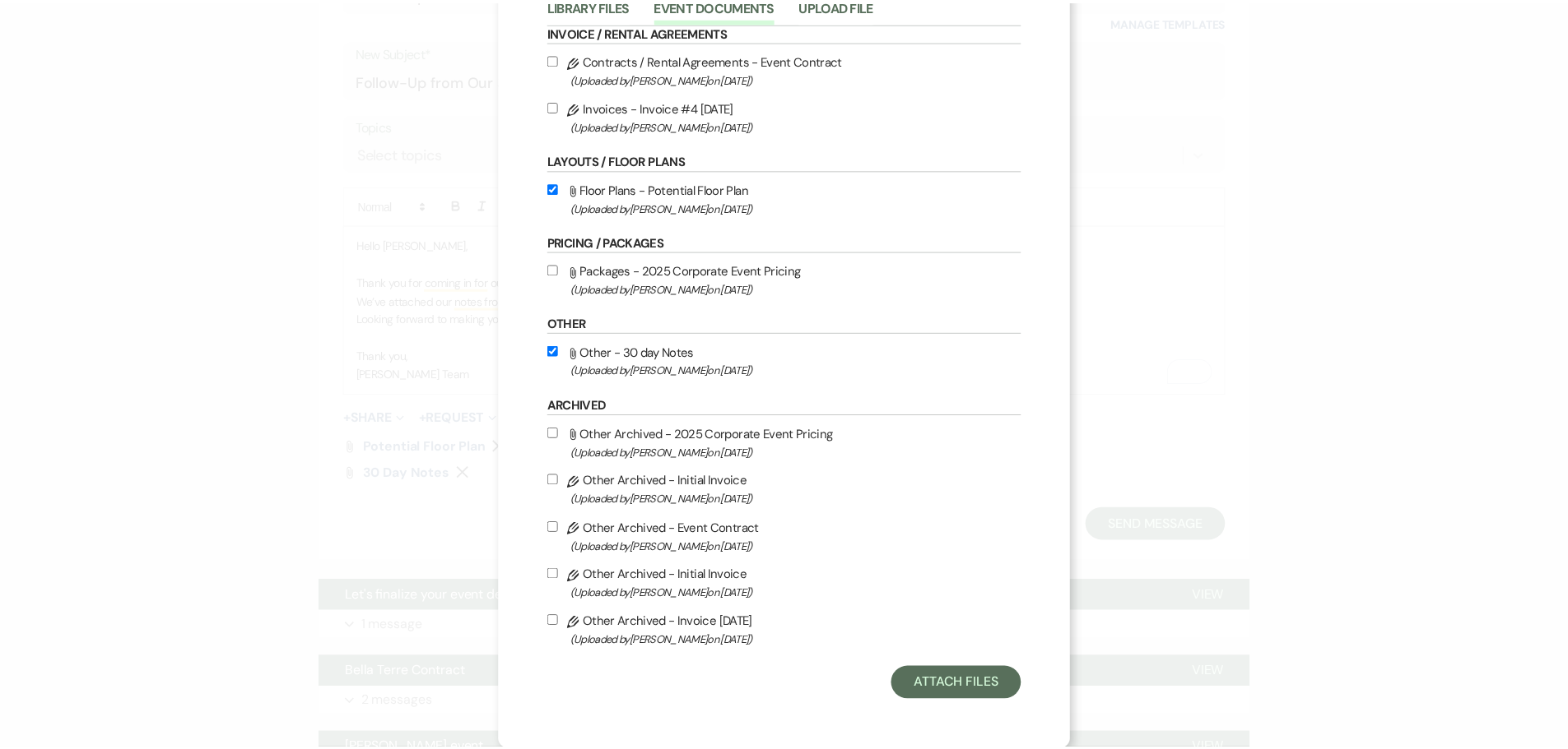
scroll to position [110, 0]
click at [552, 624] on input "Pencil Other Archived - Invoice 8-13-2025 (Uploaded by Katie Dreyer on Aug 13th…" at bounding box center [557, 620] width 11 height 11
checkbox input "true"
click at [917, 685] on button "Attach Files" at bounding box center [964, 683] width 131 height 33
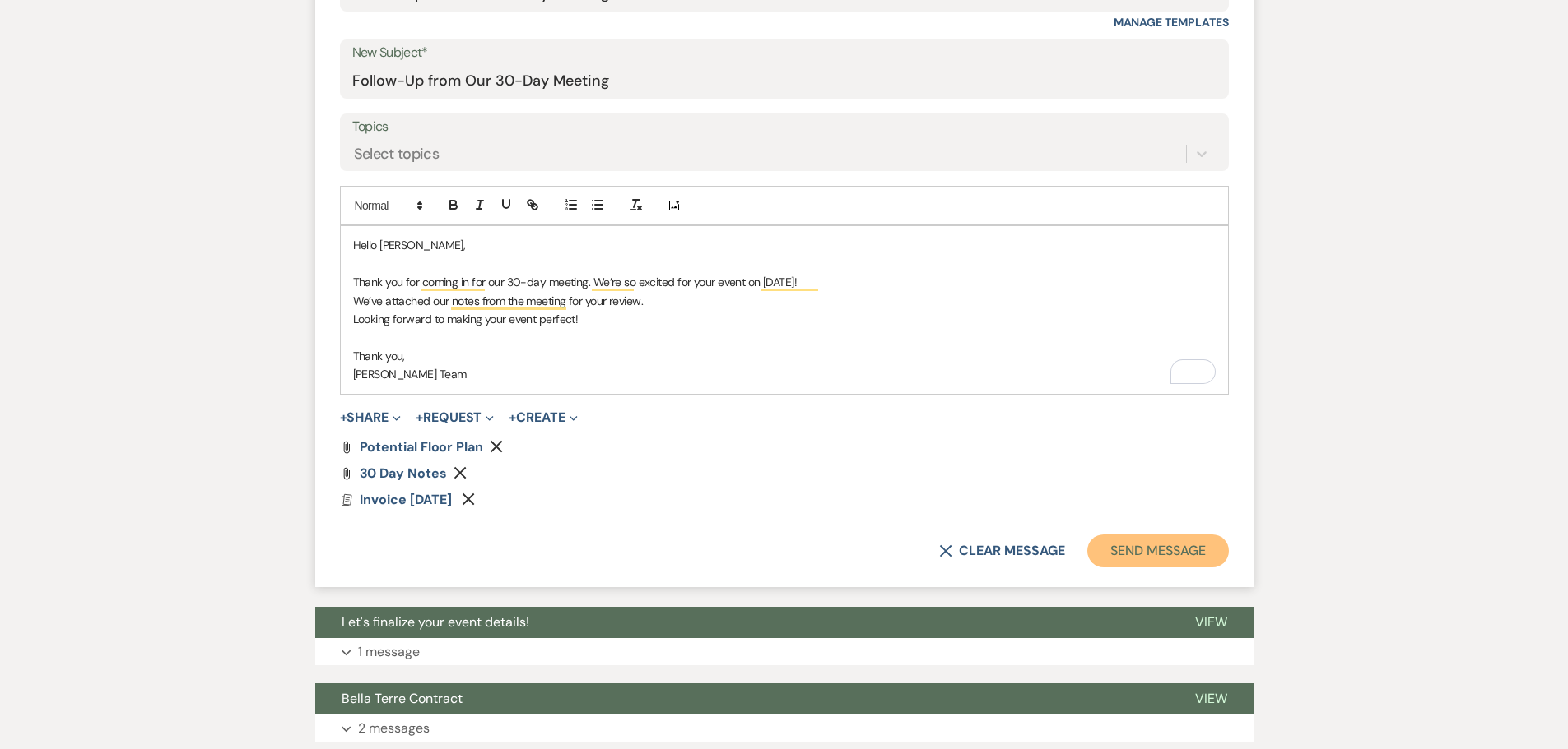
click at [1149, 546] on button "Send Message" at bounding box center [1157, 551] width 141 height 33
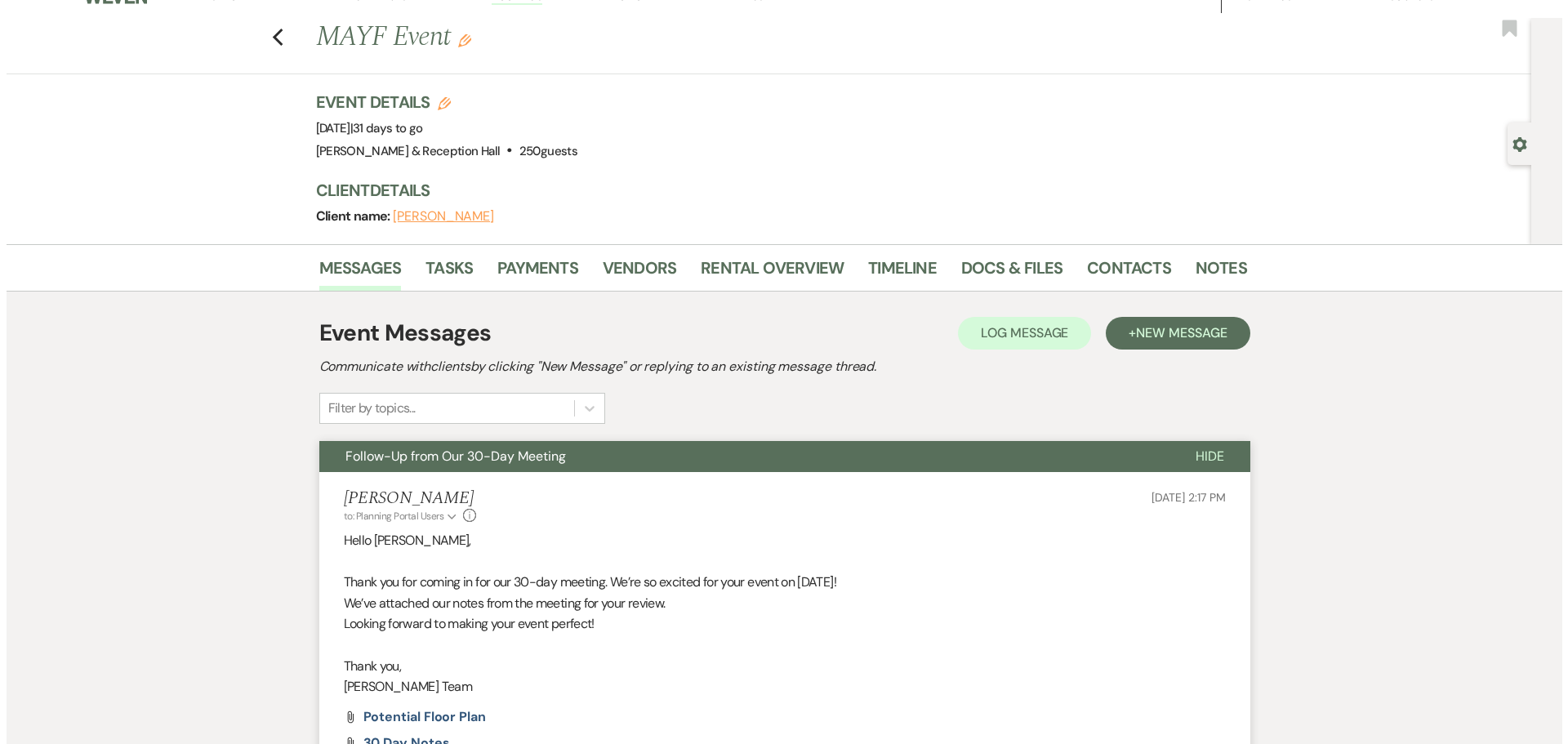
scroll to position [0, 0]
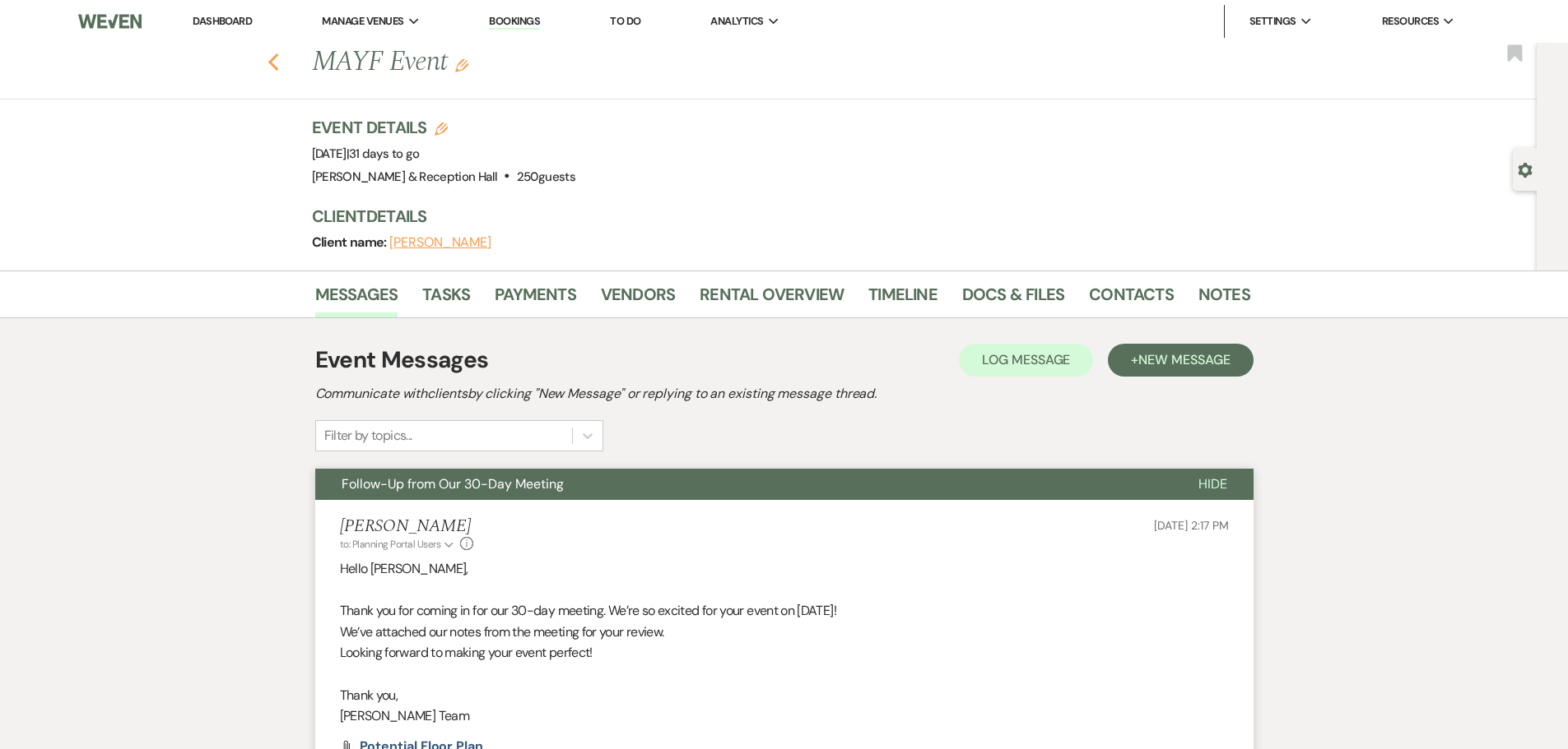
click at [275, 56] on icon "Previous" at bounding box center [273, 62] width 12 height 20
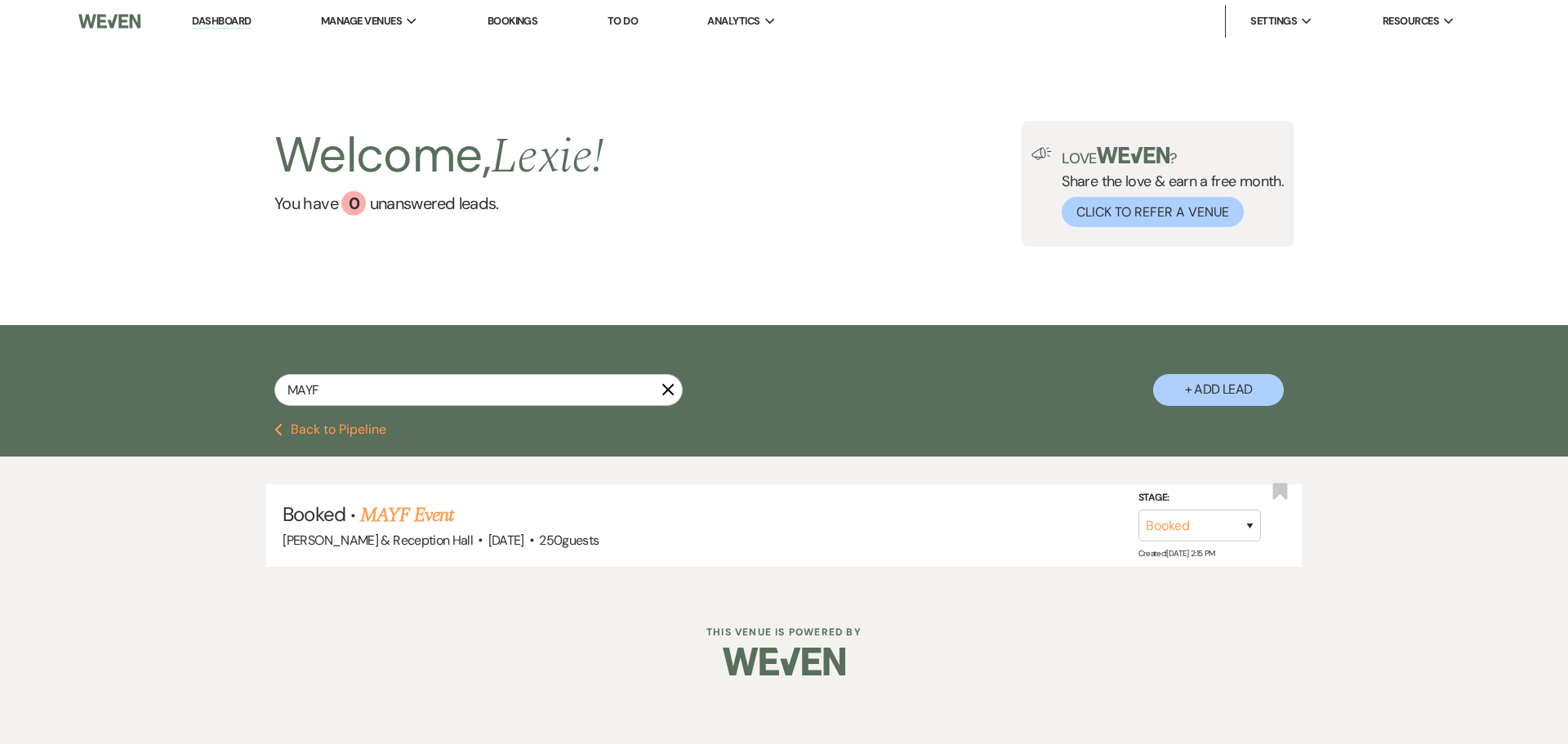
click at [353, 428] on button "Previous Back to Pipeline" at bounding box center [331, 430] width 112 height 13
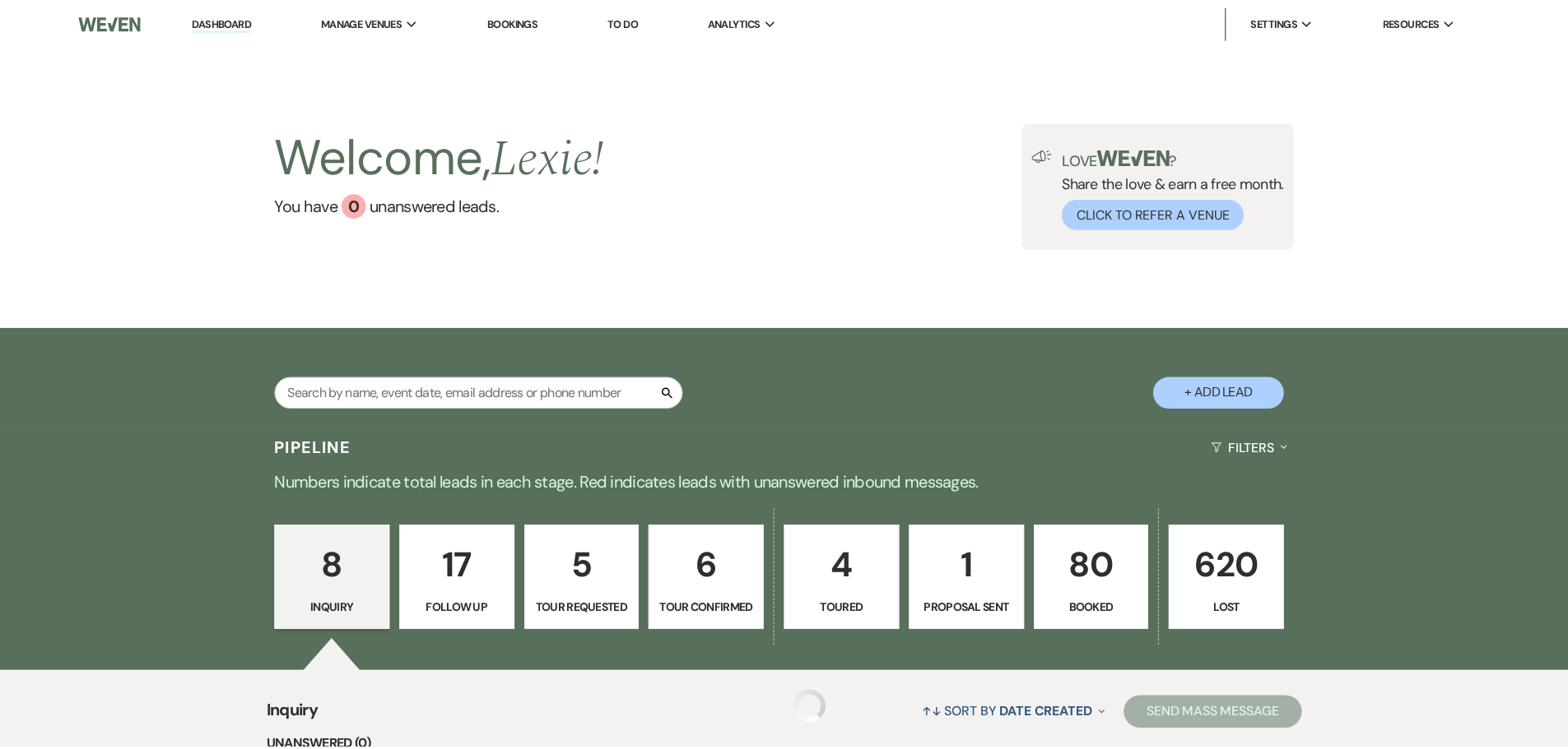
scroll to position [329, 0]
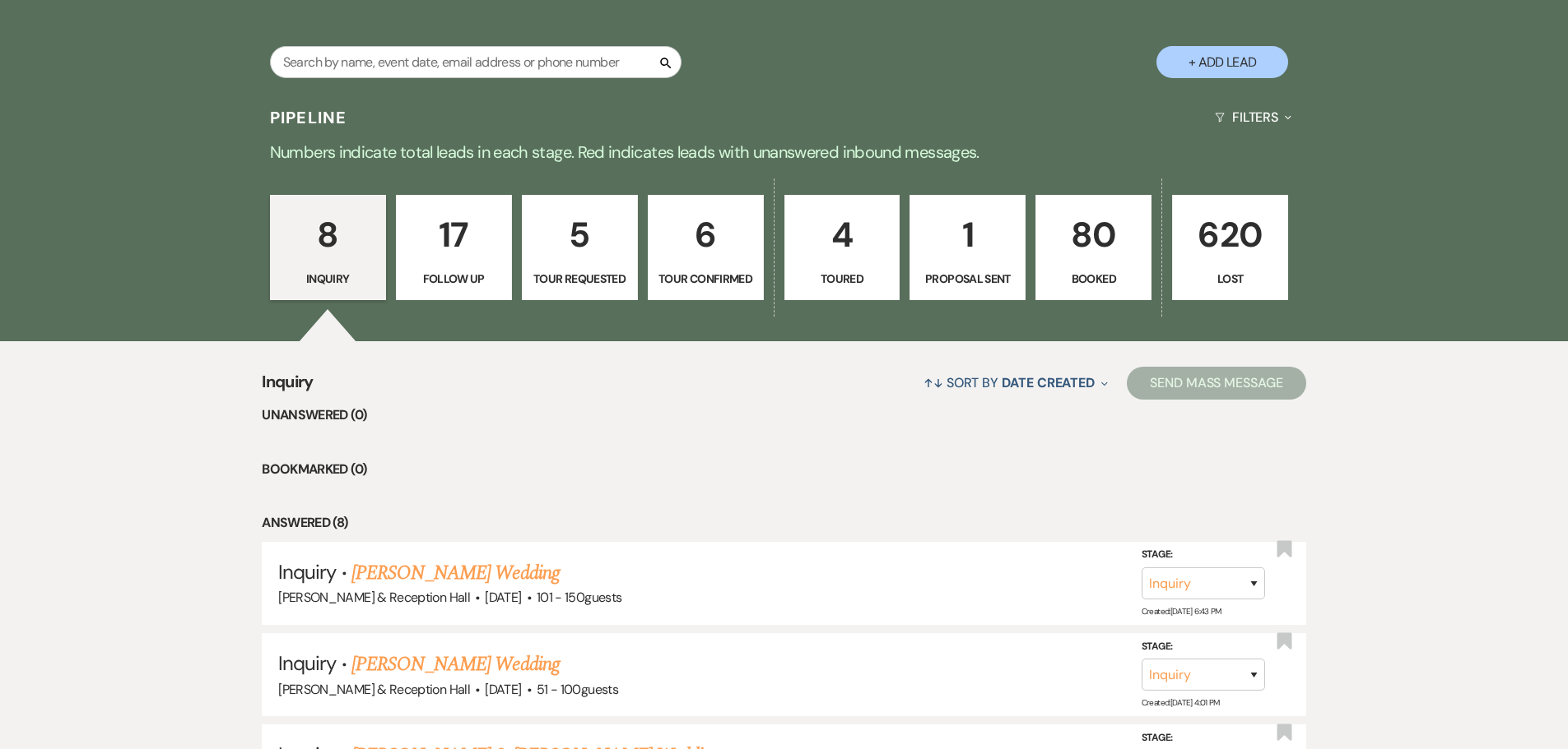
click at [1097, 270] on p "Booked" at bounding box center [1093, 279] width 94 height 18
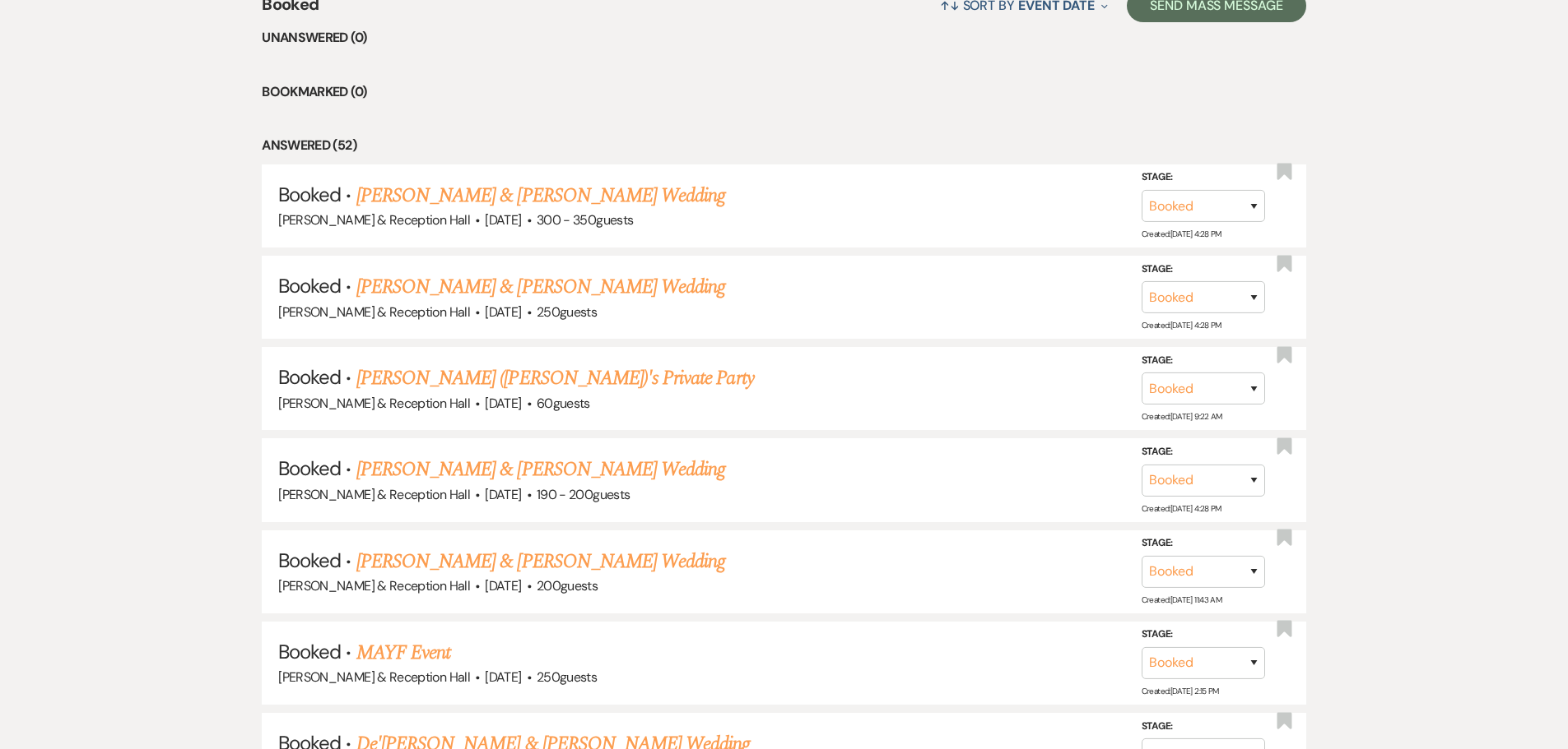
scroll to position [494, 0]
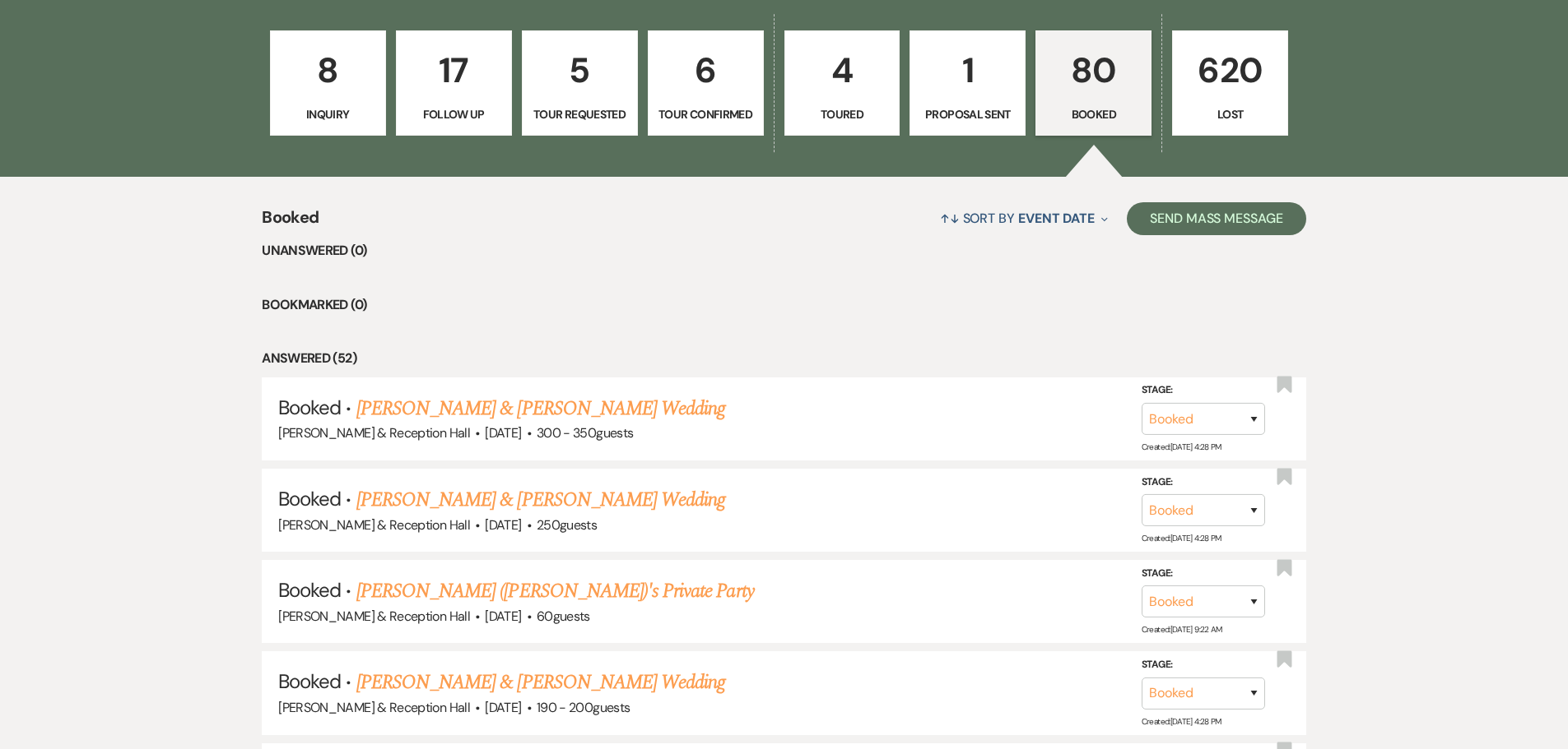
click at [1073, 123] on p "Booked" at bounding box center [1093, 114] width 94 height 18
click at [1091, 95] on p "80" at bounding box center [1093, 70] width 94 height 56
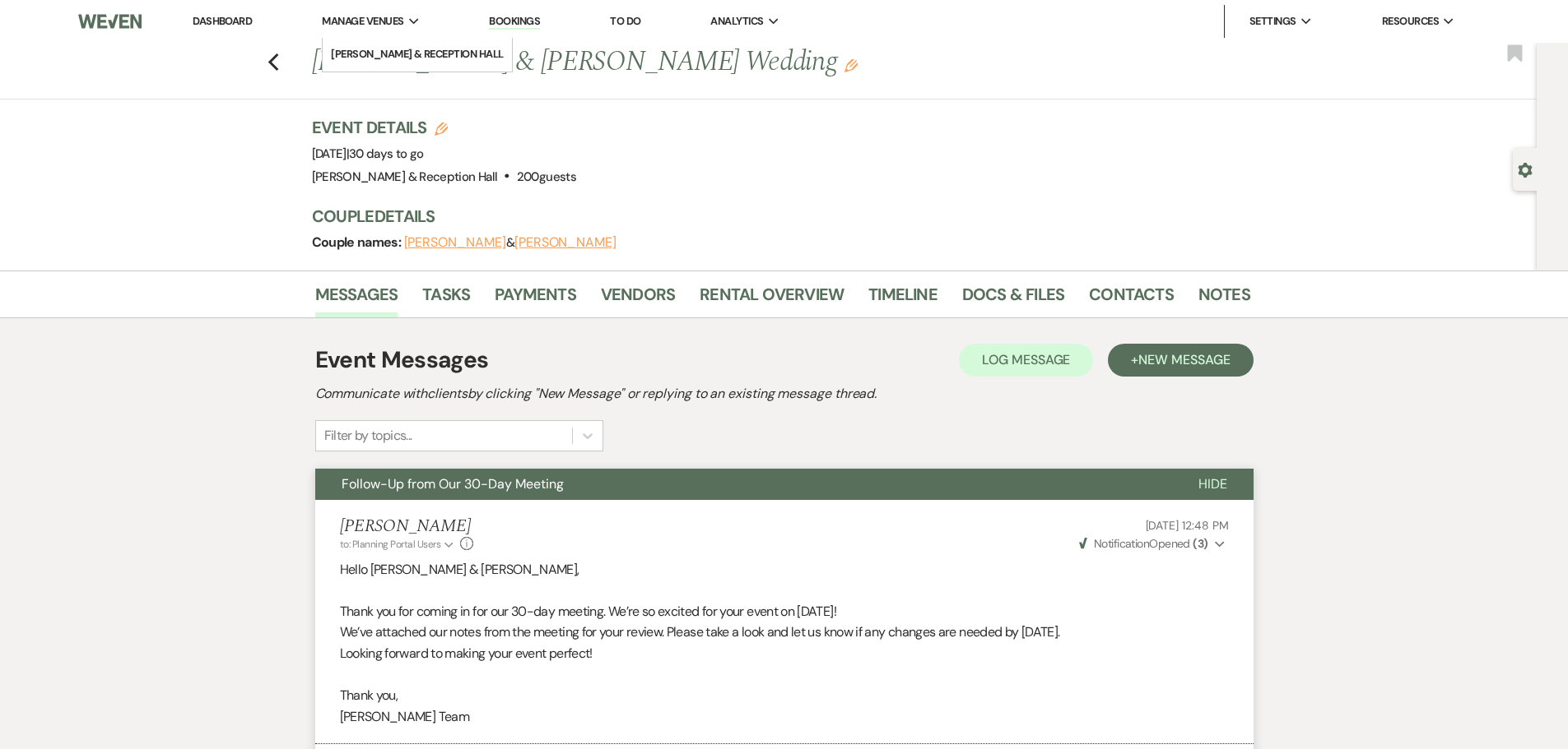
click at [329, 19] on span "Manage Venues" at bounding box center [362, 21] width 81 height 17
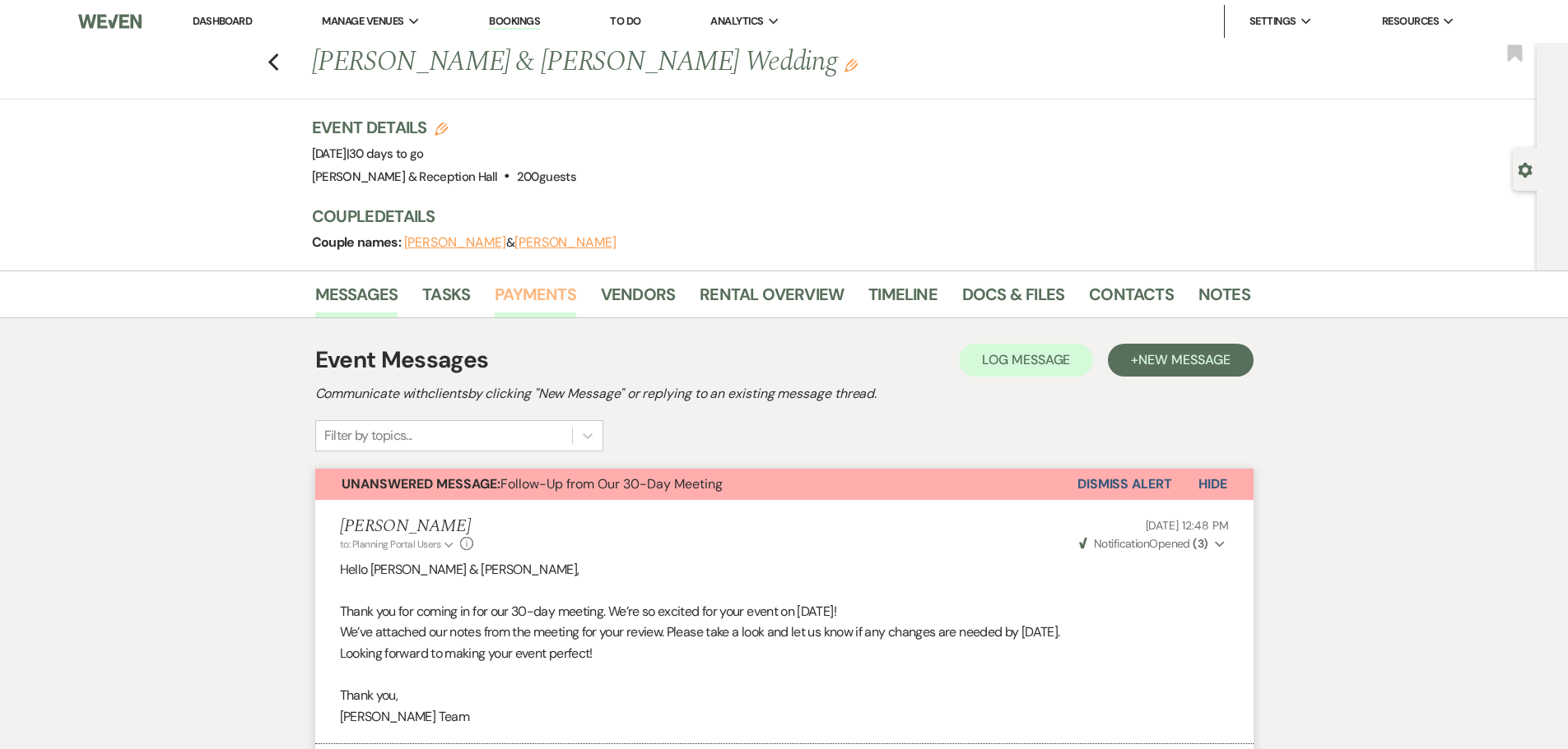
click at [537, 293] on link "Payments" at bounding box center [535, 300] width 81 height 36
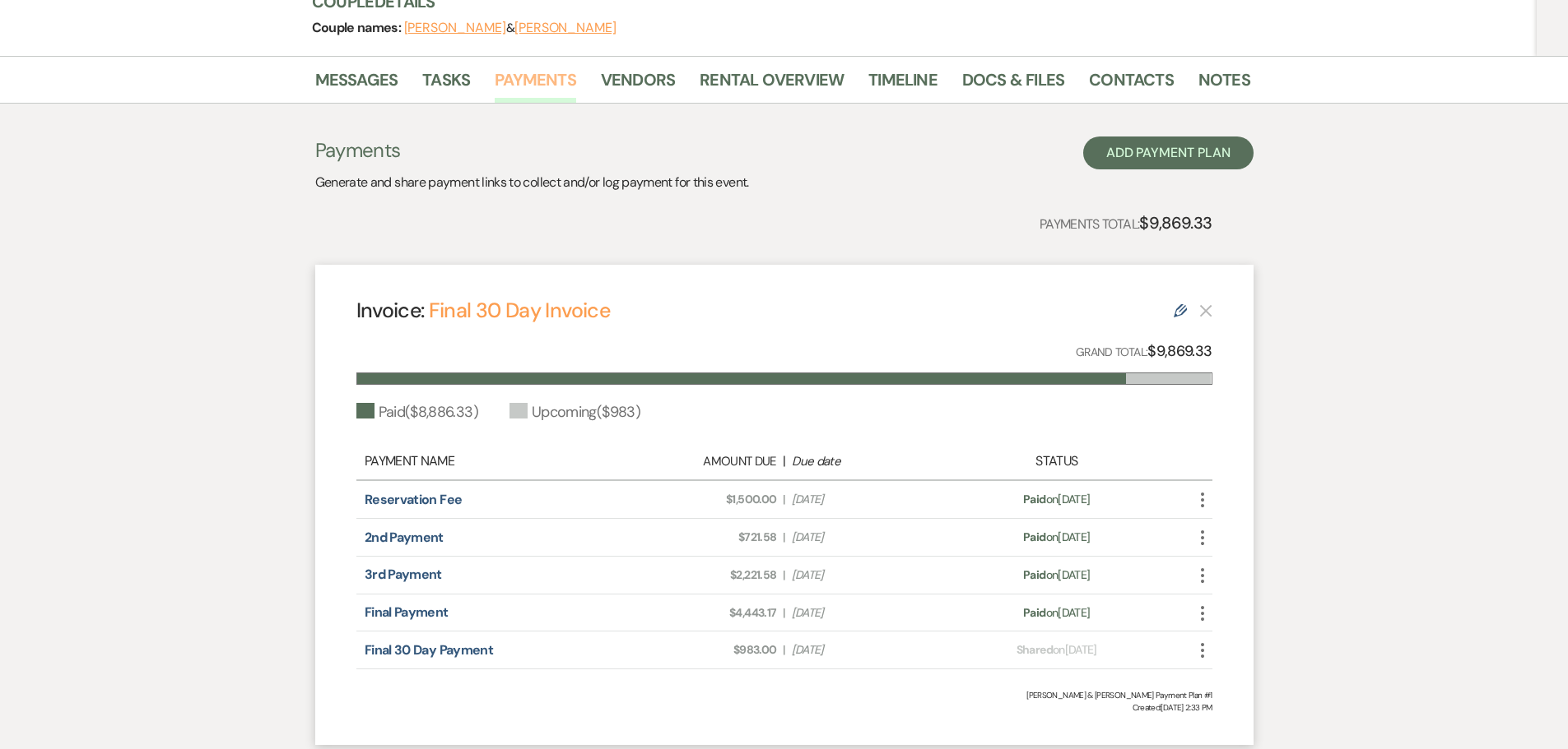
scroll to position [333, 0]
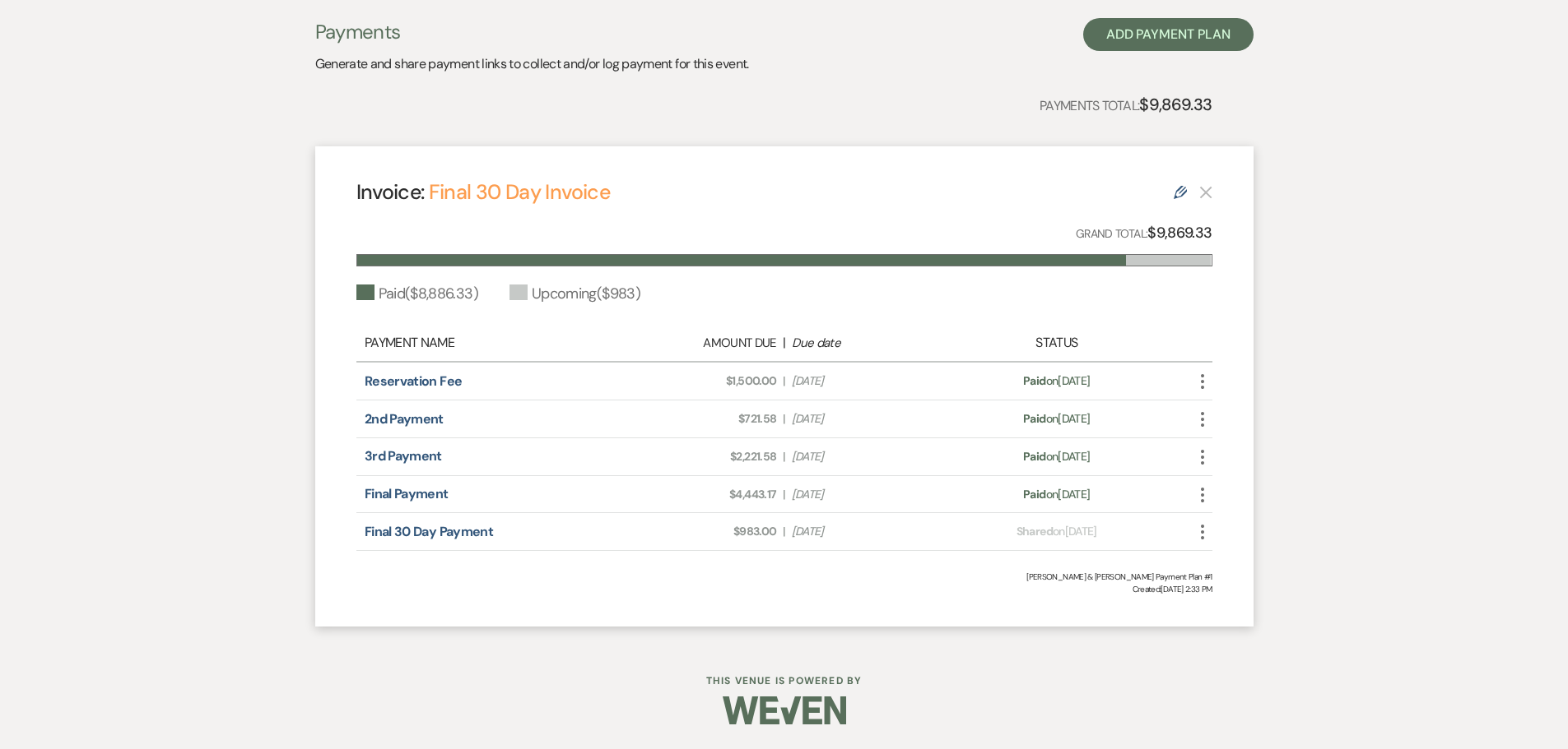
click at [1200, 532] on icon "More" at bounding box center [1202, 533] width 20 height 20
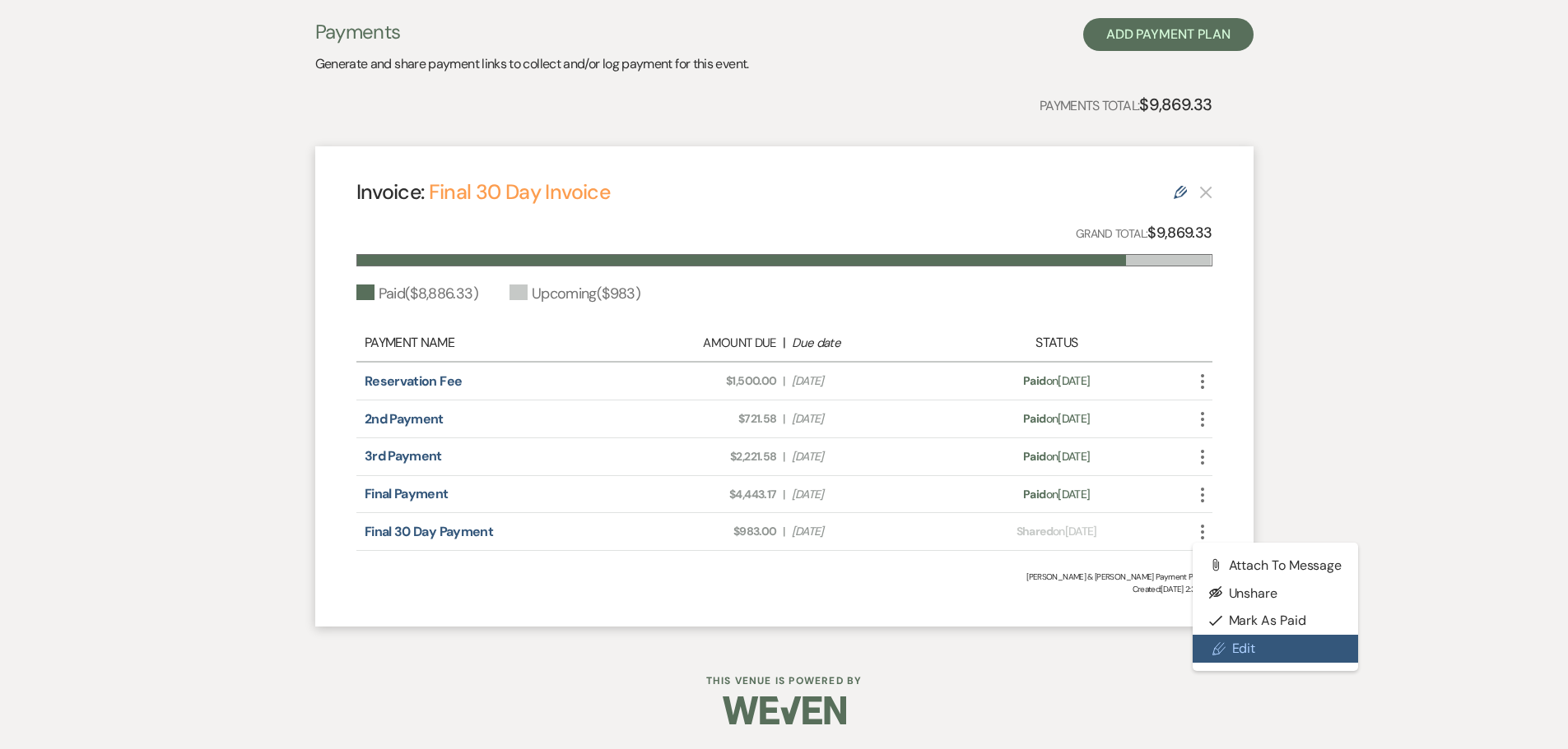
click at [1264, 642] on link "Pencil Edit" at bounding box center [1274, 649] width 166 height 28
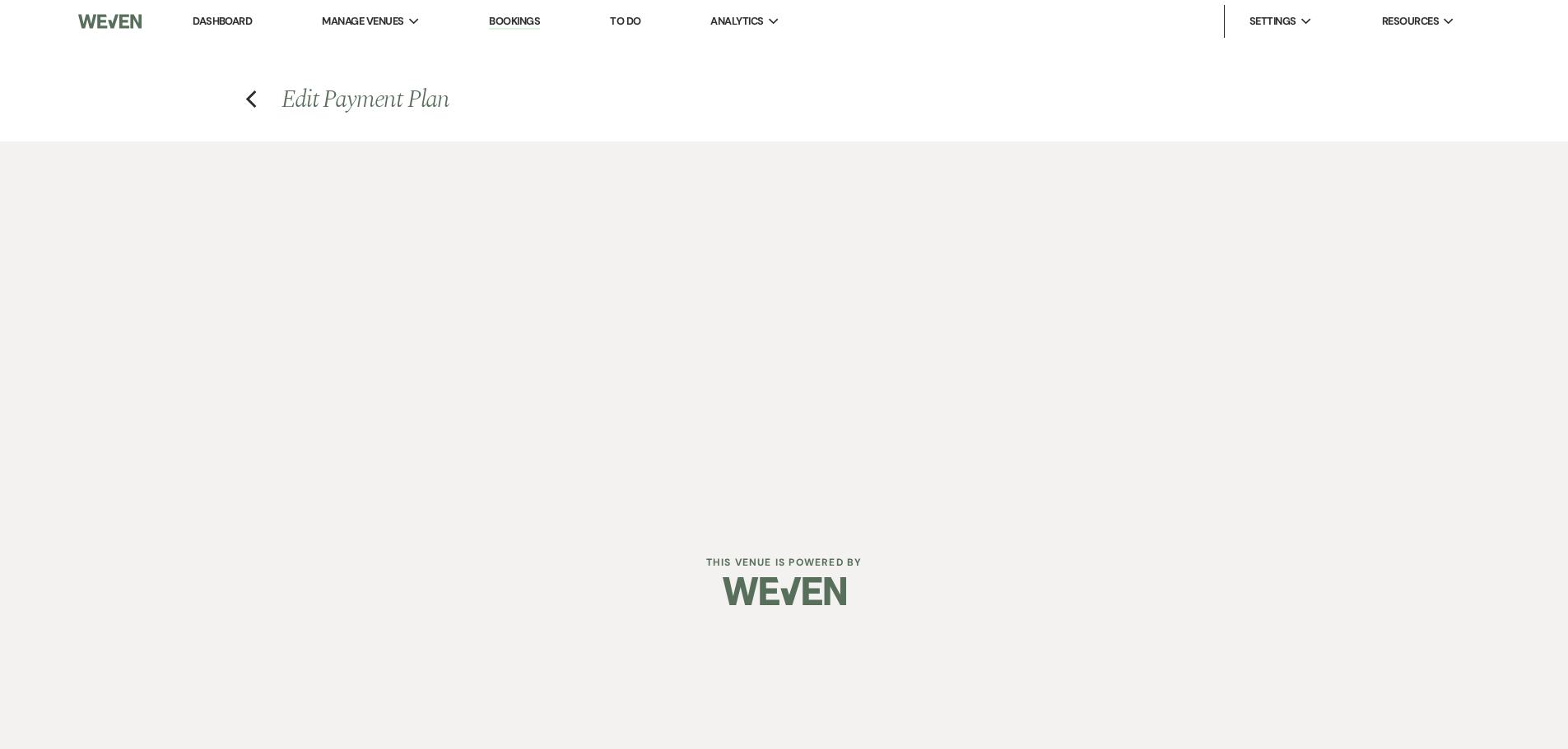
select select "26977"
select select "1"
select select "true"
select select "1"
select select "true"
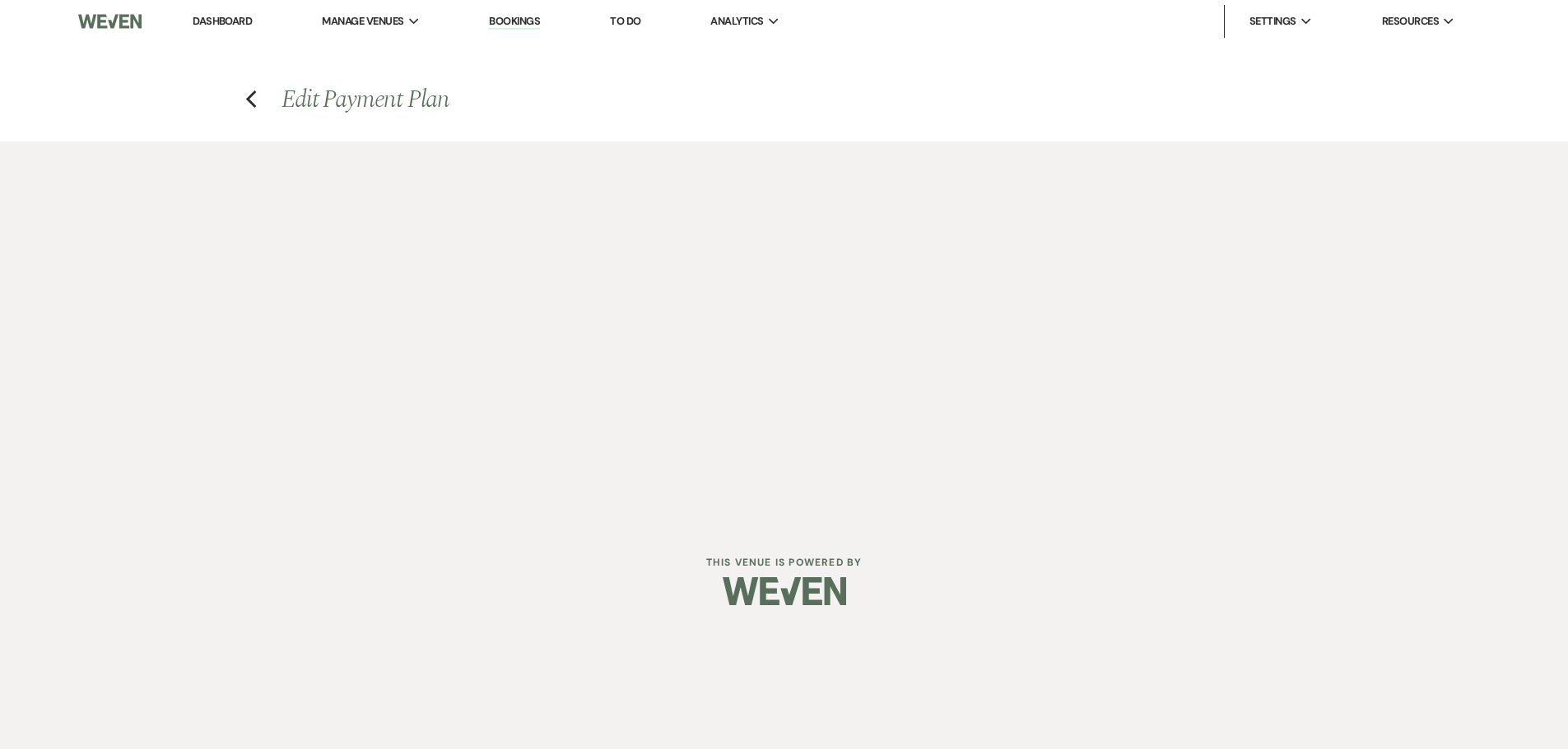
select select "1"
select select "true"
select select "1"
select select "true"
select select "2"
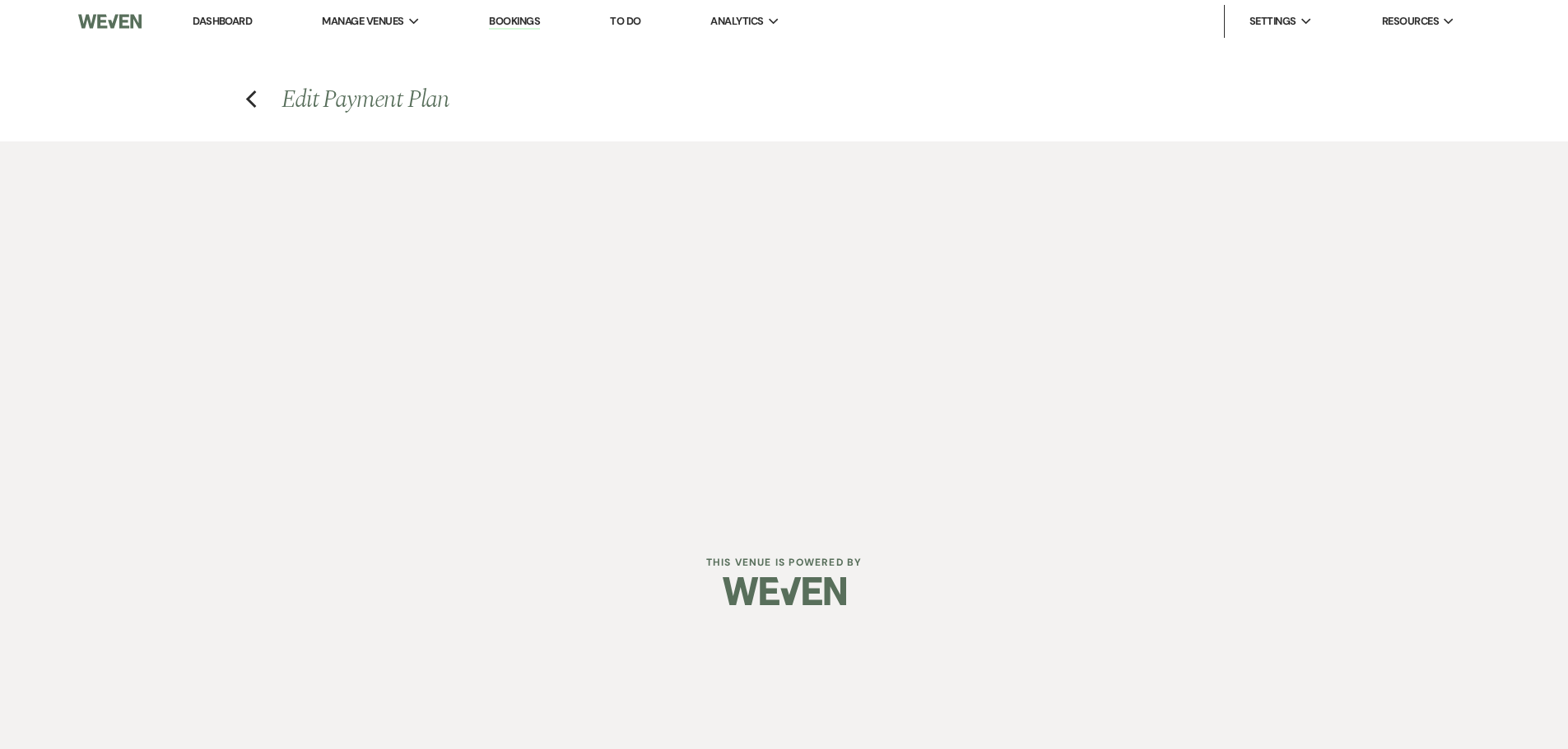
select select "flat"
select select "true"
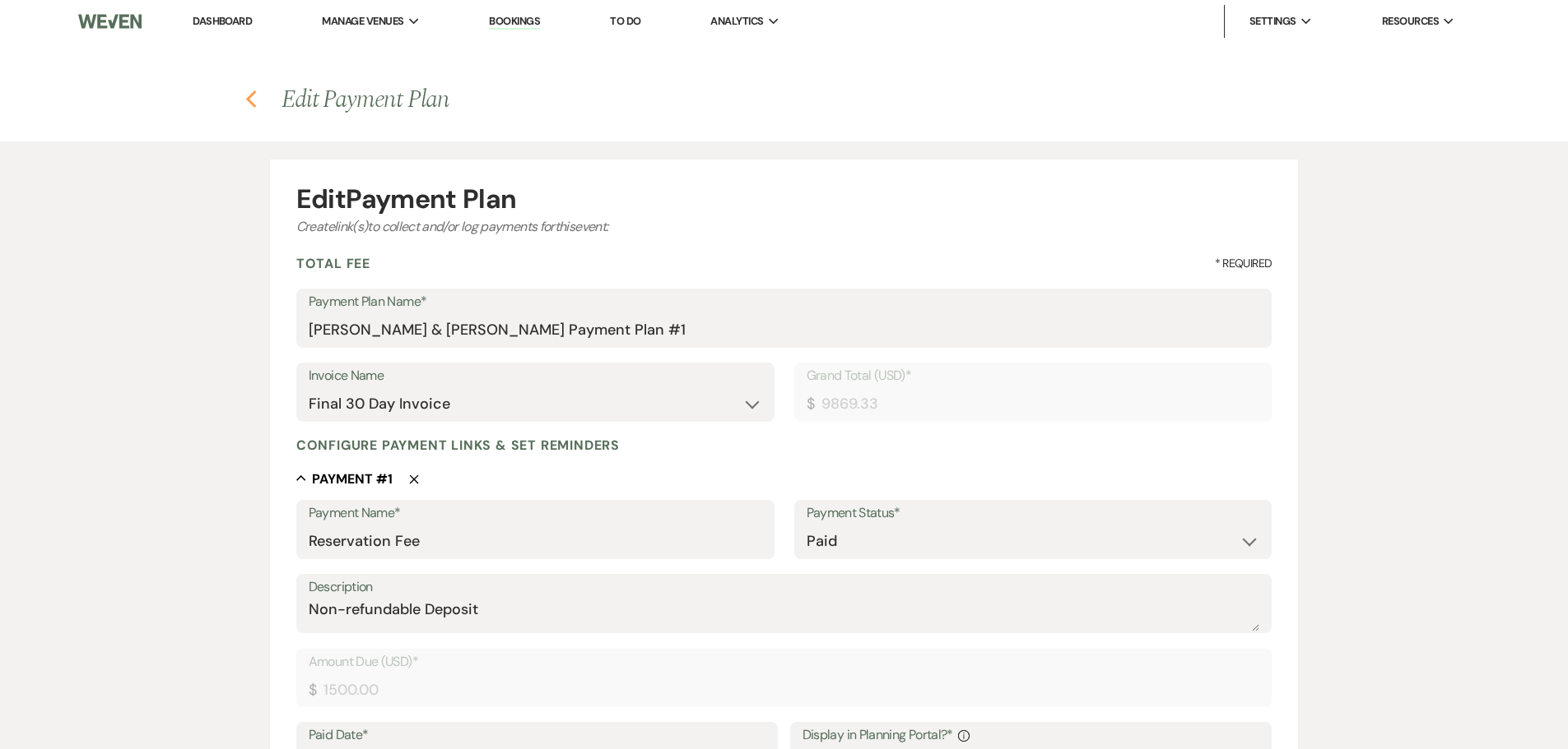
click at [250, 102] on use "button" at bounding box center [251, 99] width 11 height 18
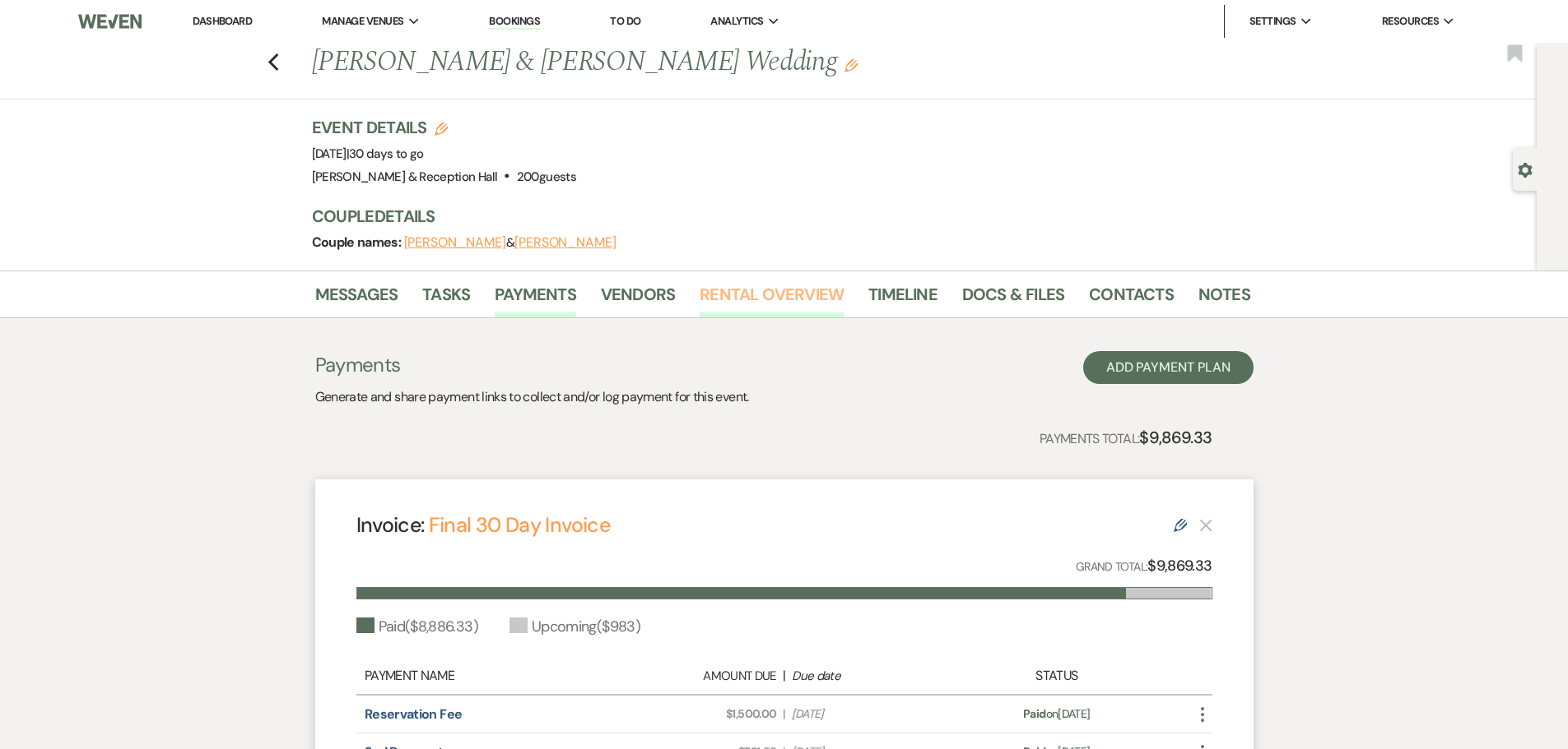
click at [763, 300] on link "Rental Overview" at bounding box center [771, 300] width 144 height 36
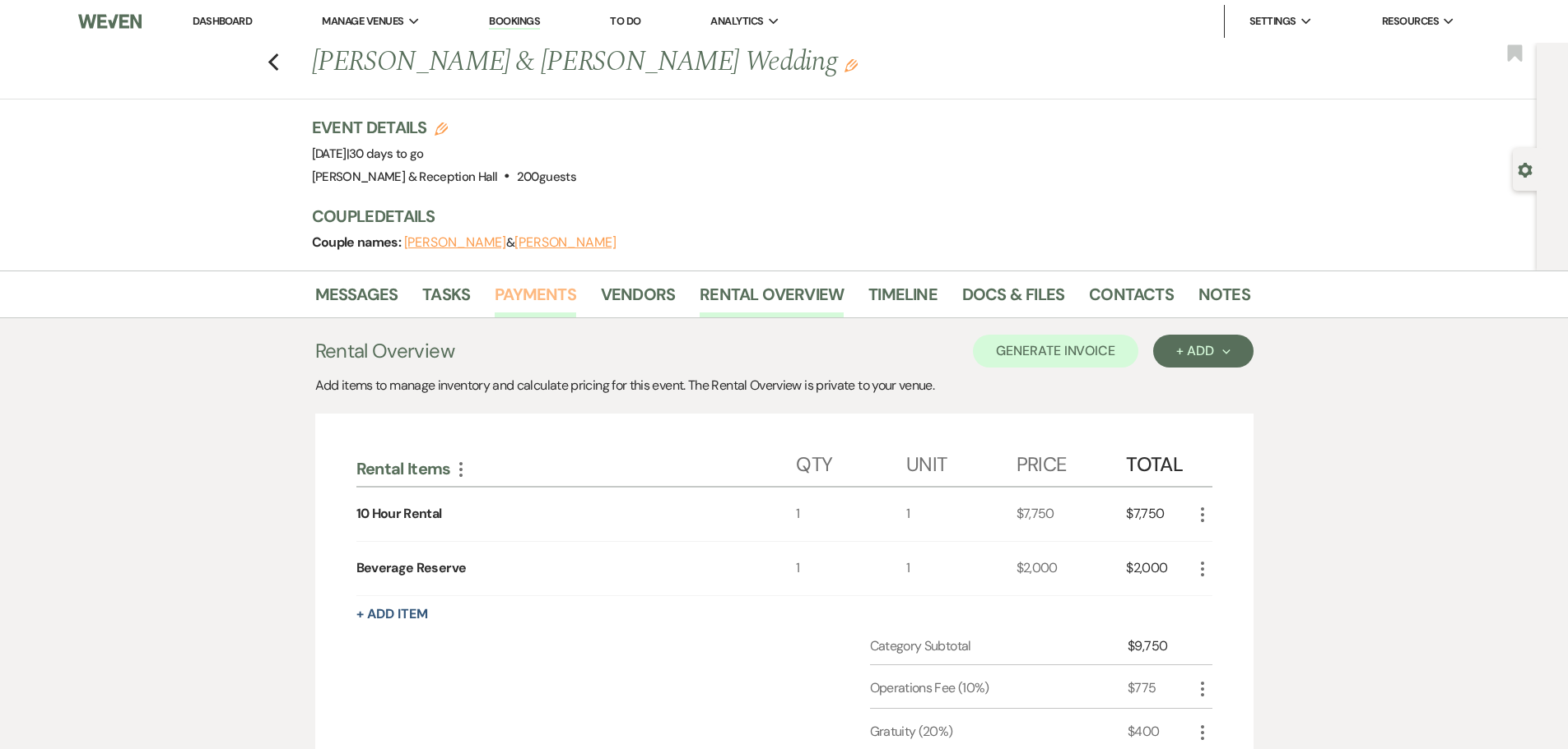
click at [508, 286] on link "Payments" at bounding box center [535, 300] width 81 height 36
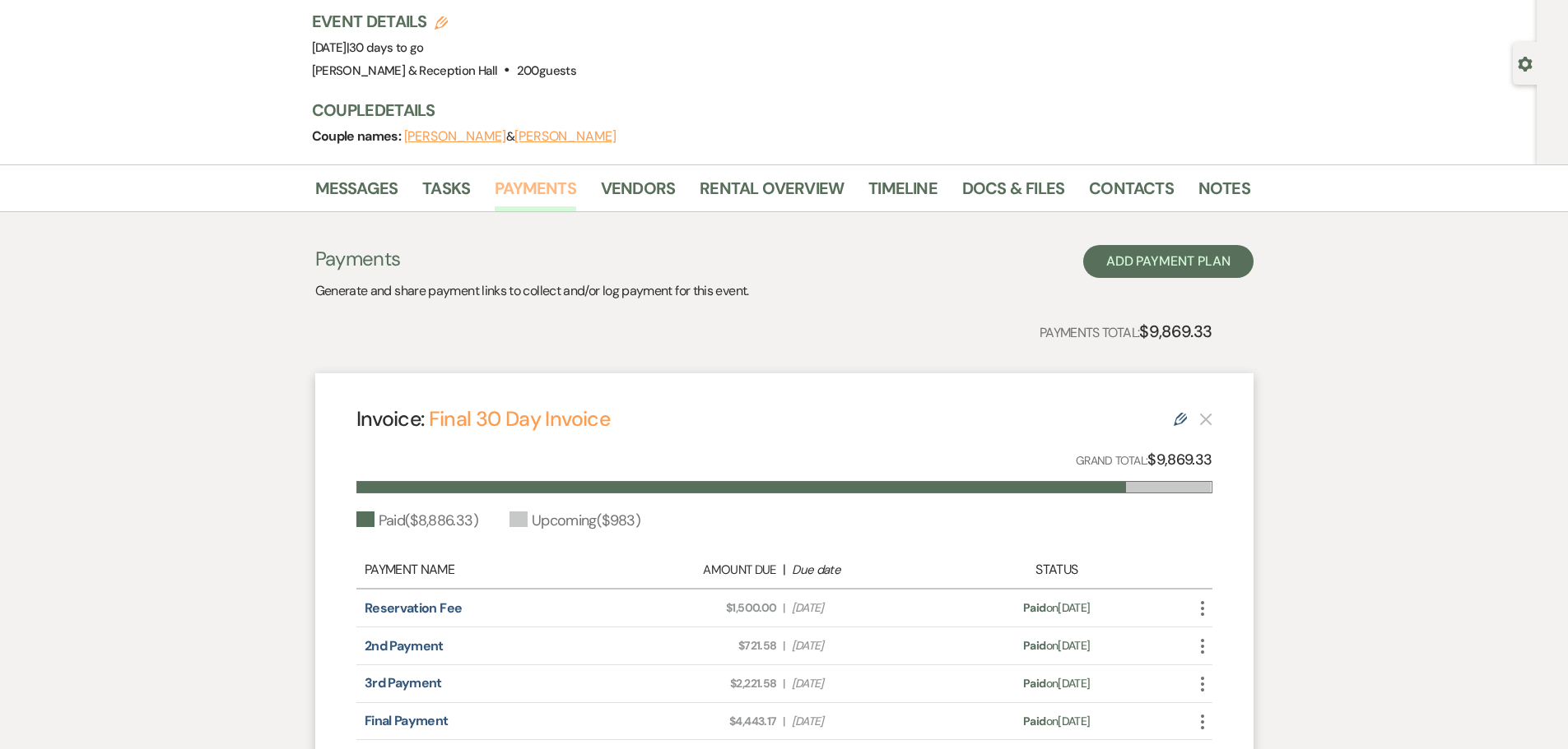
scroll to position [333, 0]
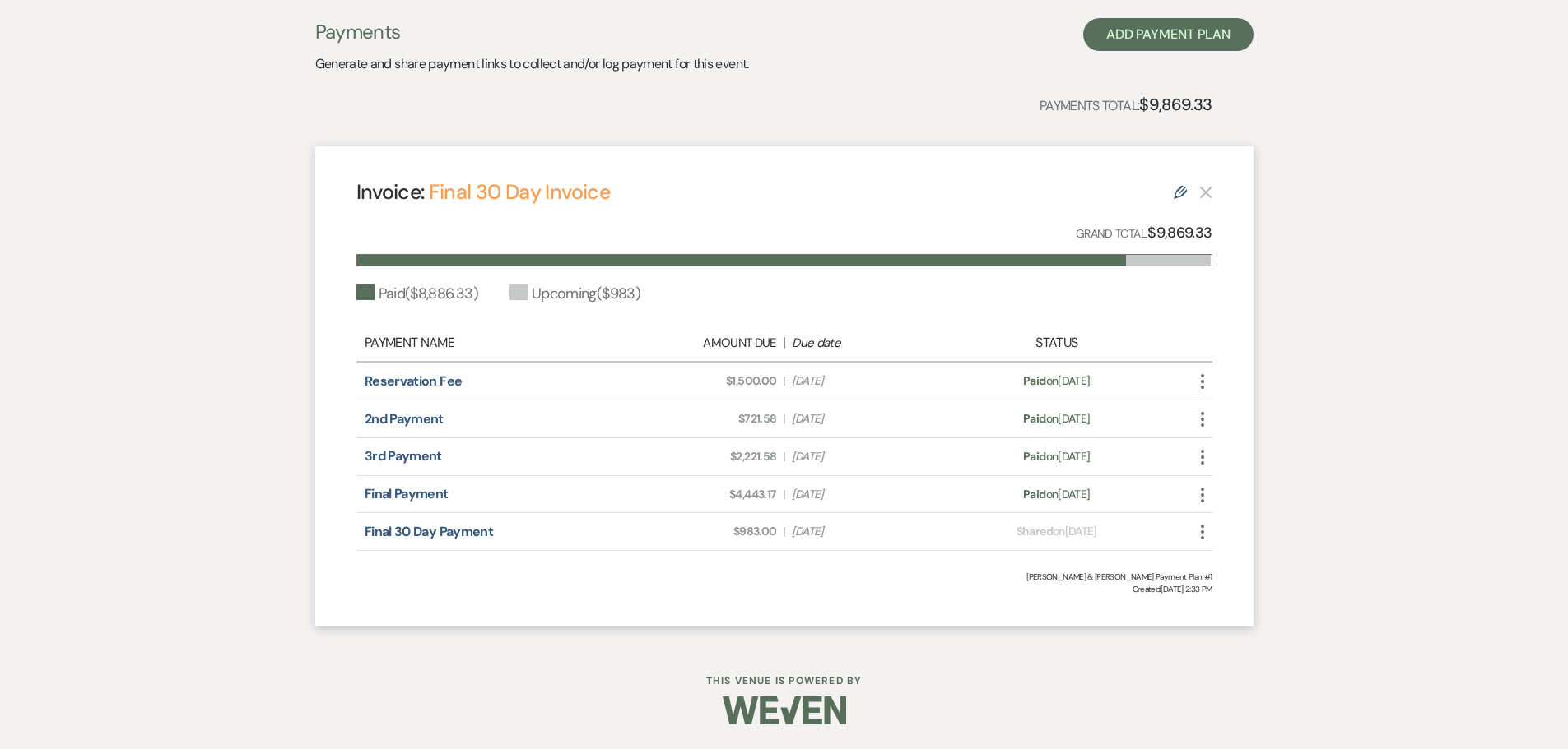
click at [522, 297] on div "Upcoming ( $983 )" at bounding box center [575, 294] width 131 height 22
click at [554, 297] on div "Upcoming ( $983 )" at bounding box center [575, 294] width 131 height 22
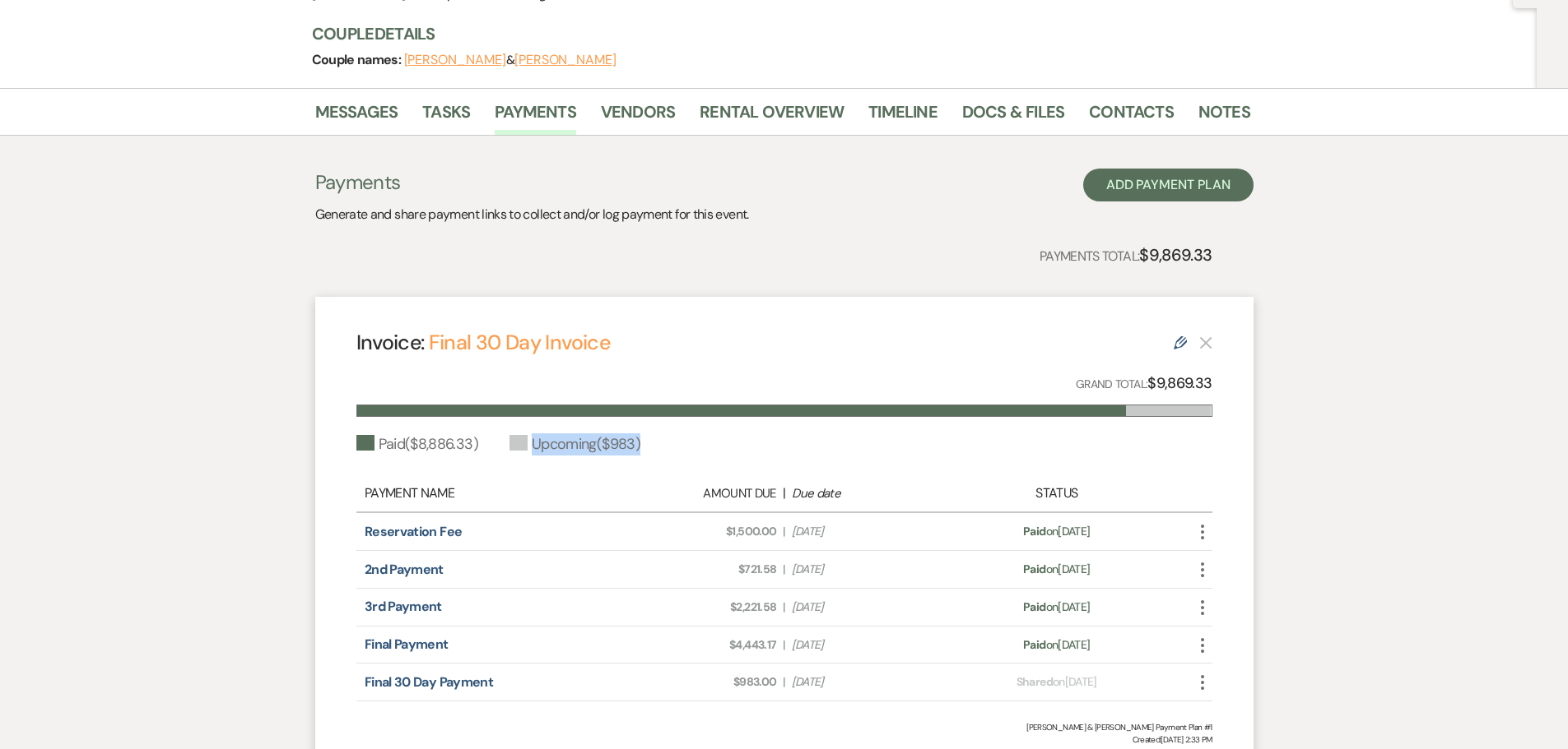
scroll to position [4, 0]
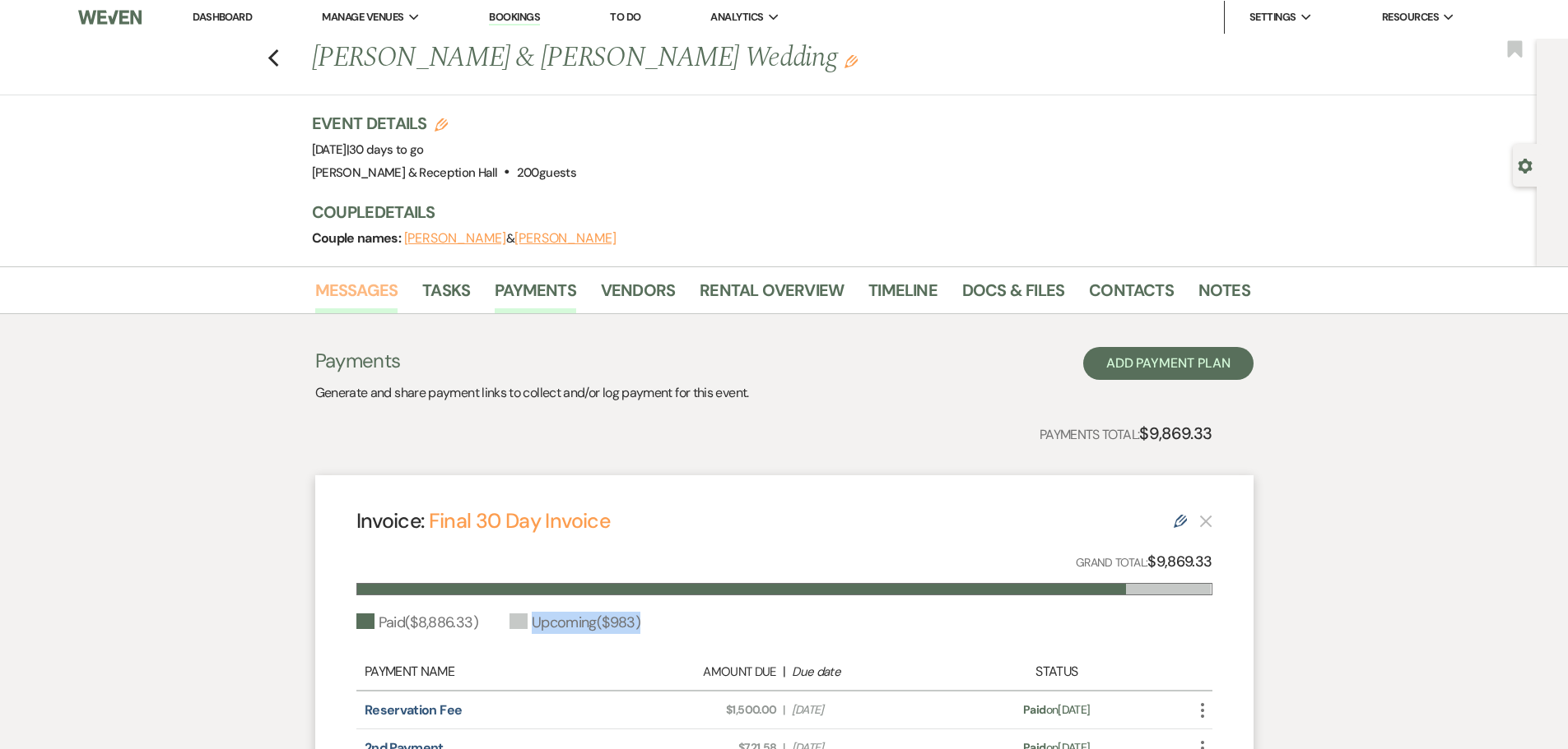
click at [358, 291] on link "Messages" at bounding box center [357, 295] width 83 height 36
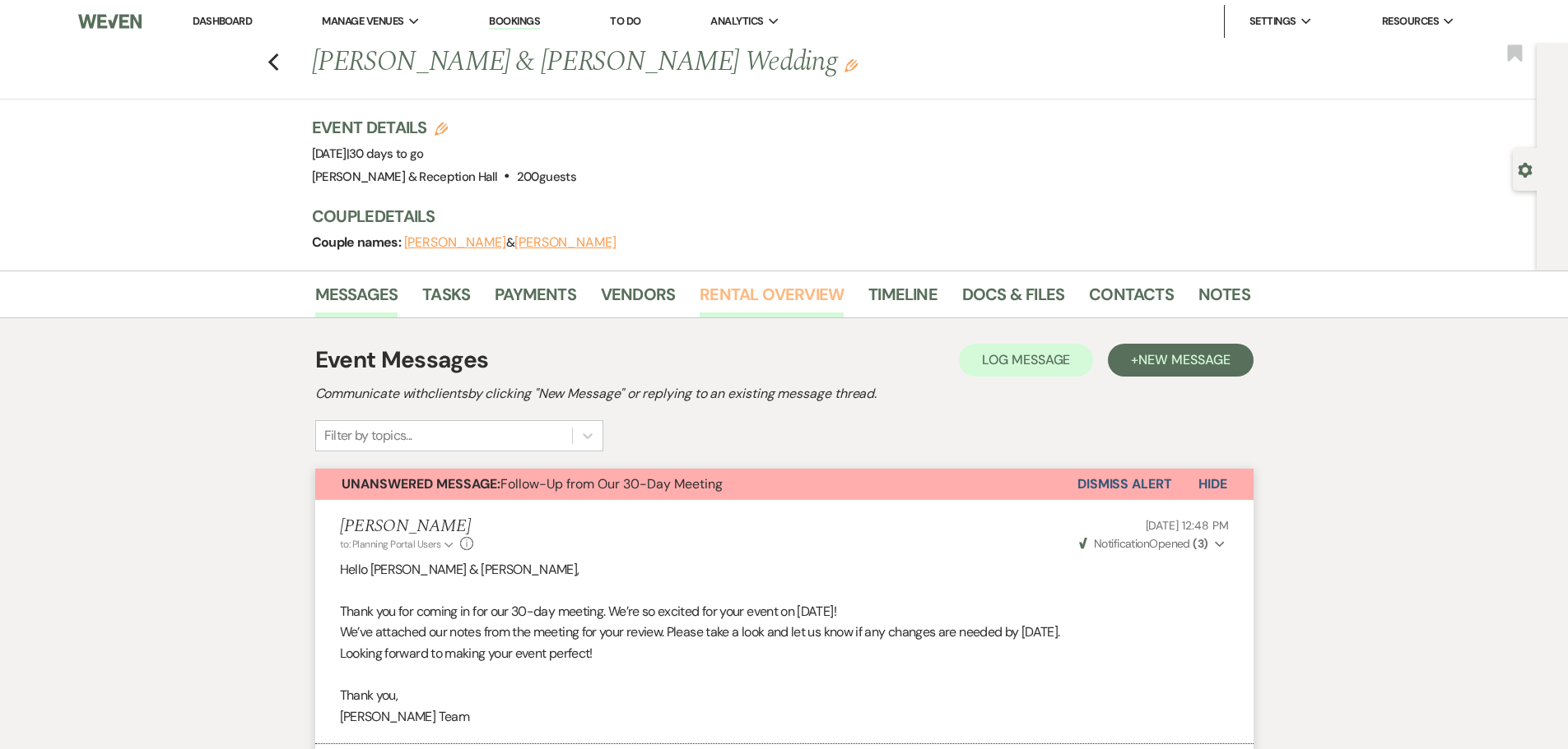
click at [762, 295] on link "Rental Overview" at bounding box center [771, 300] width 144 height 36
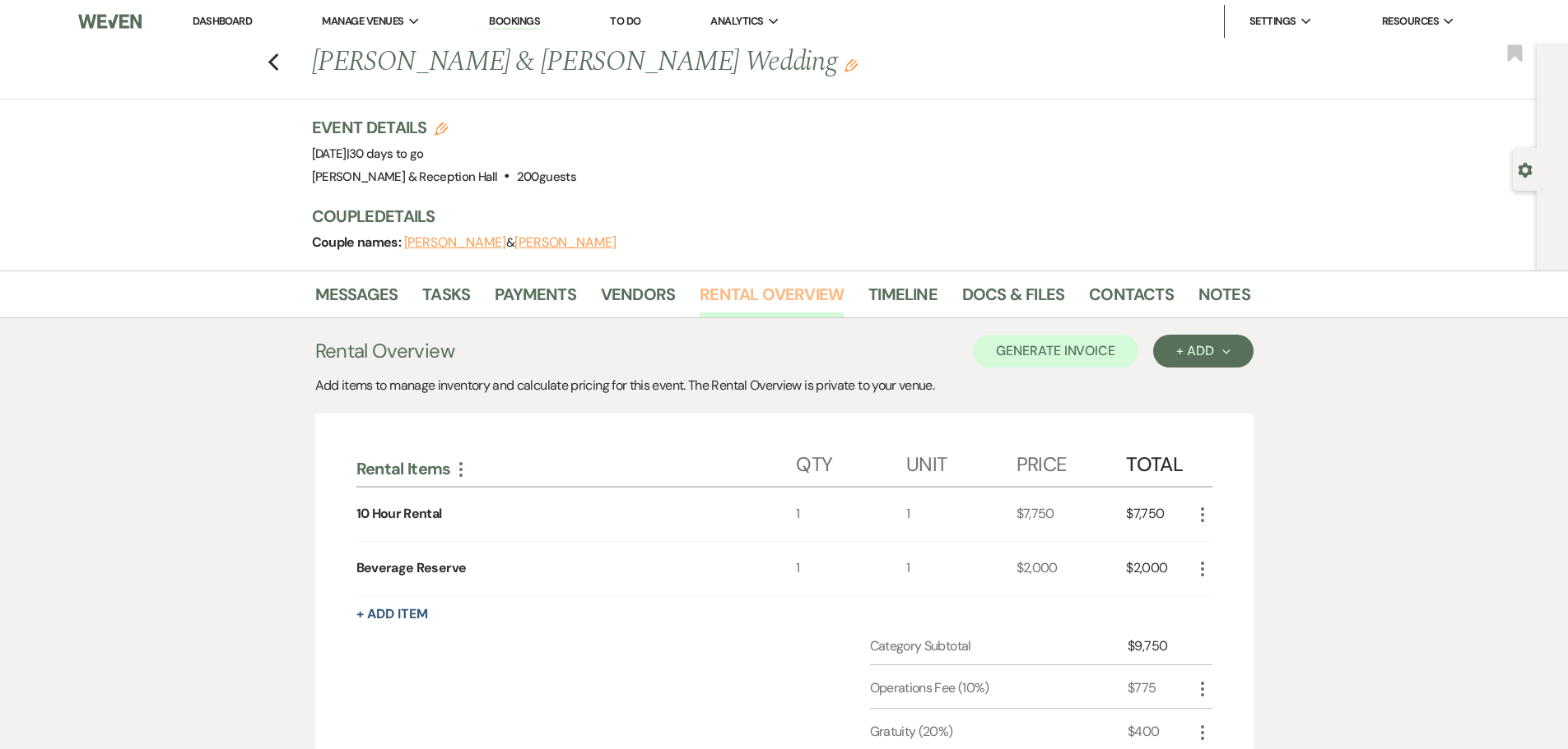
scroll to position [165, 0]
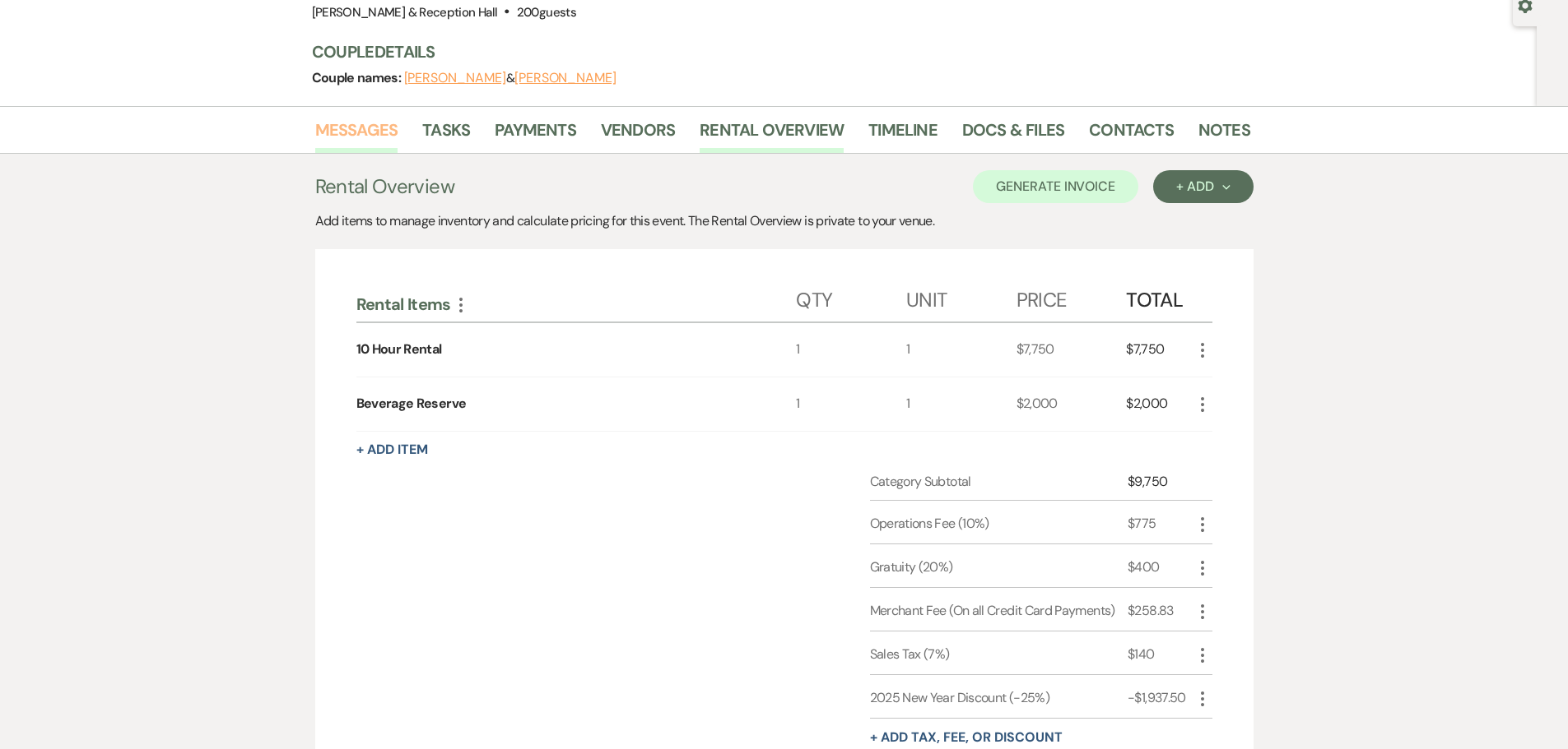
click at [349, 129] on link "Messages" at bounding box center [357, 135] width 83 height 36
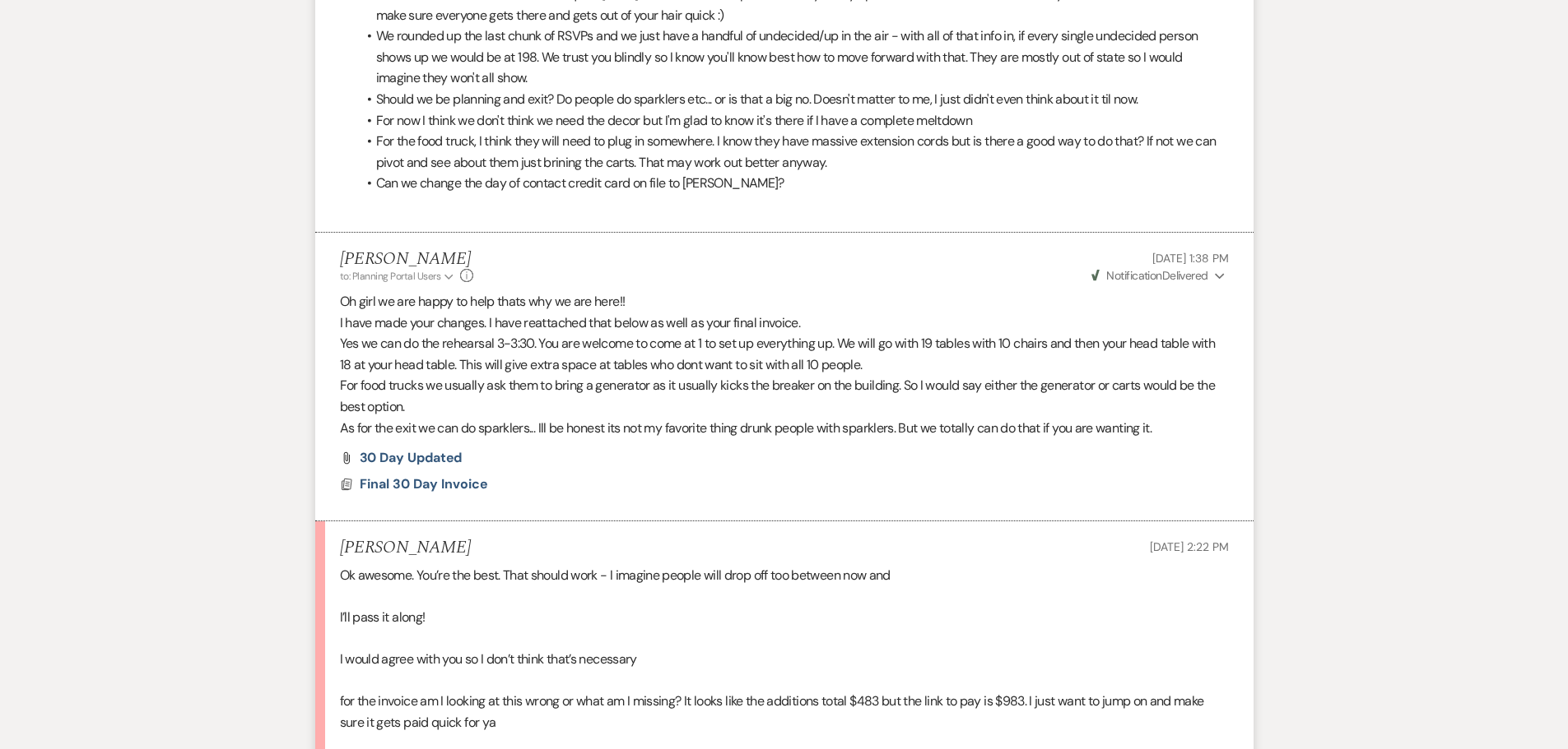
scroll to position [1152, 0]
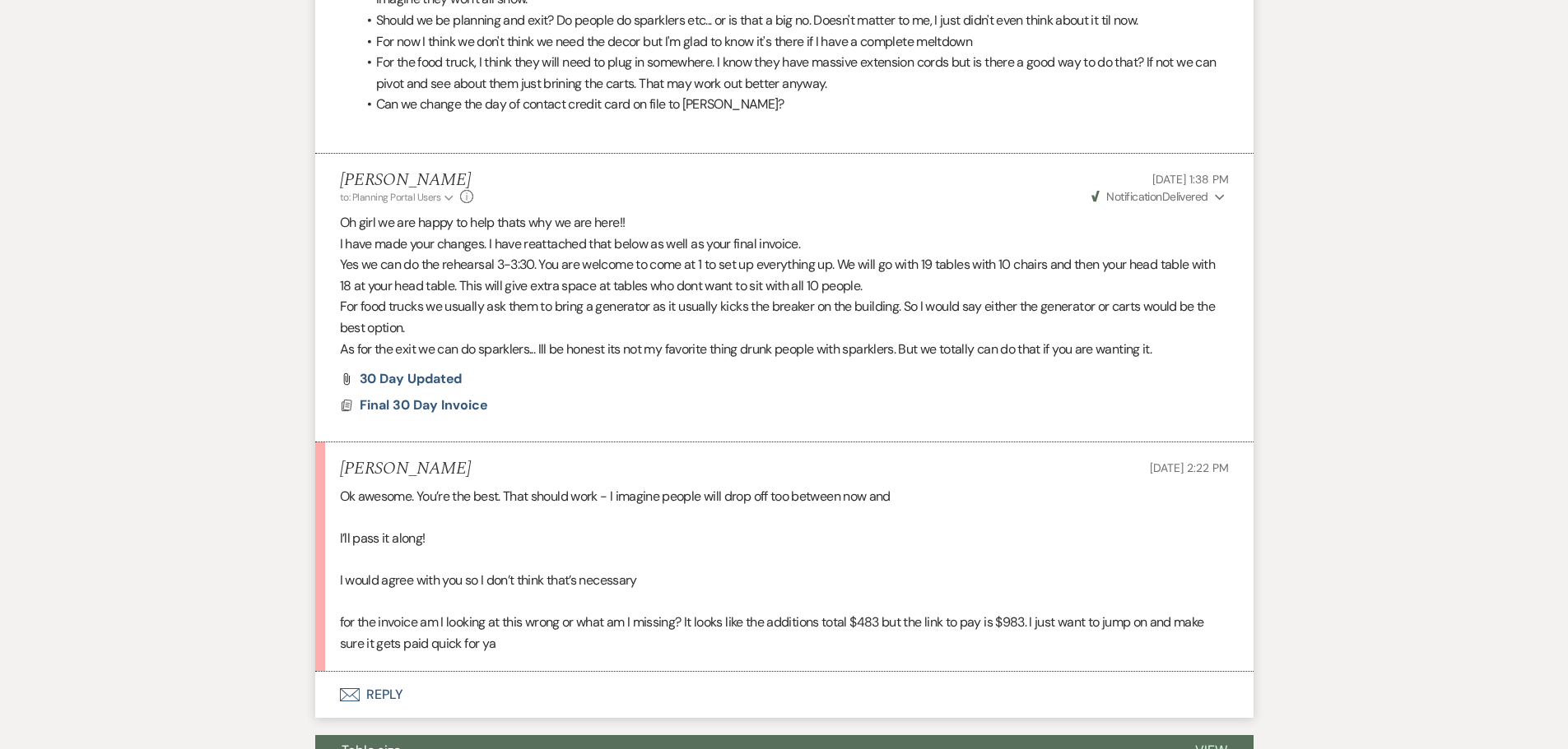
click at [370, 691] on button "Envelope Reply" at bounding box center [784, 694] width 938 height 46
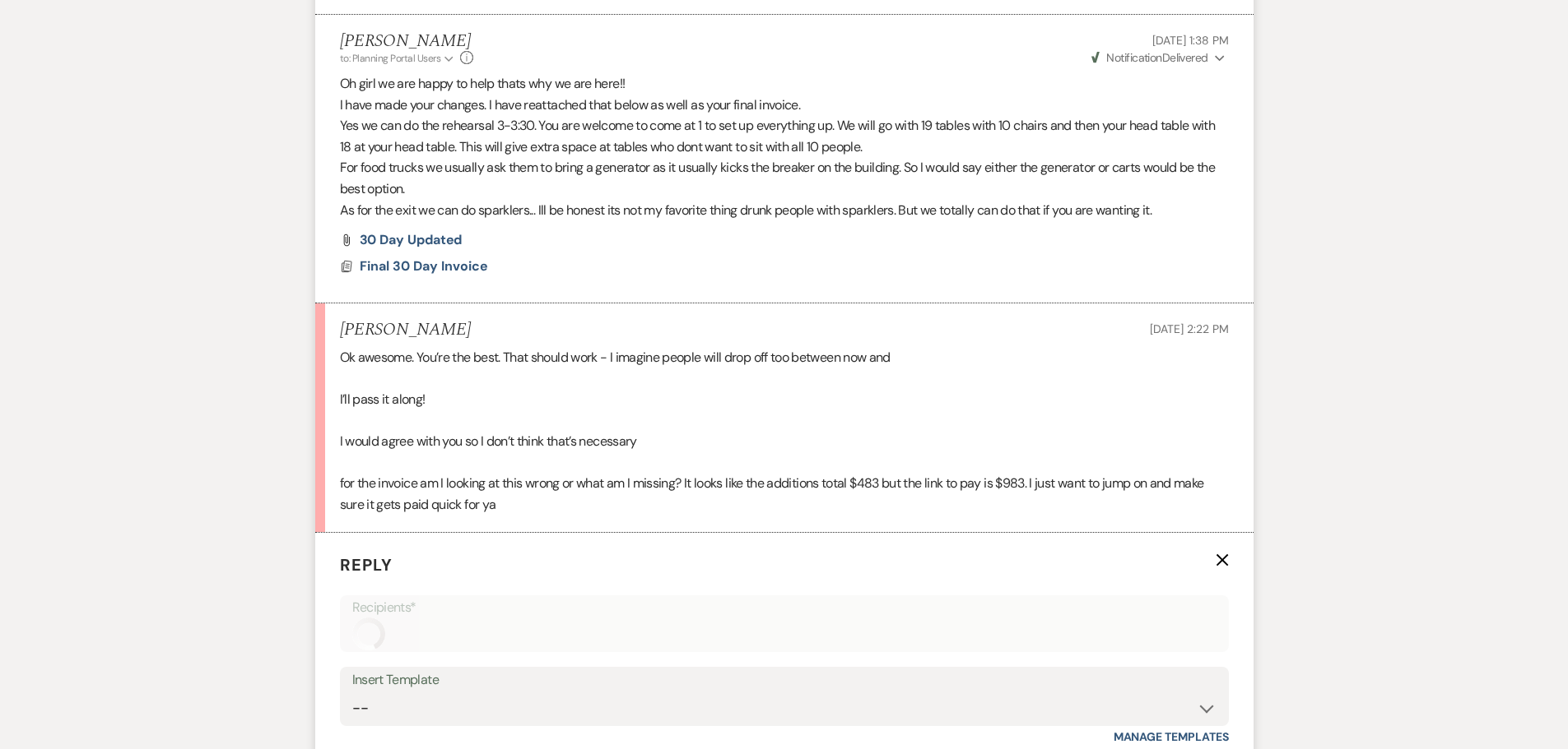
scroll to position [1619, 0]
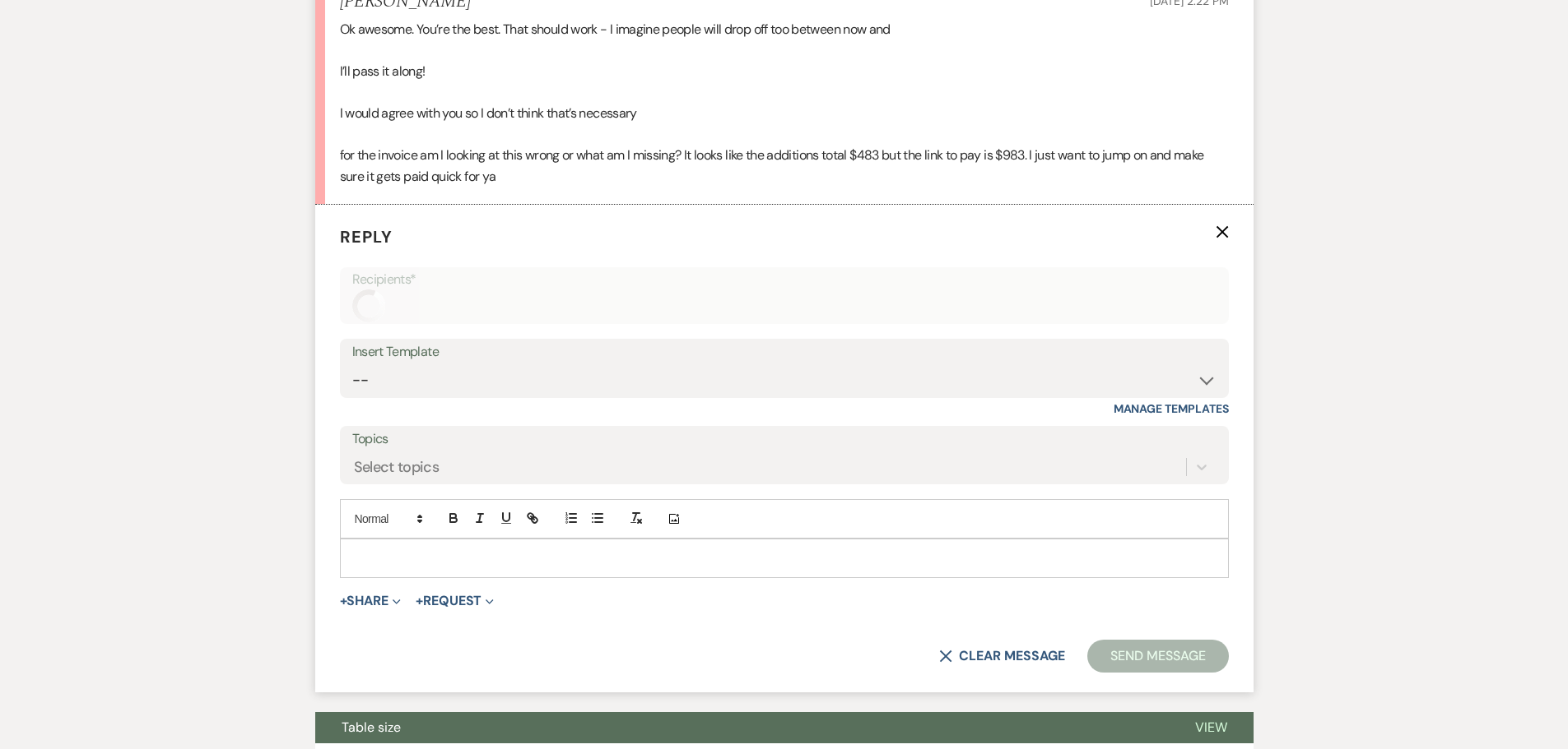
click at [387, 555] on p at bounding box center [784, 559] width 862 height 18
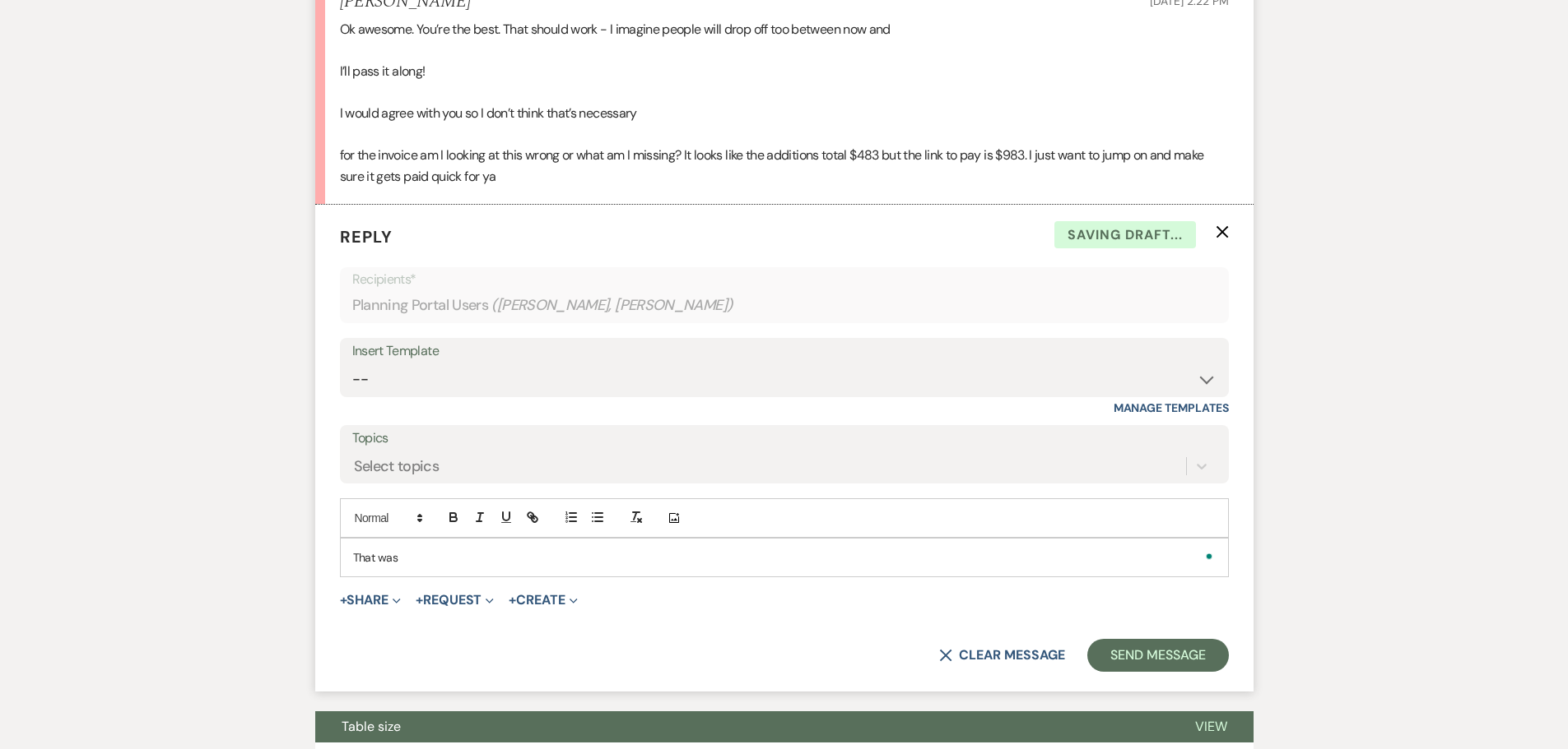
scroll to position [1618, 0]
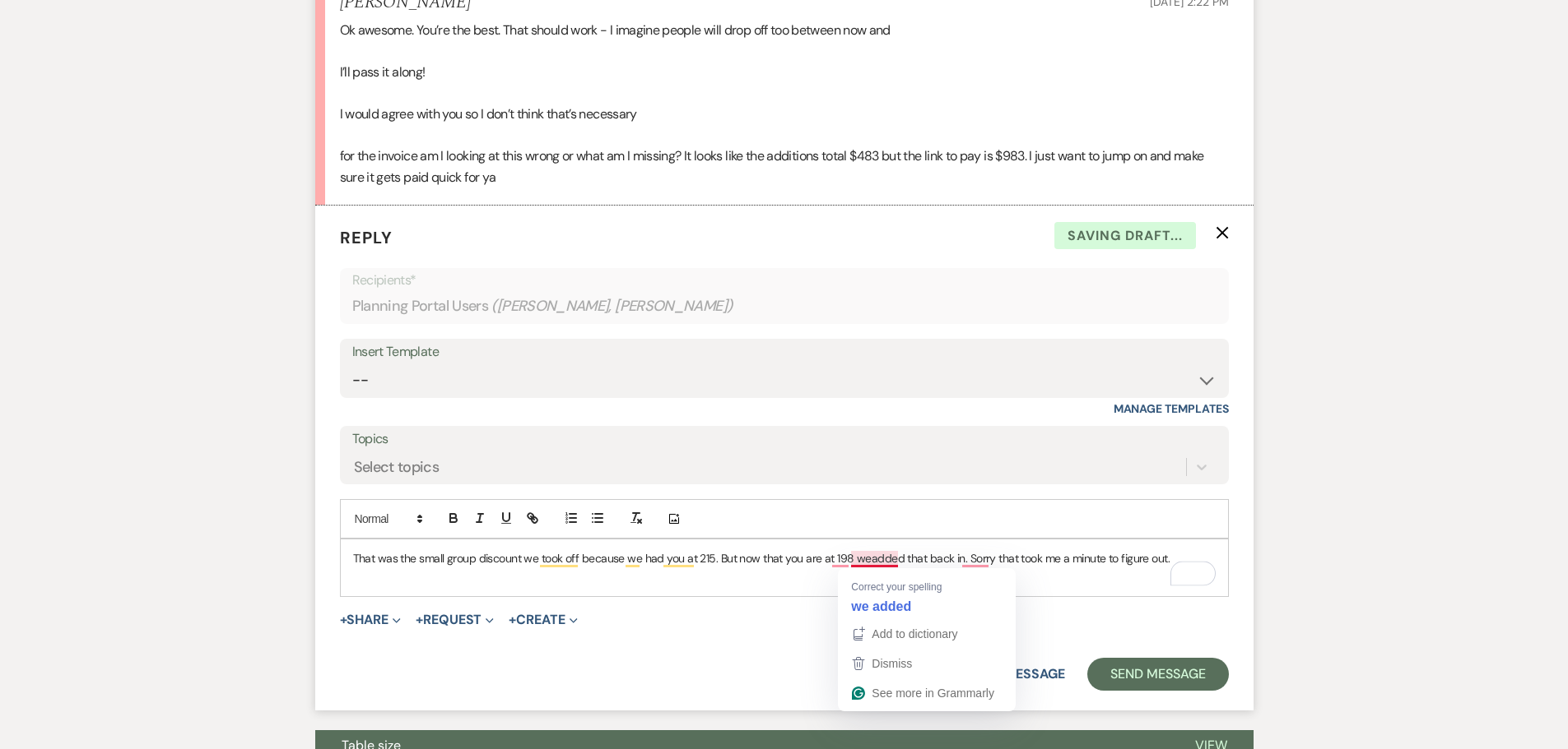
click at [867, 560] on p "That was the small group discount we took off because we had you at 215. But no…" at bounding box center [784, 559] width 862 height 18
click at [1165, 560] on p "That was the small group discount we took off because we had you at 215. But no…" at bounding box center [784, 559] width 862 height 18
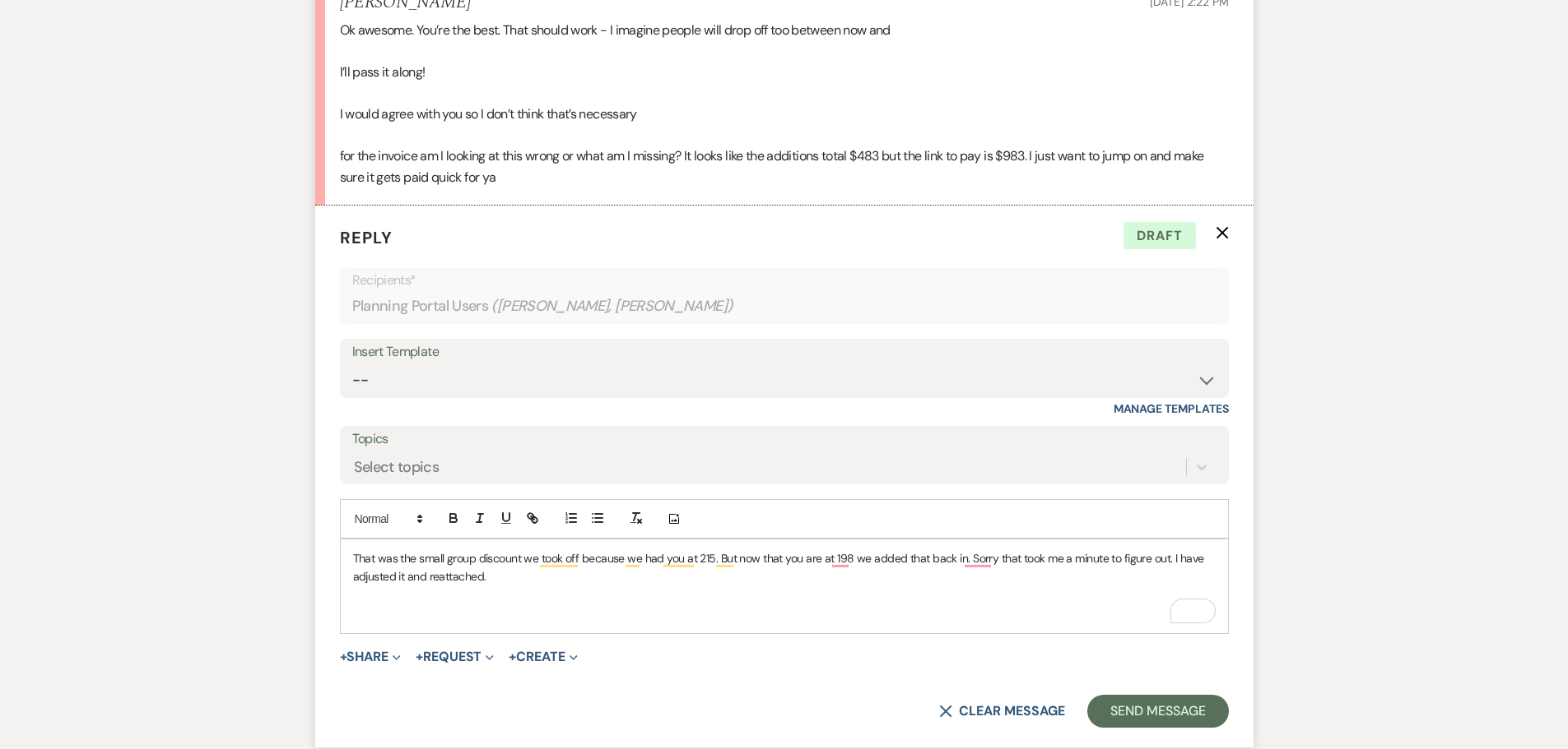
click at [495, 579] on p "That was the small group discount we took off because we had you at 215. But no…" at bounding box center [784, 567] width 862 height 37
click at [527, 583] on p "That was the small group discount we took off because we had you at 215. But no…" at bounding box center [784, 567] width 862 height 37
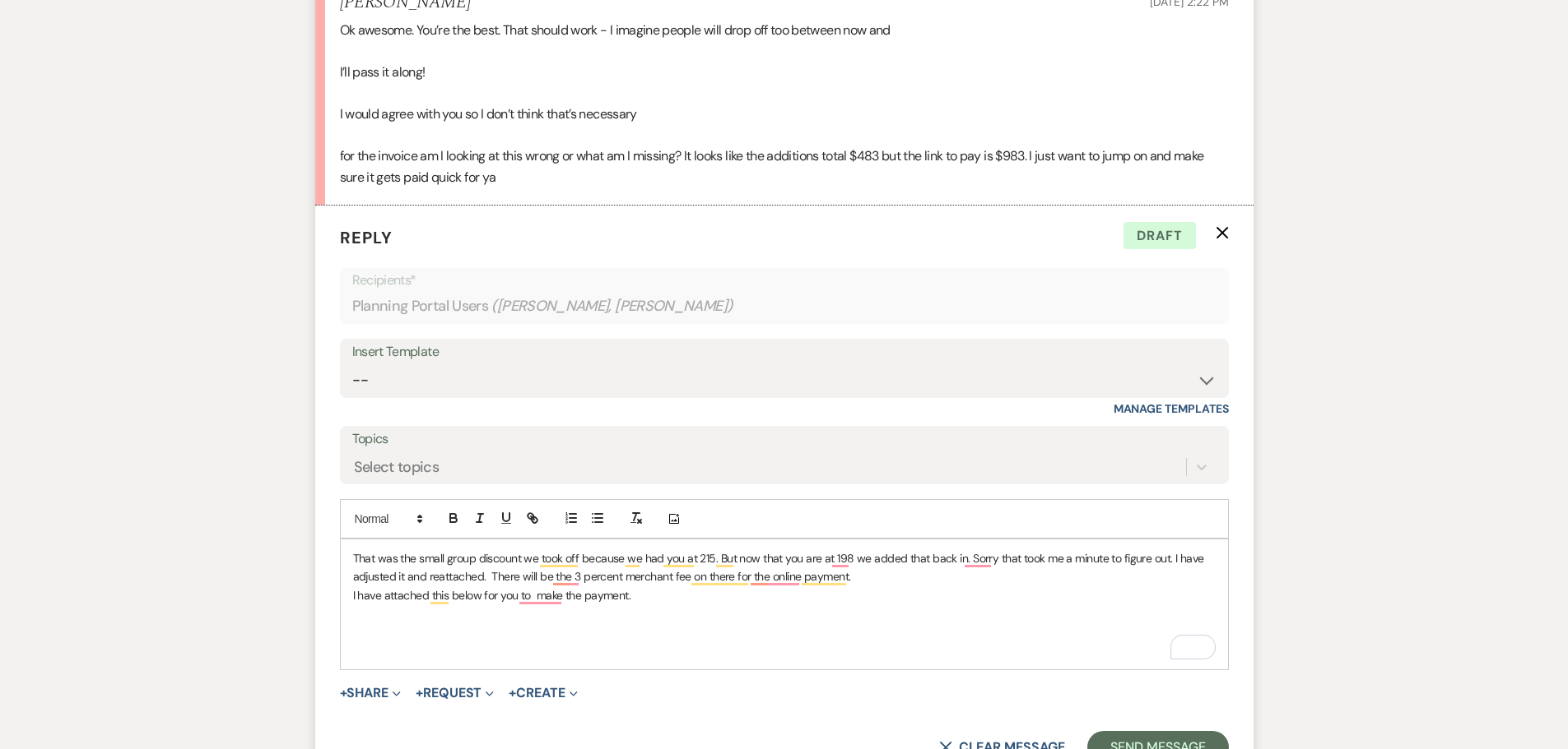
click at [600, 651] on p "To enrich screen reader interactions, please activate Accessibility in Grammarl…" at bounding box center [784, 651] width 862 height 18
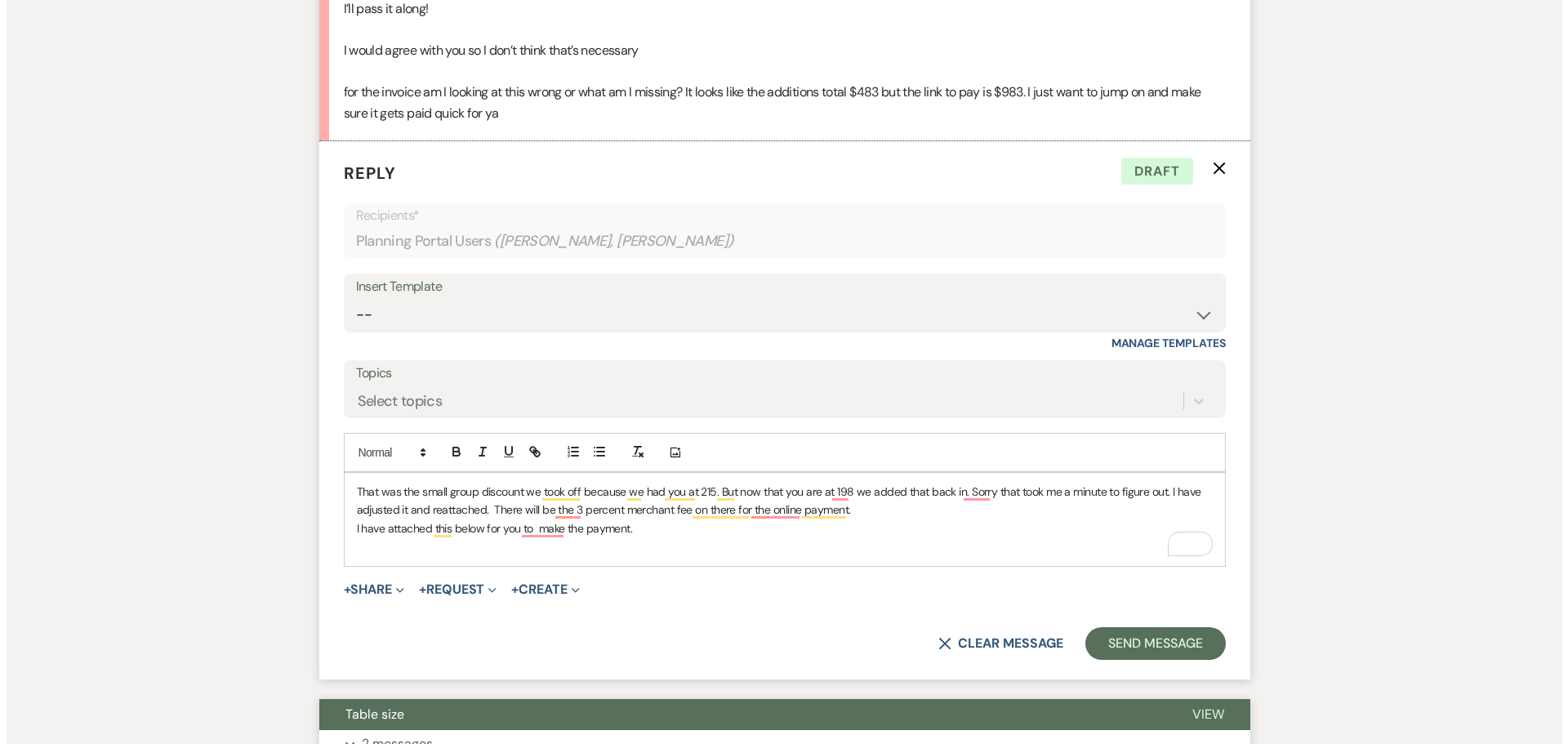
scroll to position [1771, 0]
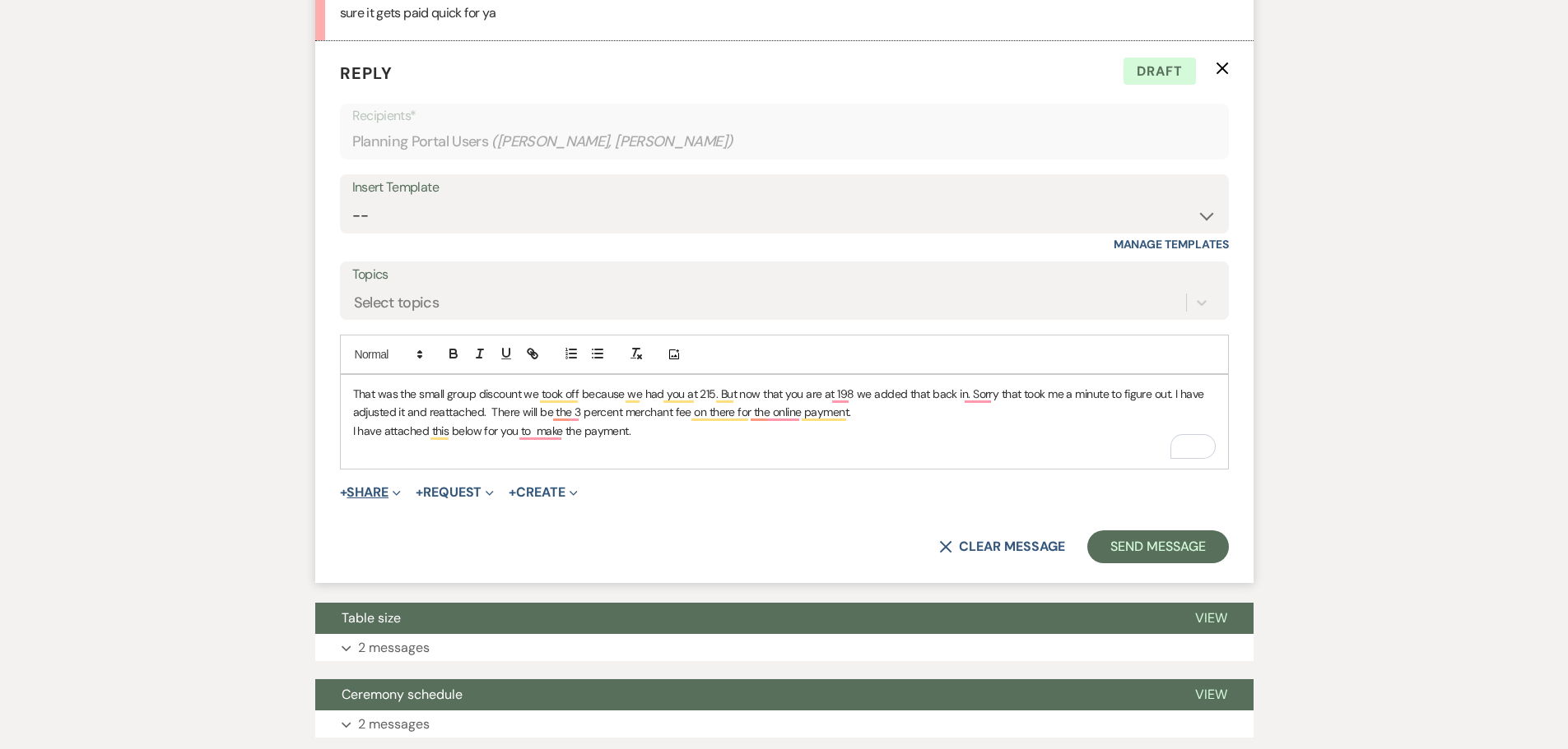
click at [383, 486] on button "+ Share Expand" at bounding box center [370, 492] width 62 height 13
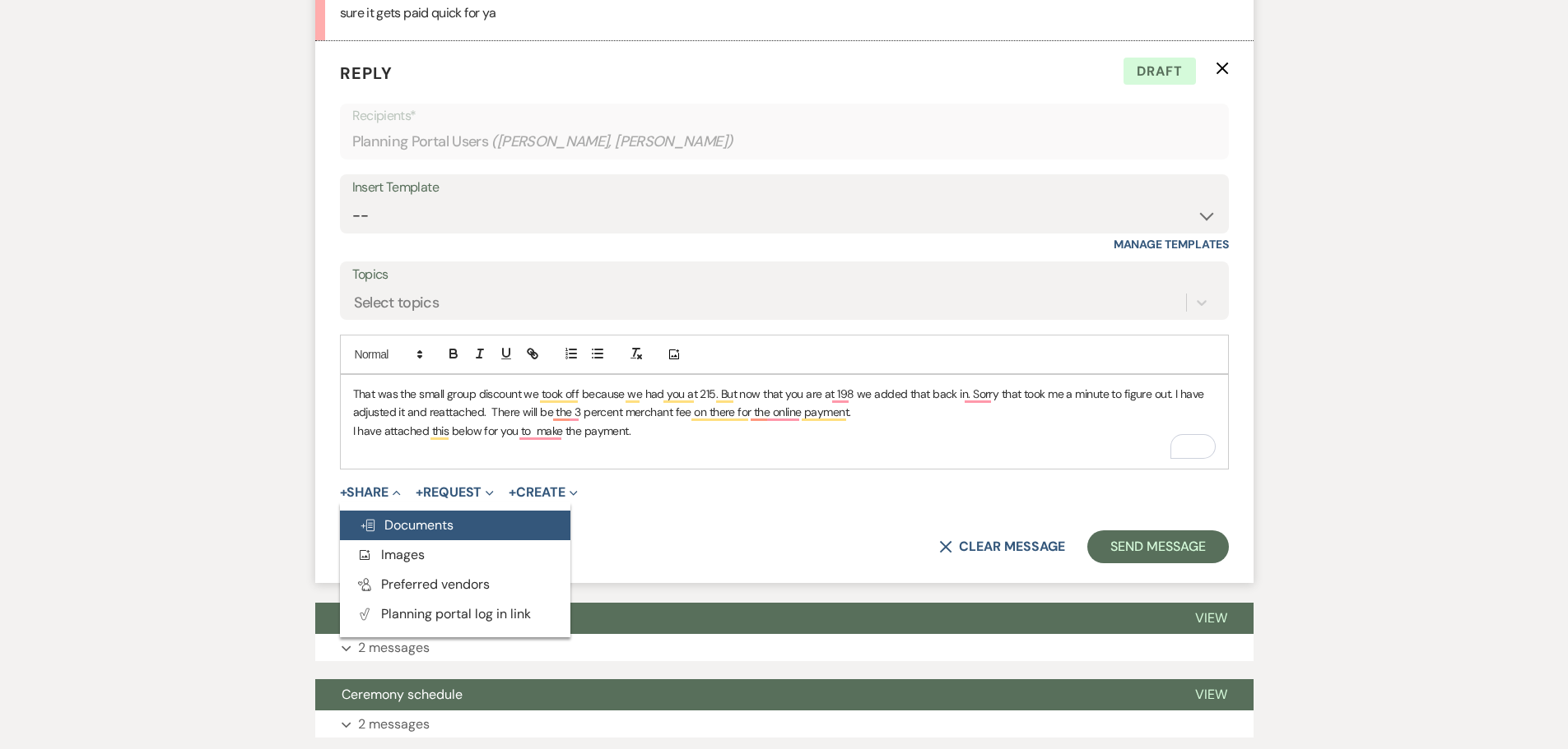
click at [442, 521] on span "Doc Upload Documents" at bounding box center [406, 525] width 94 height 17
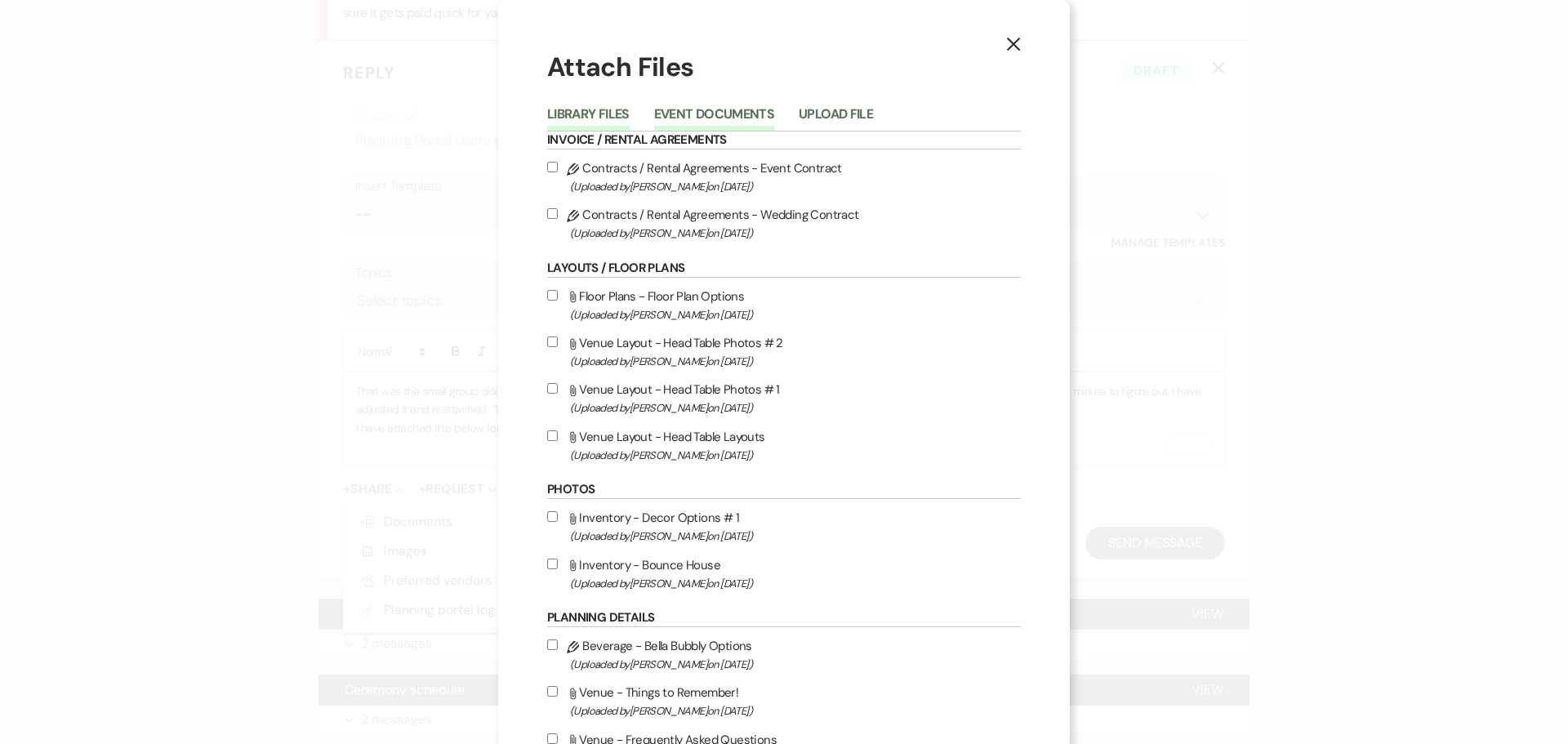
click at [746, 112] on button "Event Documents" at bounding box center [714, 118] width 120 height 23
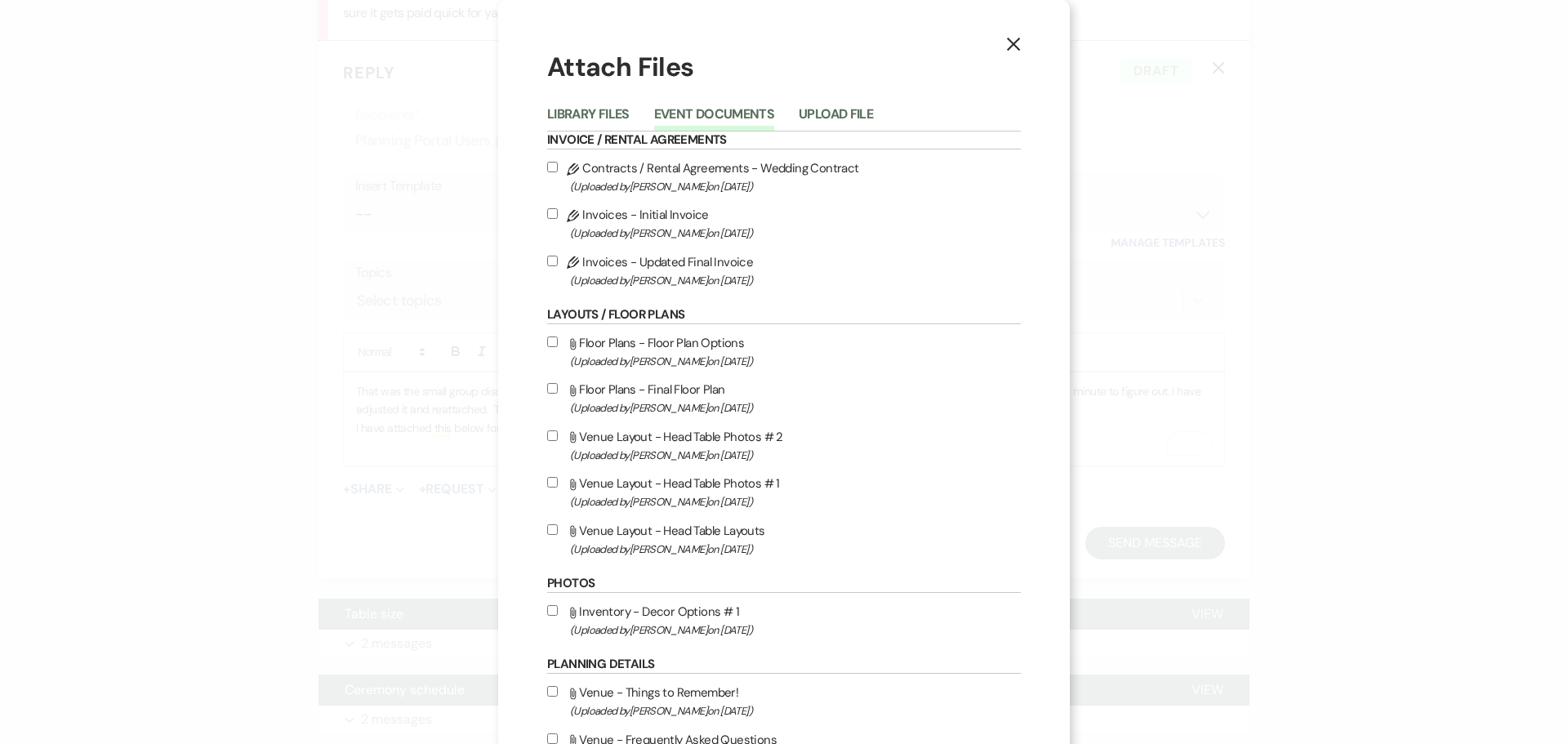
click at [548, 256] on input "Pencil Invoices - Updated Final Invoice (Uploaded by [PERSON_NAME] on [DATE] )" at bounding box center [553, 261] width 11 height 11
checkbox input "true"
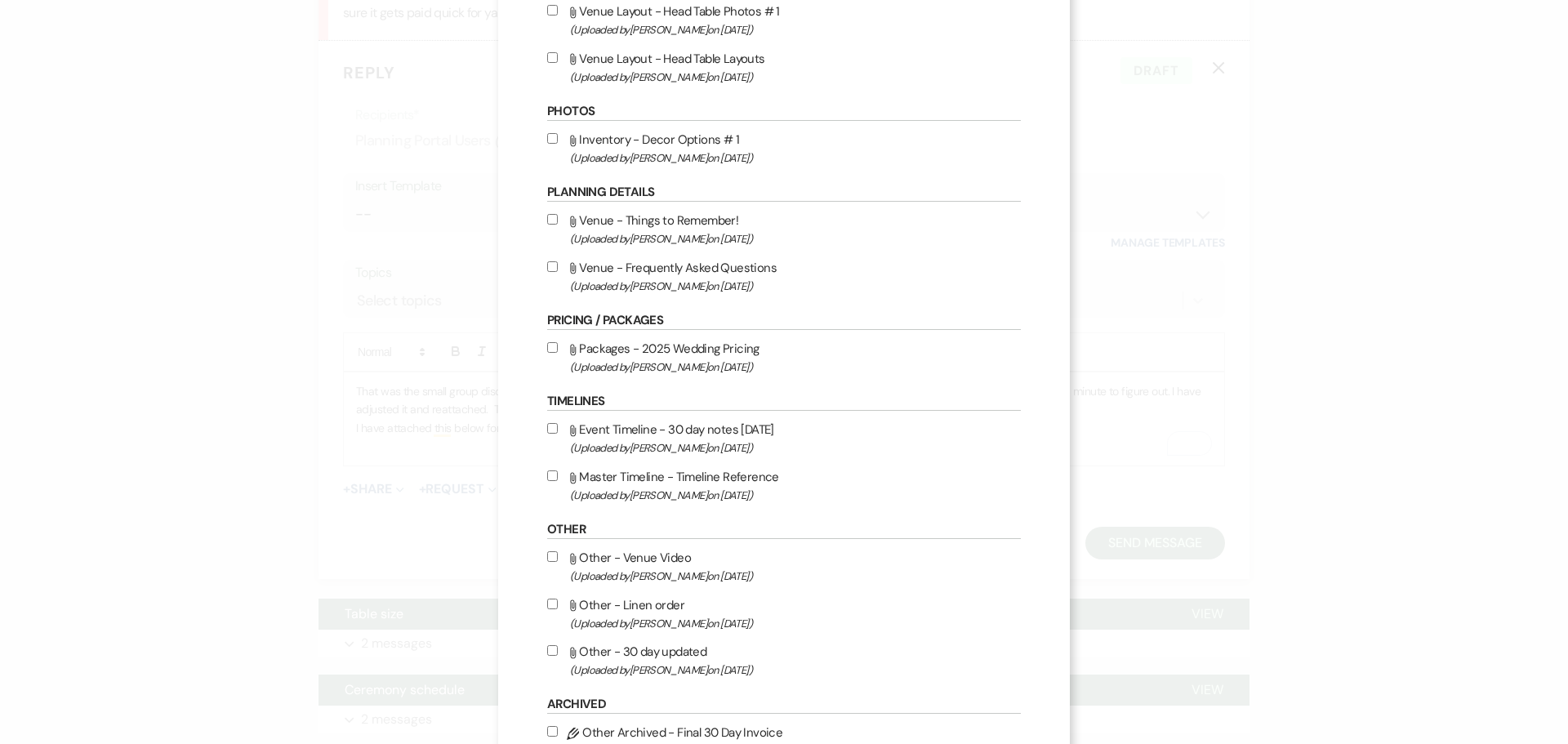
scroll to position [634, 0]
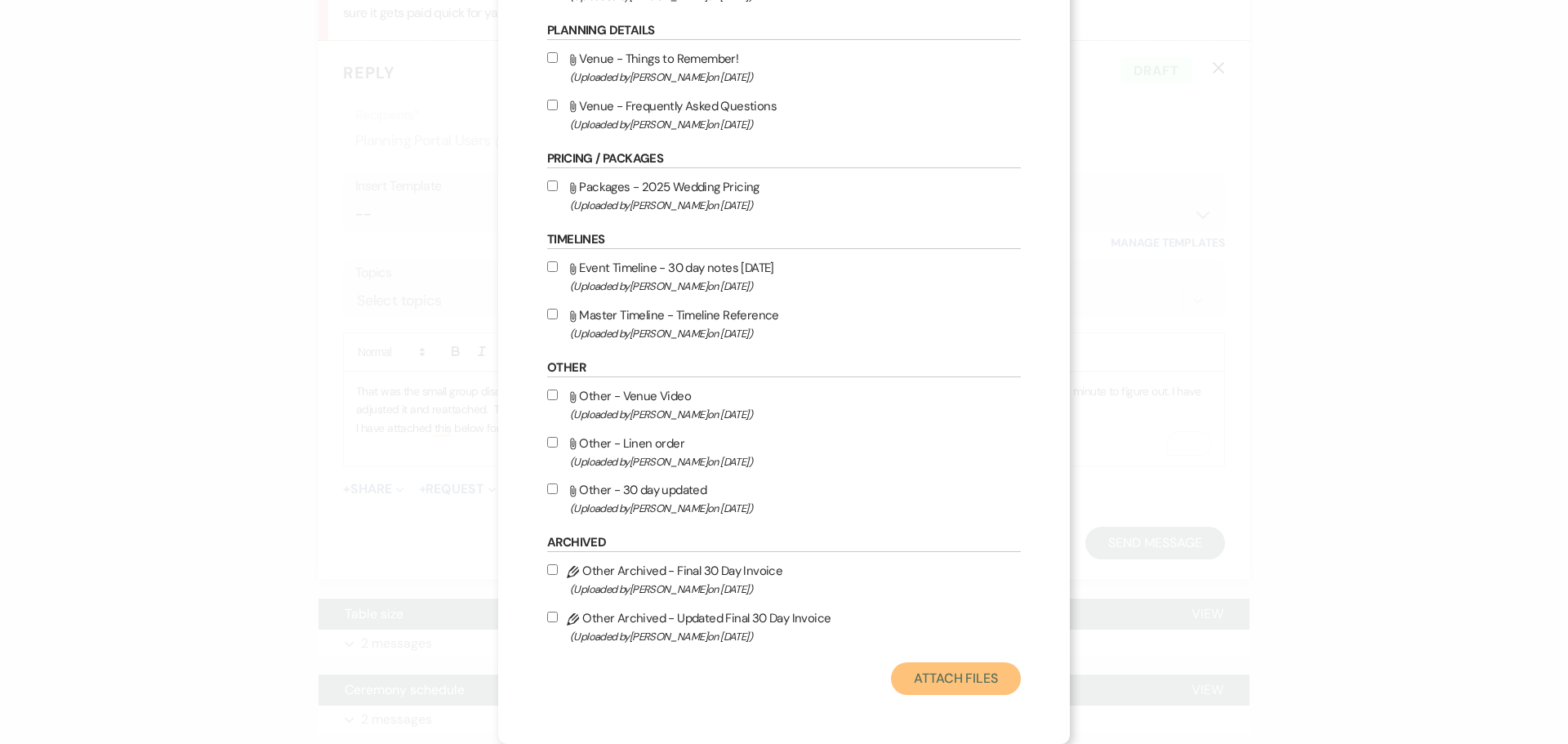
click at [948, 680] on button "Attach Files" at bounding box center [956, 678] width 130 height 33
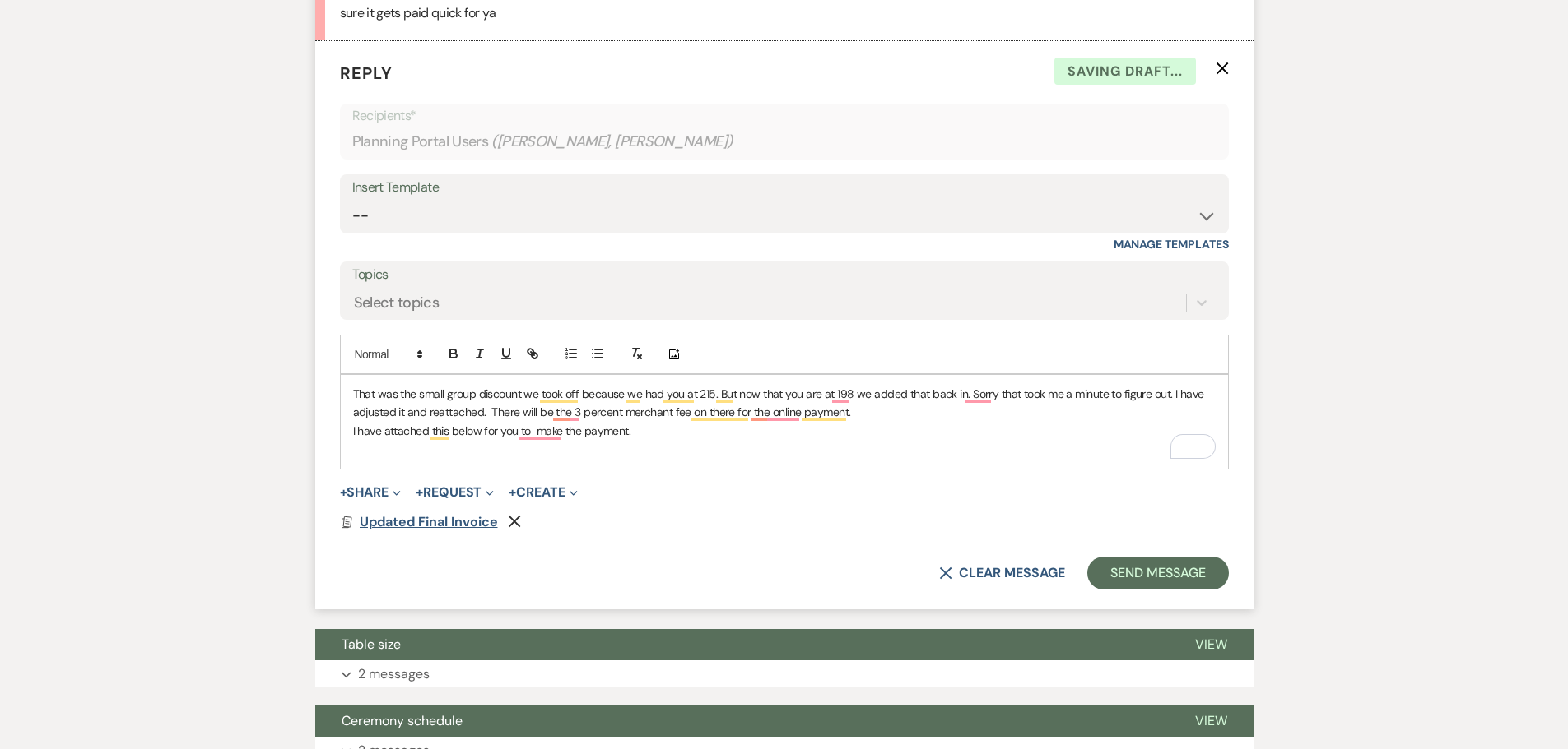
click at [444, 526] on span "Updated Final Invoice" at bounding box center [428, 521] width 138 height 17
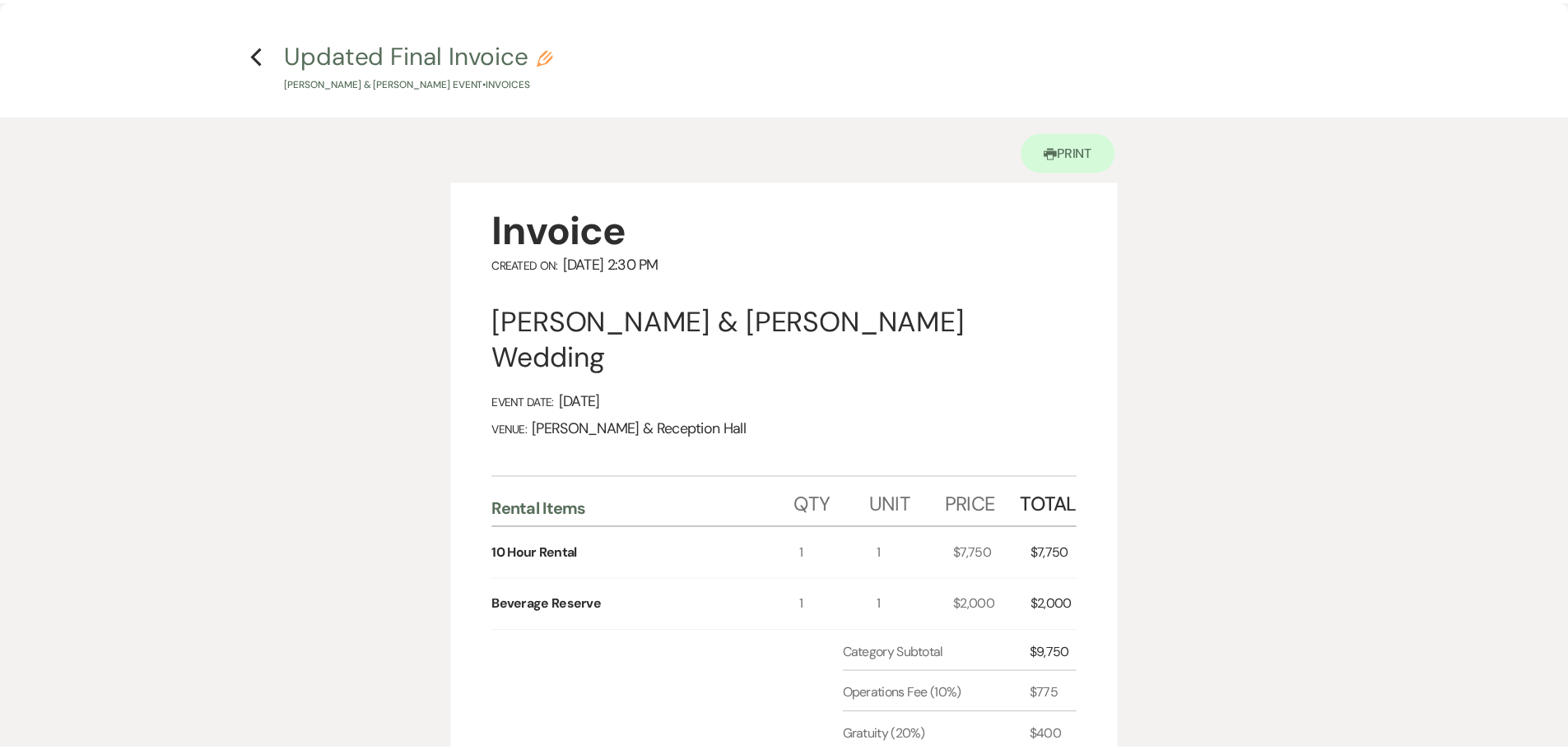
scroll to position [0, 0]
click at [257, 57] on icon "Previous" at bounding box center [258, 57] width 12 height 20
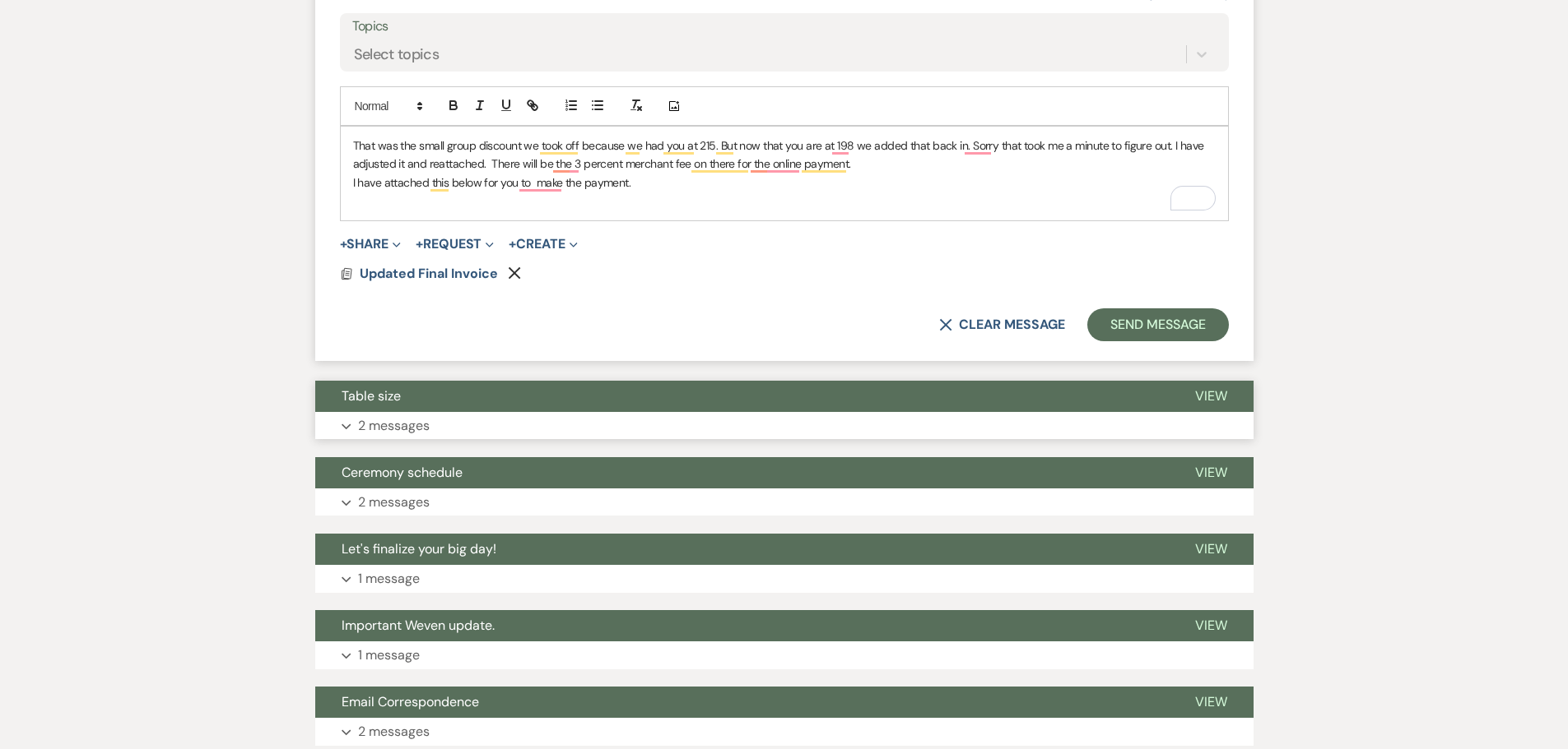
scroll to position [2030, 0]
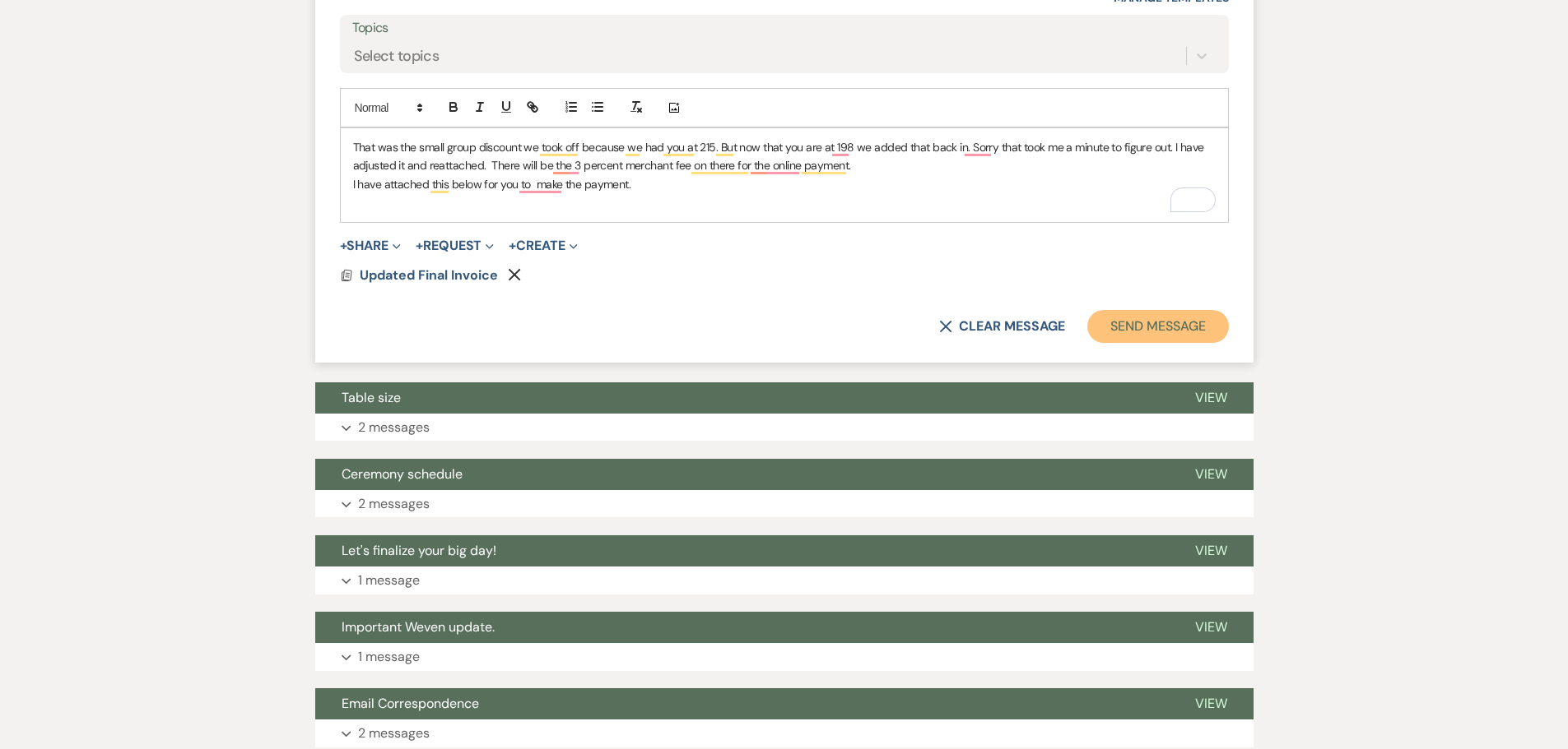
click at [1184, 331] on button "Send Message" at bounding box center [1157, 326] width 141 height 33
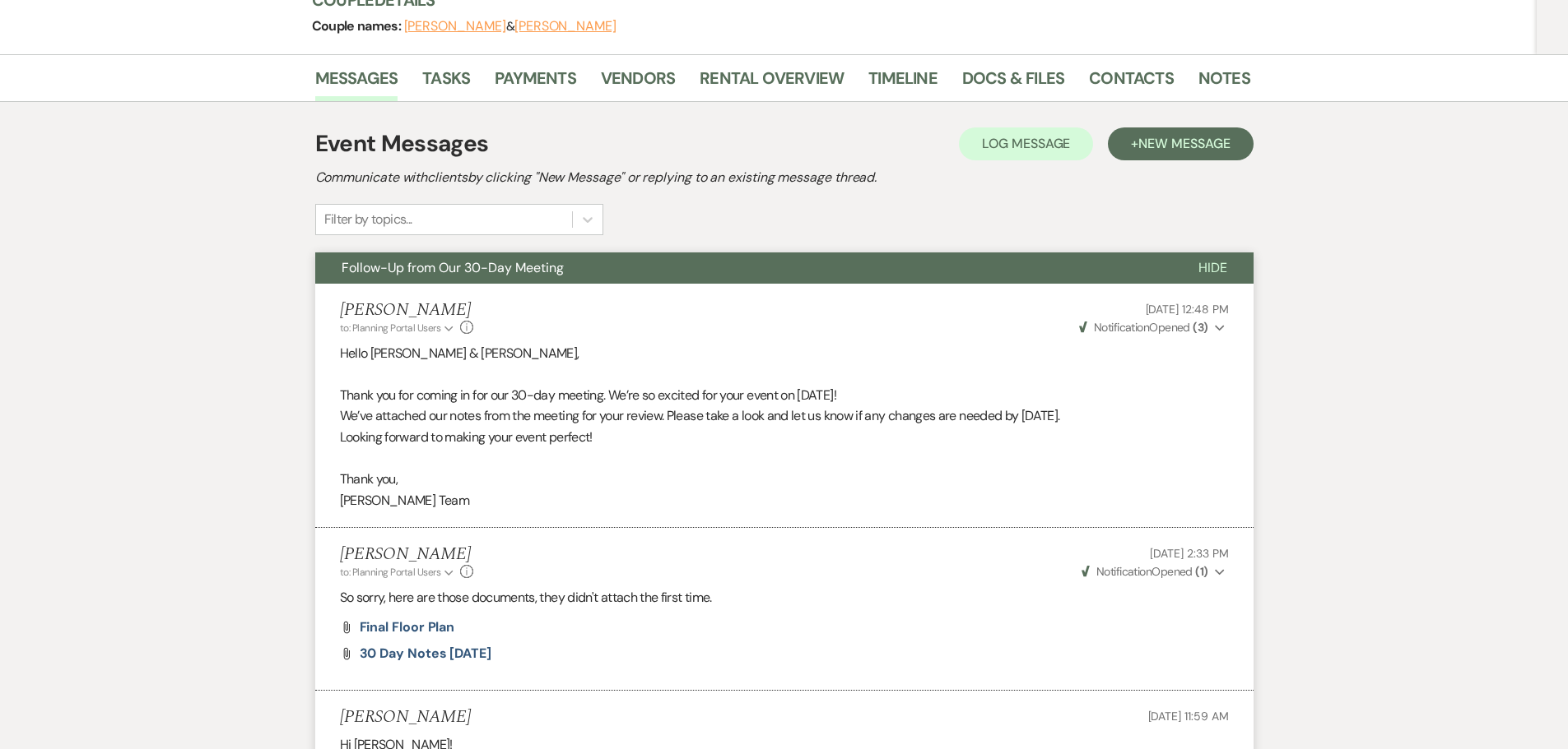
scroll to position [0, 0]
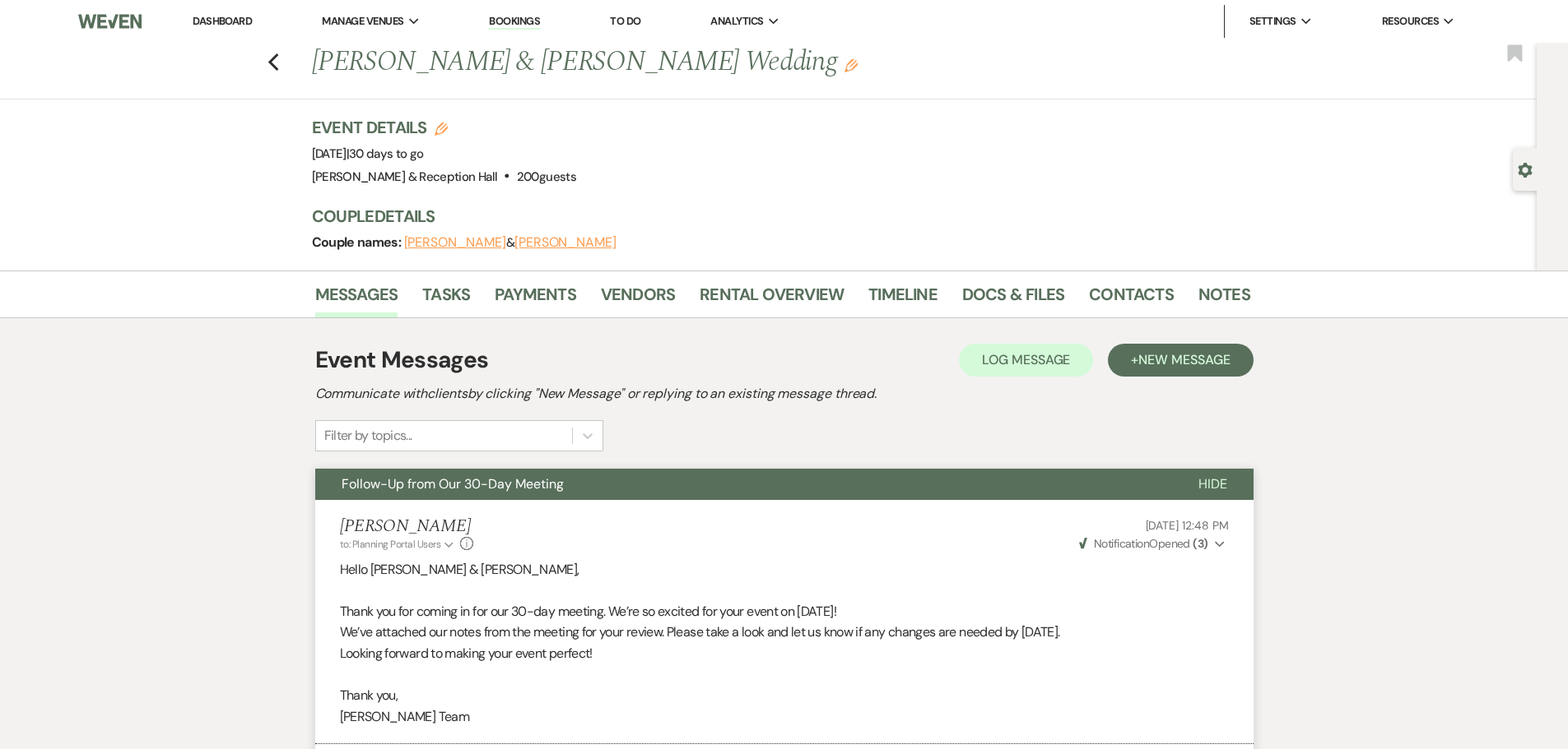
click at [230, 24] on link "Dashboard" at bounding box center [222, 21] width 60 height 14
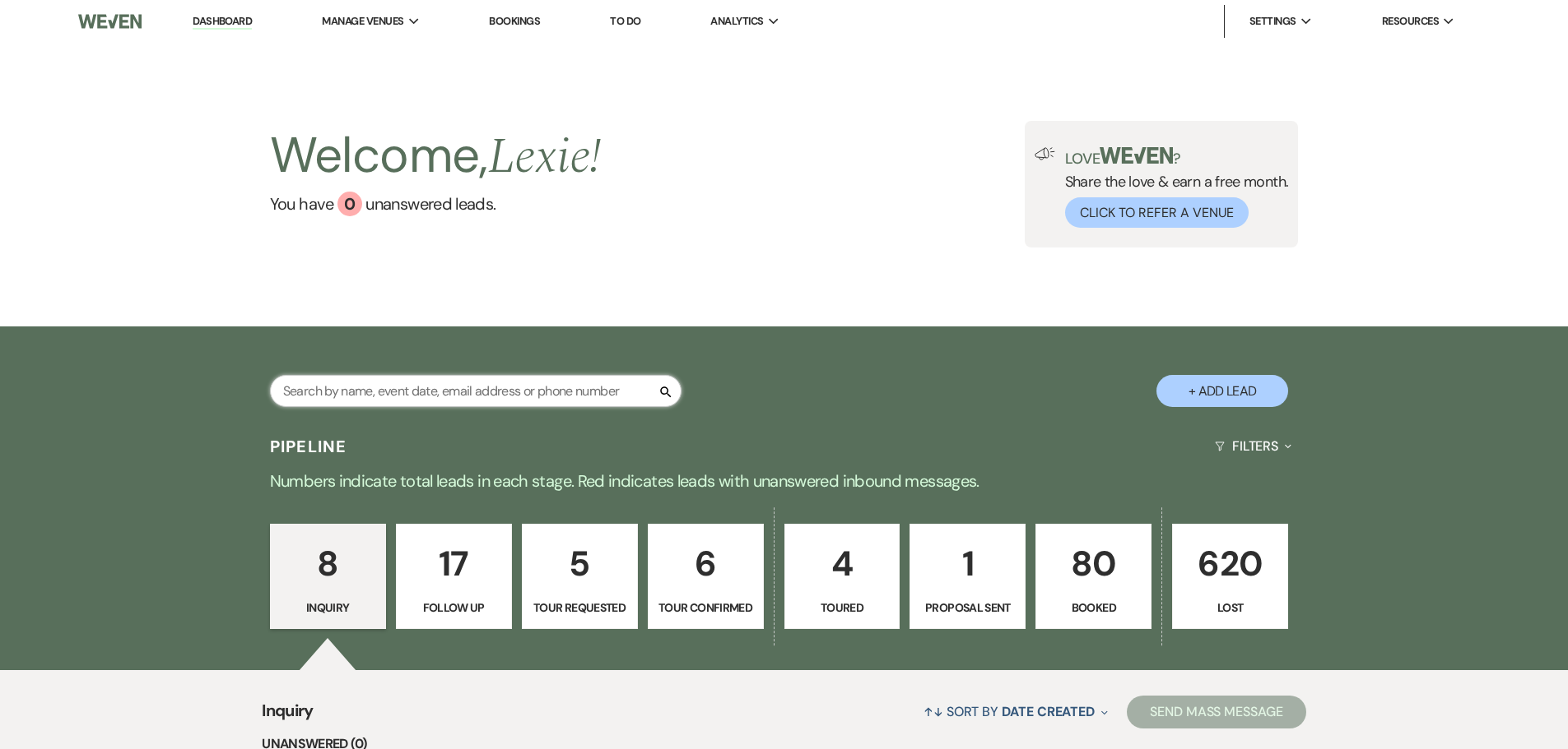
click at [513, 395] on input "text" at bounding box center [475, 391] width 412 height 32
type input "monte"
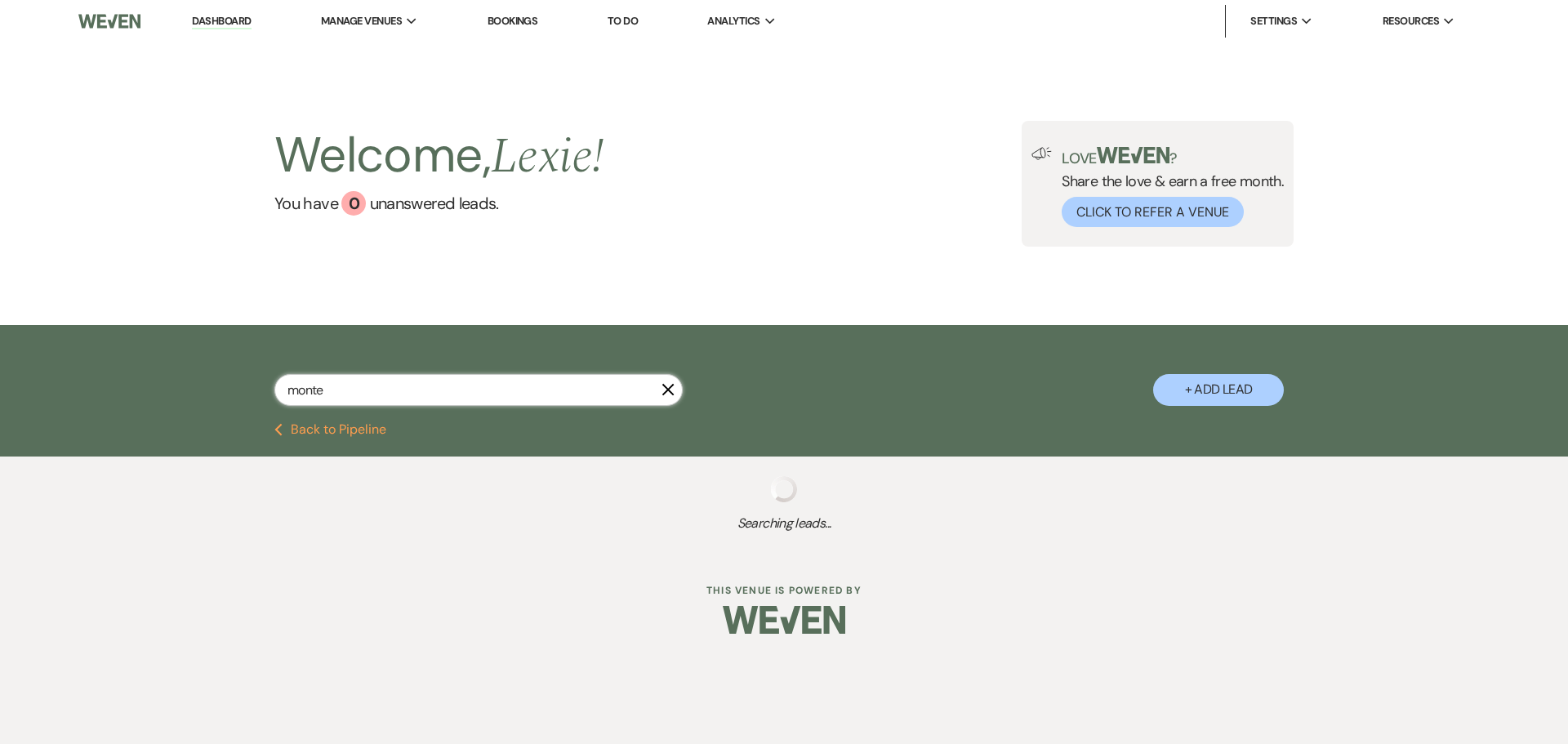
select select "4"
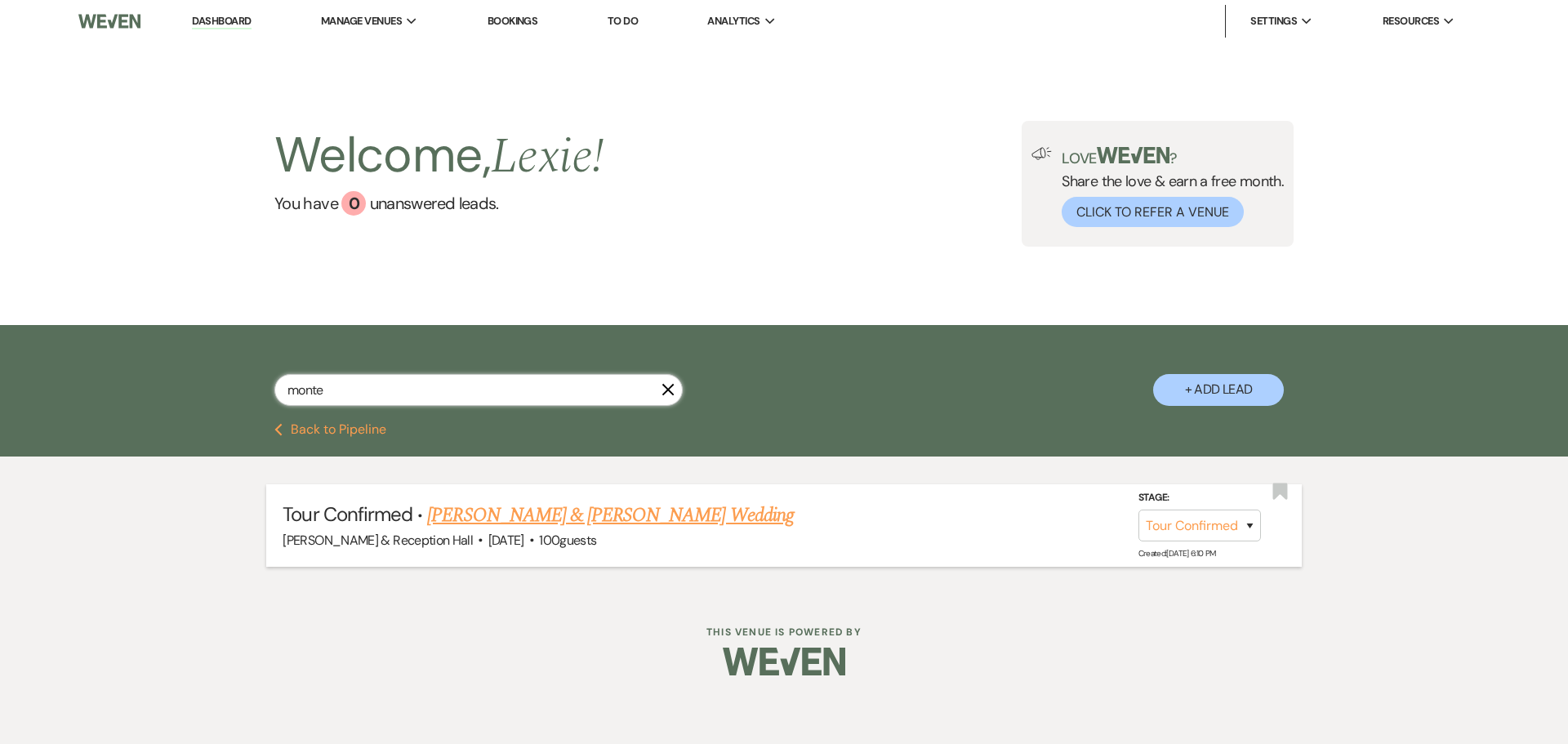
type input "monte"
click at [631, 509] on link "[PERSON_NAME] & [PERSON_NAME] Wedding" at bounding box center [610, 515] width 365 height 30
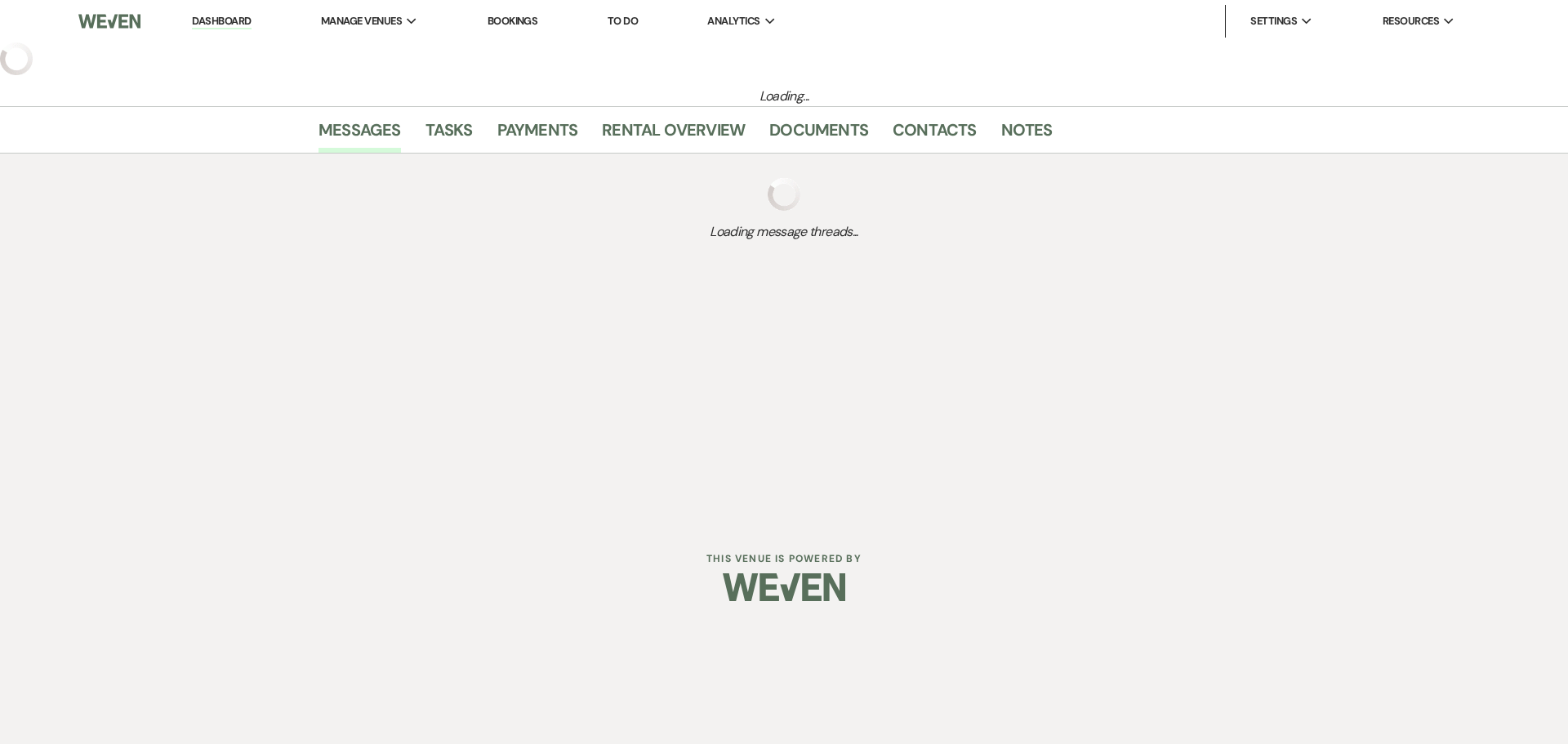
select select "4"
select select "5"
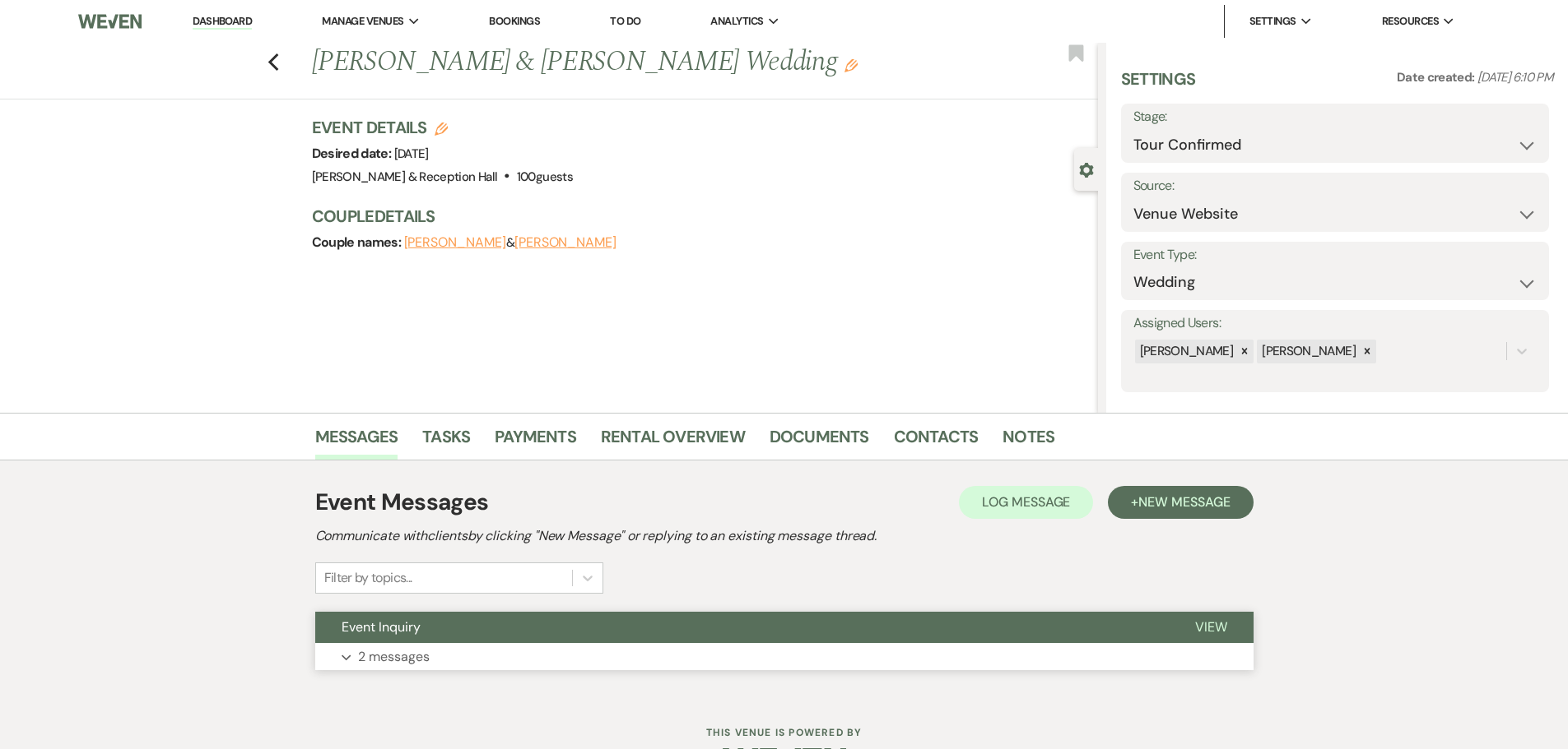
click at [384, 641] on button "Event Inquiry" at bounding box center [742, 628] width 853 height 32
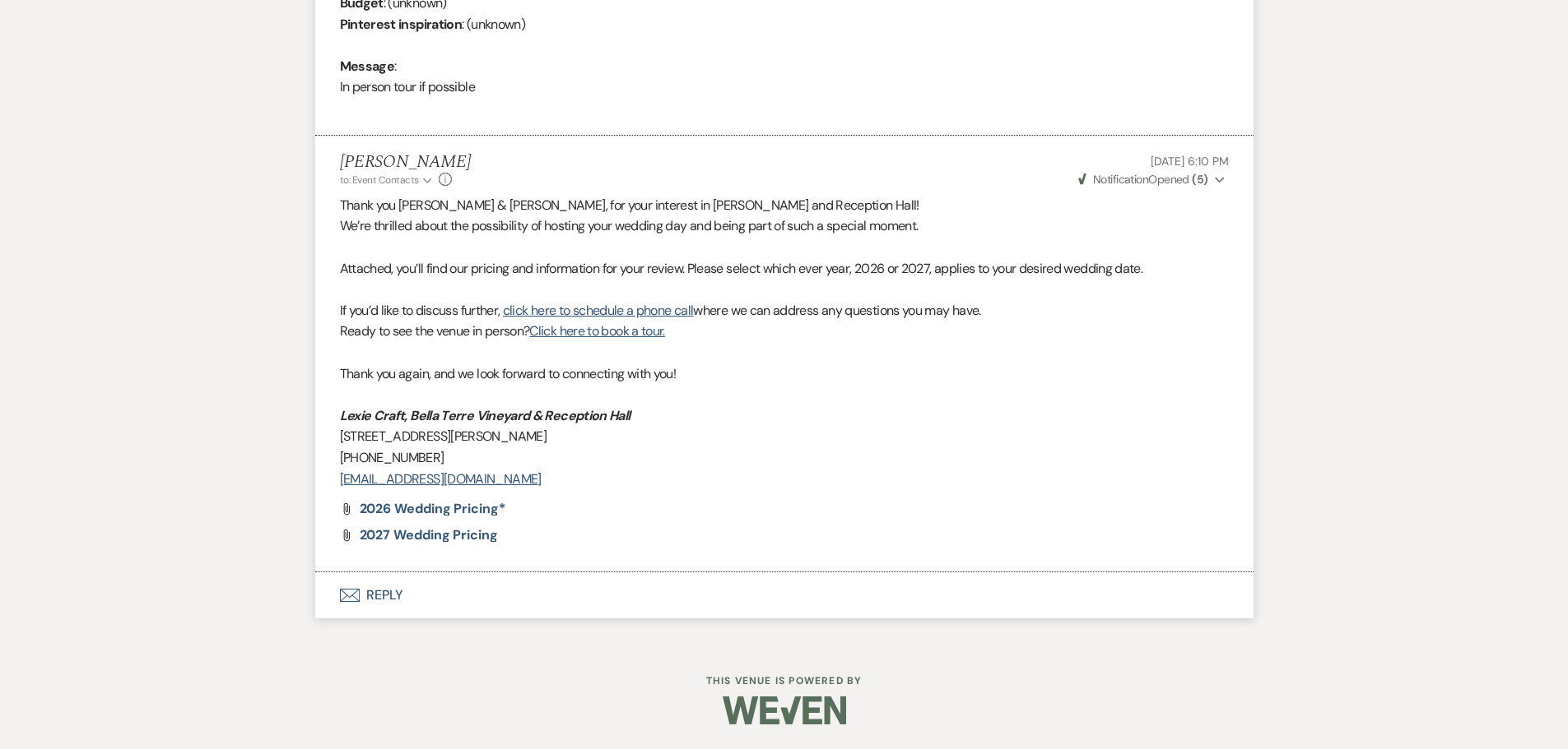
scroll to position [491, 0]
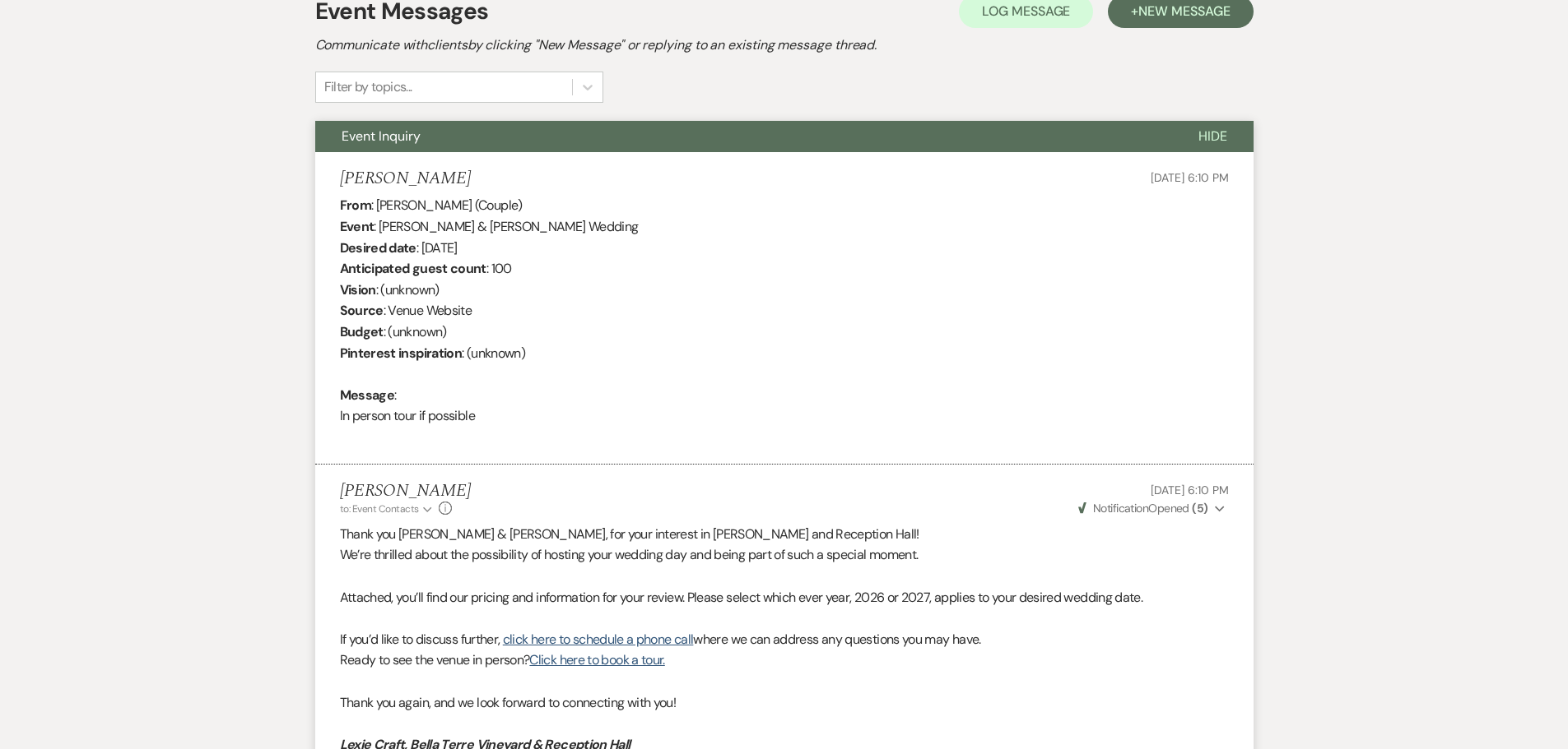
click at [395, 414] on div "From : [PERSON_NAME] (Couple) Event : [PERSON_NAME] & [PERSON_NAME] Wedding Des…" at bounding box center [784, 321] width 889 height 253
click at [398, 408] on div "From : [PERSON_NAME] (Couple) Event : [PERSON_NAME] & [PERSON_NAME] Wedding Des…" at bounding box center [784, 321] width 889 height 253
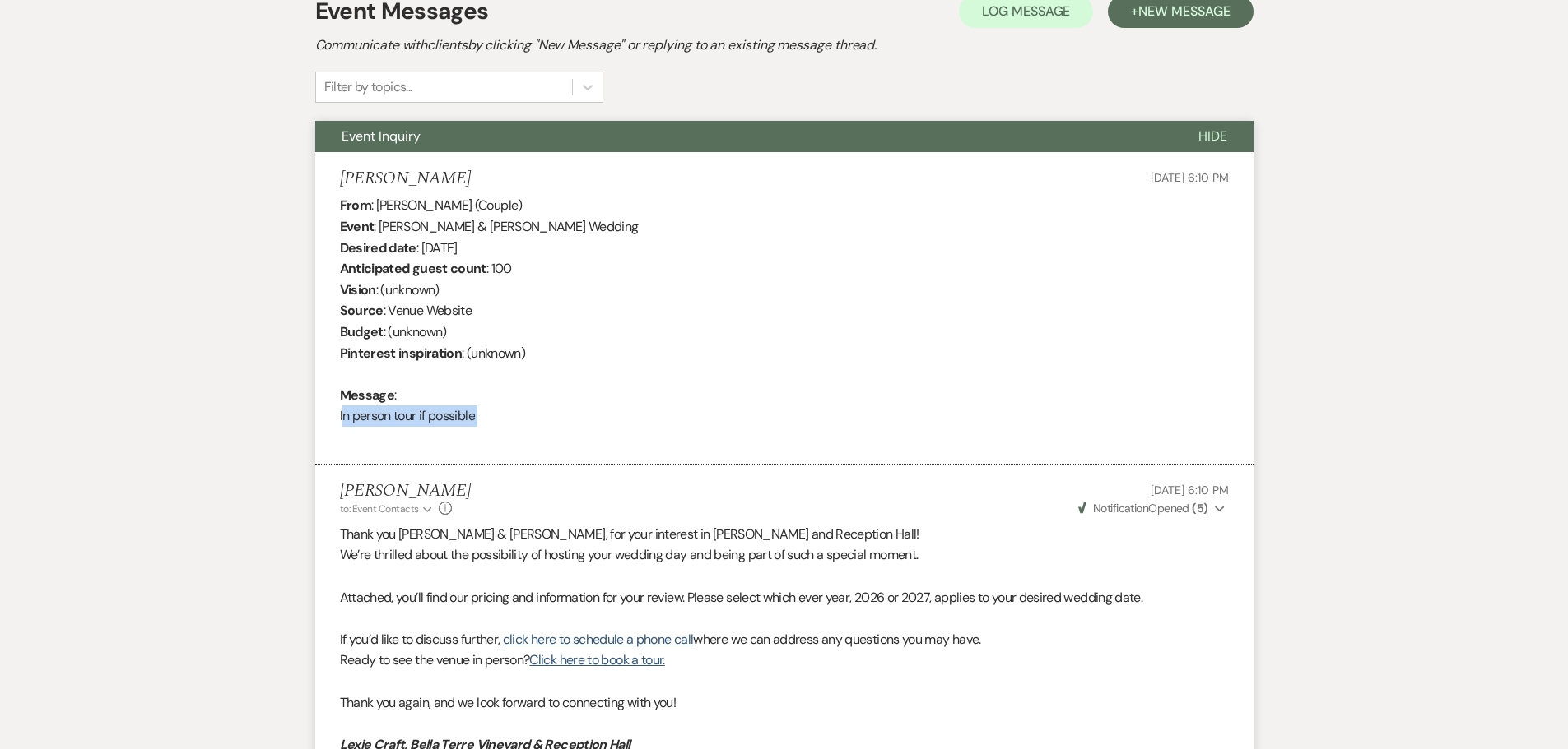
click at [398, 408] on div "From : [PERSON_NAME] (Couple) Event : [PERSON_NAME] & [PERSON_NAME] Wedding Des…" at bounding box center [784, 321] width 889 height 253
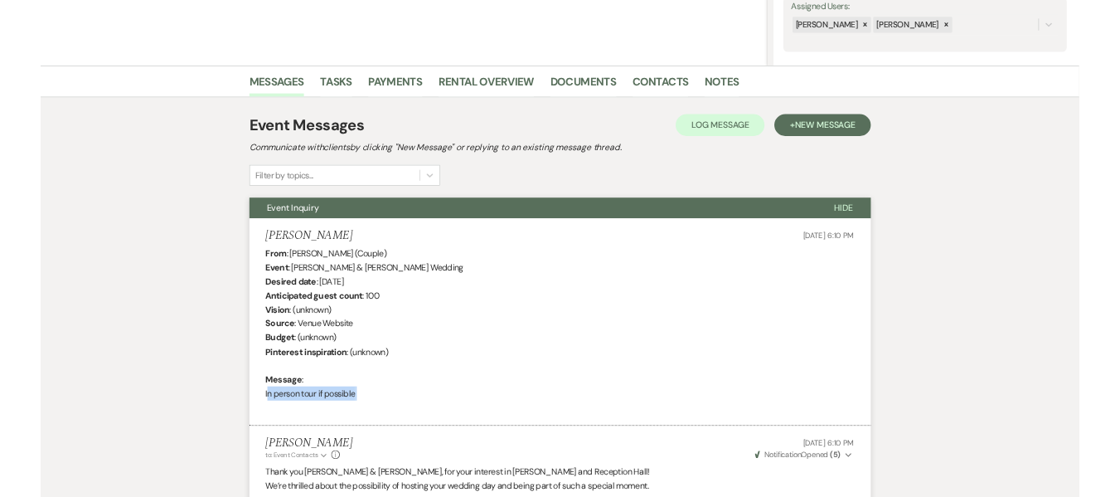
scroll to position [0, 0]
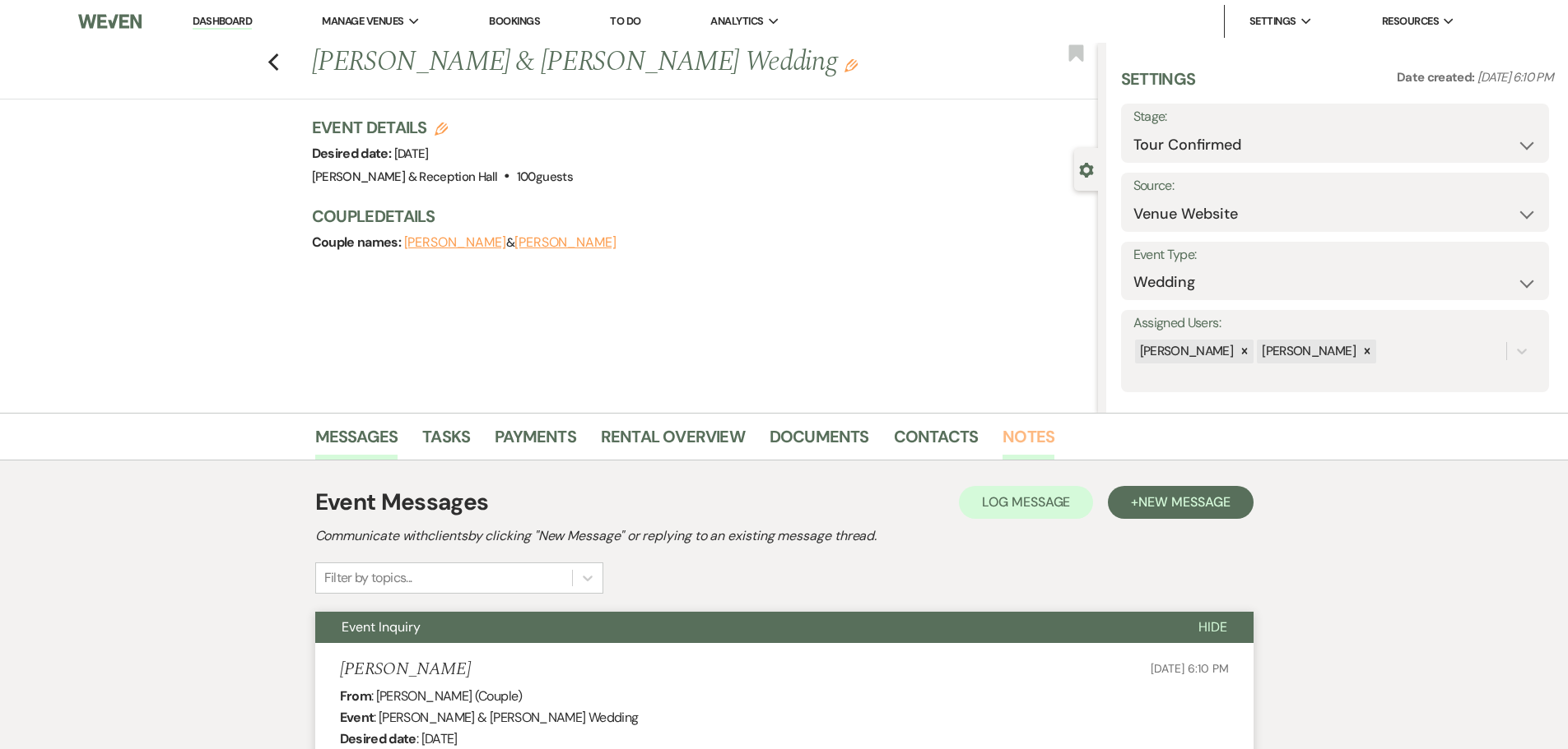
click at [1003, 442] on link "Notes" at bounding box center [1028, 441] width 52 height 36
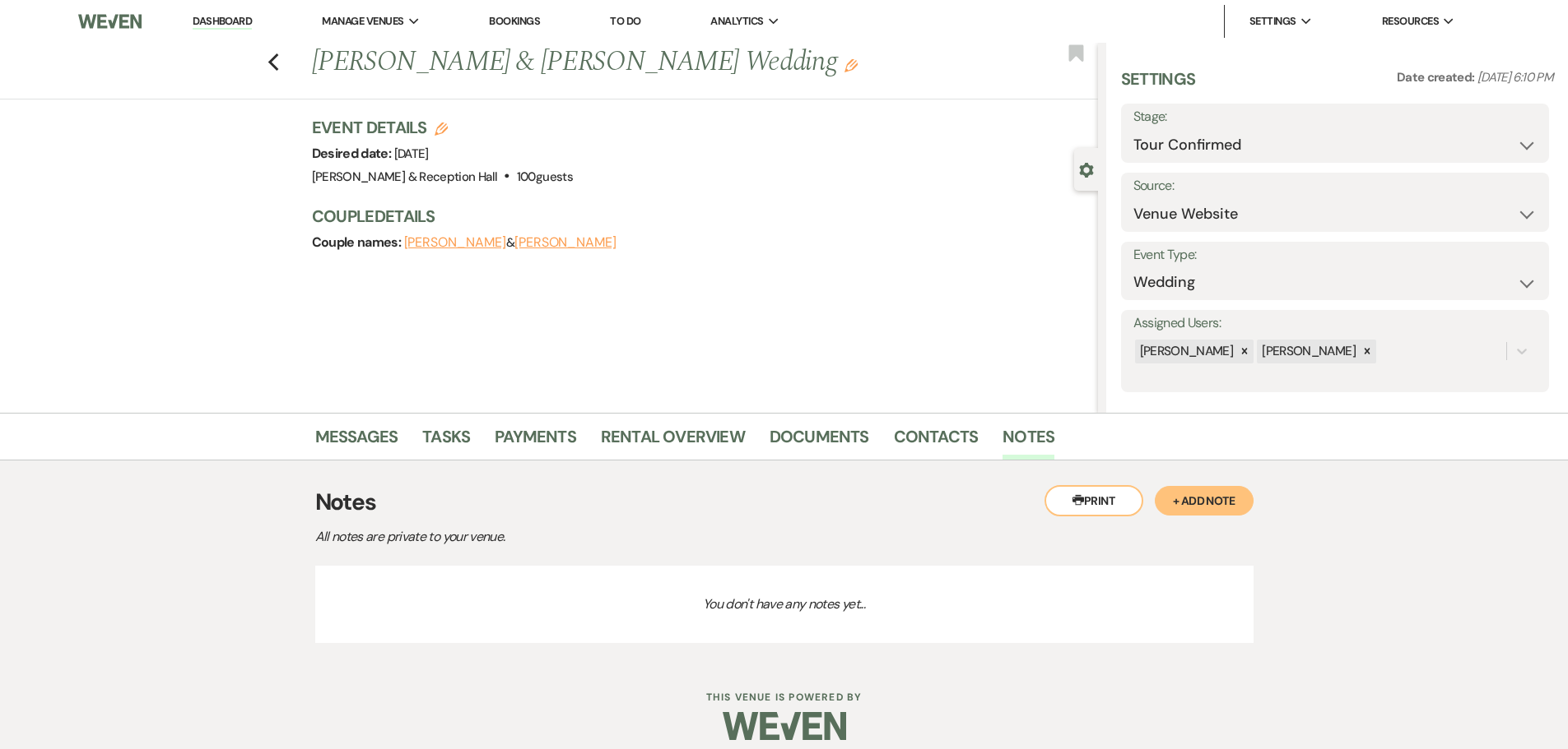
click at [1194, 503] on button "+ Add Note" at bounding box center [1204, 501] width 99 height 30
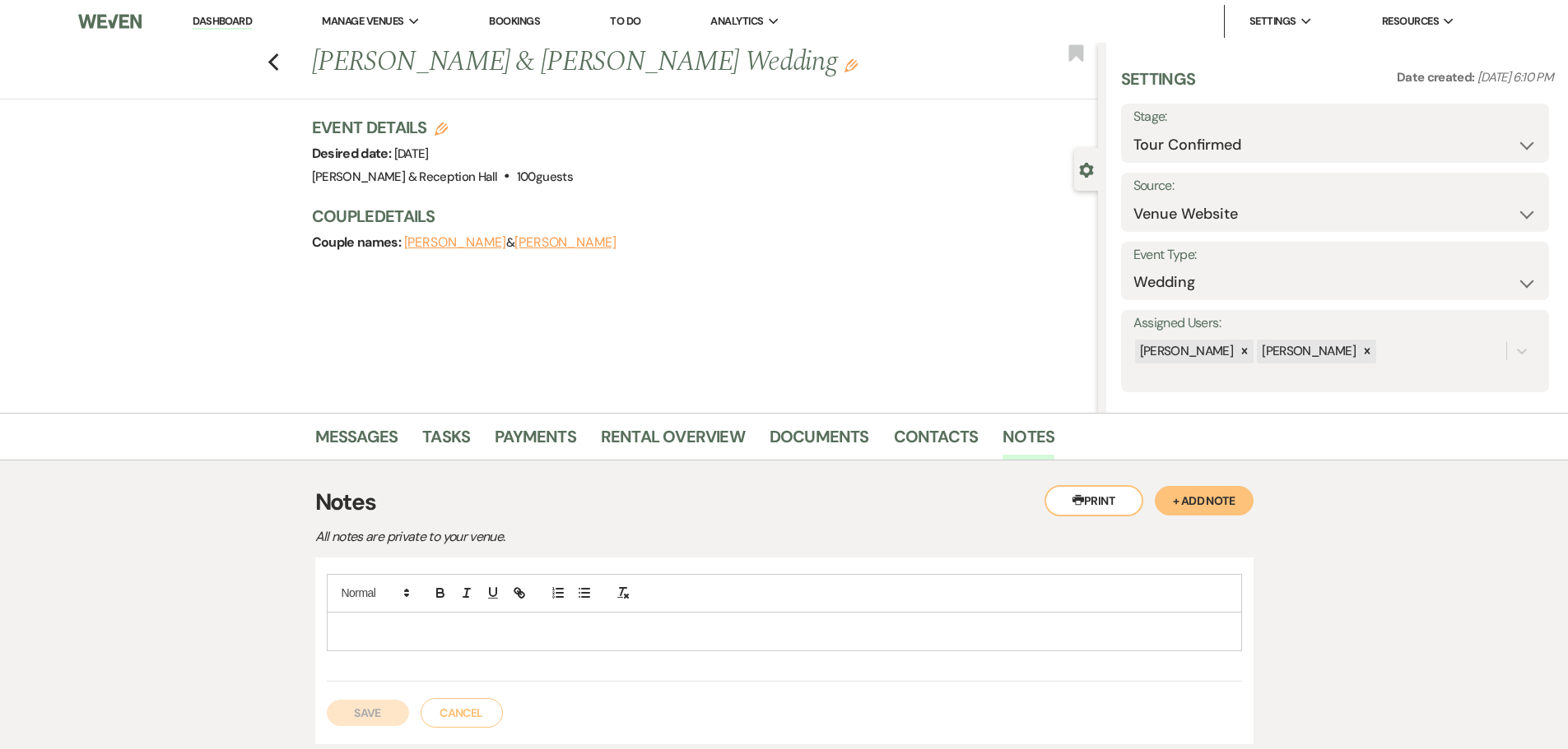
click at [523, 635] on p at bounding box center [784, 632] width 889 height 18
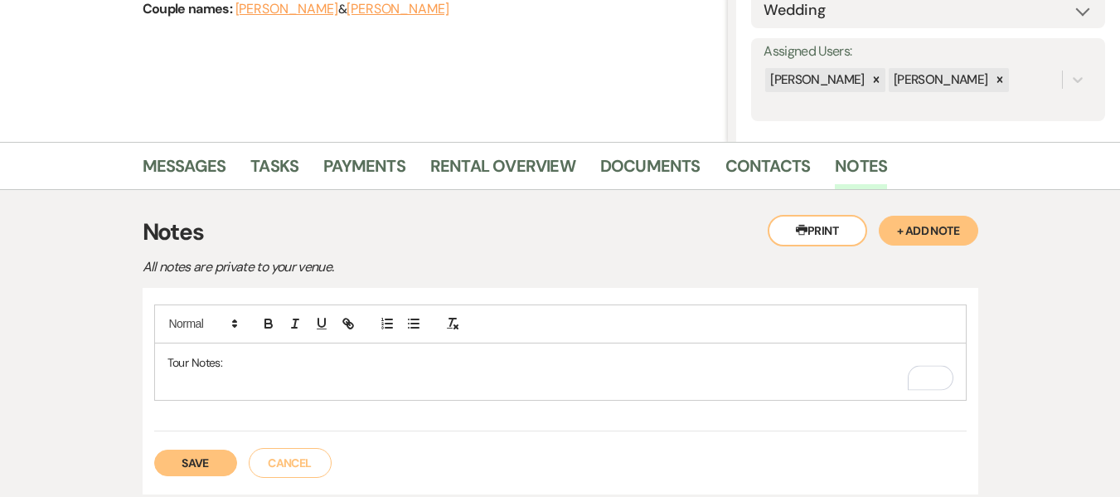
scroll to position [278, 0]
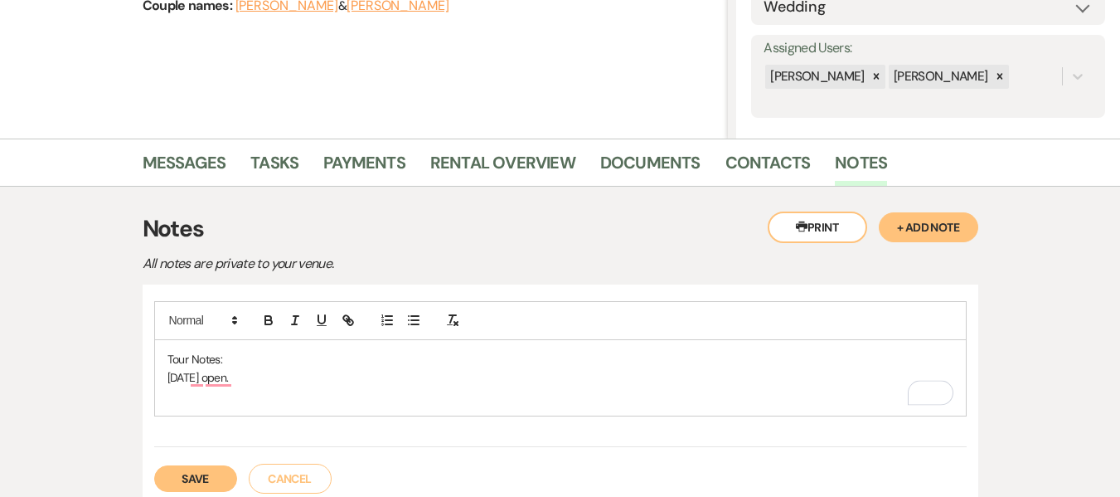
click at [201, 480] on button "Save" at bounding box center [195, 478] width 83 height 27
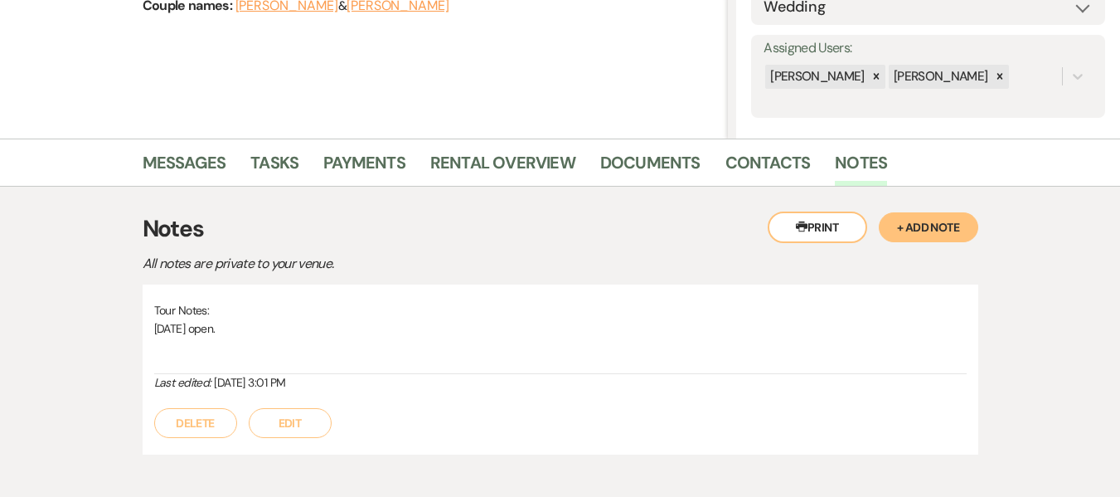
click at [288, 416] on button "Edit" at bounding box center [290, 423] width 83 height 30
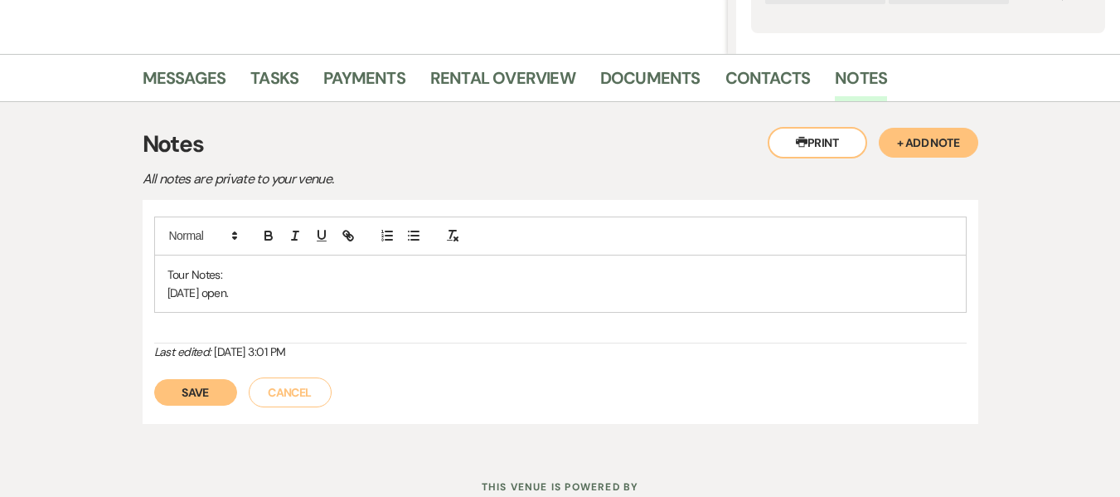
scroll to position [366, 0]
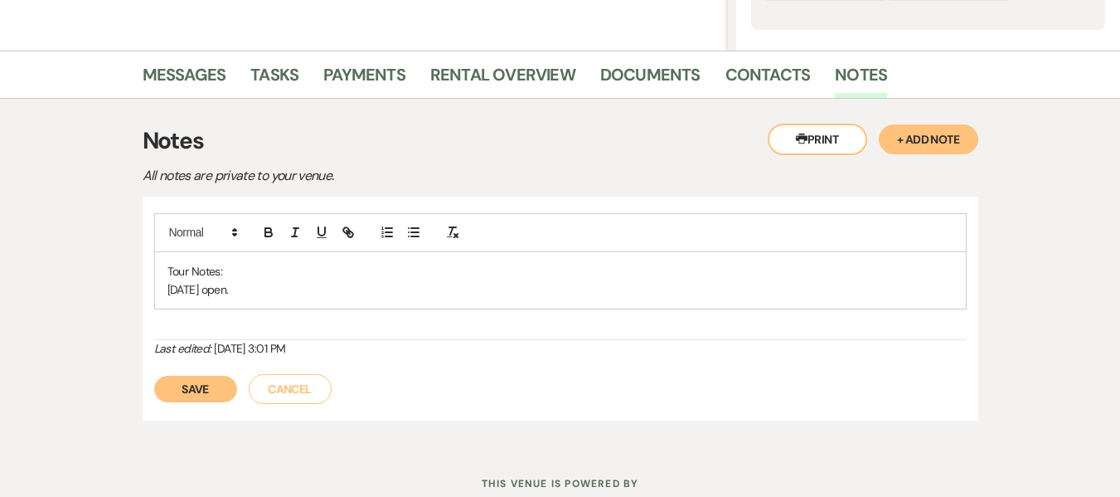
click at [380, 285] on p "[DATE] open." at bounding box center [560, 289] width 786 height 18
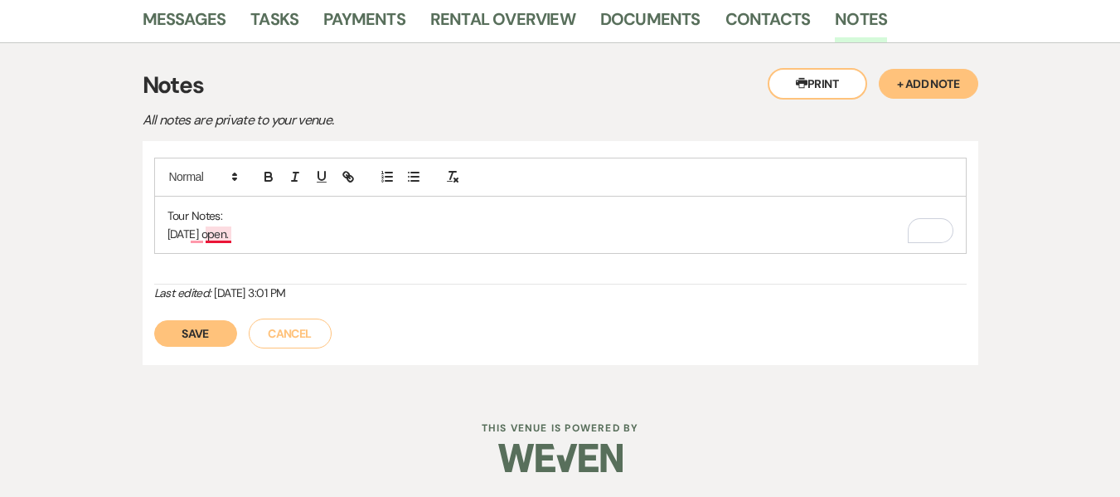
click at [194, 235] on p "[DATE] open." at bounding box center [560, 234] width 786 height 18
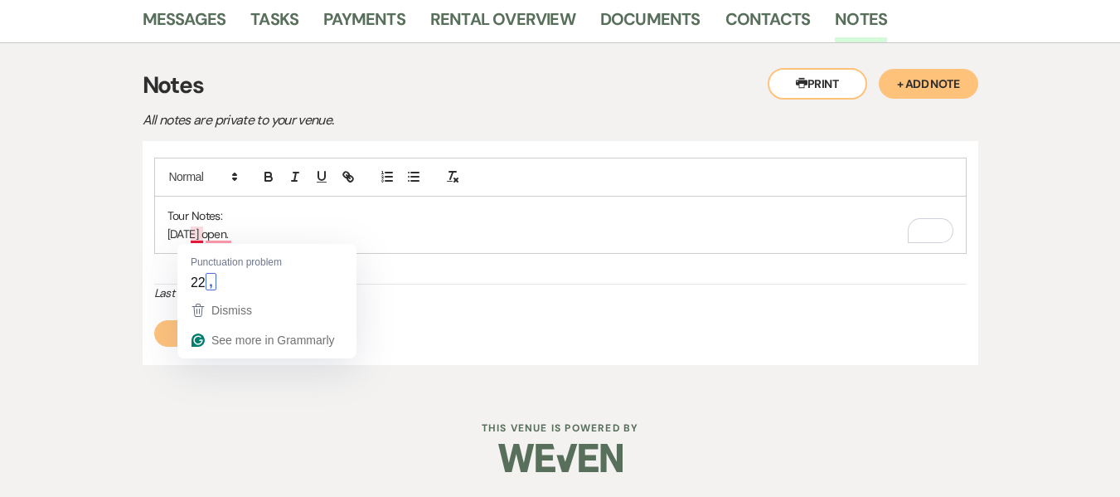
click at [194, 235] on p "[DATE] open." at bounding box center [560, 234] width 786 height 18
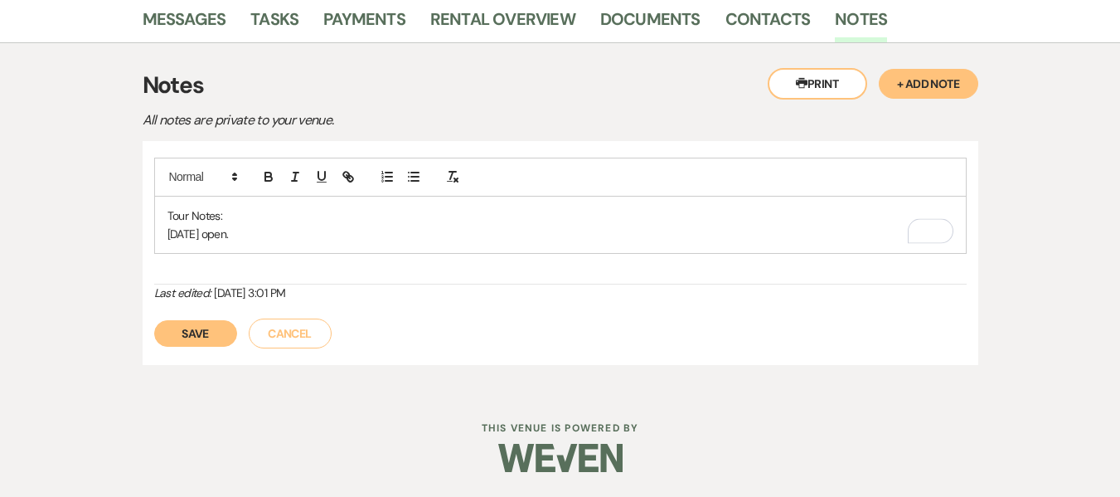
click at [267, 240] on p "[DATE] open." at bounding box center [560, 234] width 786 height 18
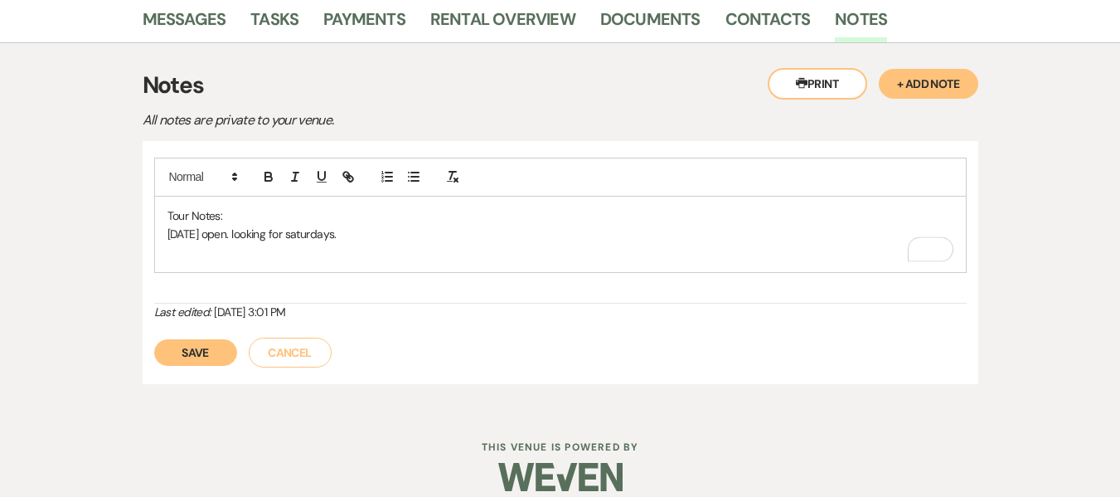
click at [172, 351] on button "Save" at bounding box center [195, 352] width 83 height 27
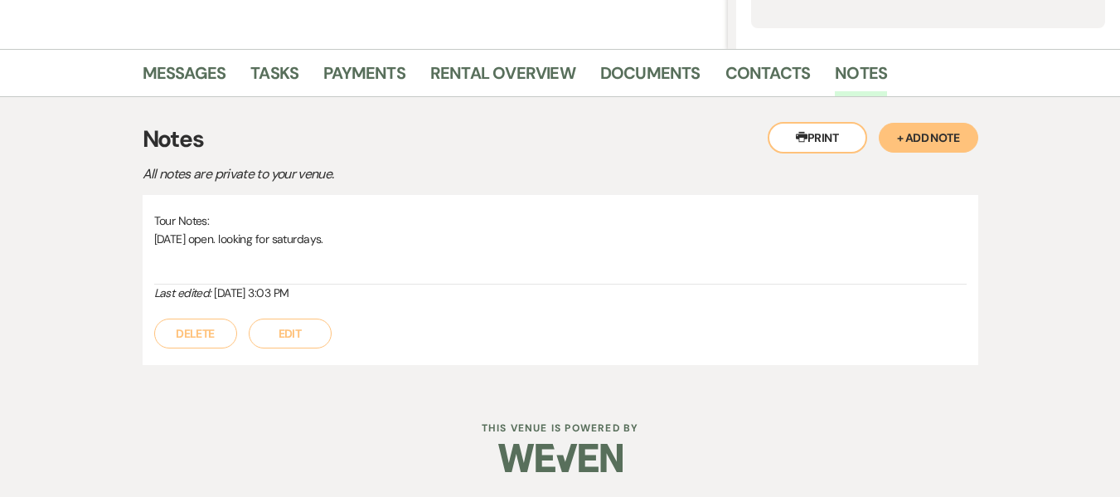
click at [271, 328] on button "Edit" at bounding box center [290, 333] width 83 height 30
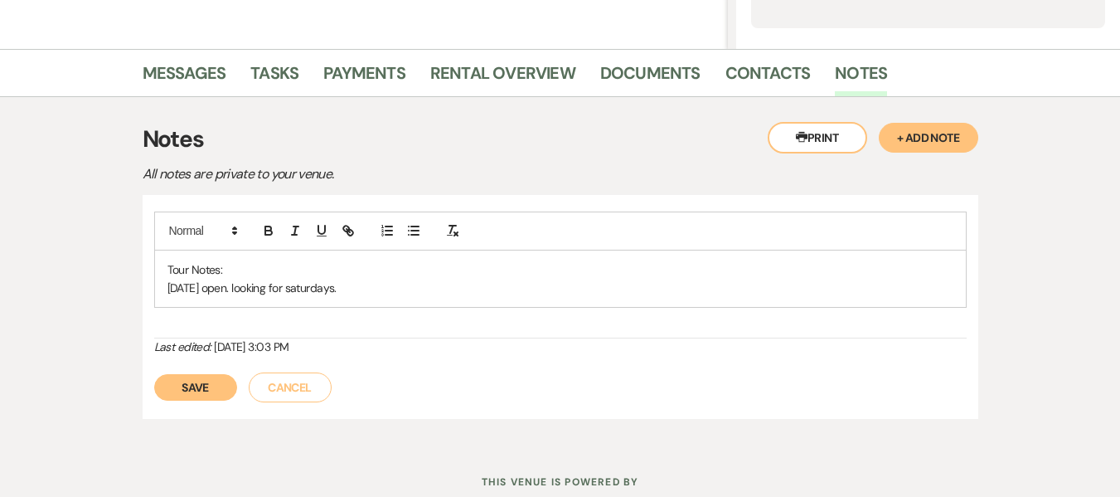
click at [372, 297] on p "[DATE] open. looking for saturdays." at bounding box center [560, 288] width 786 height 18
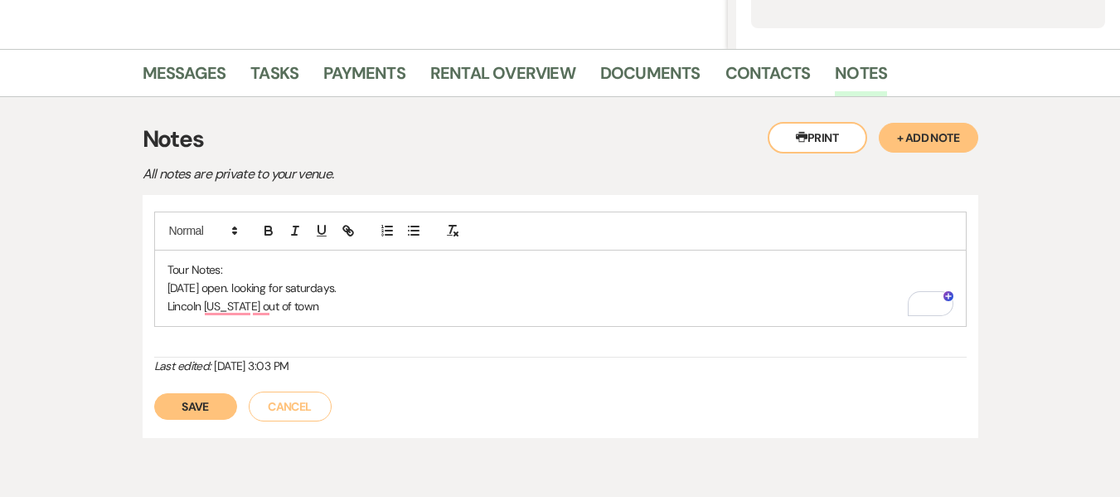
click at [202, 400] on button "Save" at bounding box center [195, 406] width 83 height 27
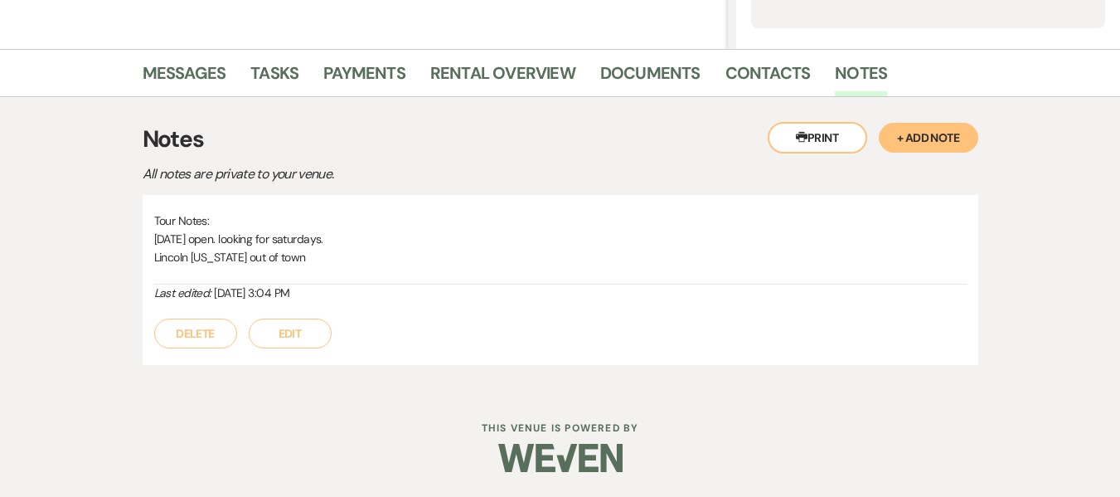
click at [294, 328] on button "Edit" at bounding box center [290, 333] width 83 height 30
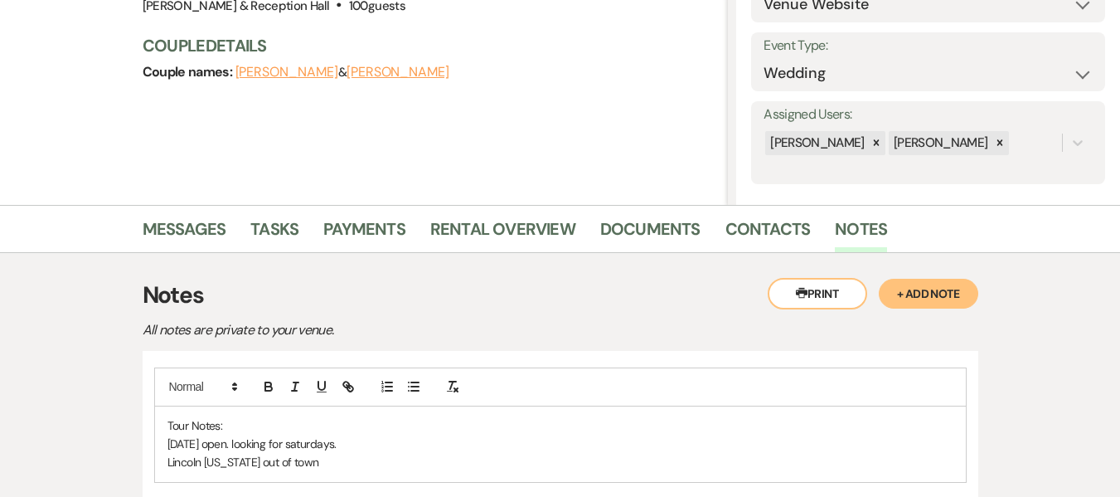
scroll to position [246, 0]
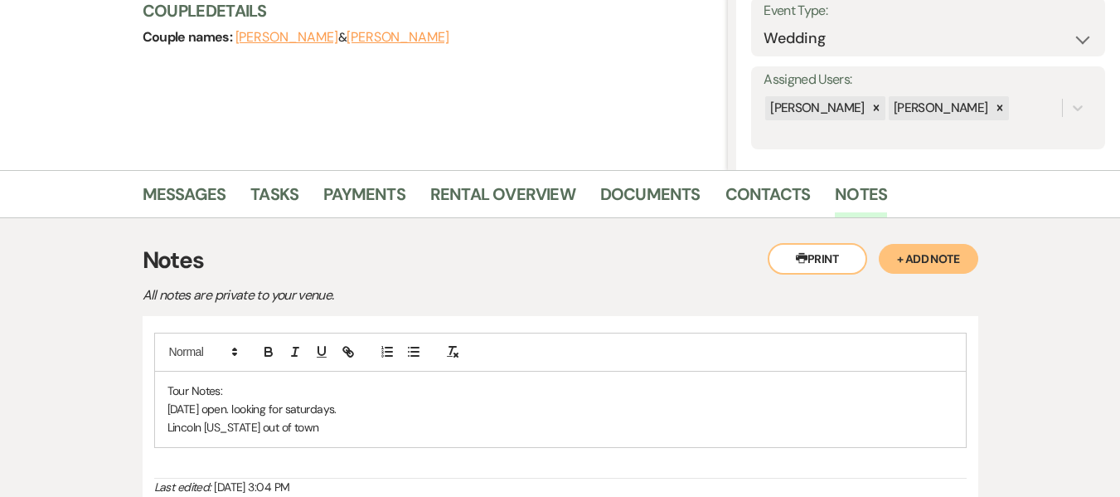
click at [446, 417] on p "[DATE] open. looking for saturdays." at bounding box center [560, 409] width 786 height 18
click at [433, 430] on p "Lincoln [US_STATE] out of town" at bounding box center [560, 427] width 786 height 18
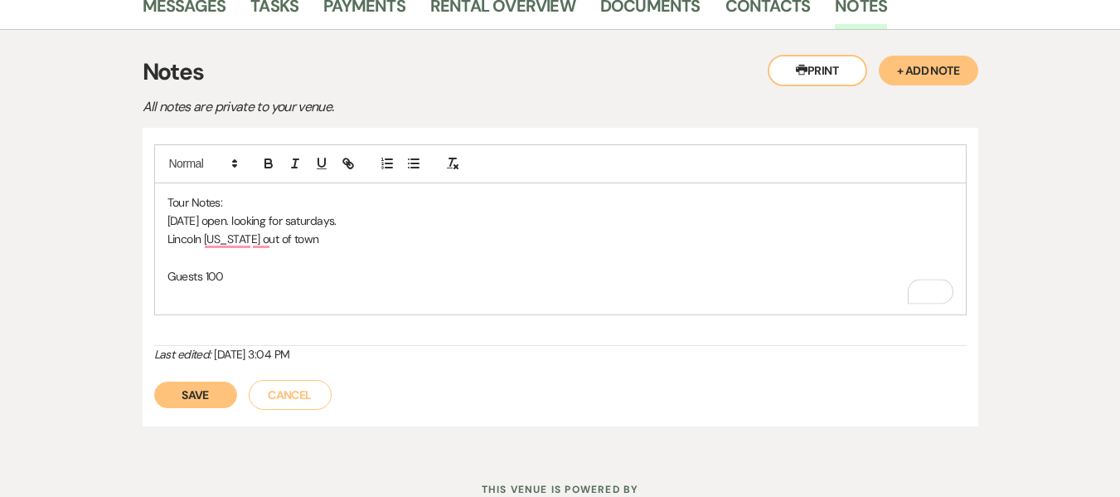
scroll to position [442, 0]
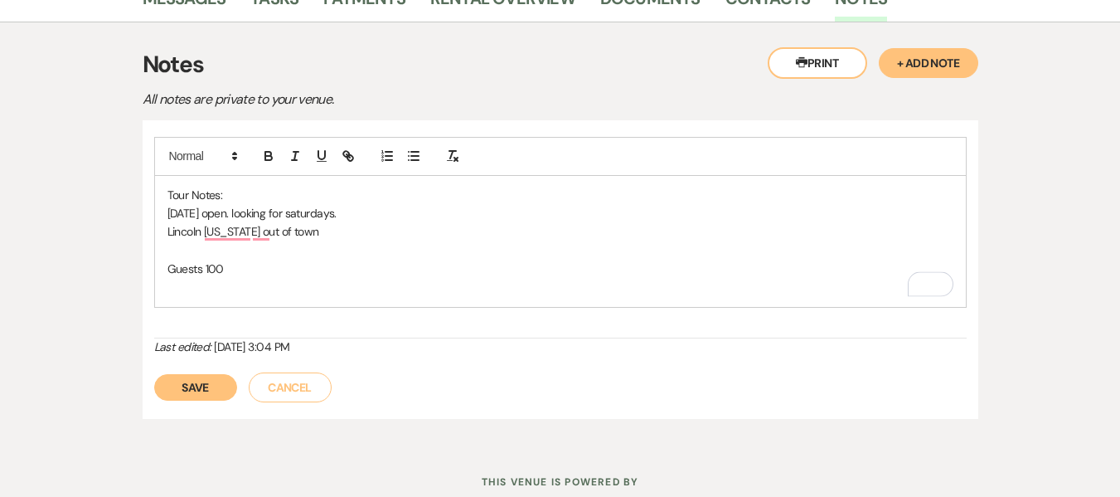
click at [198, 393] on button "Save" at bounding box center [195, 387] width 83 height 27
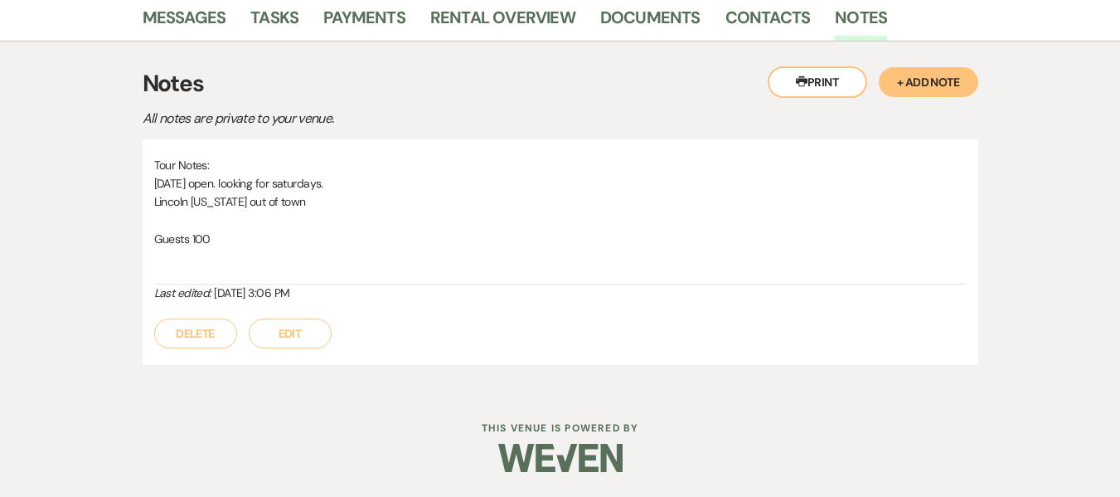
scroll to position [423, 0]
click at [297, 327] on button "Edit" at bounding box center [290, 333] width 83 height 30
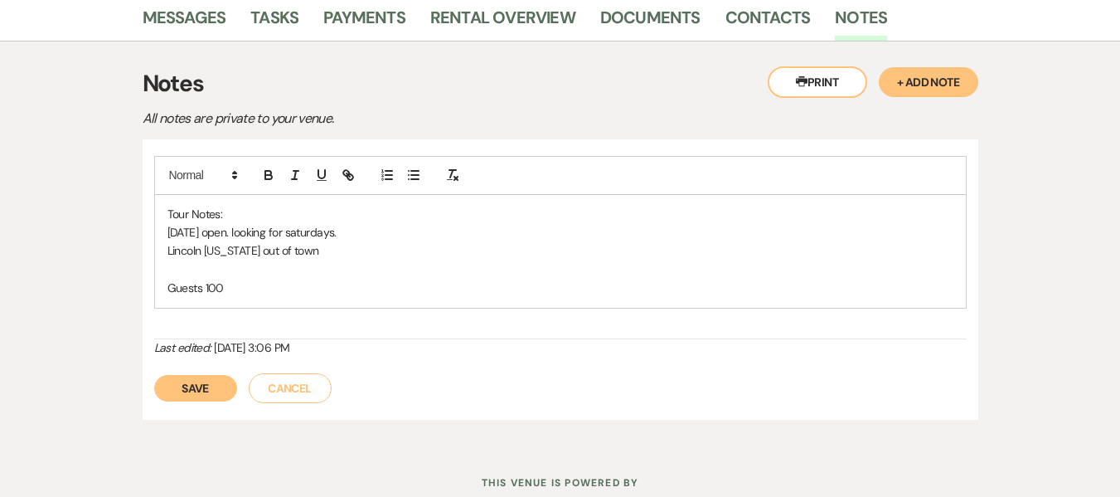
click at [288, 292] on p "Guests 100" at bounding box center [560, 288] width 786 height 18
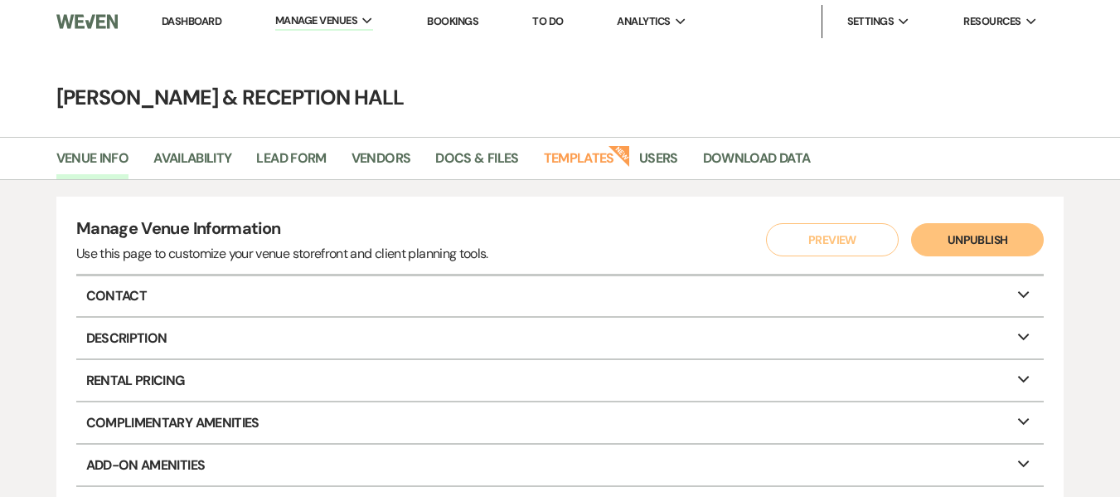
click at [197, 14] on link "Dashboard" at bounding box center [192, 21] width 60 height 14
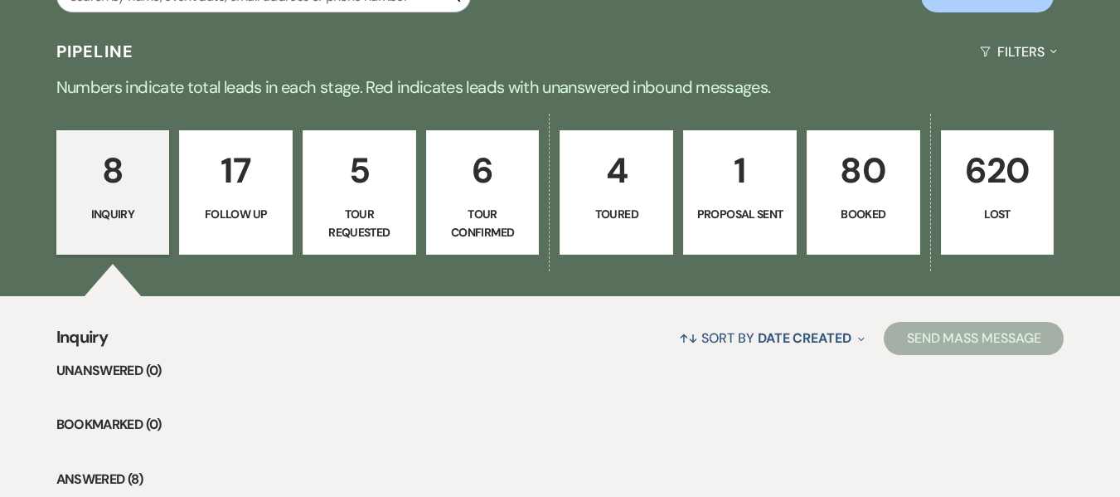
scroll to position [249, 0]
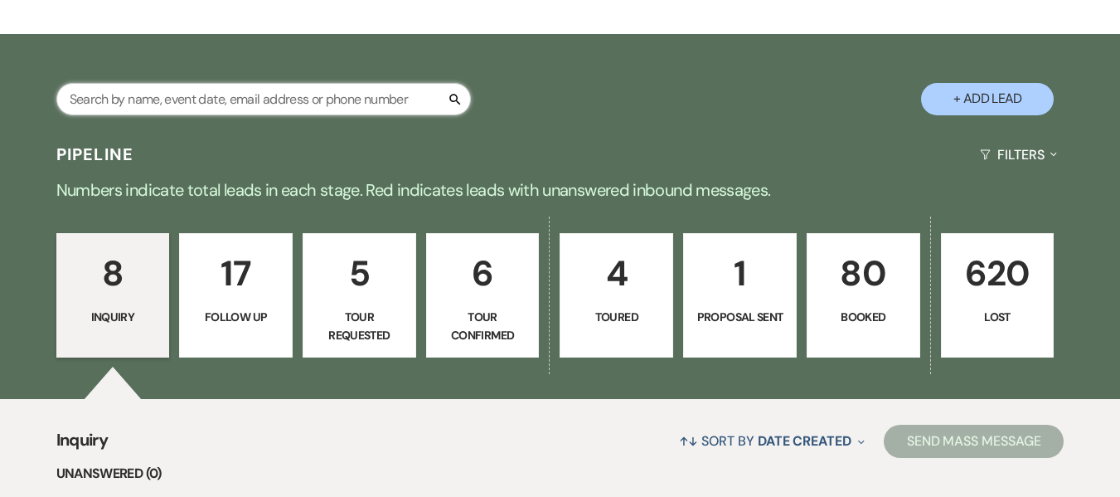
click at [304, 100] on input "text" at bounding box center [263, 99] width 415 height 32
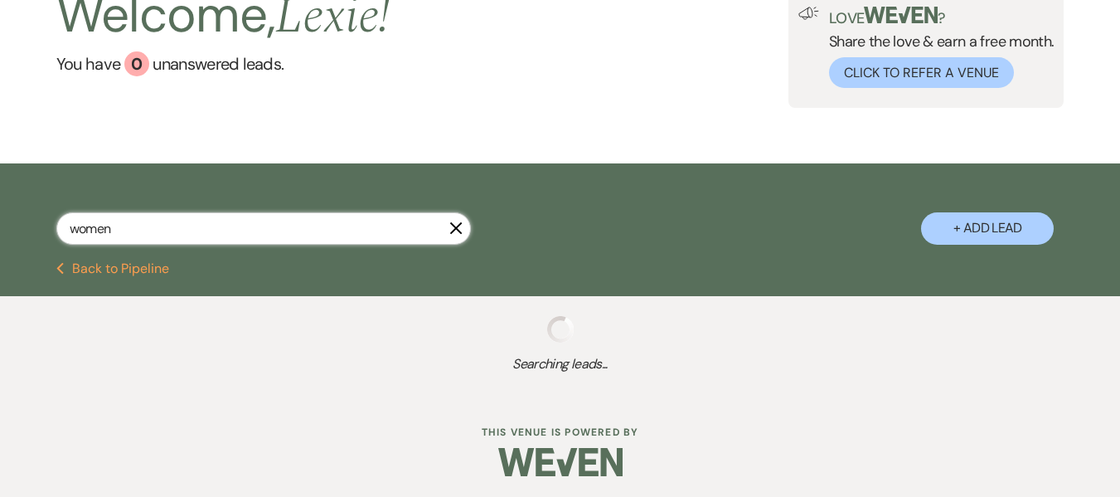
scroll to position [166, 0]
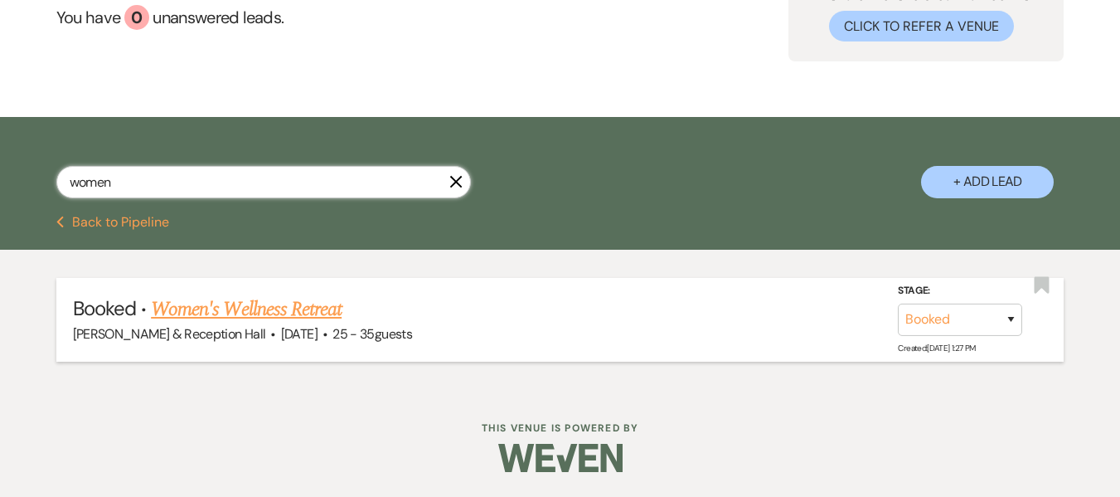
type input "women"
click at [299, 306] on link "Women's Wellness Retreat" at bounding box center [246, 309] width 191 height 30
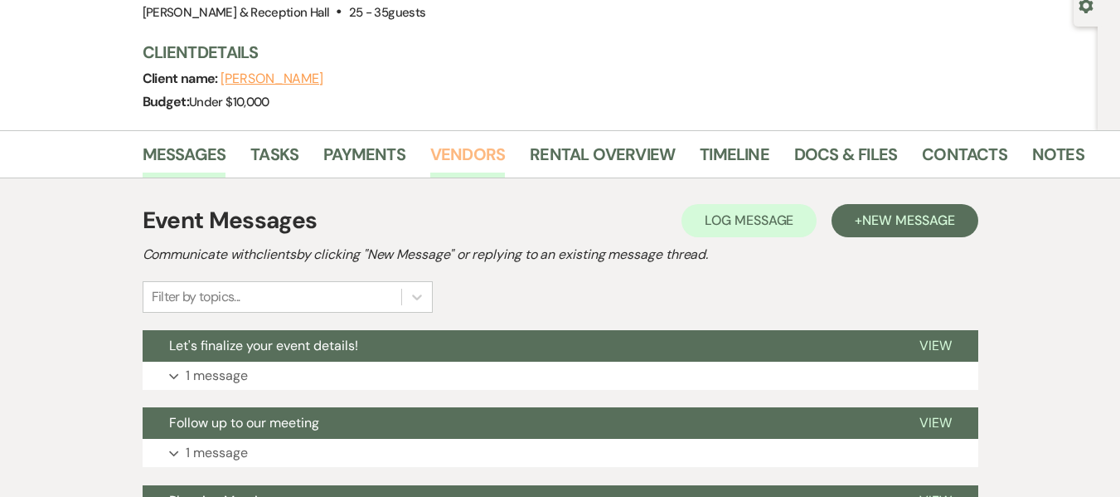
click at [454, 158] on link "Vendors" at bounding box center [467, 159] width 75 height 36
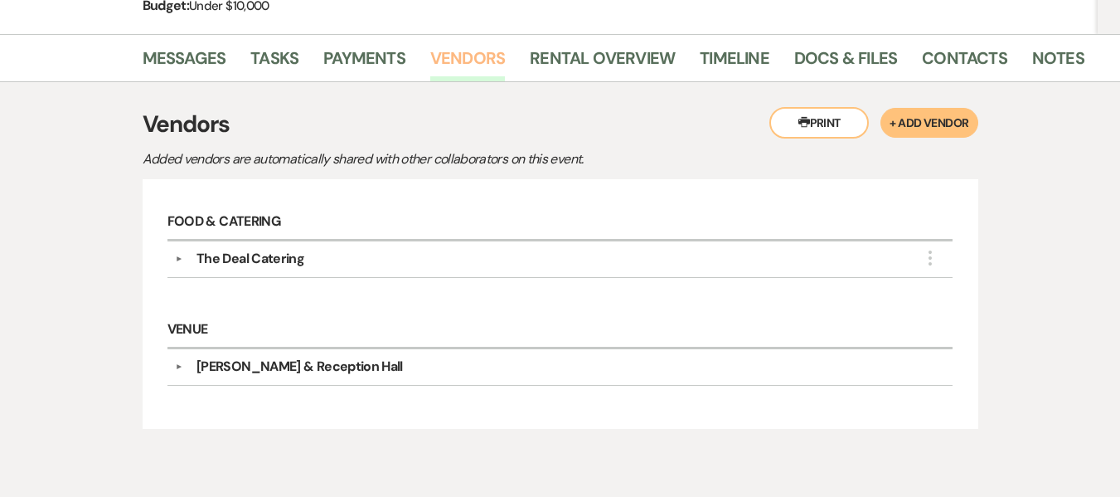
scroll to position [342, 0]
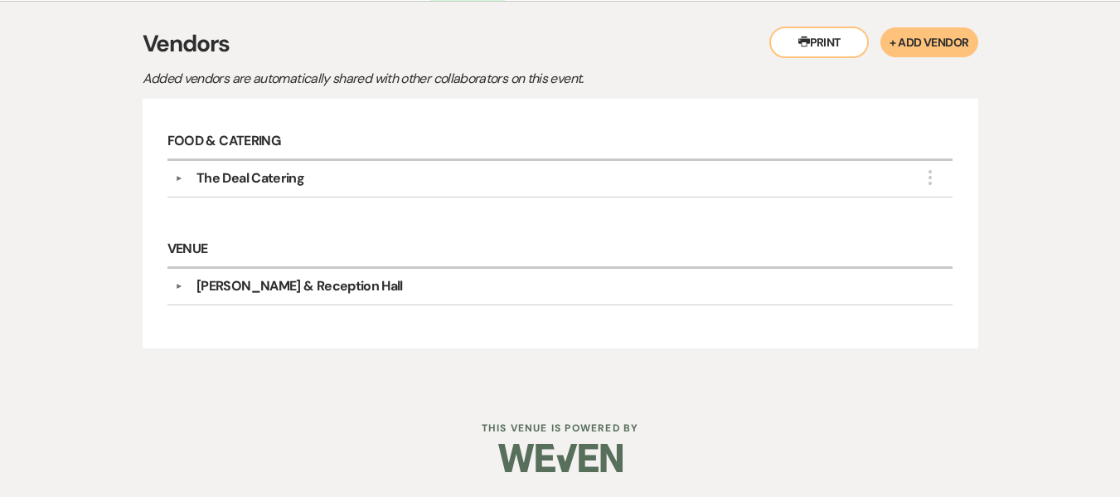
click at [255, 176] on div "The Deal Catering" at bounding box center [251, 178] width 108 height 20
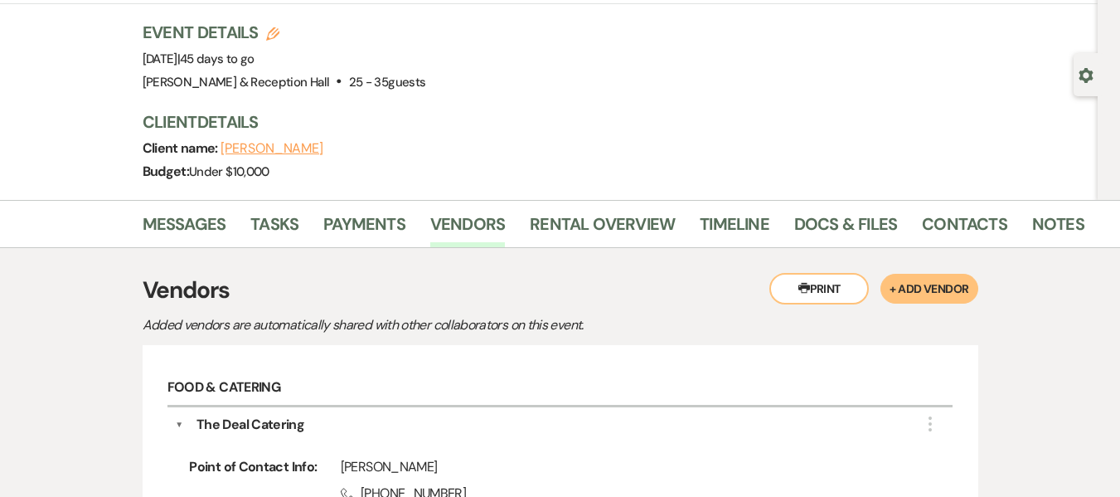
scroll to position [94, 0]
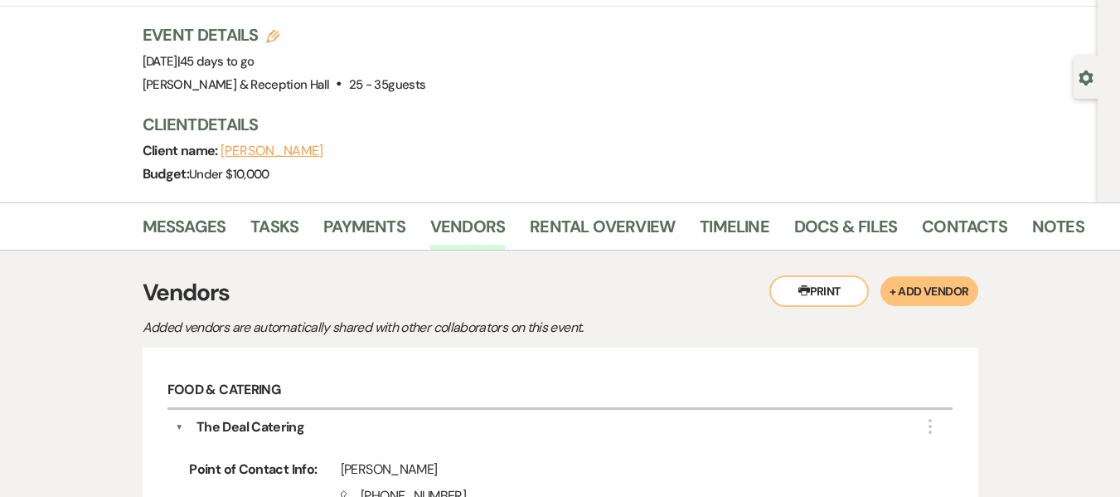
click at [550, 211] on li "Rental Overview" at bounding box center [615, 230] width 170 height 40
click at [554, 236] on link "Rental Overview" at bounding box center [602, 231] width 145 height 36
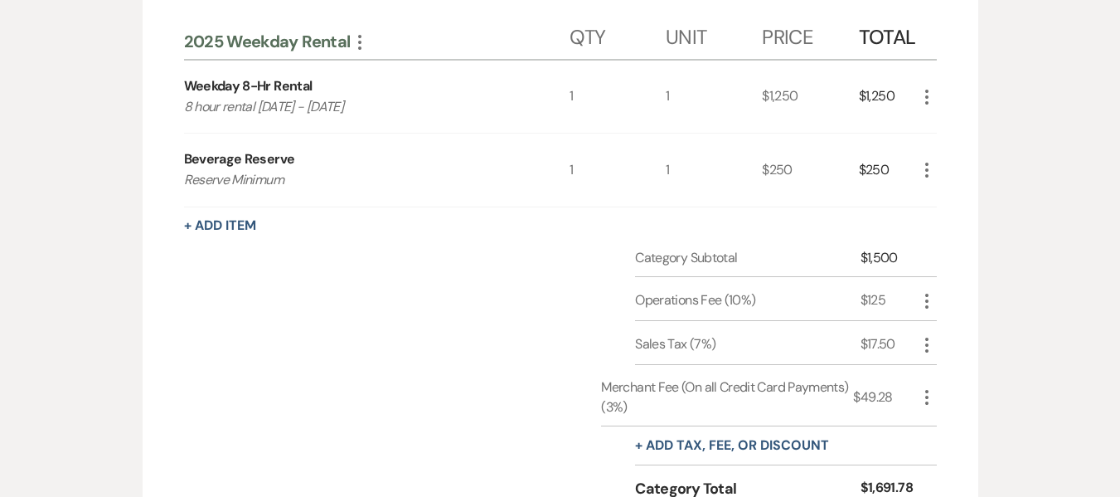
scroll to position [425, 0]
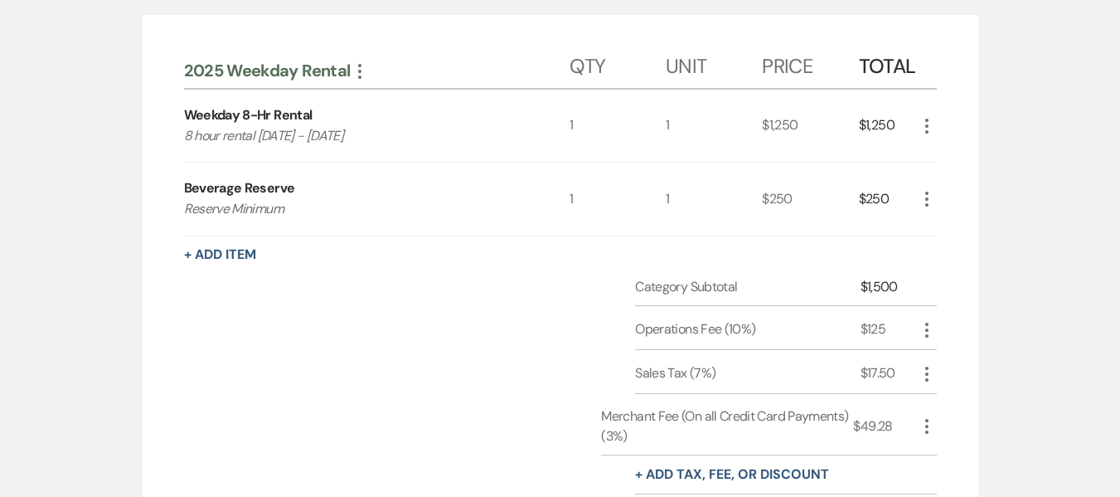
drag, startPoint x: 182, startPoint y: 133, endPoint x: 391, endPoint y: 148, distance: 209.5
click at [391, 148] on div "2025 Weekday Rental More Qty Unit Price Total Weekday 8-Hr Rental 8 hour rental…" at bounding box center [561, 324] width 836 height 618
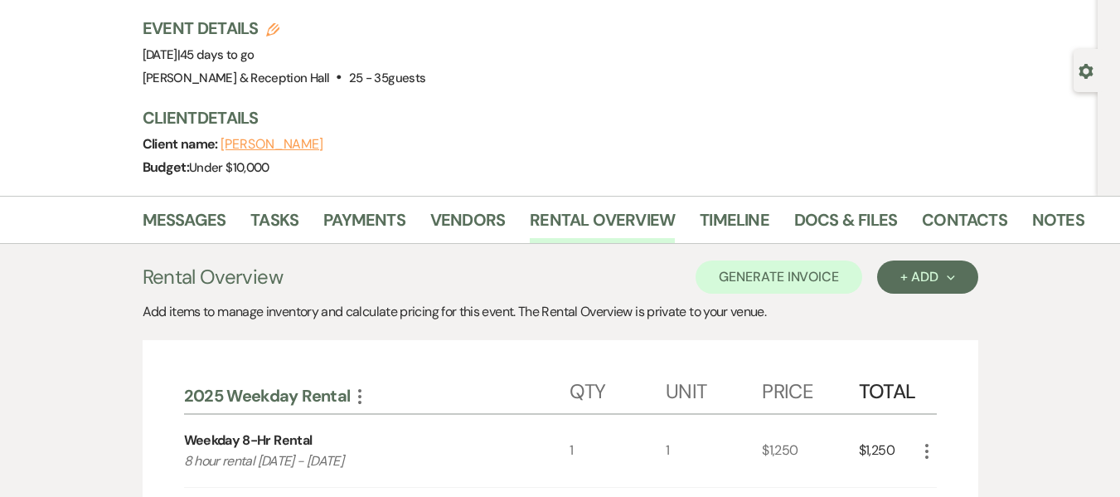
scroll to position [94, 0]
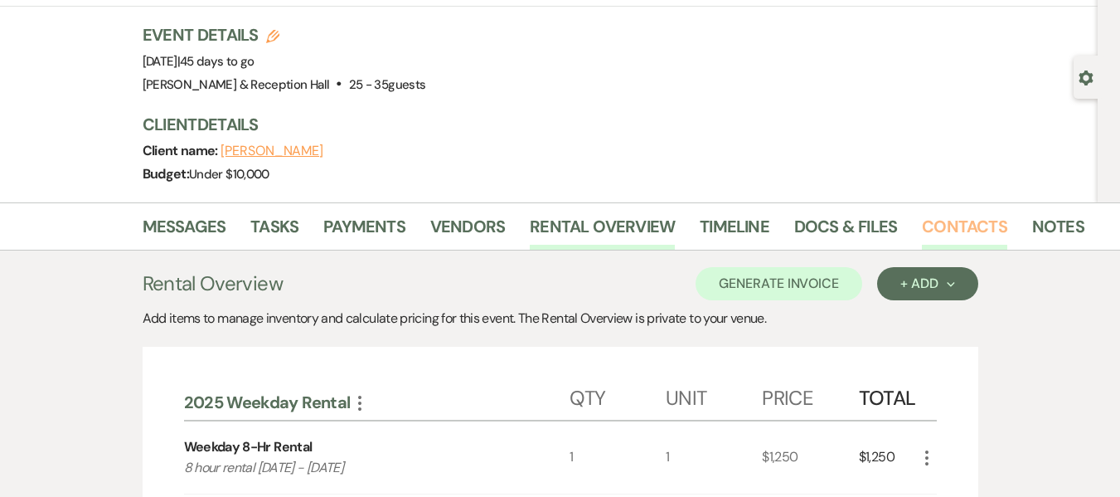
click at [959, 217] on link "Contacts" at bounding box center [964, 231] width 85 height 36
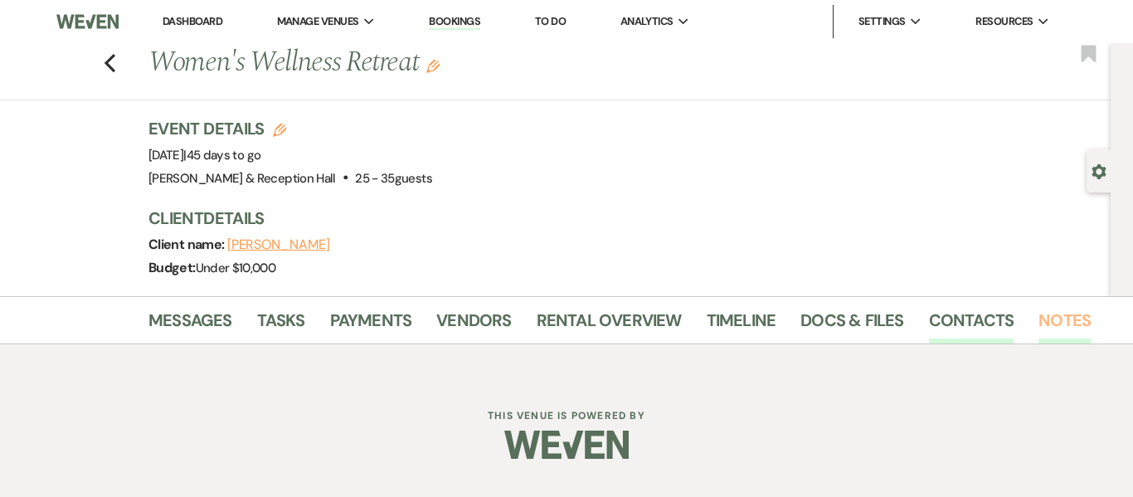
click at [1040, 337] on link "Notes" at bounding box center [1064, 325] width 52 height 36
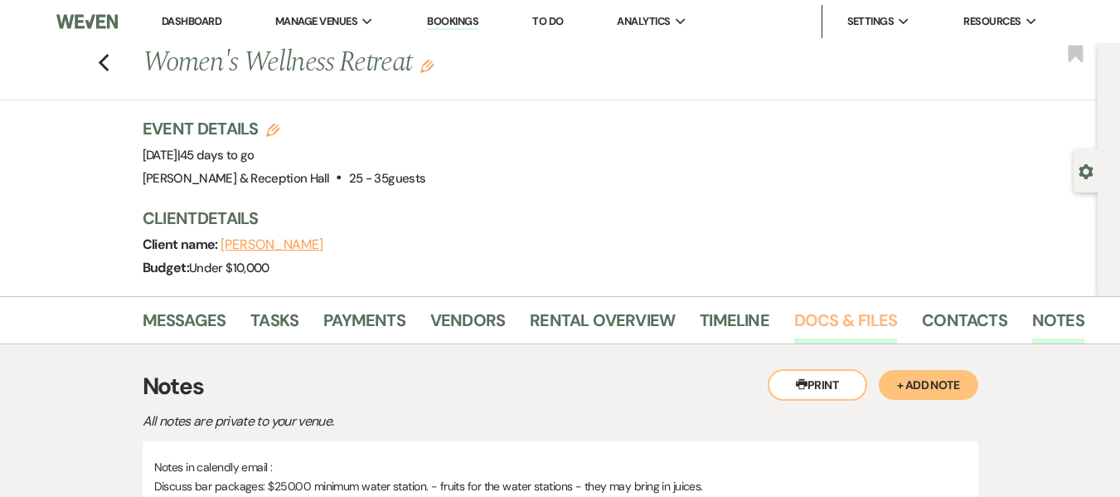
click at [838, 322] on link "Docs & Files" at bounding box center [845, 325] width 103 height 36
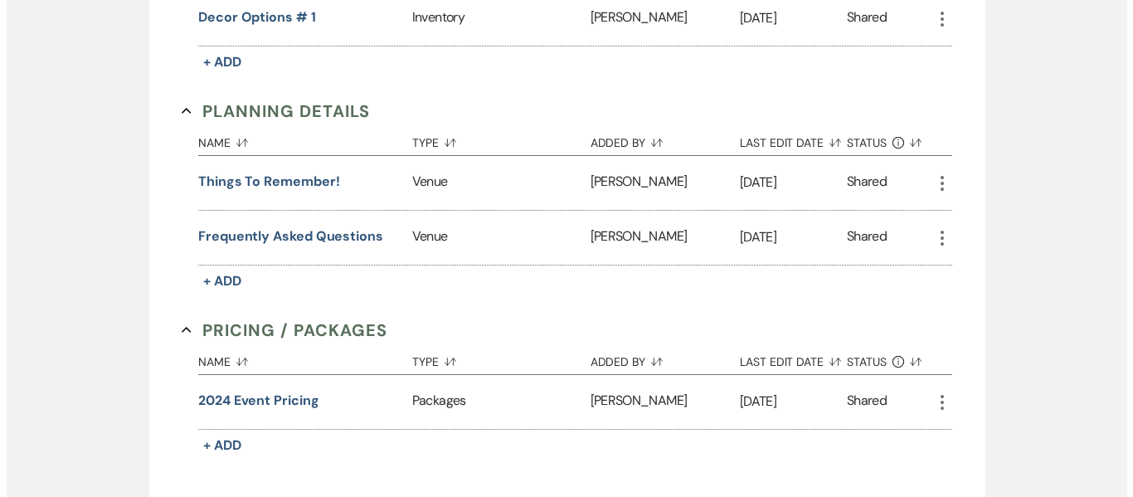
scroll to position [829, 0]
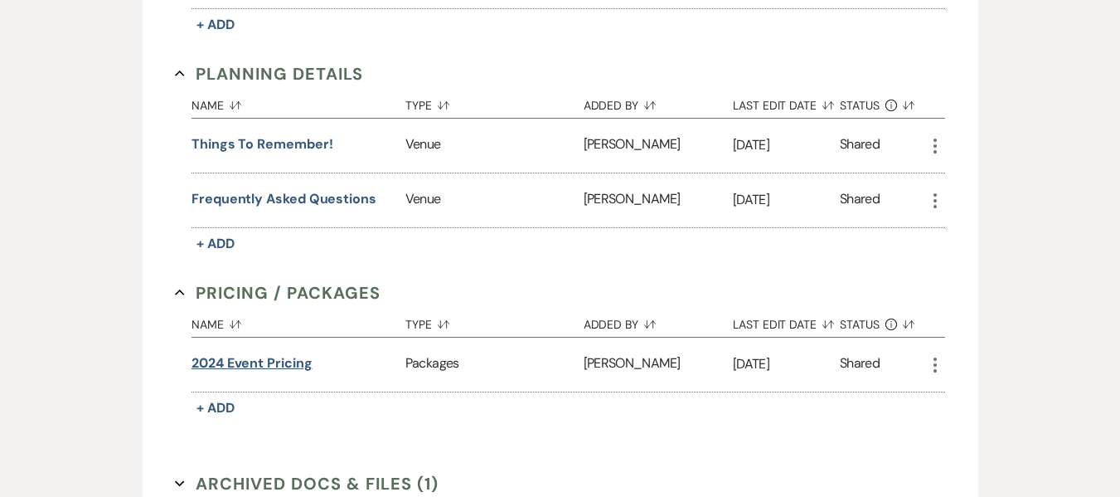
click at [275, 365] on button "2024 event pricing" at bounding box center [252, 363] width 121 height 20
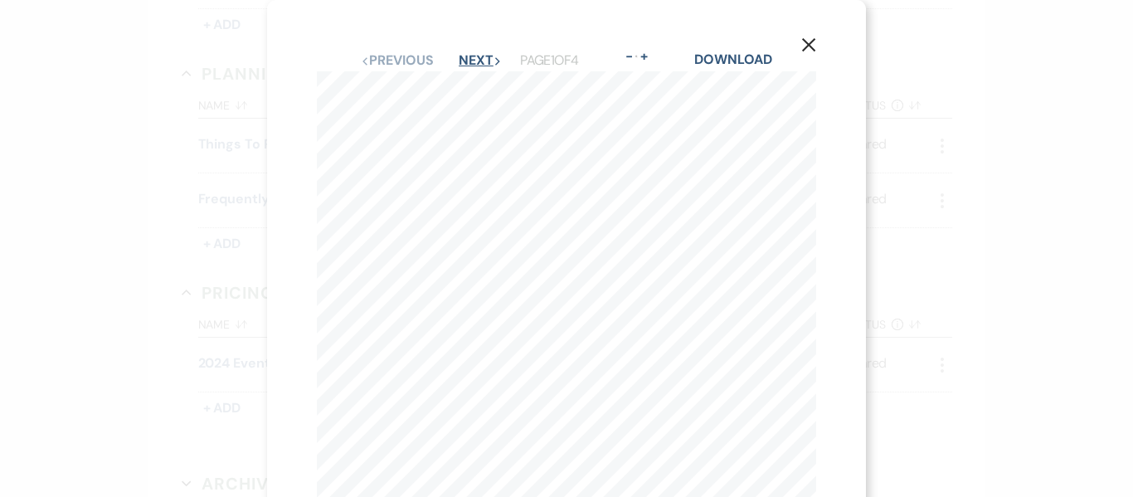
click at [464, 55] on button "Next Next" at bounding box center [480, 60] width 43 height 13
click at [465, 56] on button "Next Next" at bounding box center [479, 60] width 43 height 13
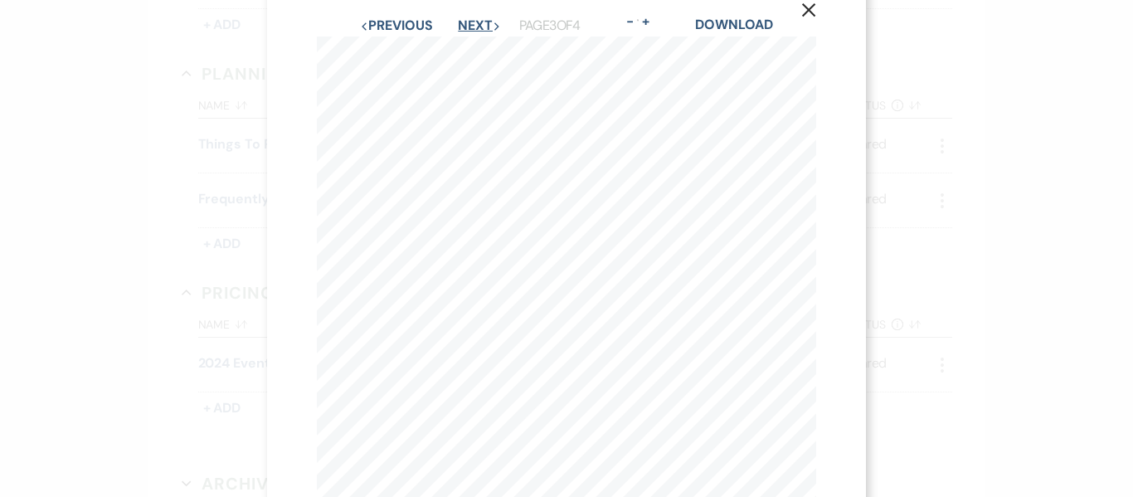
click at [466, 23] on button "Next Next" at bounding box center [479, 25] width 43 height 13
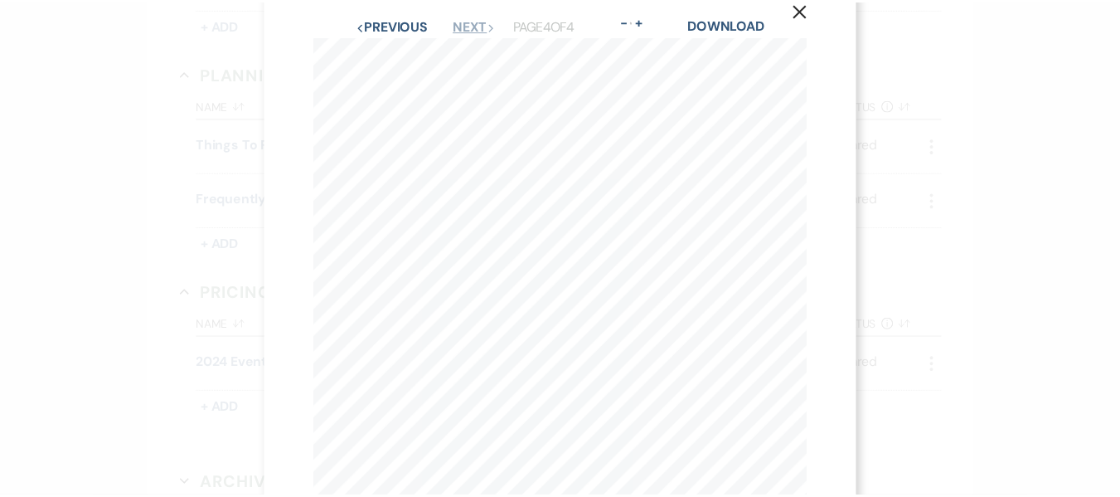
scroll to position [0, 0]
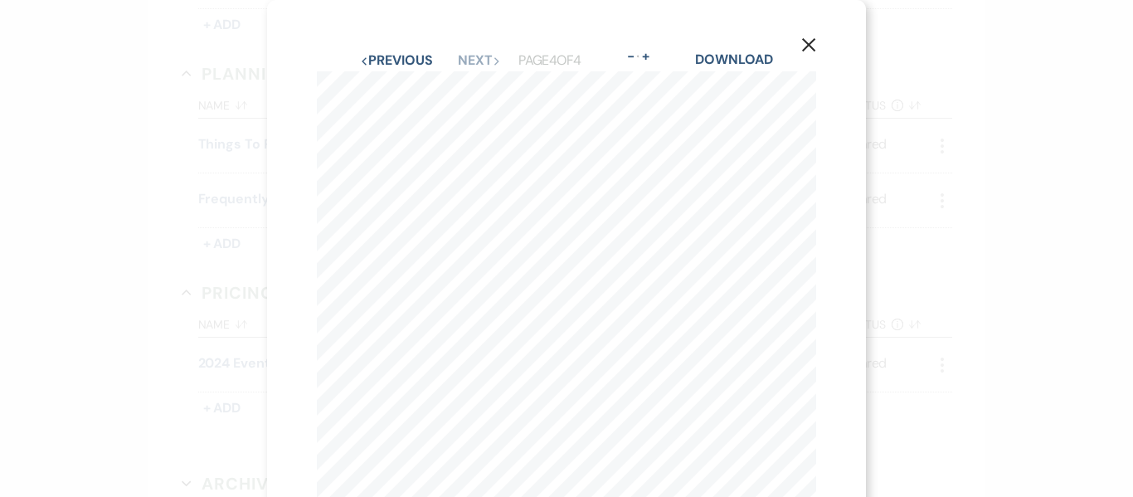
click at [804, 50] on use "button" at bounding box center [808, 44] width 13 height 13
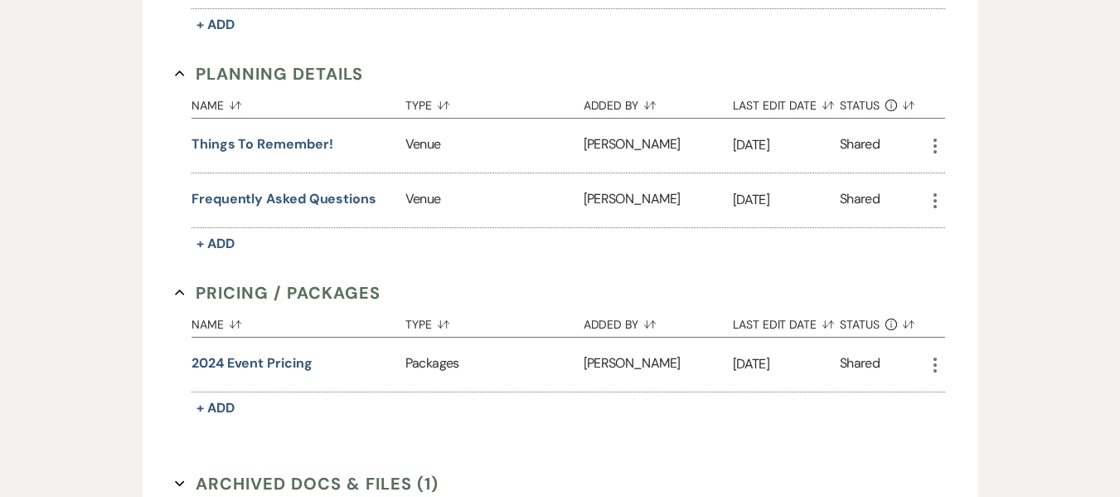
scroll to position [759, 0]
